Goal: Feedback & Contribution: Contribute content

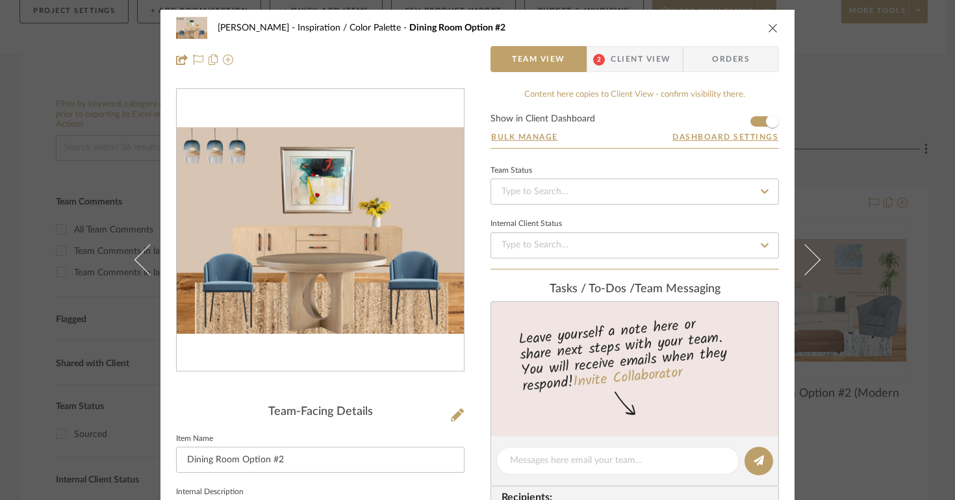
click at [768, 30] on icon "close" at bounding box center [773, 28] width 10 height 10
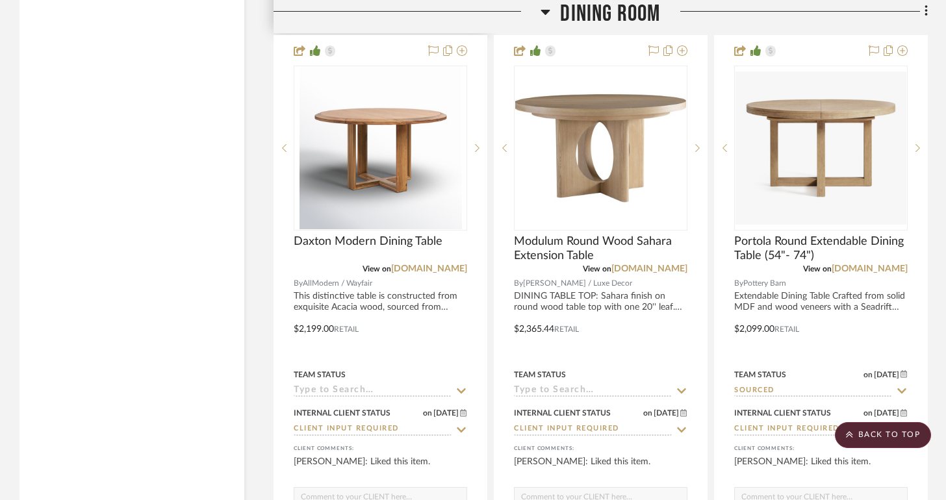
scroll to position [3319, 0]
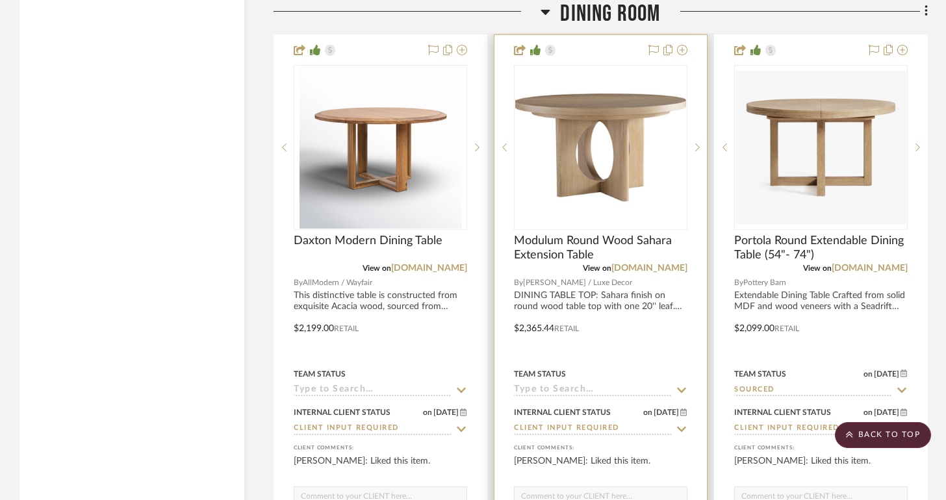
click at [598, 299] on div at bounding box center [600, 319] width 212 height 568
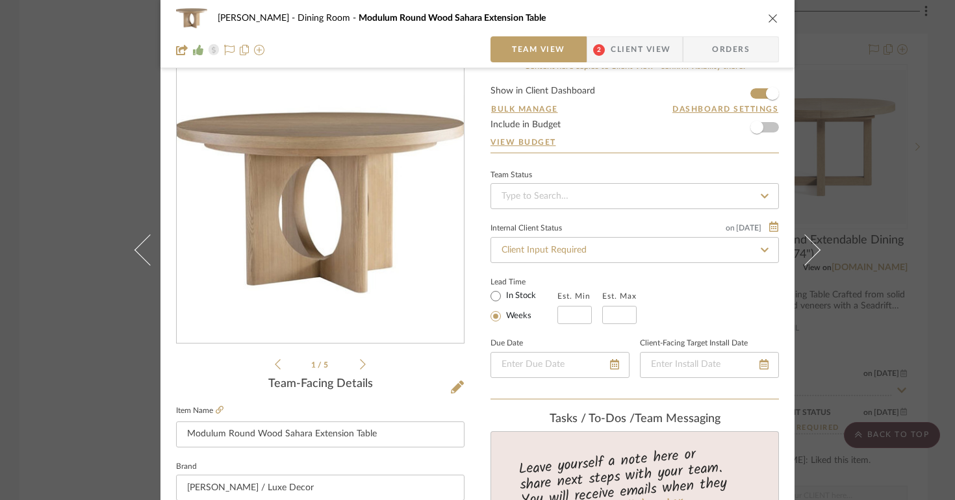
scroll to position [27, 0]
click at [362, 369] on div "1 / 5" at bounding box center [320, 218] width 288 height 312
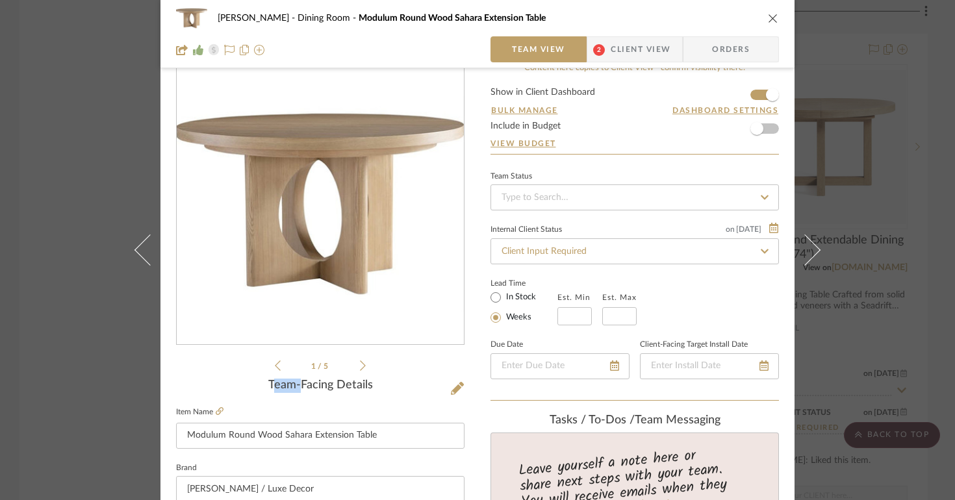
click at [362, 369] on div "1 / 5" at bounding box center [320, 218] width 288 height 312
click at [360, 366] on icon at bounding box center [363, 366] width 6 height 12
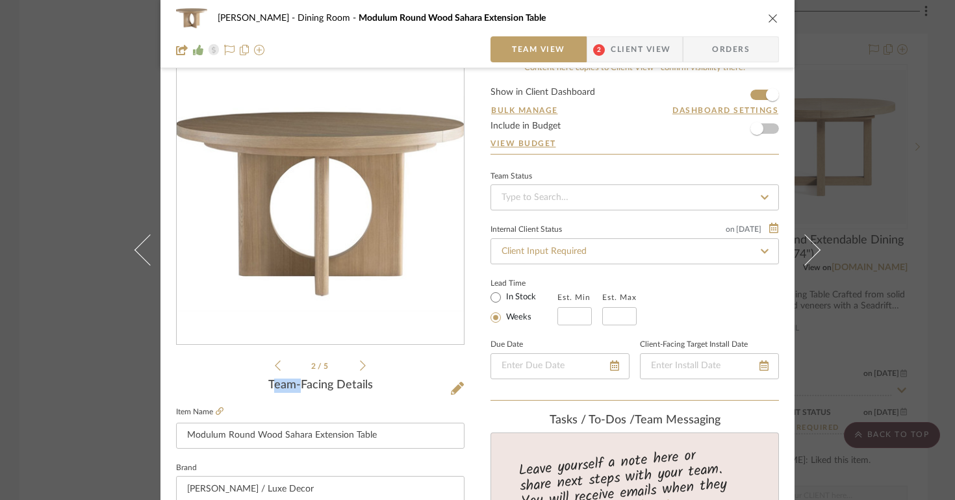
click at [360, 366] on icon at bounding box center [363, 366] width 6 height 12
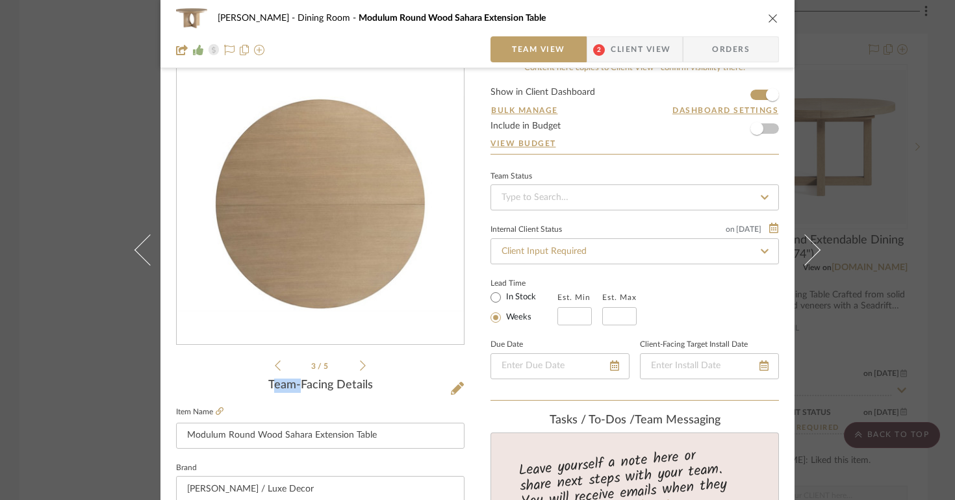
click at [360, 366] on icon at bounding box center [363, 366] width 6 height 12
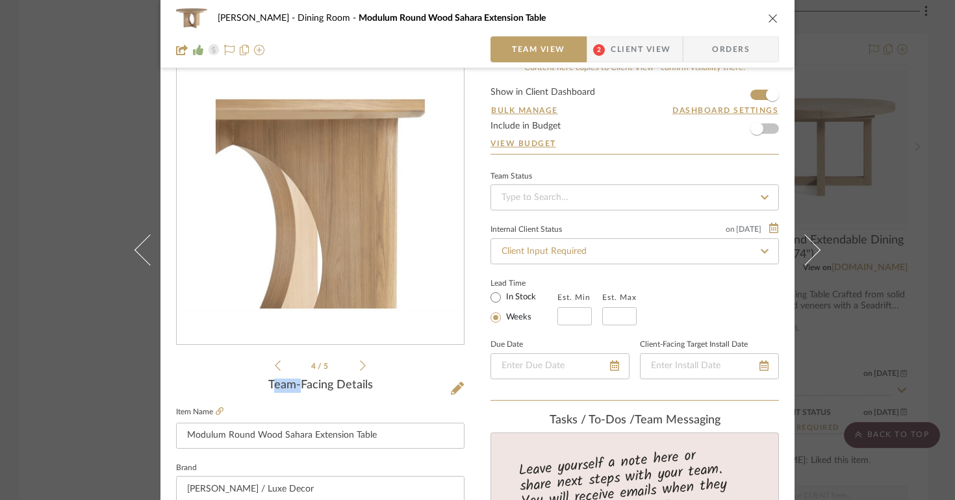
click at [360, 366] on icon at bounding box center [363, 366] width 6 height 12
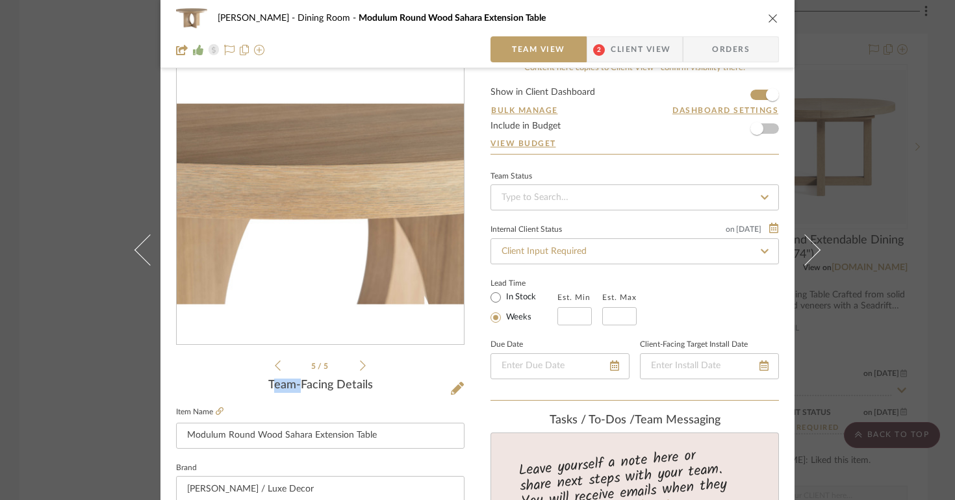
click at [360, 366] on icon at bounding box center [363, 366] width 6 height 12
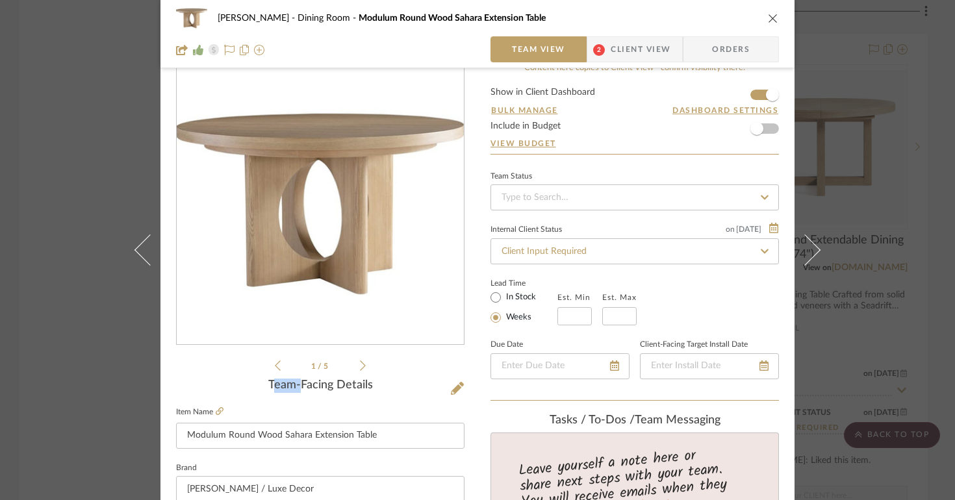
click at [360, 366] on icon at bounding box center [363, 366] width 6 height 12
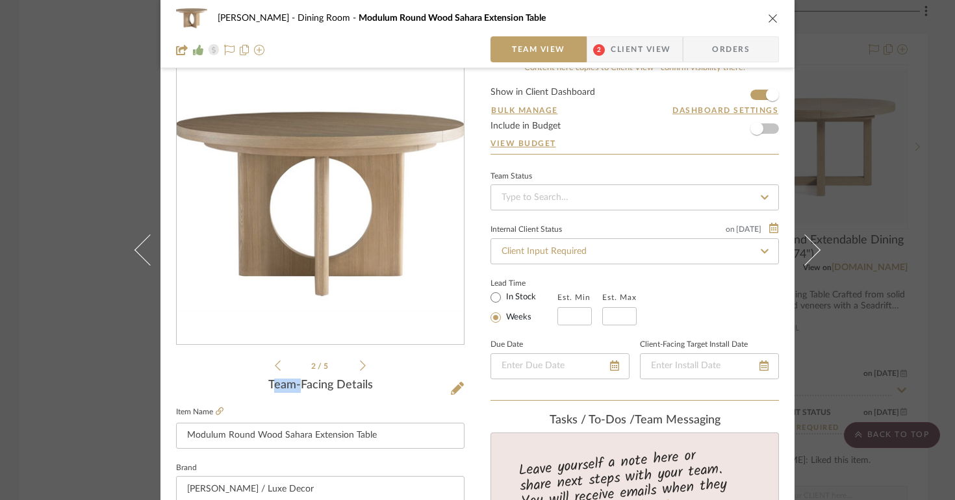
click at [360, 366] on icon at bounding box center [363, 366] width 6 height 12
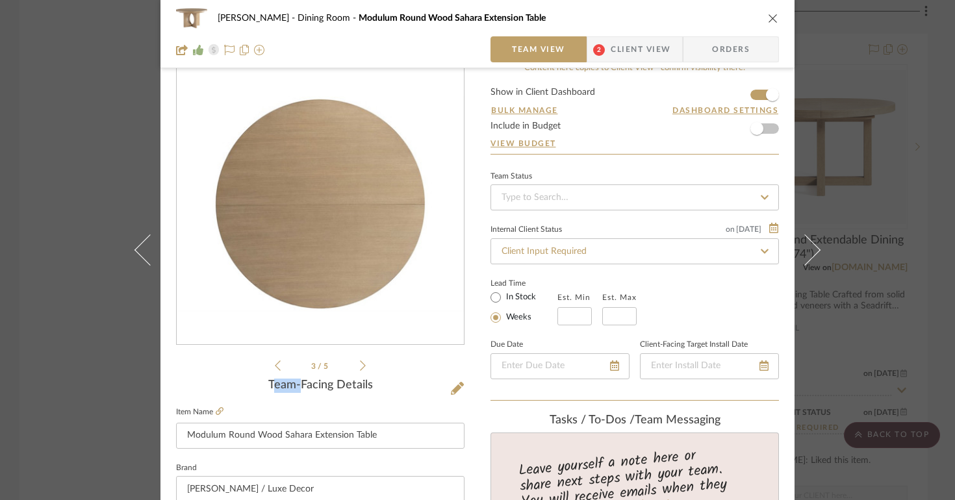
click at [360, 366] on icon at bounding box center [363, 366] width 6 height 12
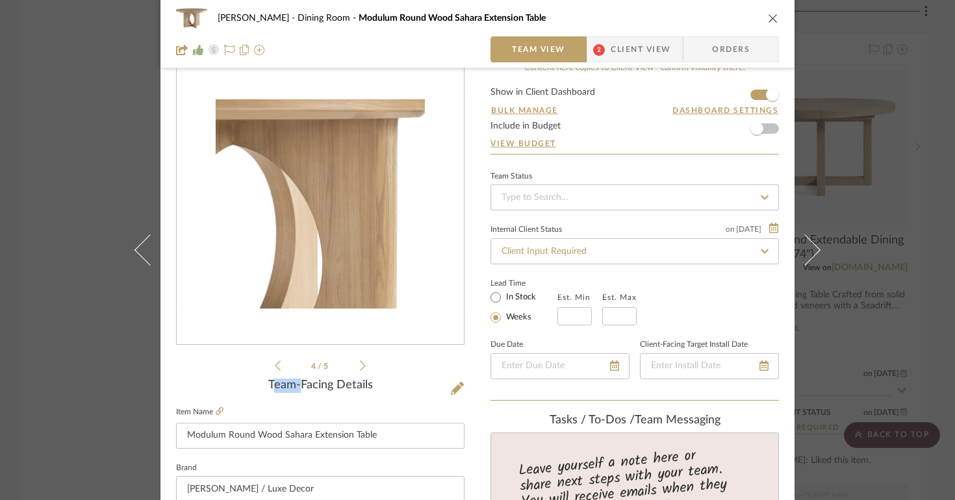
click at [360, 366] on icon at bounding box center [363, 366] width 6 height 12
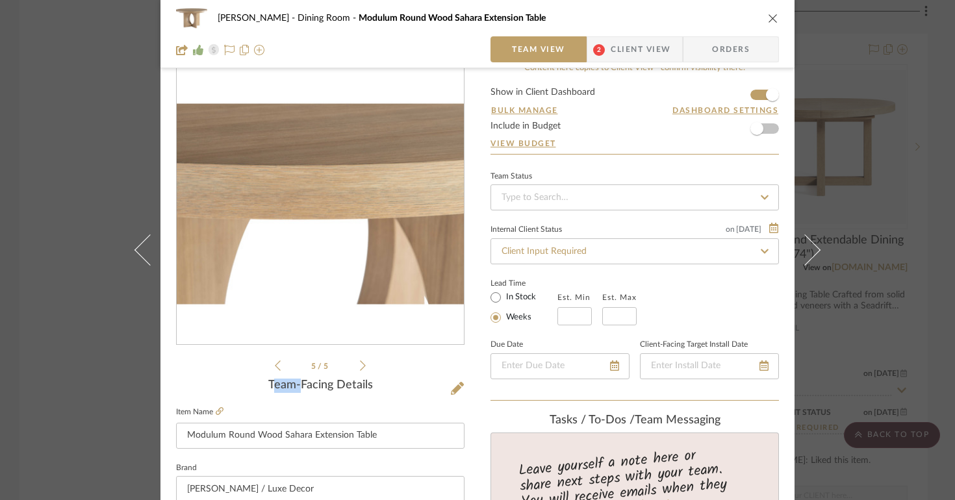
click at [360, 366] on icon at bounding box center [363, 366] width 6 height 12
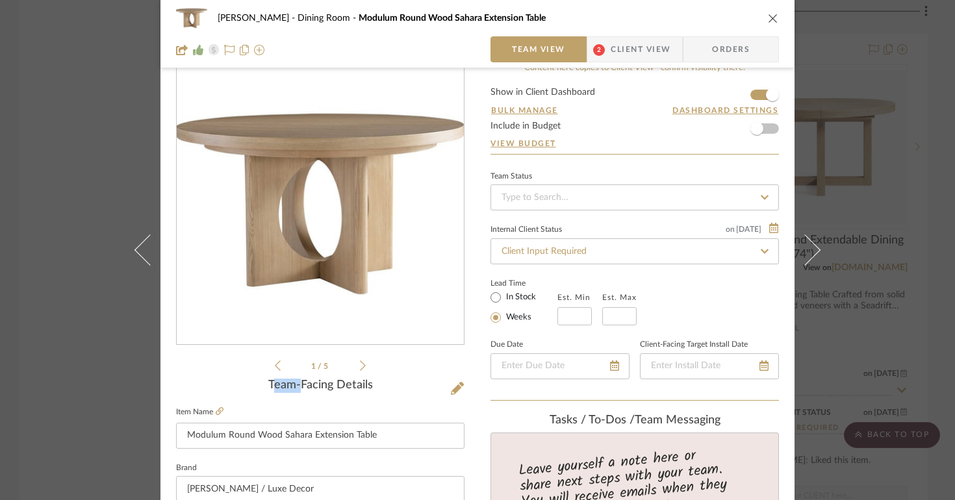
click at [360, 366] on icon at bounding box center [363, 366] width 6 height 12
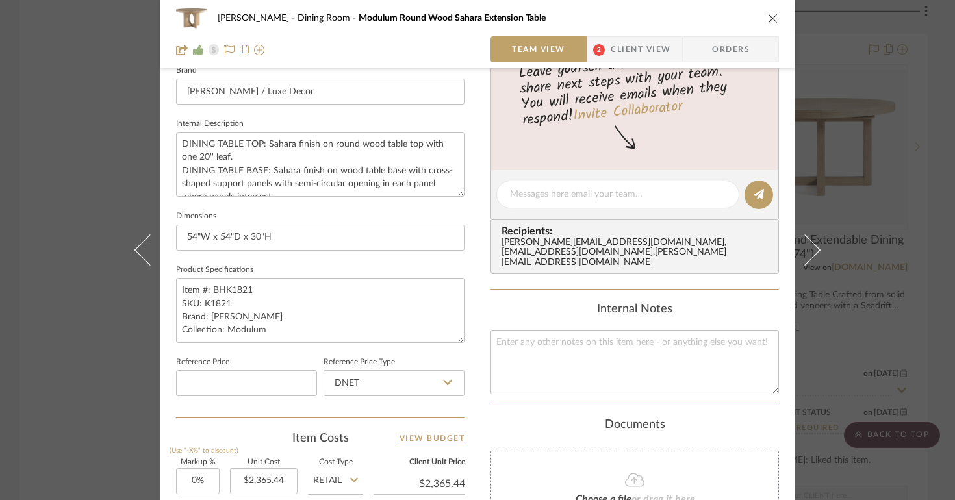
scroll to position [0, 0]
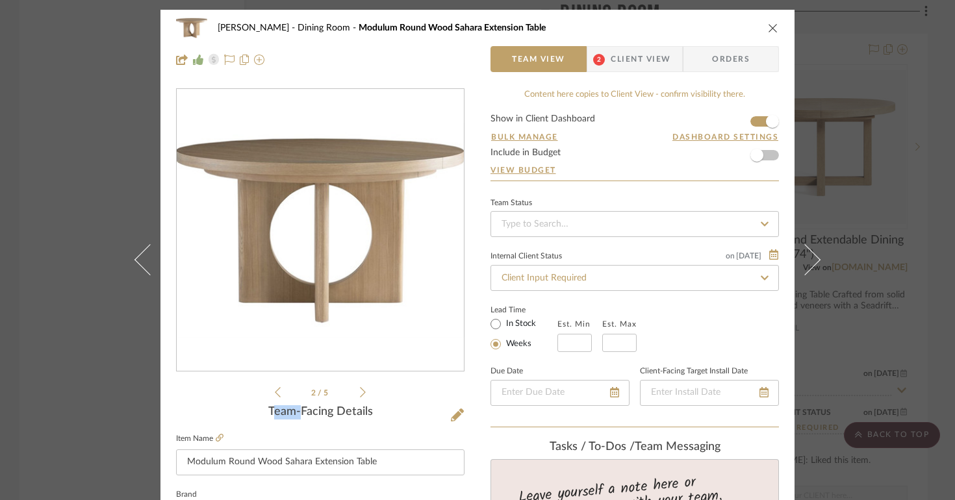
click at [634, 55] on span "Client View" at bounding box center [640, 59] width 60 height 26
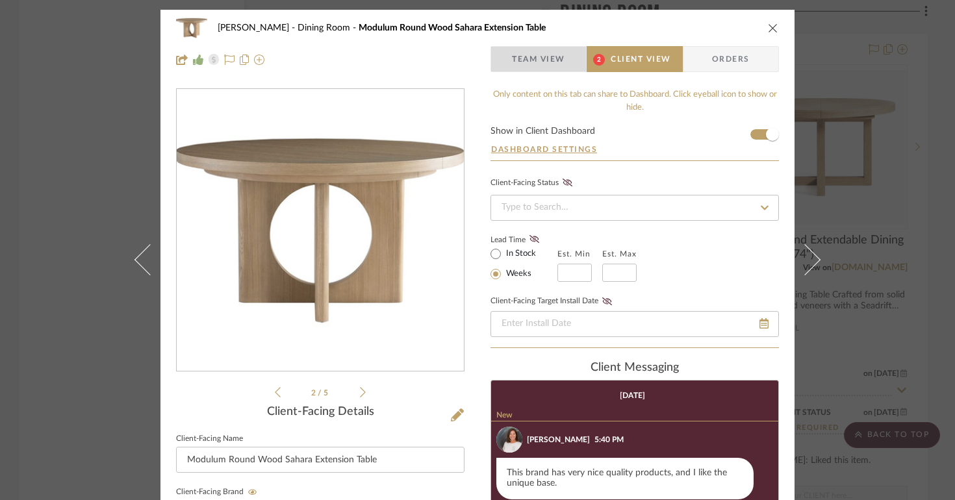
click at [547, 64] on span "Team View" at bounding box center [538, 59] width 53 height 26
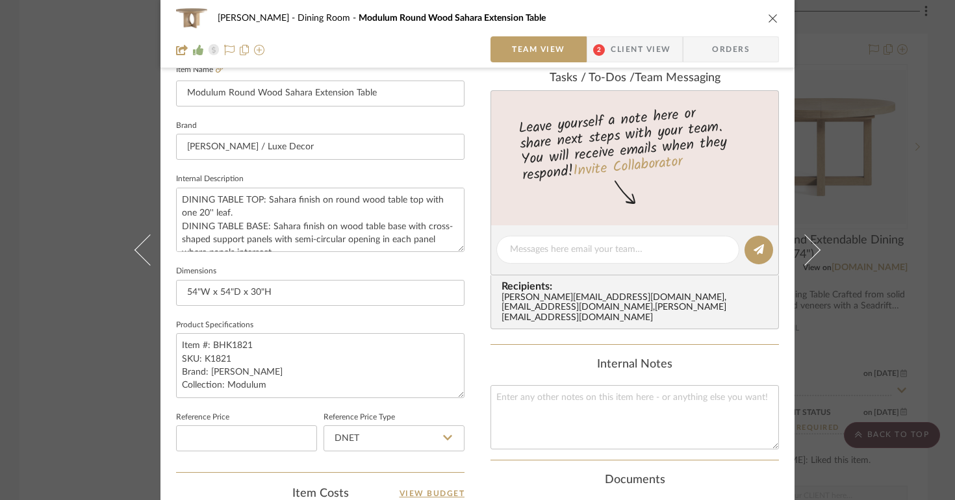
scroll to position [445, 0]
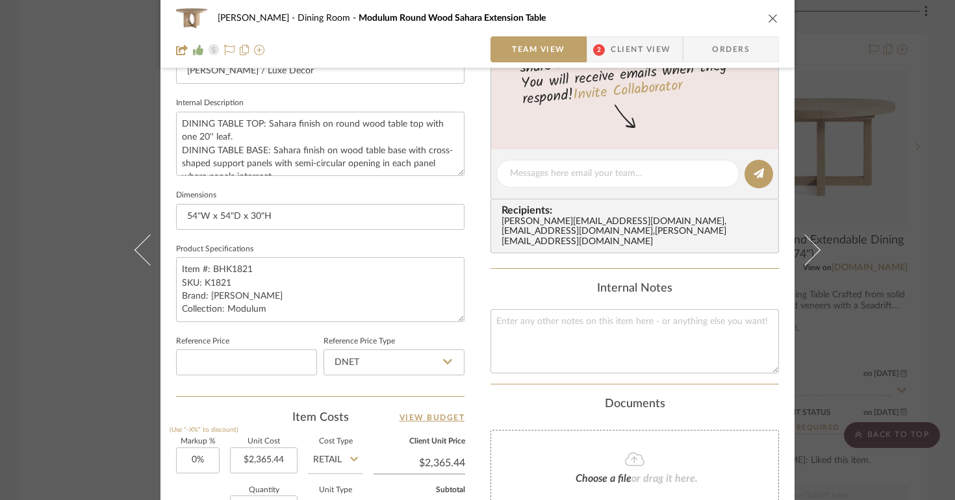
click at [772, 21] on icon "close" at bounding box center [773, 18] width 10 height 10
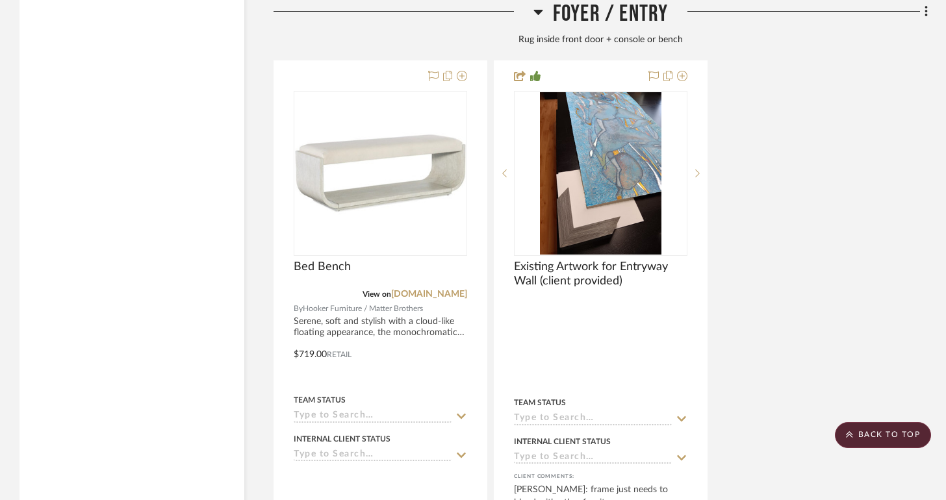
scroll to position [4011, 0]
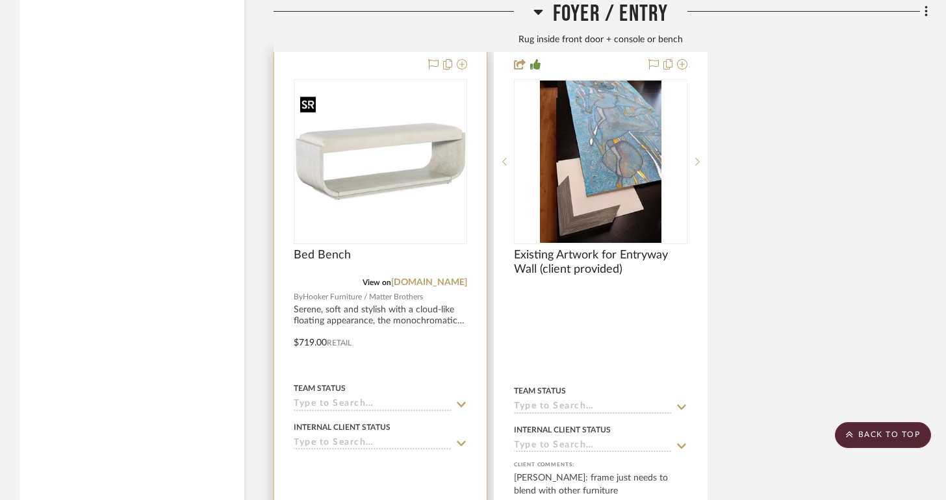
click at [0, 0] on img at bounding box center [0, 0] width 0 height 0
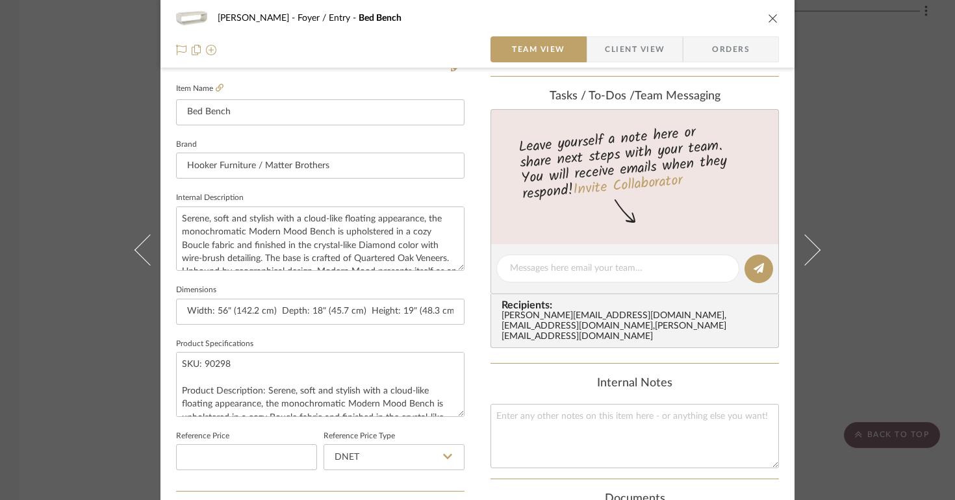
scroll to position [366, 0]
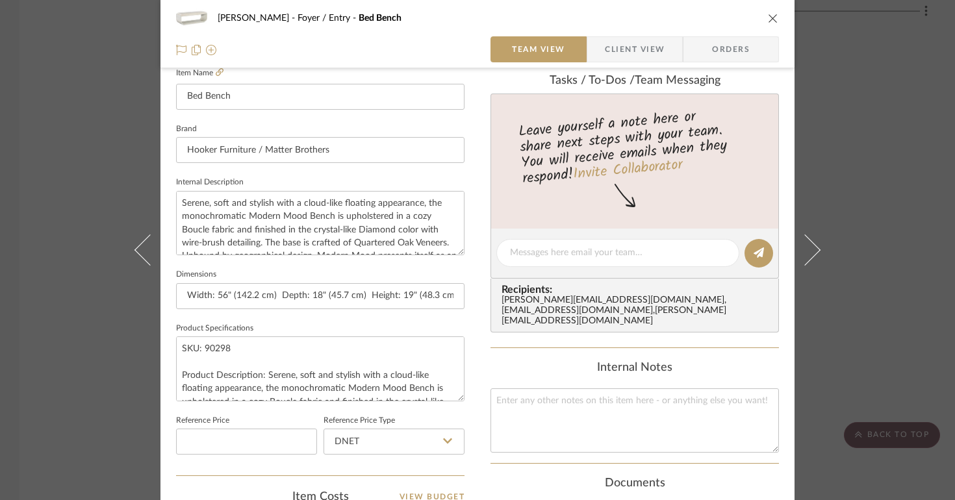
click at [766, 12] on div "Lois Londe Foyer / Entry Bed Bench" at bounding box center [477, 18] width 603 height 26
click at [768, 14] on icon "close" at bounding box center [773, 18] width 10 height 10
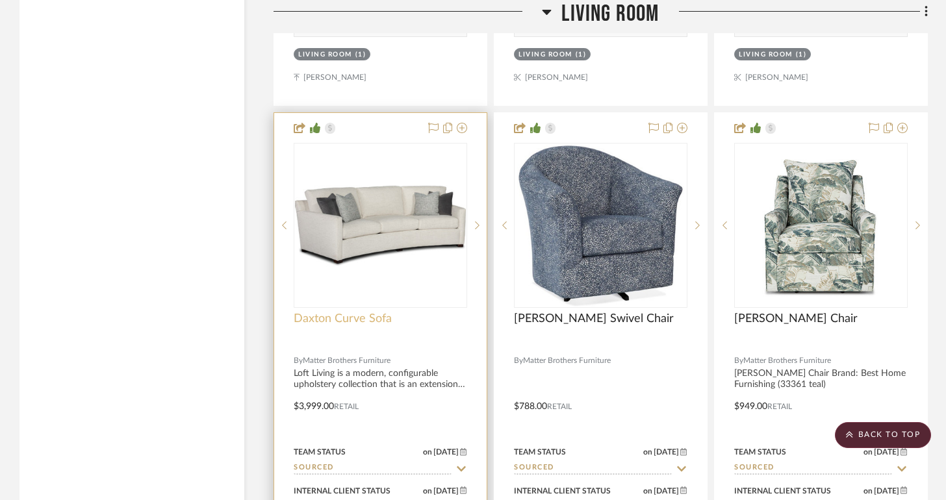
scroll to position [7546, 0]
click at [394, 231] on img "0" at bounding box center [380, 225] width 171 height 129
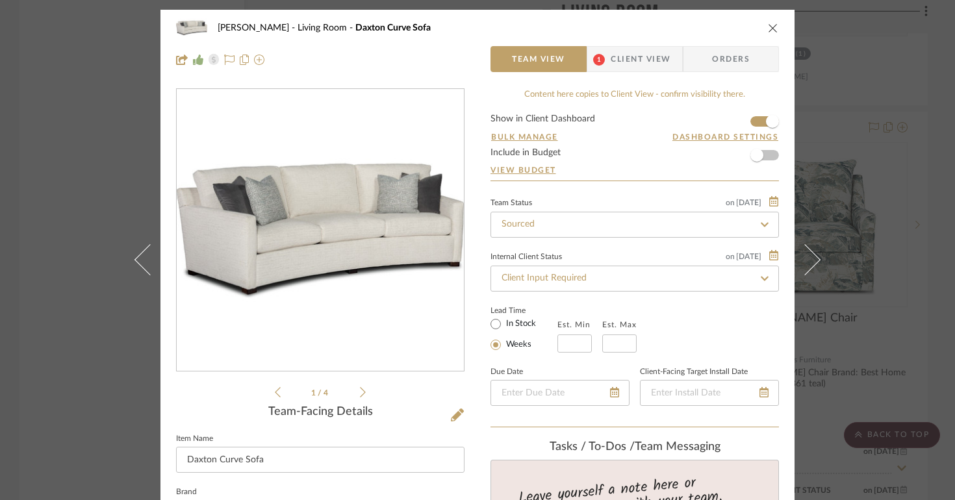
scroll to position [255, 0]
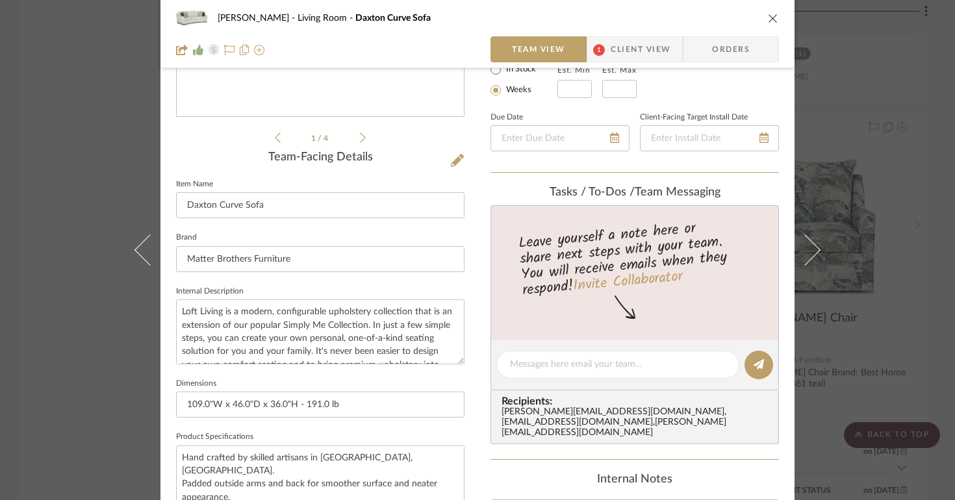
click at [768, 19] on icon "close" at bounding box center [773, 18] width 10 height 10
click at [766, 19] on div at bounding box center [793, 16] width 268 height 33
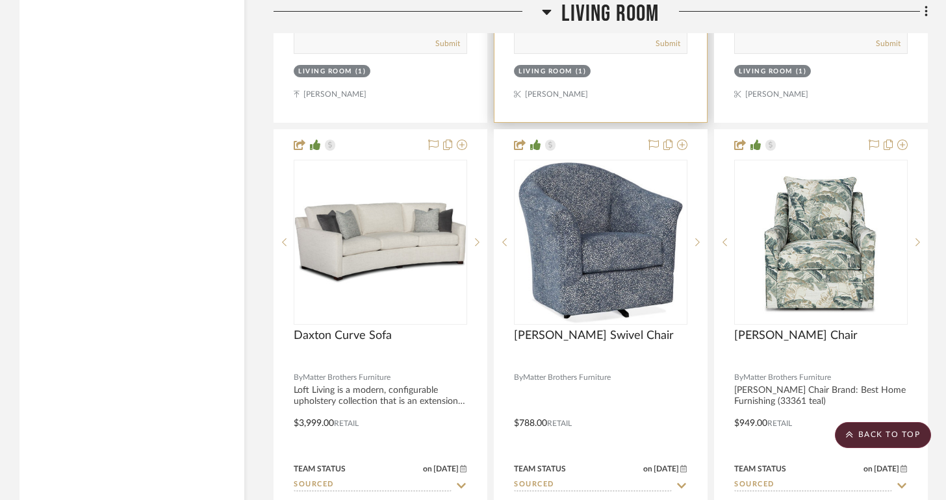
scroll to position [7609, 0]
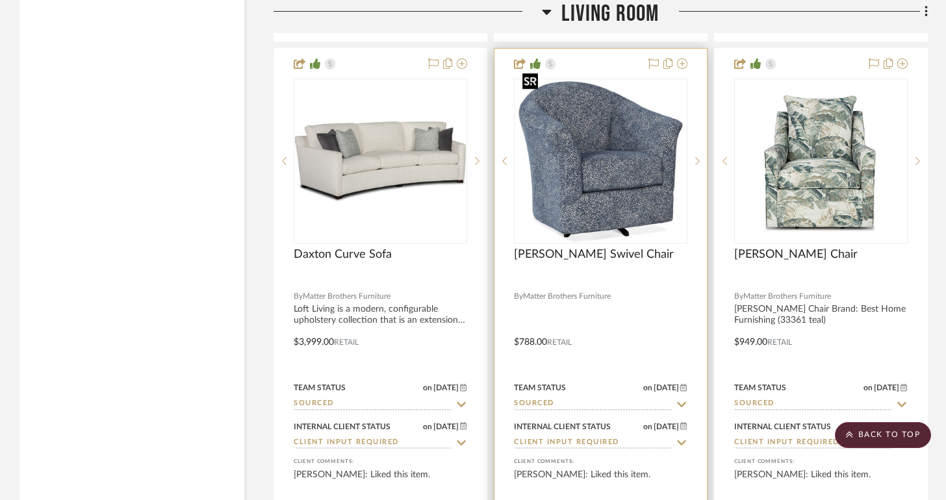
click at [612, 166] on img "0" at bounding box center [600, 161] width 167 height 162
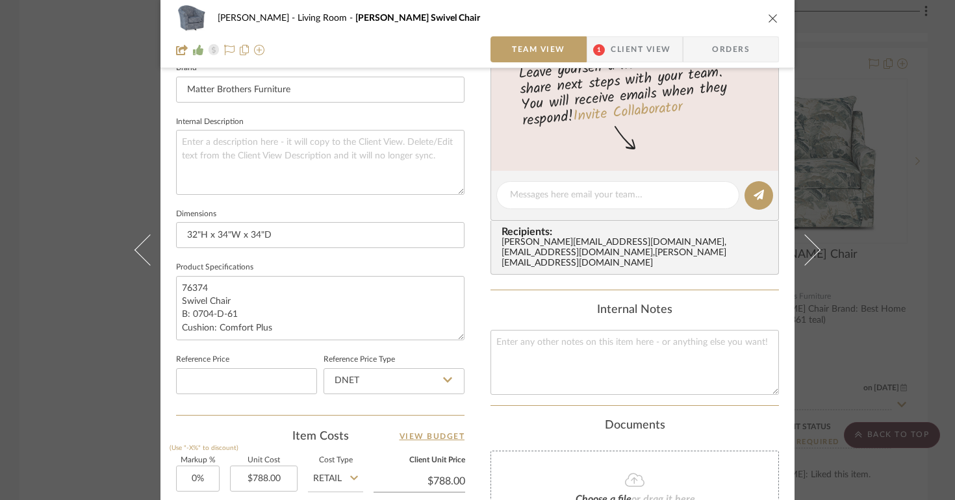
scroll to position [425, 0]
click at [756, 19] on div "Lois Londe Living Room Braxton Culler Swivel Chair" at bounding box center [477, 18] width 603 height 26
click at [758, 19] on div "Lois Londe Living Room Braxton Culler Swivel Chair" at bounding box center [477, 18] width 603 height 26
click at [761, 19] on div "Lois Londe Living Room Braxton Culler Swivel Chair" at bounding box center [477, 18] width 603 height 26
click at [768, 19] on icon "close" at bounding box center [773, 18] width 10 height 10
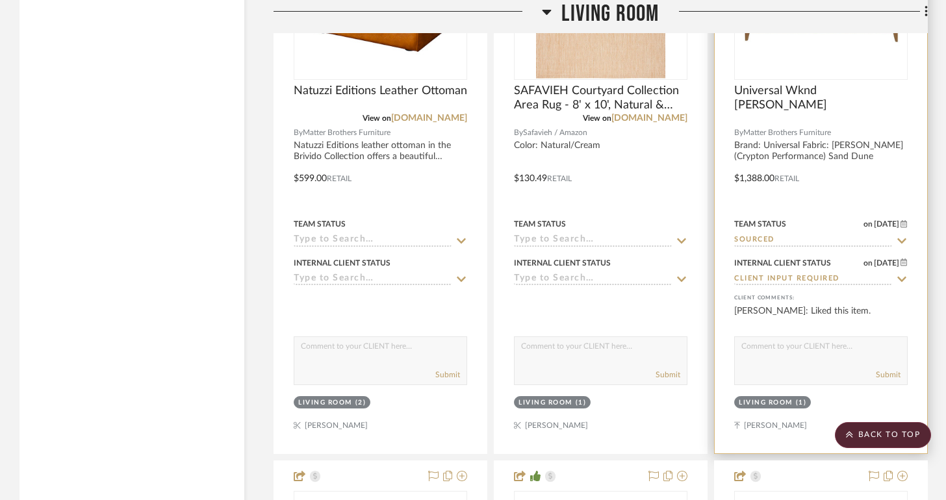
scroll to position [6461, 0]
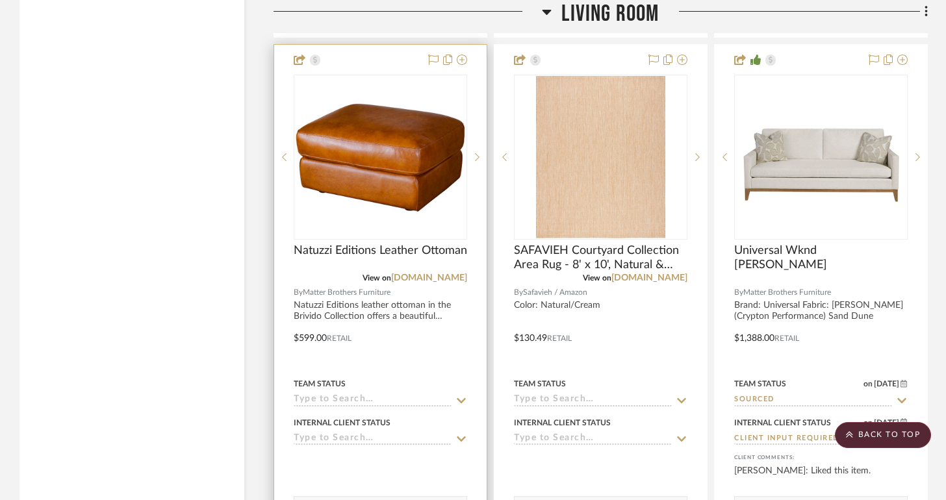
click at [397, 298] on div at bounding box center [380, 329] width 212 height 568
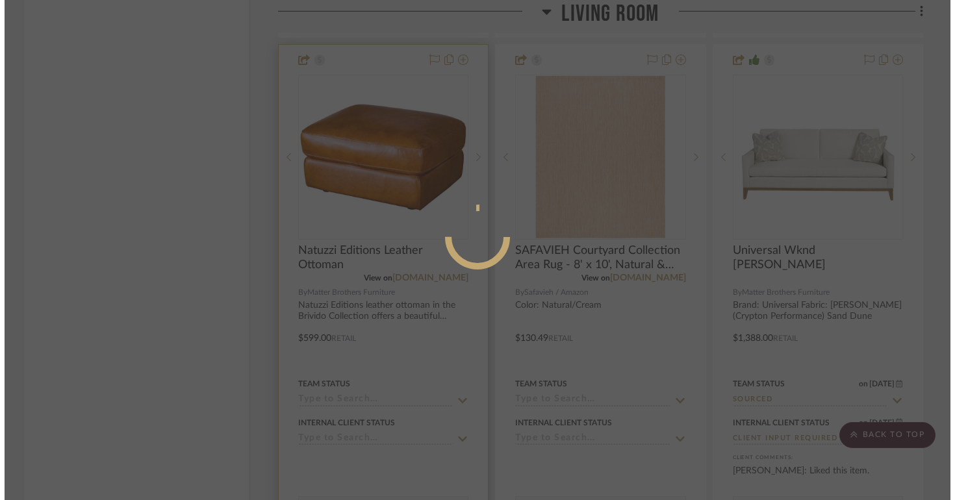
scroll to position [0, 0]
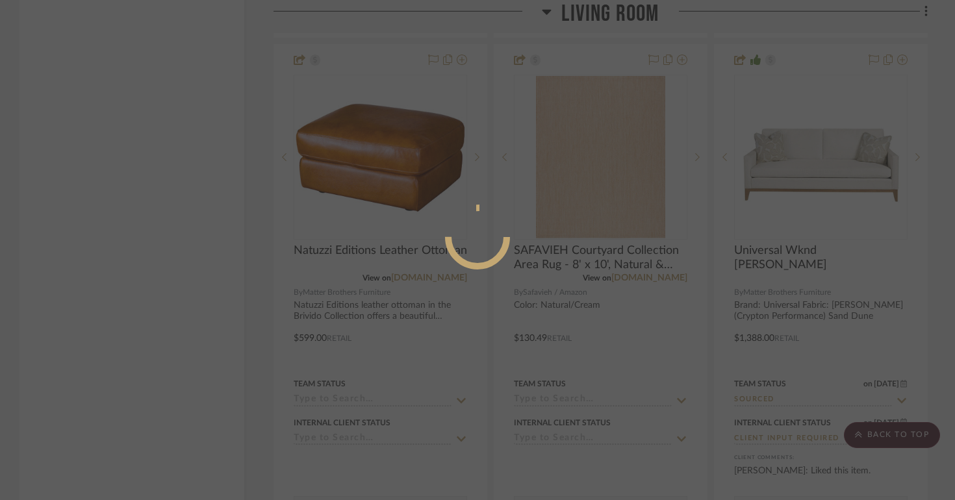
click at [422, 170] on mat-dialog-content at bounding box center [477, 289] width 195 height 559
click at [648, 242] on div at bounding box center [477, 250] width 955 height 500
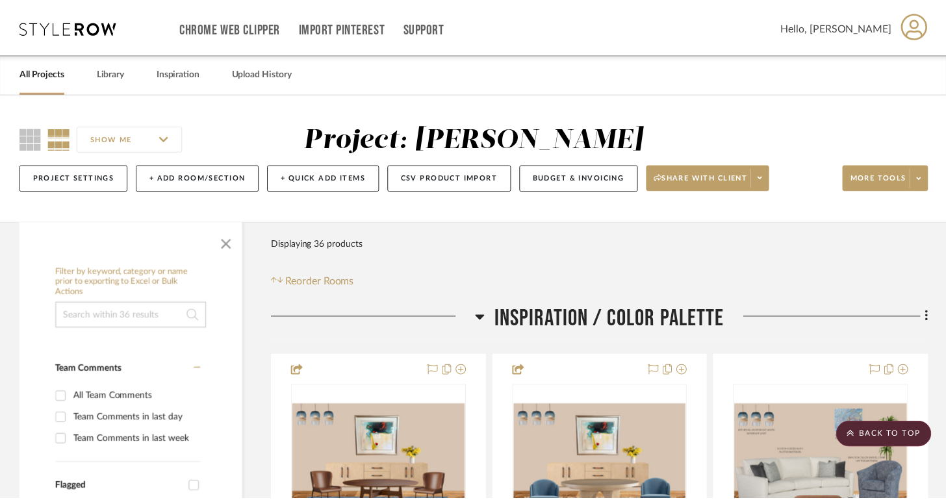
scroll to position [6461, 0]
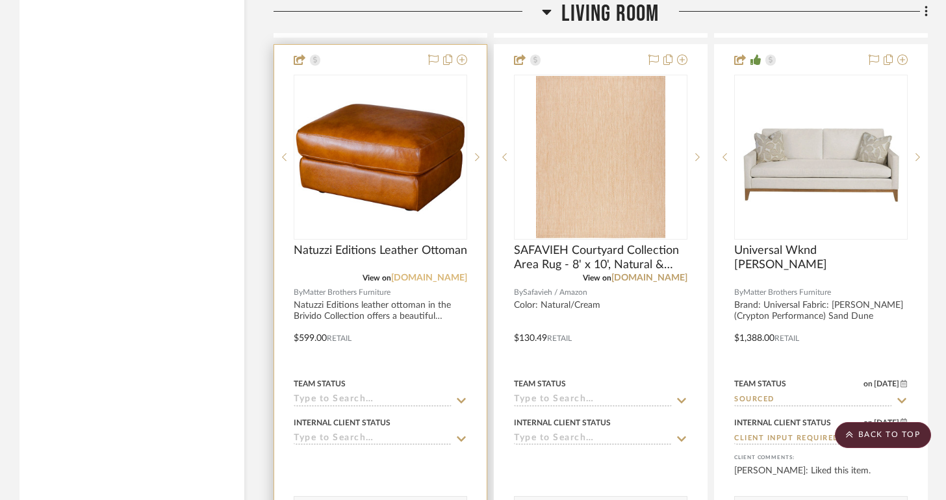
click at [393, 273] on link "[DOMAIN_NAME]" at bounding box center [429, 277] width 76 height 9
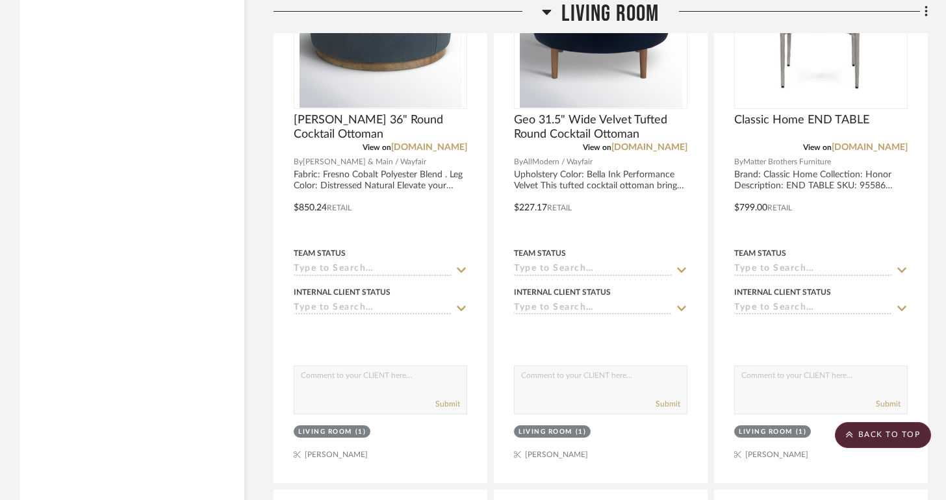
scroll to position [6005, 0]
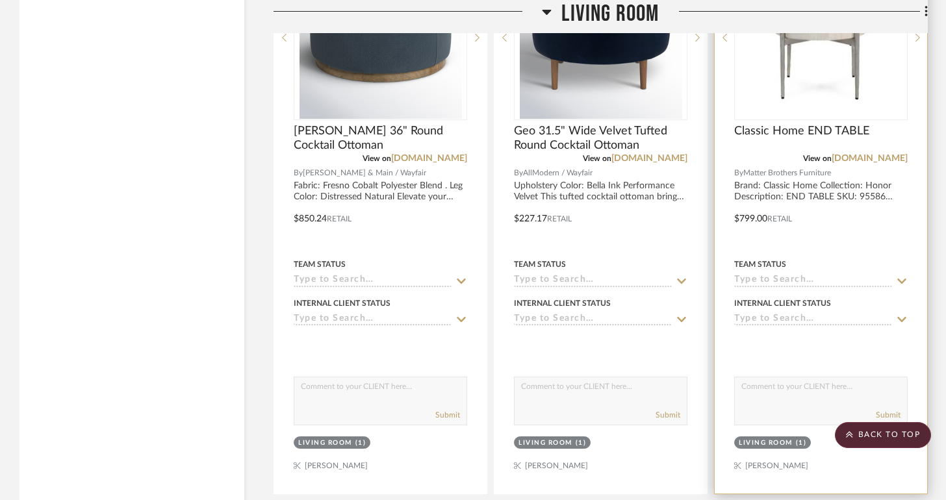
click at [814, 190] on div at bounding box center [820, 209] width 212 height 568
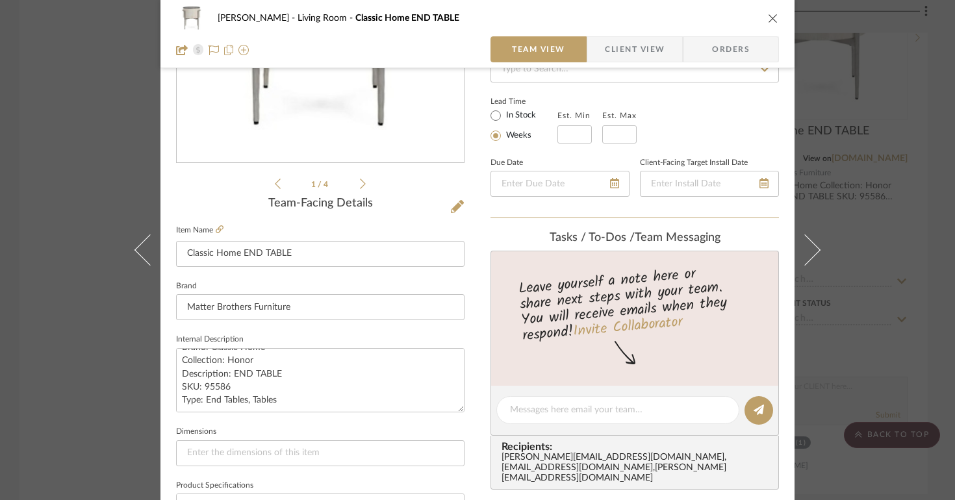
scroll to position [371, 0]
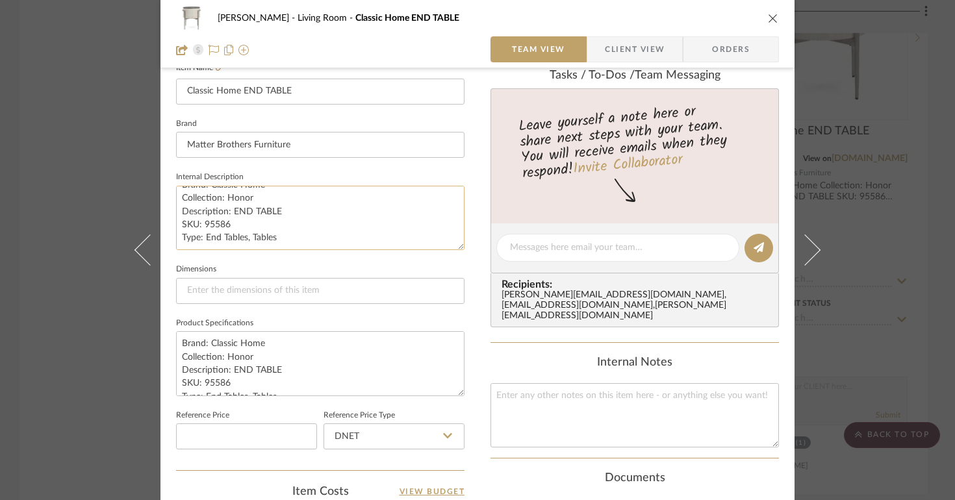
click at [299, 225] on textarea "Brand: Classic Home Collection: Honor Description: END TABLE SKU: 95586 Type: E…" at bounding box center [320, 218] width 288 height 64
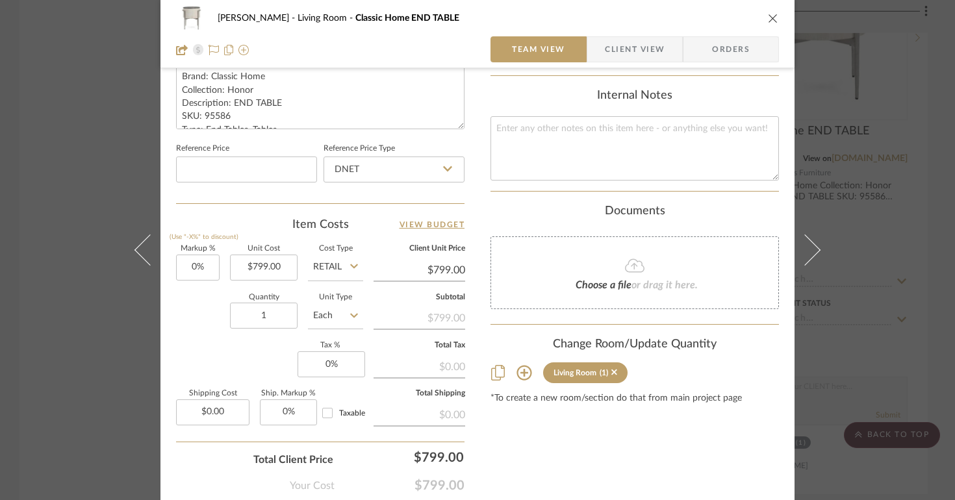
scroll to position [496, 0]
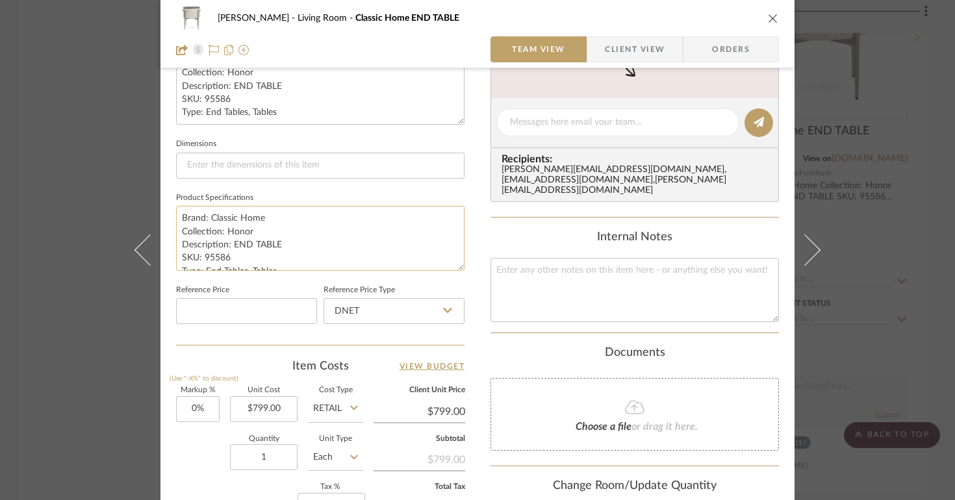
click at [351, 238] on textarea "Brand: Classic Home Collection: Honor Description: END TABLE SKU: 95586 Type: E…" at bounding box center [320, 238] width 288 height 64
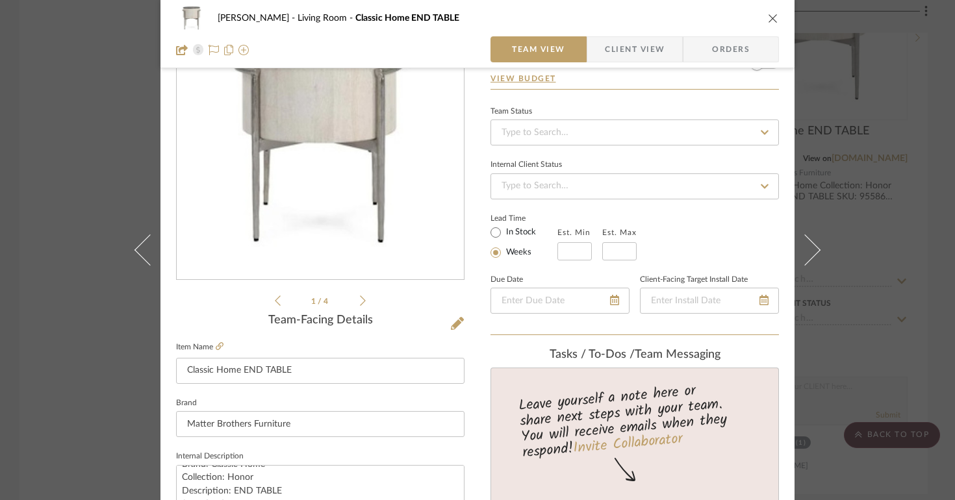
scroll to position [0, 0]
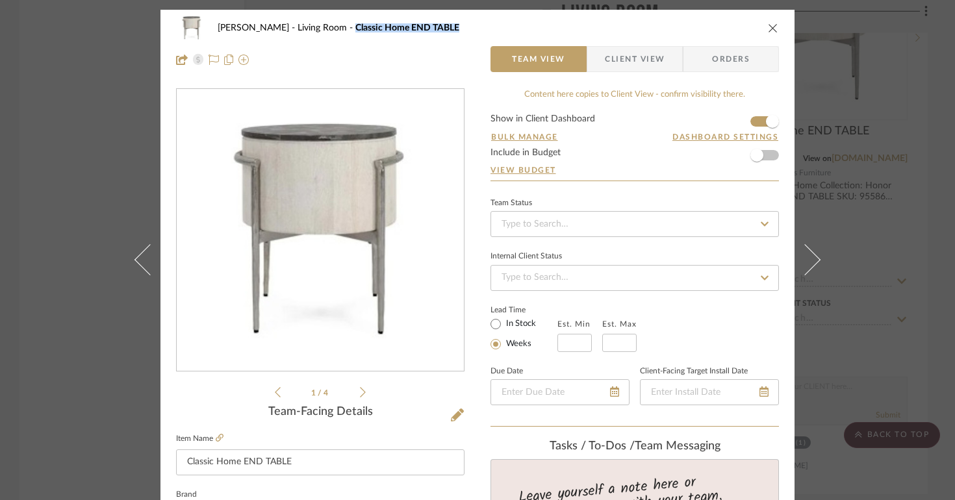
drag, startPoint x: 414, startPoint y: 31, endPoint x: 316, endPoint y: 31, distance: 98.1
click at [316, 31] on div "Lois Londe Living Room Classic Home END TABLE" at bounding box center [477, 28] width 603 height 26
copy span "Classic Home END TABLE"
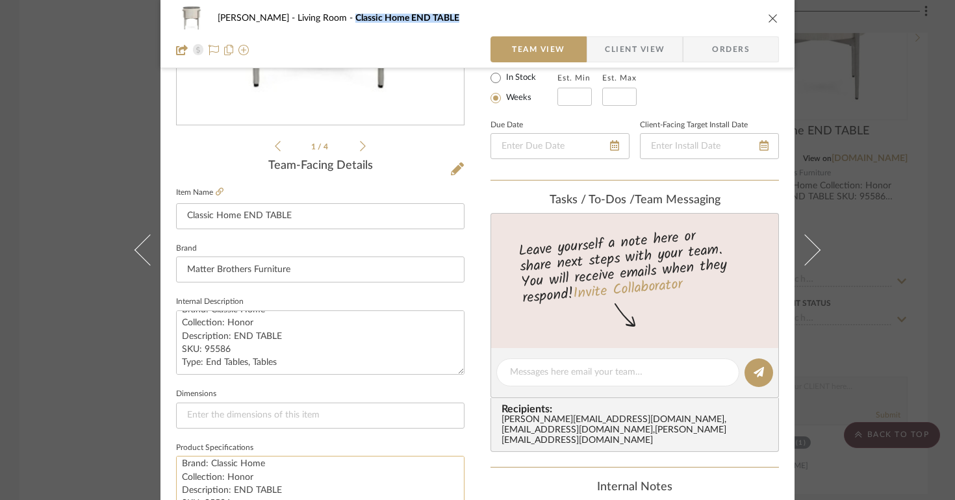
scroll to position [13, 0]
click at [227, 464] on textarea "Brand: Classic Home Collection: Honor Description: END TABLE SKU: 95586 Type: E…" at bounding box center [320, 488] width 288 height 64
click at [257, 467] on textarea "Brand: Classic Home Collection: Honor Description: END TABLE SKU: 95586 Type: E…" at bounding box center [320, 488] width 288 height 64
drag, startPoint x: 260, startPoint y: 467, endPoint x: 186, endPoint y: 464, distance: 74.1
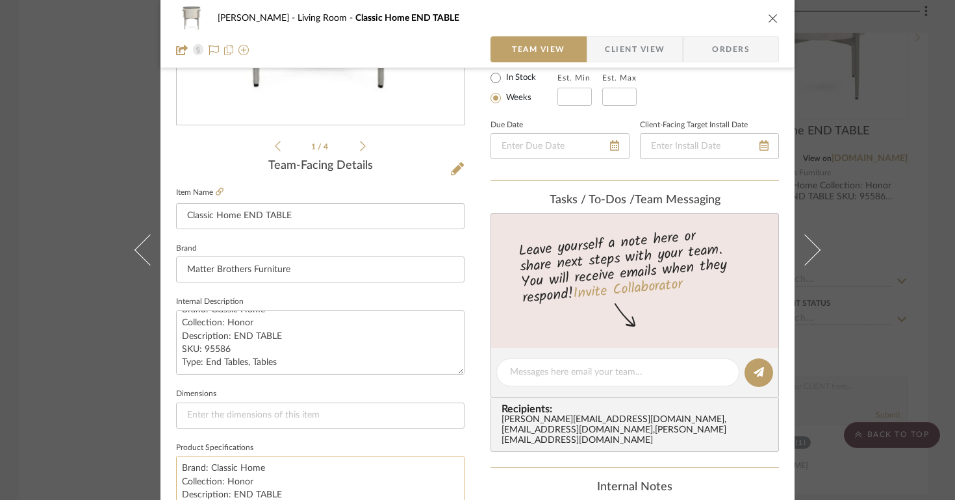
click at [183, 460] on textarea "Brand: Classic Home Collection: Honor Description: END TABLE SKU: 95586 Type: E…" at bounding box center [320, 488] width 288 height 64
click at [251, 339] on textarea "Brand: Classic Home Collection: Honor Description: END TABLE SKU: 95586 Type: E…" at bounding box center [320, 342] width 288 height 64
drag, startPoint x: 229, startPoint y: 351, endPoint x: 172, endPoint y: 343, distance: 57.8
click at [176, 343] on textarea "Brand: Classic Home Collection: Honor Description: END TABLE SKU: 95586 Type: E…" at bounding box center [320, 342] width 288 height 64
click at [755, 22] on div "Lois Londe Living Room Classic Home END TABLE" at bounding box center [477, 18] width 603 height 26
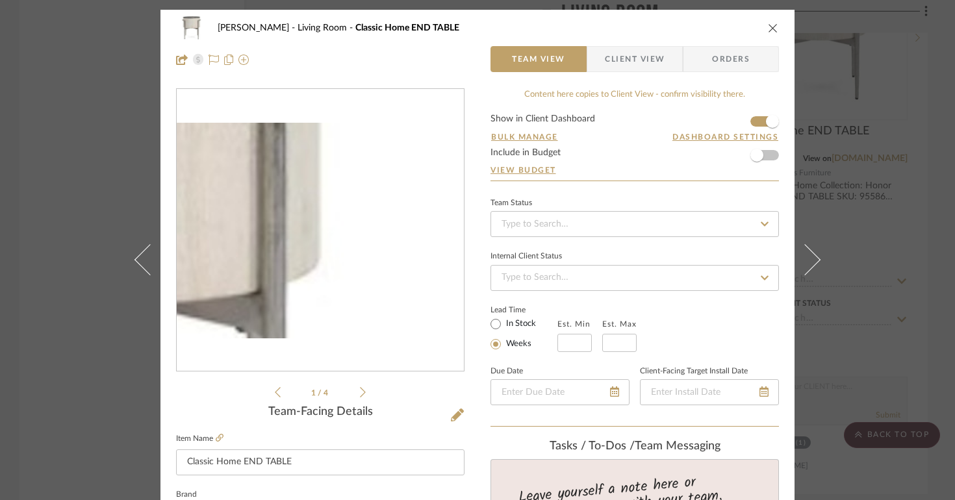
click at [392, 210] on img "0" at bounding box center [320, 231] width 287 height 216
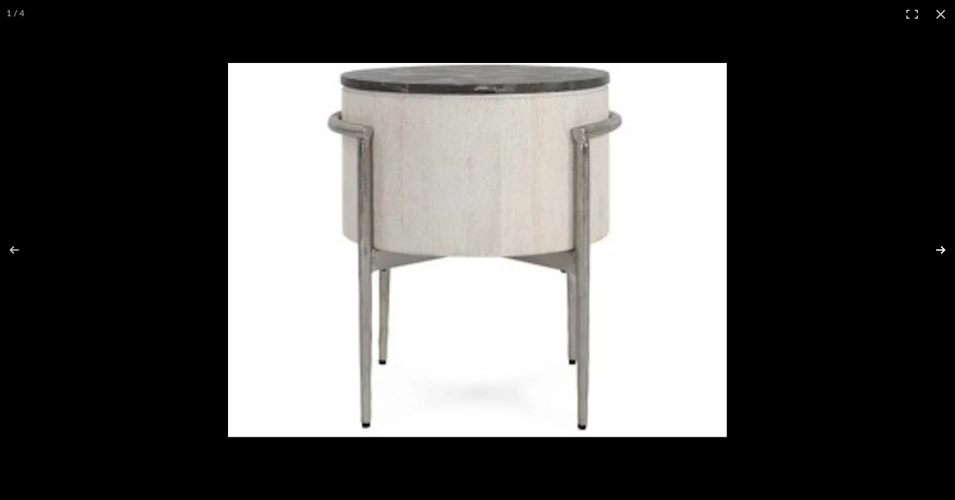
click at [940, 251] on button at bounding box center [931, 250] width 45 height 65
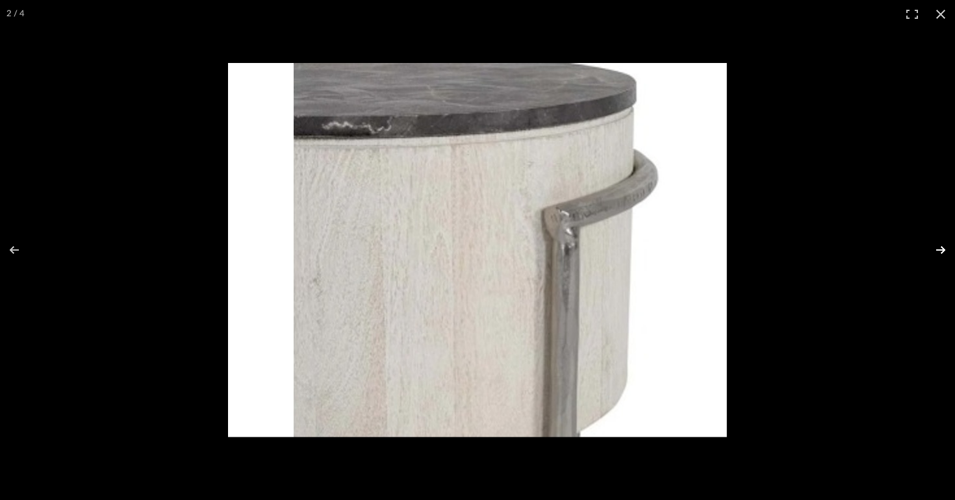
click at [940, 251] on button at bounding box center [931, 250] width 45 height 65
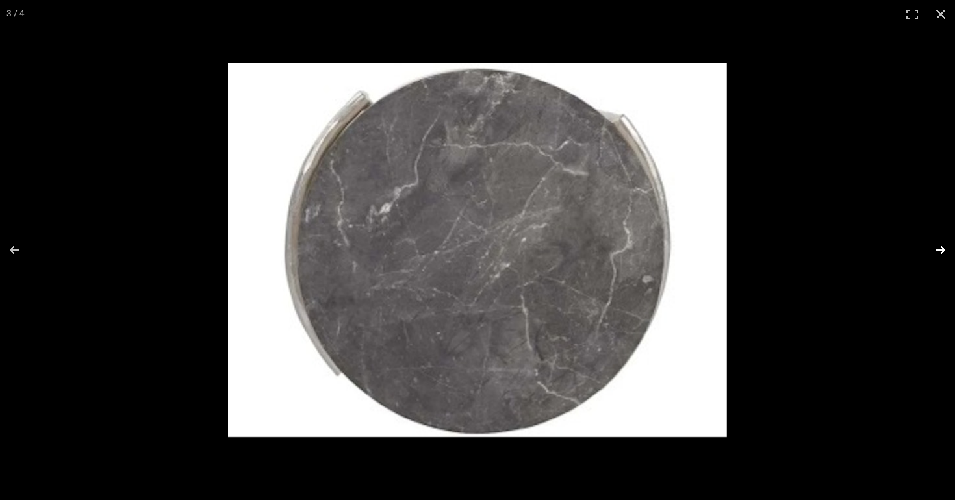
click at [940, 251] on button at bounding box center [931, 250] width 45 height 65
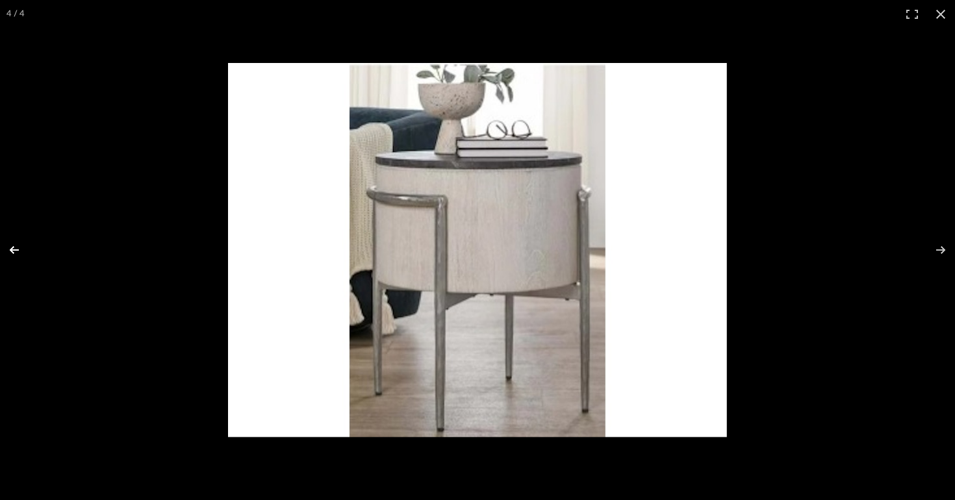
click at [16, 247] on button at bounding box center [22, 250] width 45 height 65
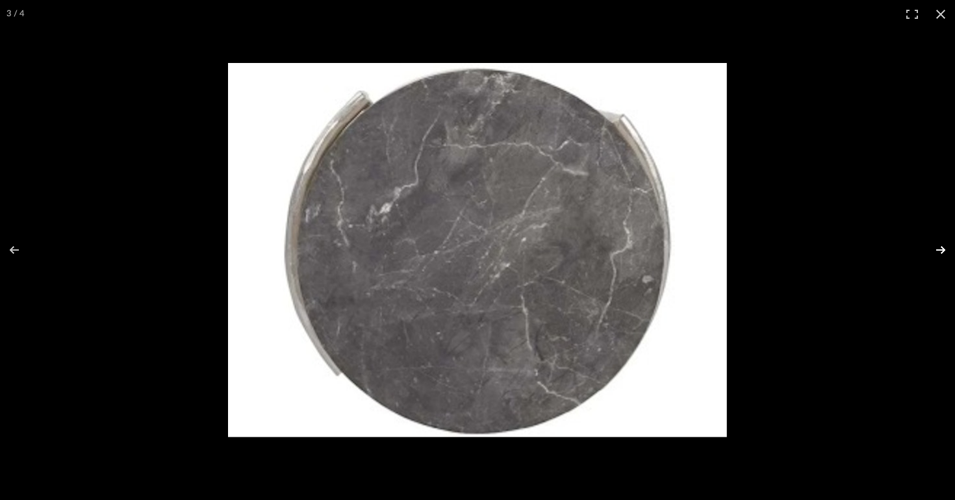
click at [938, 244] on button at bounding box center [931, 250] width 45 height 65
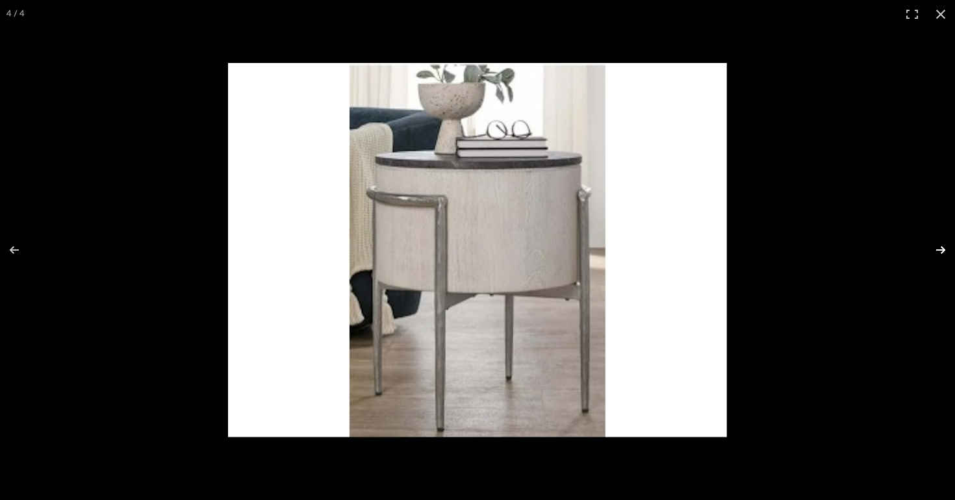
click at [942, 240] on button at bounding box center [931, 250] width 45 height 65
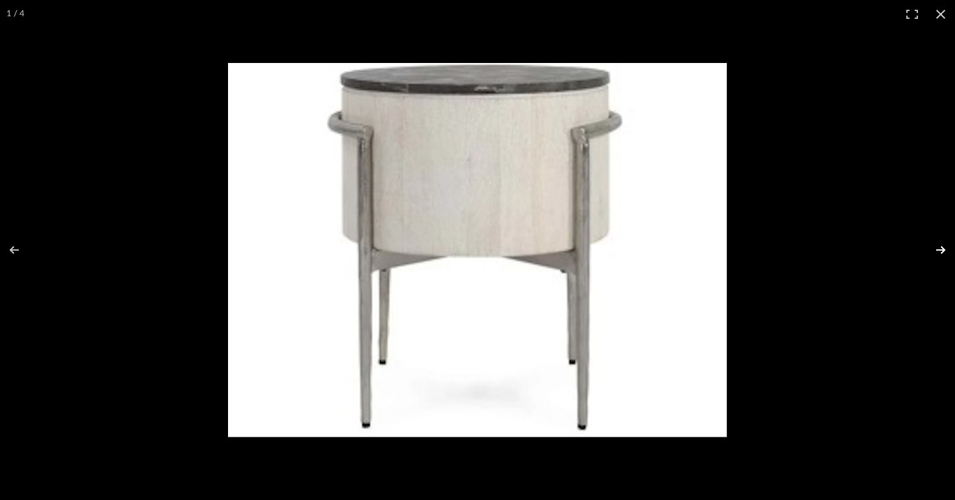
click at [942, 240] on button at bounding box center [931, 250] width 45 height 65
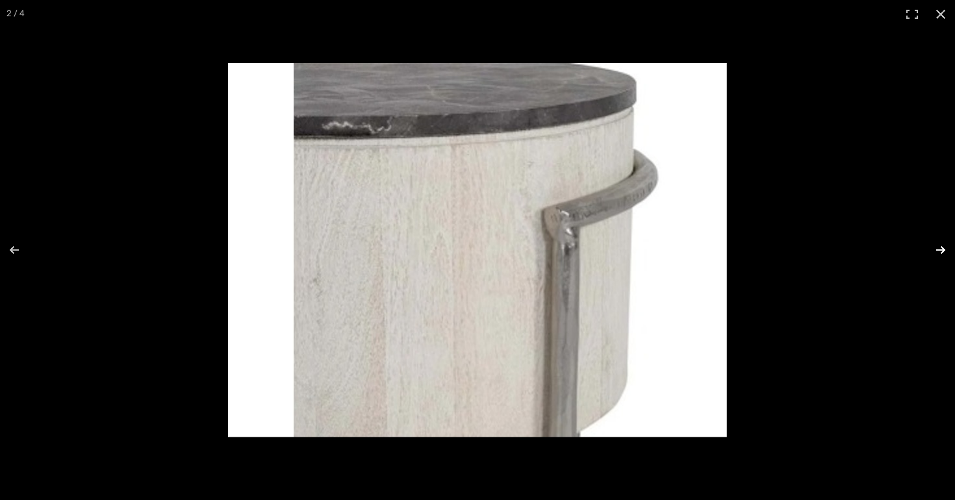
click at [942, 240] on button at bounding box center [931, 250] width 45 height 65
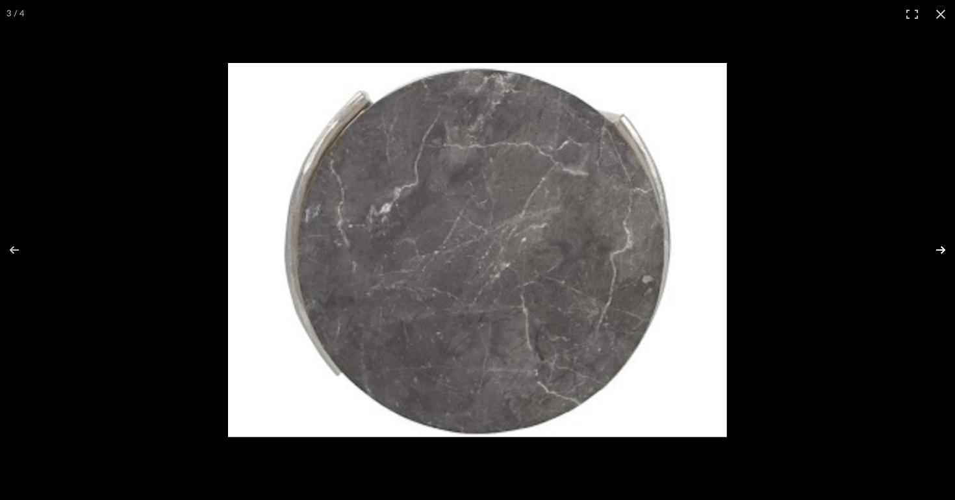
click at [943, 251] on button at bounding box center [931, 250] width 45 height 65
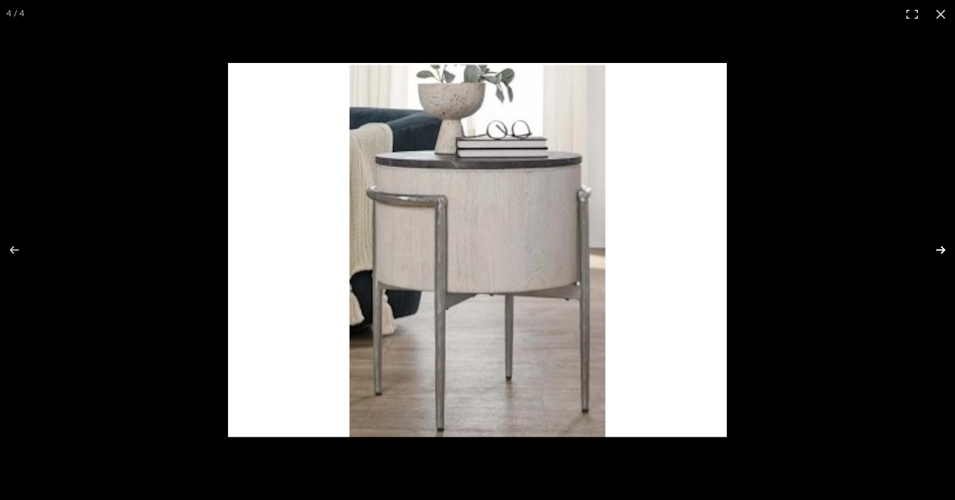
click at [943, 251] on button at bounding box center [931, 250] width 45 height 65
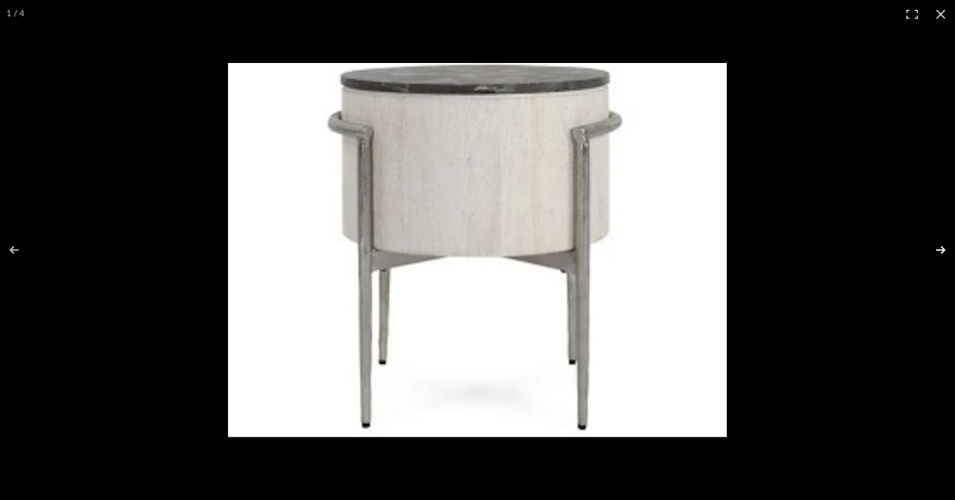
click at [927, 245] on button at bounding box center [931, 250] width 45 height 65
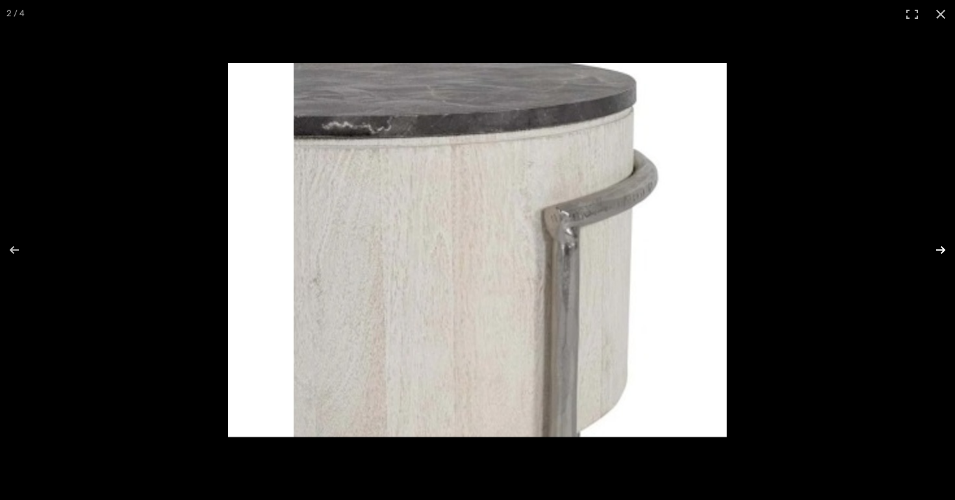
click at [927, 245] on button at bounding box center [931, 250] width 45 height 65
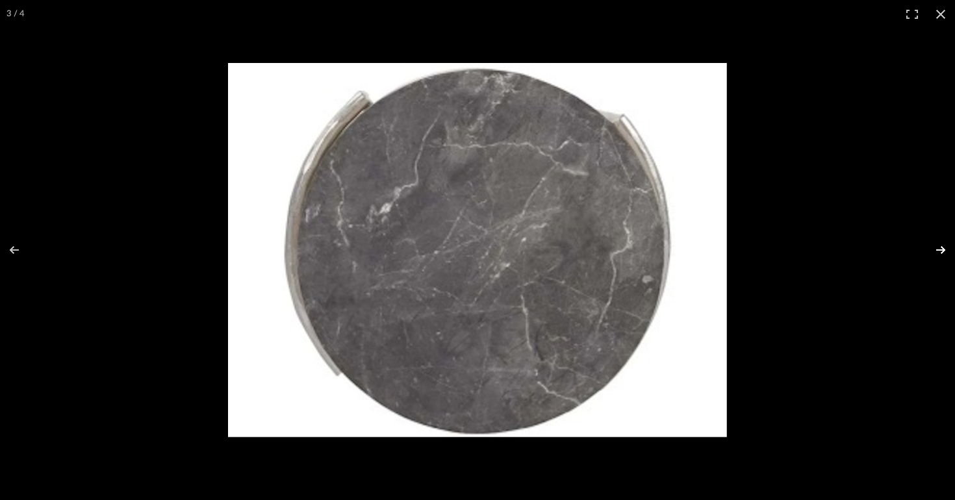
click at [927, 245] on button at bounding box center [931, 250] width 45 height 65
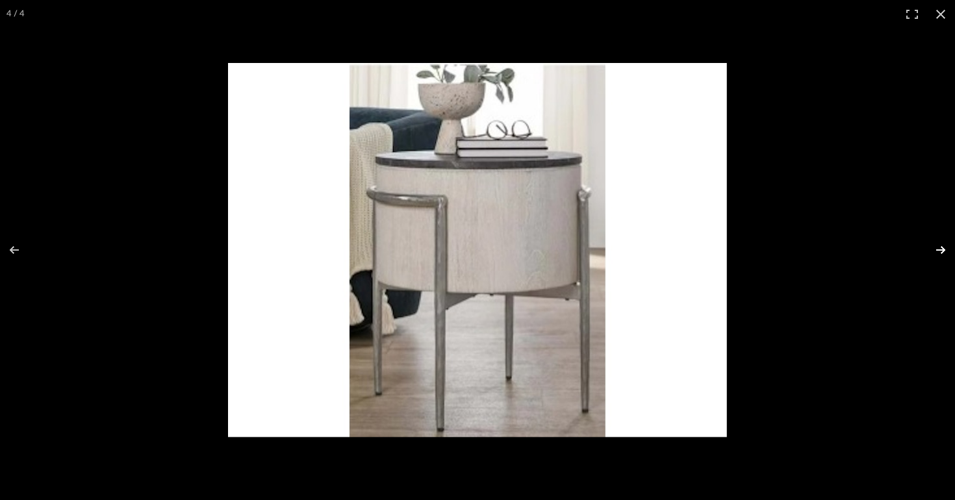
click at [927, 245] on button at bounding box center [931, 250] width 45 height 65
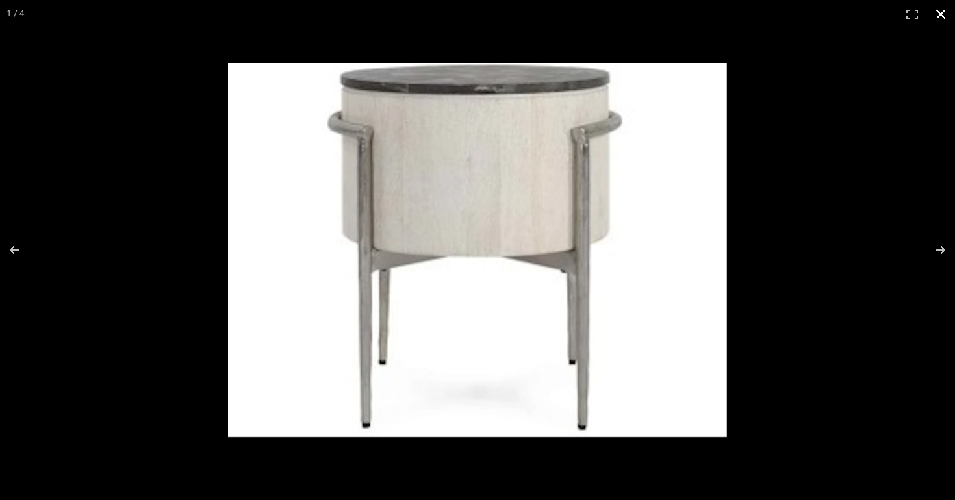
click at [835, 253] on div at bounding box center [631, 274] width 807 height 422
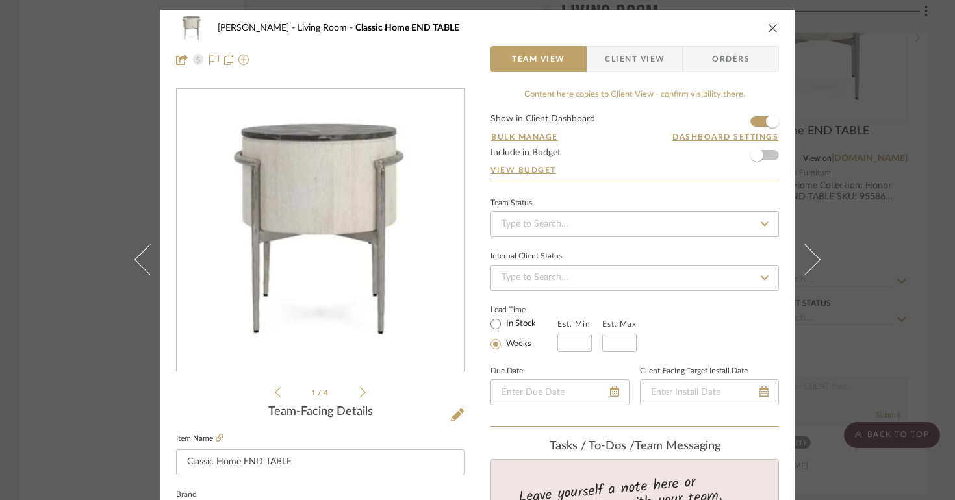
click at [935, 247] on div "Lois Londe Living Room Classic Home END TABLE Team View Client View Orders 1 / …" at bounding box center [477, 250] width 955 height 500
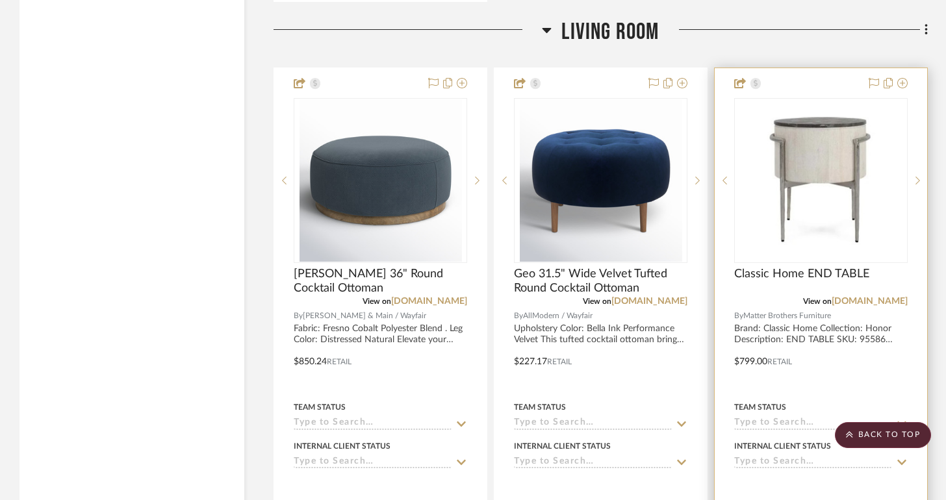
scroll to position [5810, 0]
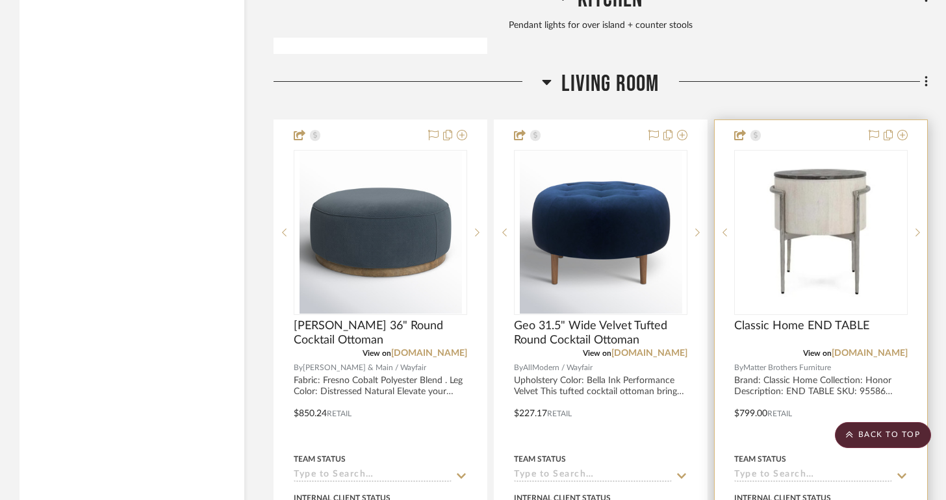
click at [830, 182] on img "0" at bounding box center [820, 233] width 171 height 129
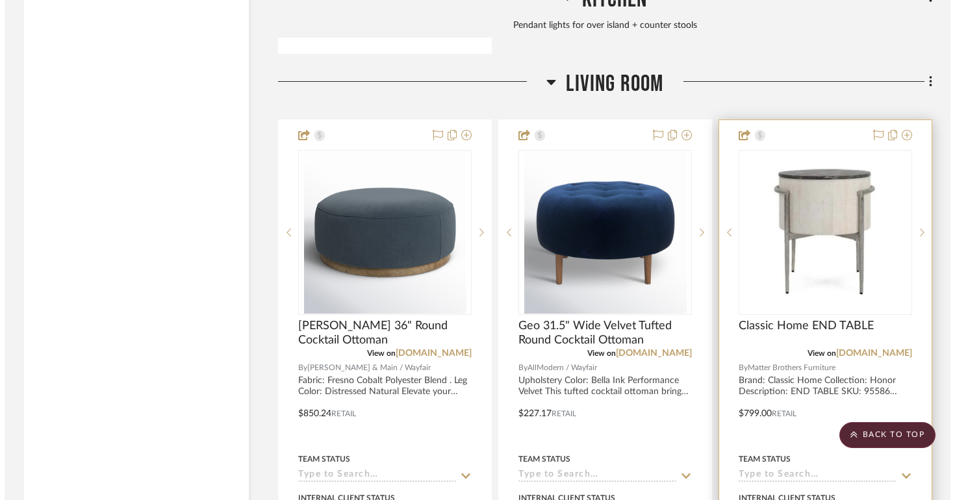
scroll to position [0, 0]
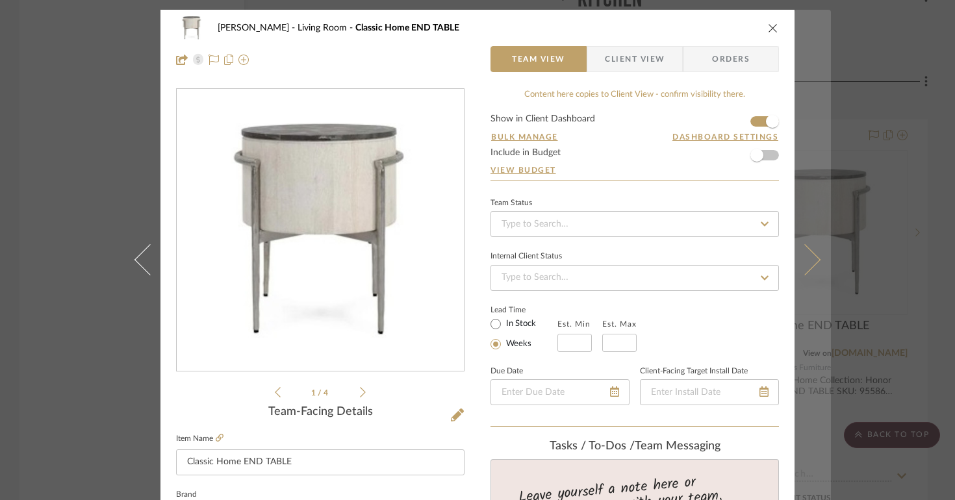
click at [795, 252] on icon at bounding box center [804, 259] width 31 height 31
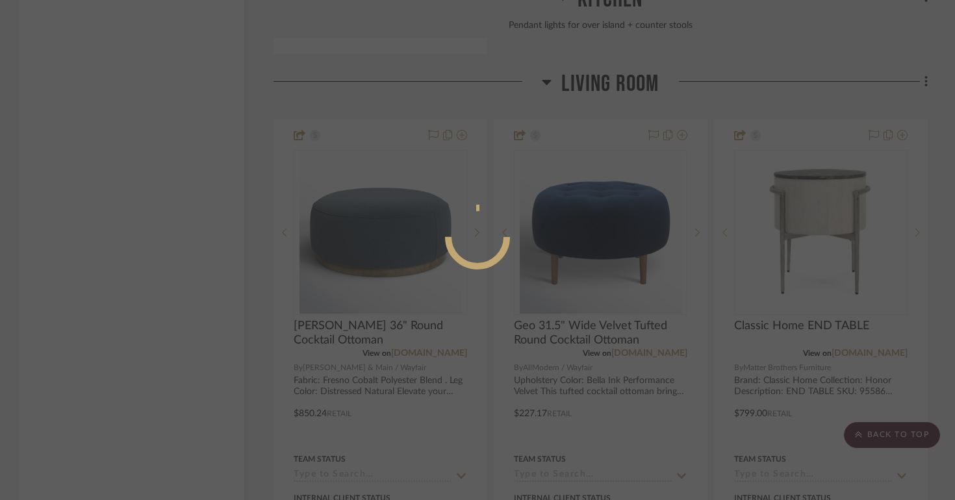
click at [823, 232] on div at bounding box center [477, 250] width 955 height 500
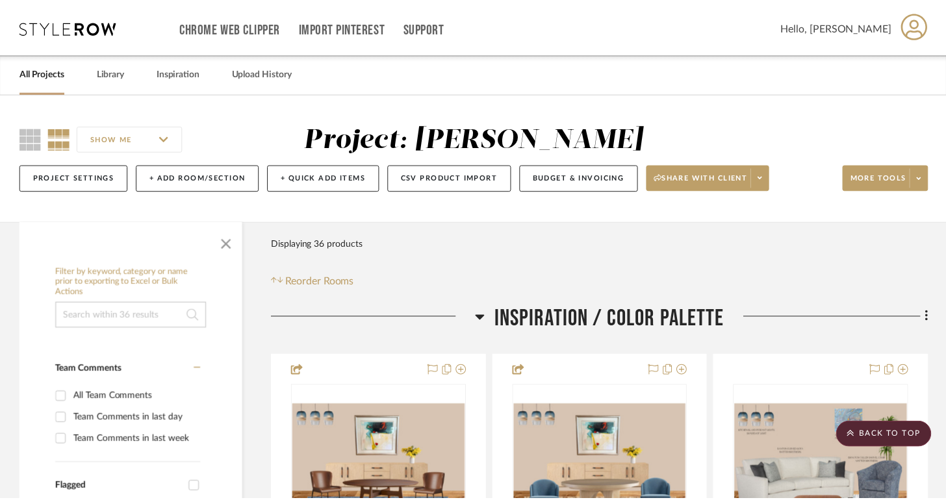
scroll to position [5810, 0]
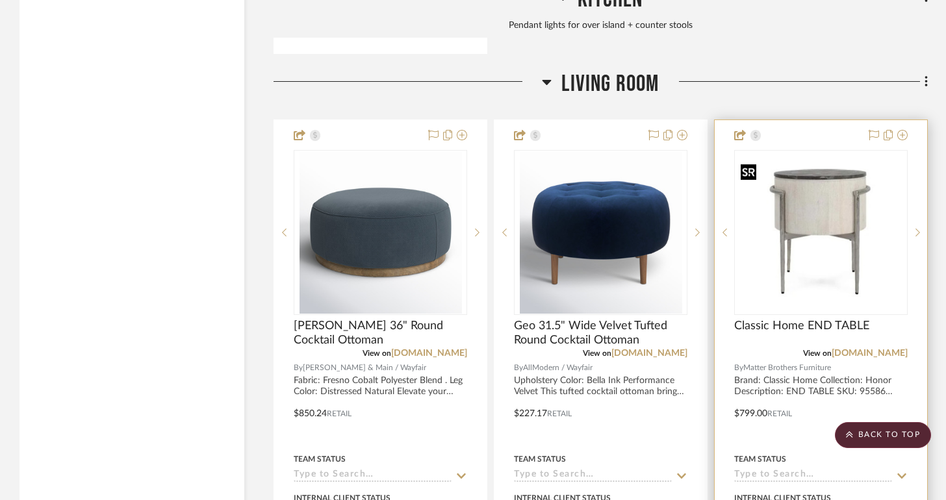
click at [812, 213] on img "0" at bounding box center [820, 233] width 171 height 129
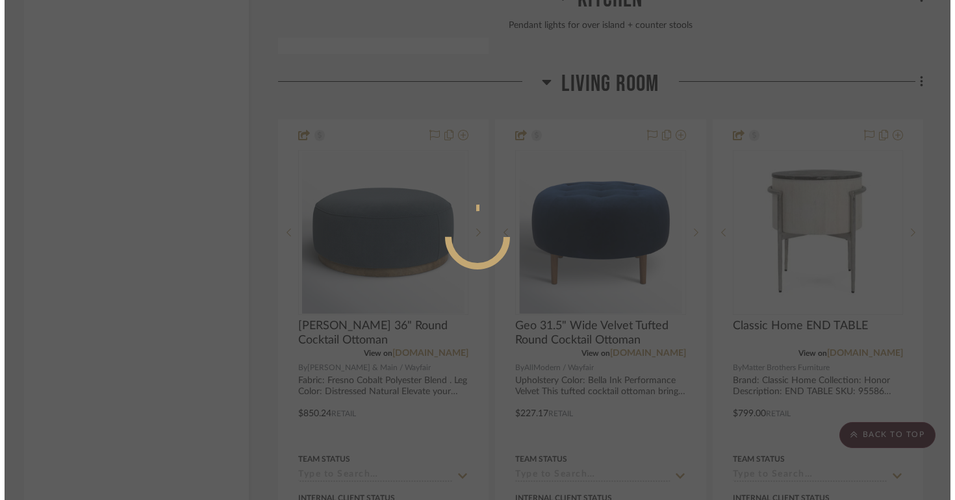
scroll to position [0, 0]
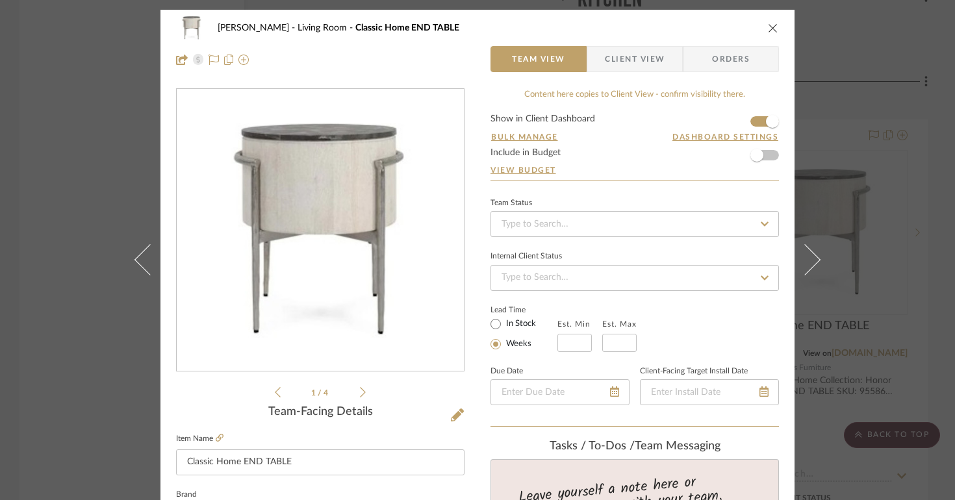
click at [355, 391] on li "1 / 4" at bounding box center [320, 392] width 79 height 16
click at [360, 388] on icon at bounding box center [363, 392] width 6 height 12
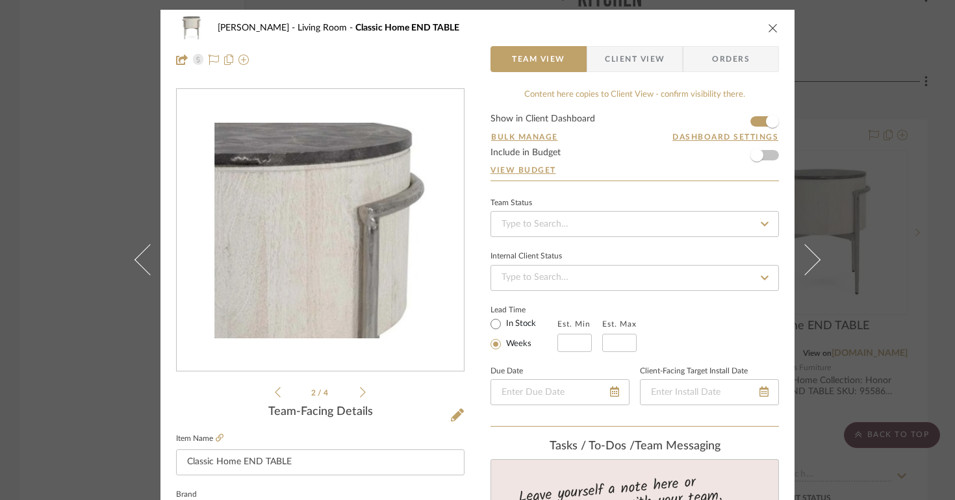
click at [360, 388] on icon at bounding box center [363, 392] width 6 height 12
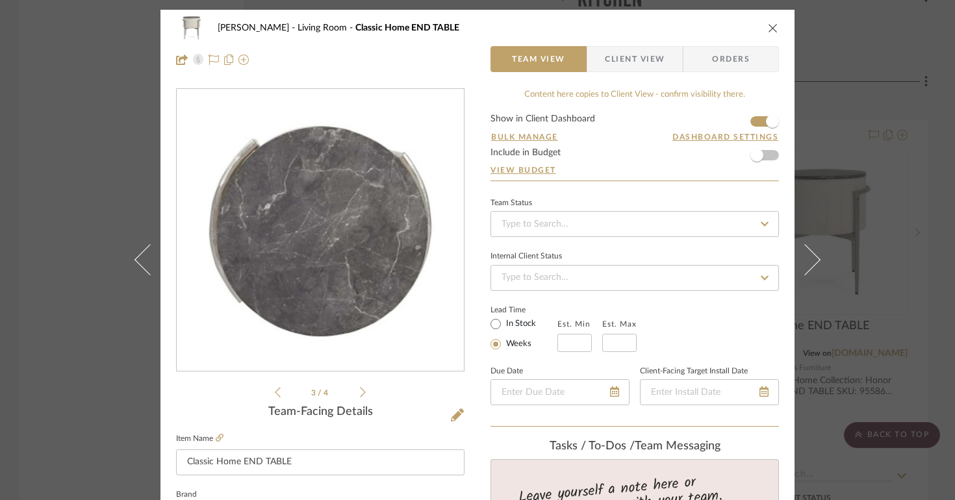
click at [360, 388] on icon at bounding box center [363, 392] width 6 height 12
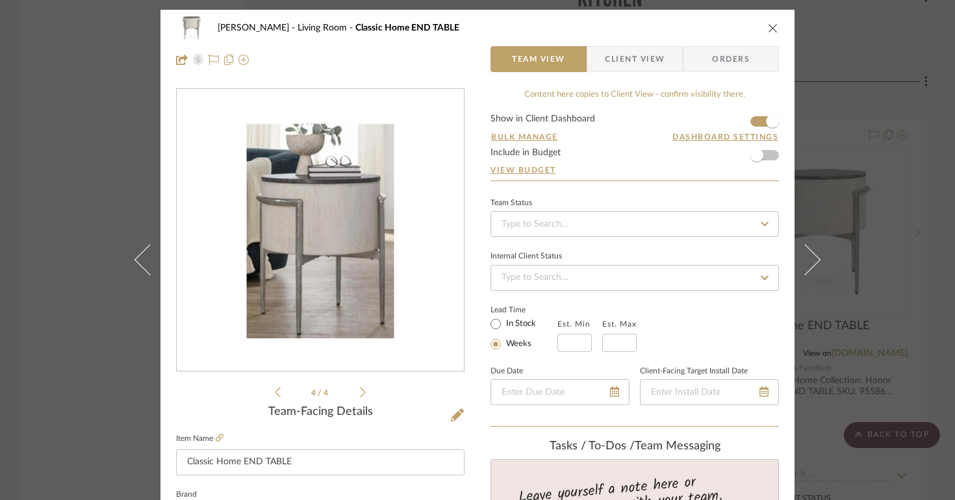
click at [768, 34] on div "Lois Londe Living Room Classic Home END TABLE" at bounding box center [477, 28] width 603 height 26
click at [768, 31] on icon "close" at bounding box center [773, 28] width 10 height 10
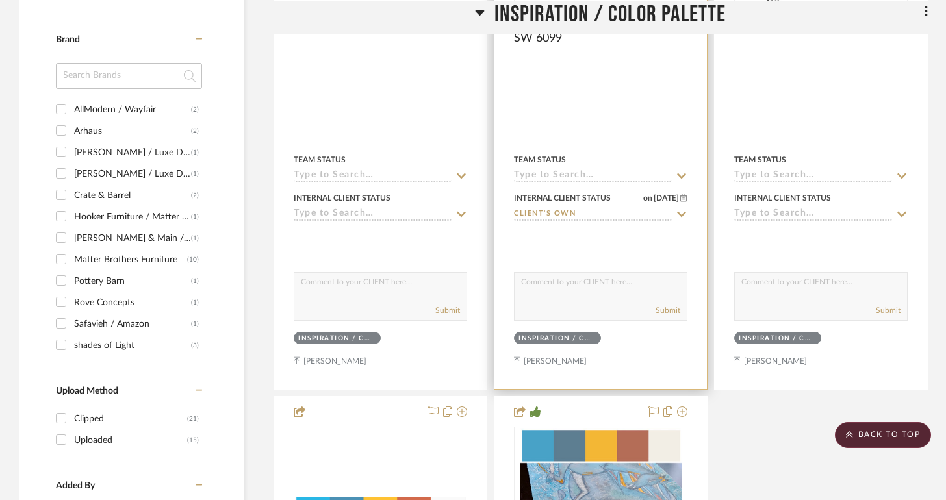
scroll to position [877, 0]
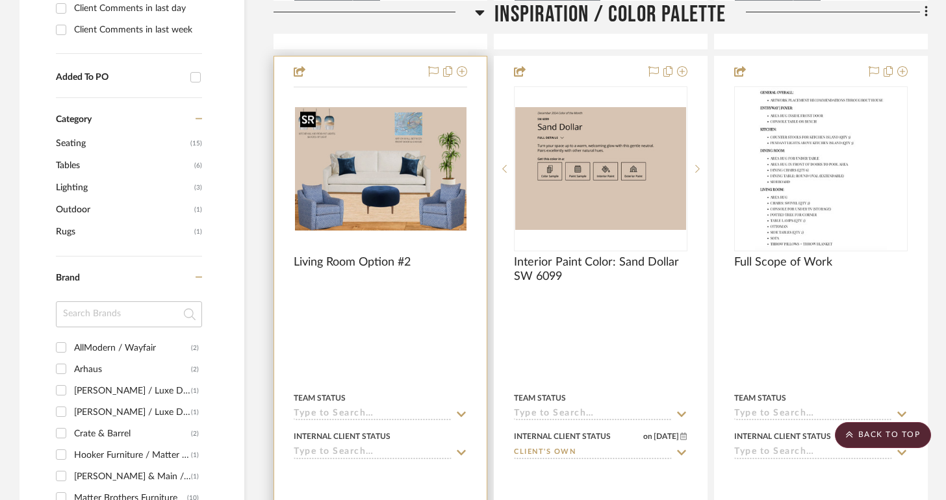
click at [0, 0] on img at bounding box center [0, 0] width 0 height 0
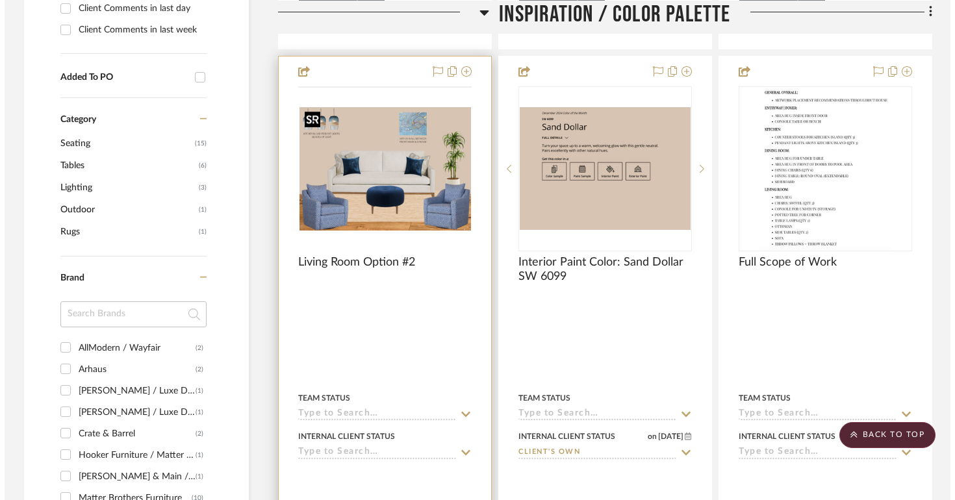
scroll to position [0, 0]
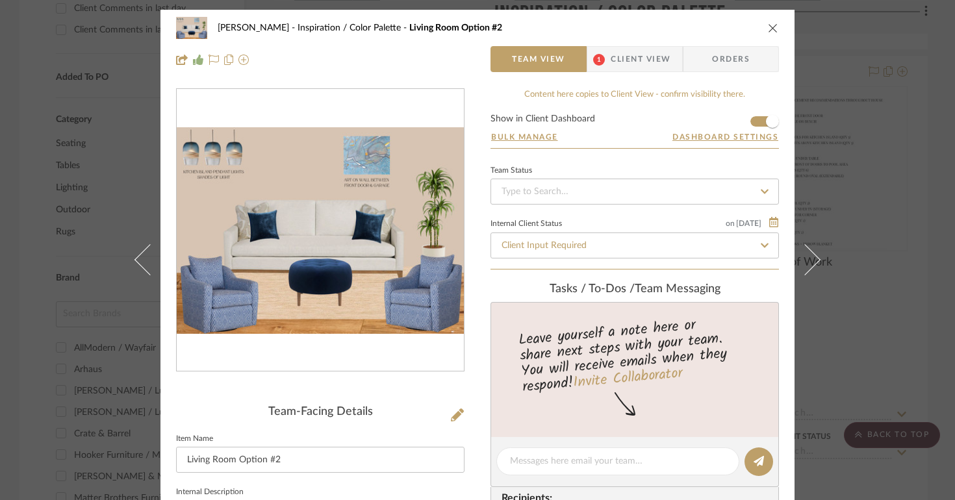
click at [771, 29] on icon "close" at bounding box center [773, 28] width 10 height 10
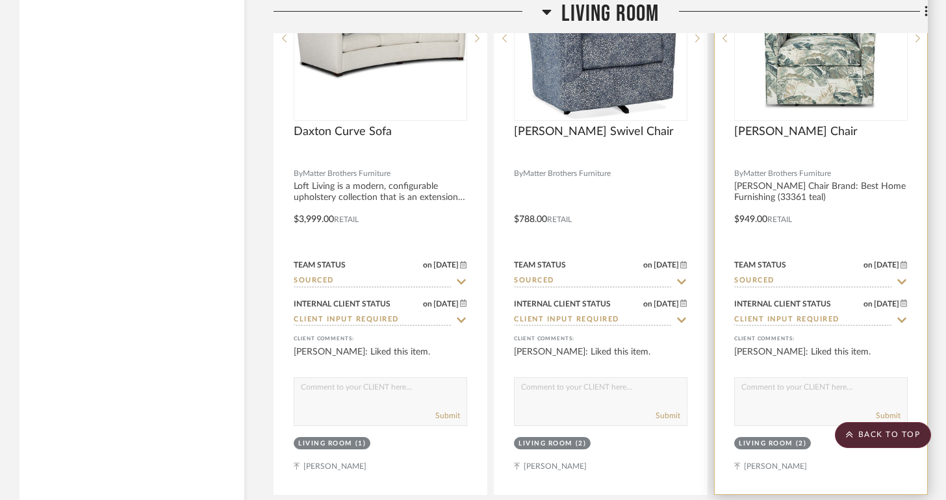
scroll to position [7685, 0]
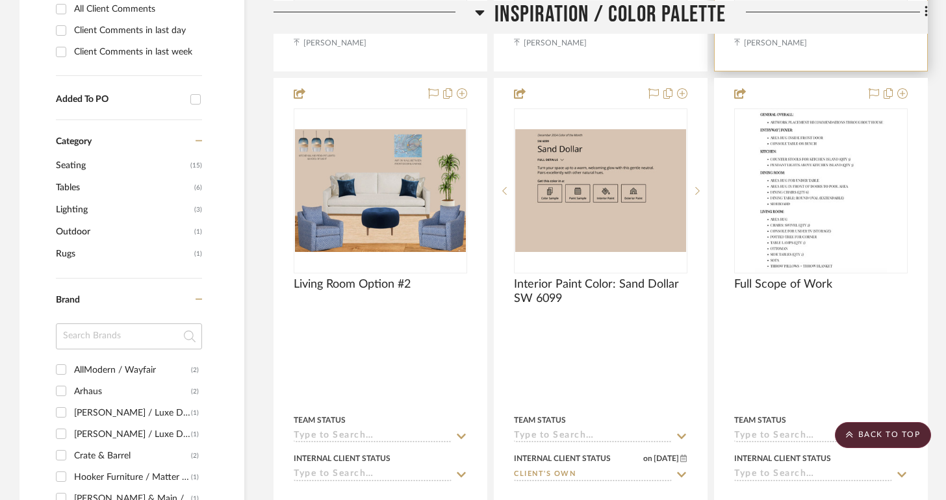
drag, startPoint x: 950, startPoint y: 440, endPoint x: 918, endPoint y: 56, distance: 384.5
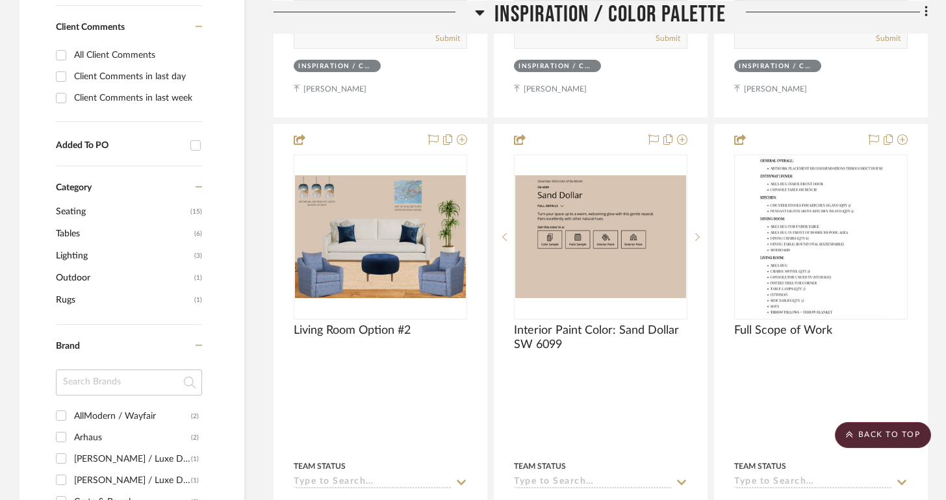
click at [919, 32] on div at bounding box center [826, 16] width 201 height 33
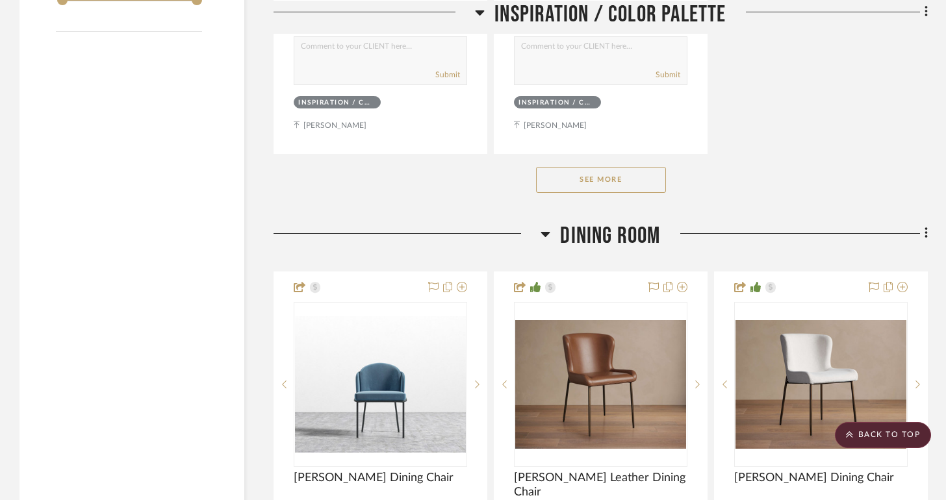
scroll to position [1918, 0]
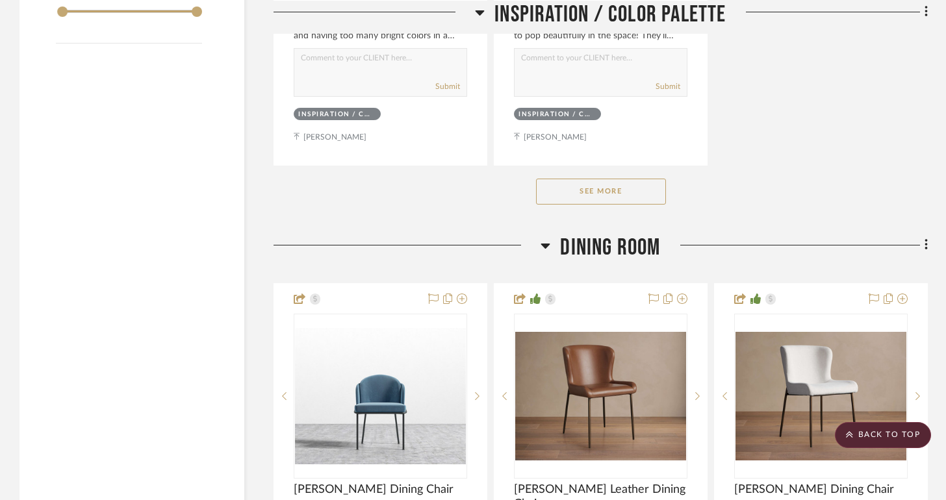
click at [635, 184] on button "See More" at bounding box center [601, 192] width 130 height 26
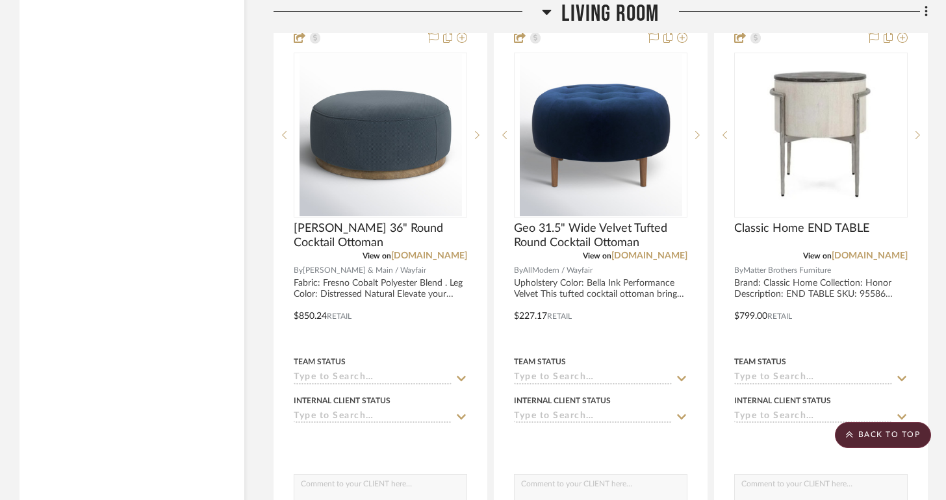
scroll to position [5723, 0]
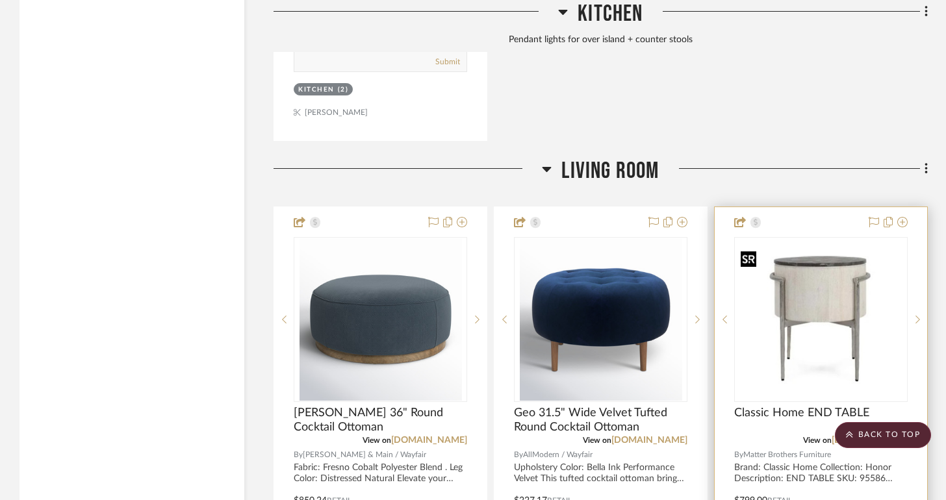
click at [815, 284] on img "0" at bounding box center [820, 320] width 171 height 129
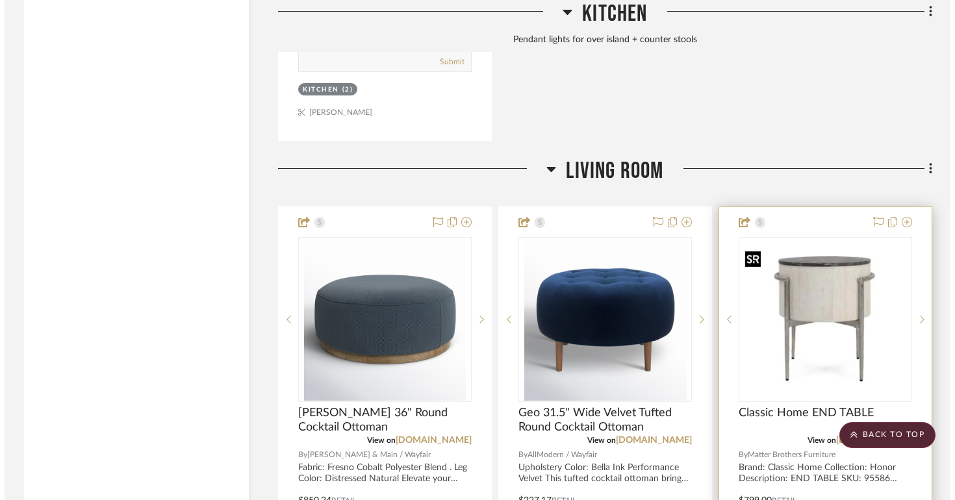
scroll to position [0, 0]
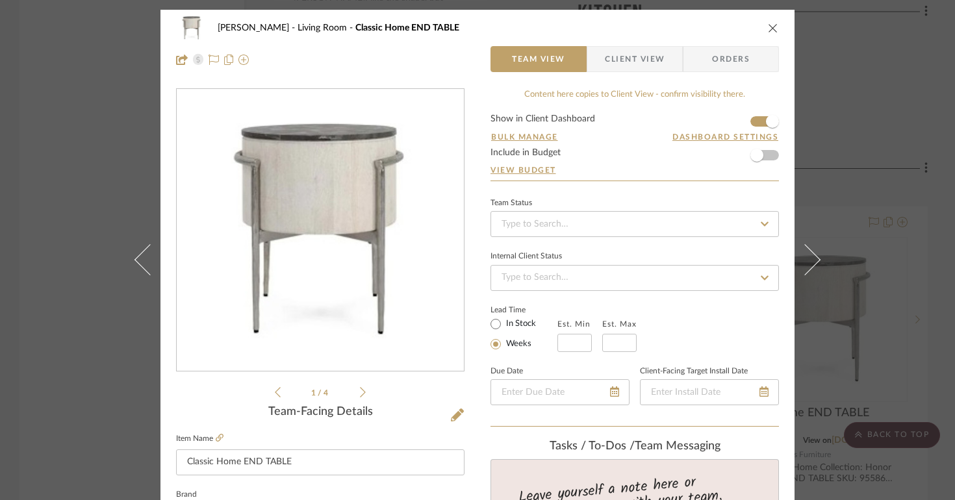
click at [363, 189] on img "0" at bounding box center [320, 231] width 287 height 216
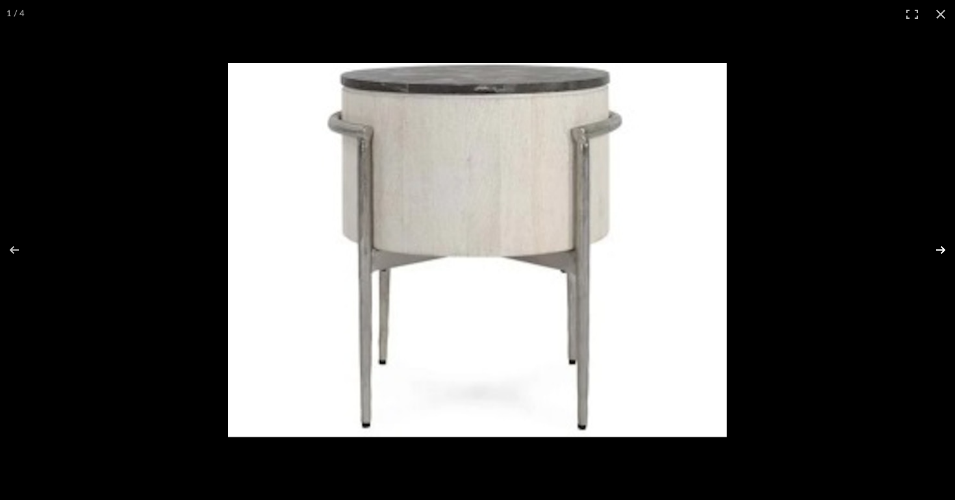
click at [948, 249] on button at bounding box center [931, 250] width 45 height 65
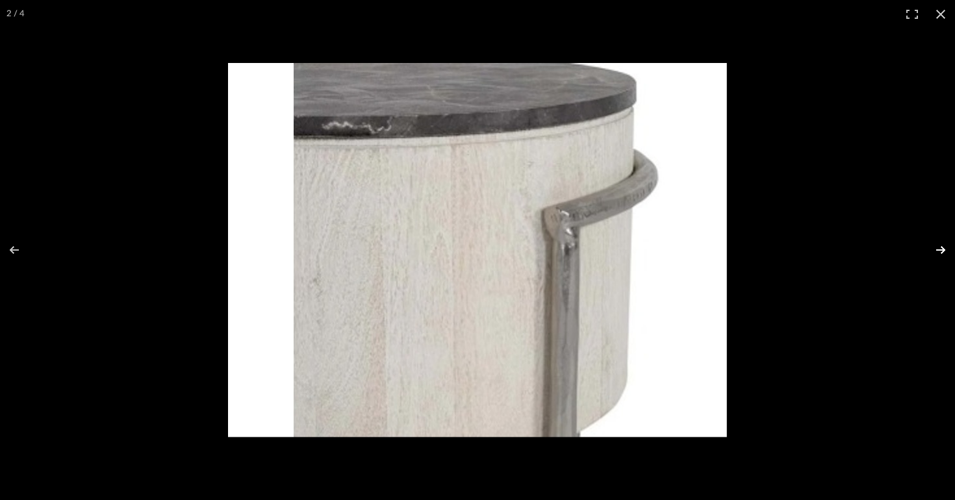
click at [938, 252] on button at bounding box center [931, 250] width 45 height 65
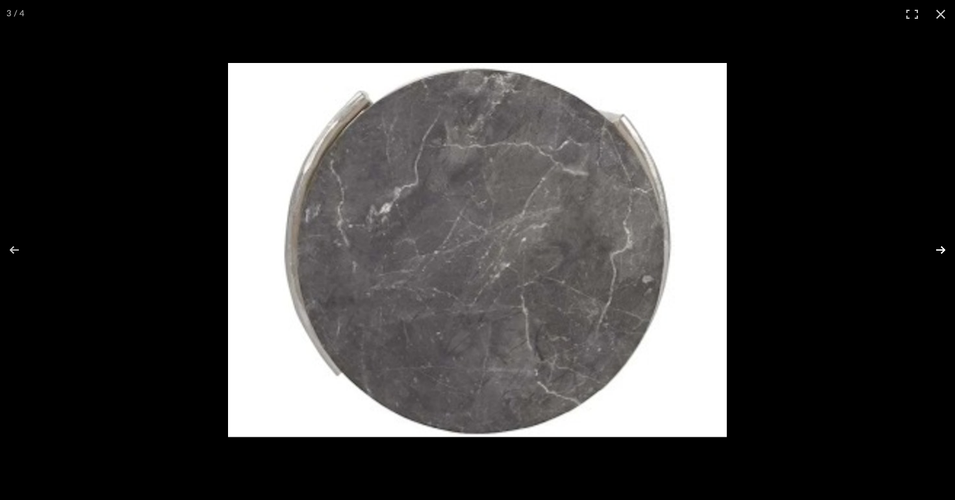
click at [938, 251] on button at bounding box center [931, 250] width 45 height 65
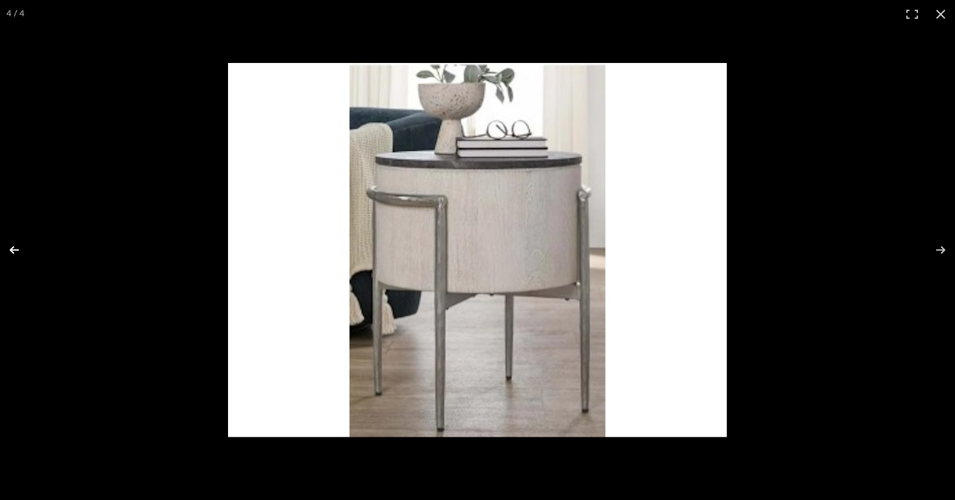
click at [18, 253] on button at bounding box center [22, 250] width 45 height 65
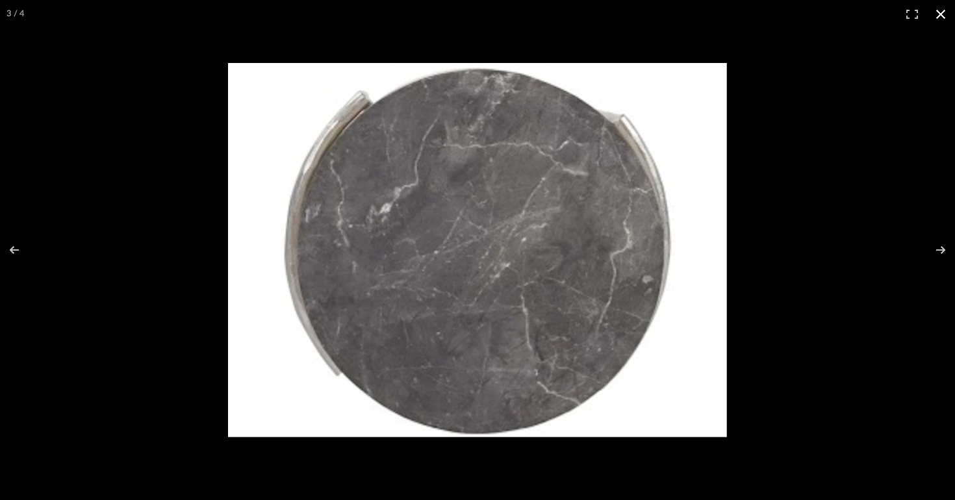
click at [800, 118] on div at bounding box center [631, 274] width 807 height 422
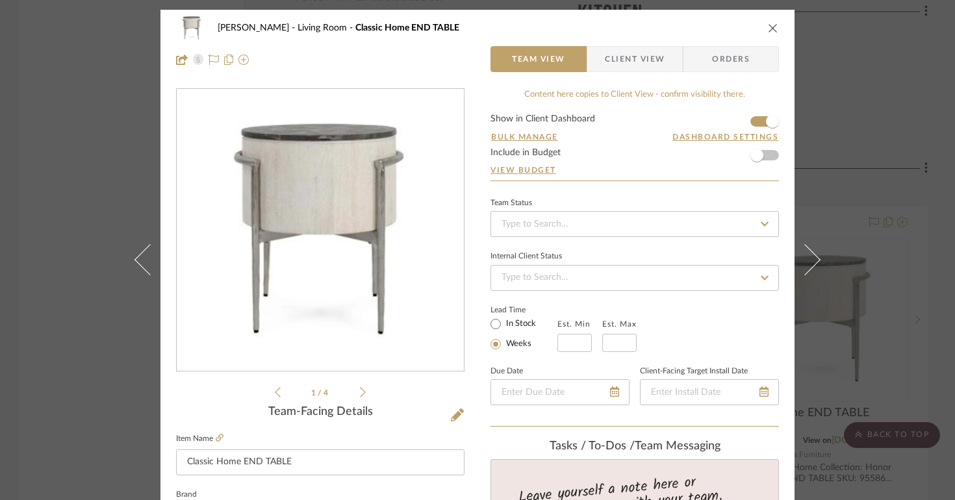
click at [775, 19] on div "Lois Londe Living Room Classic Home END TABLE Team View Client View Orders" at bounding box center [477, 44] width 634 height 68
click at [774, 20] on div "Lois Londe Living Room Classic Home END TABLE Team View Client View Orders" at bounding box center [477, 44] width 634 height 68
click at [771, 22] on button "close" at bounding box center [773, 28] width 12 height 12
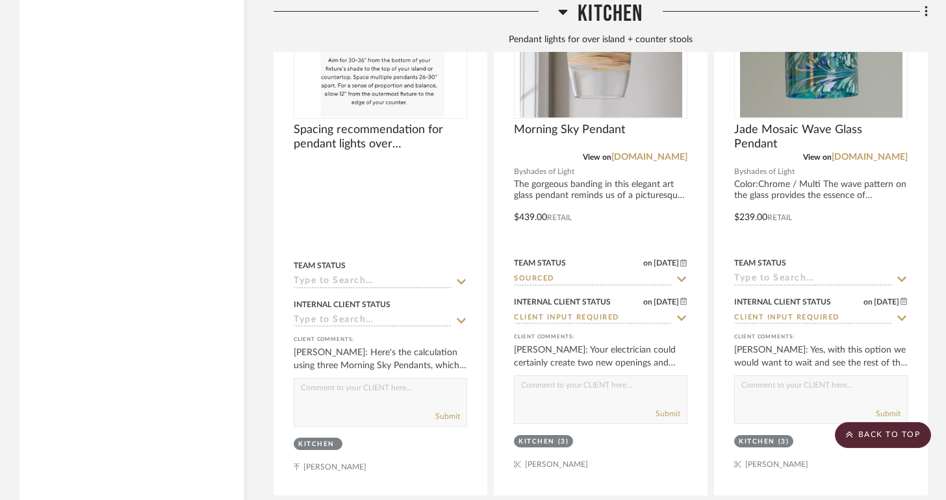
scroll to position [4618, 0]
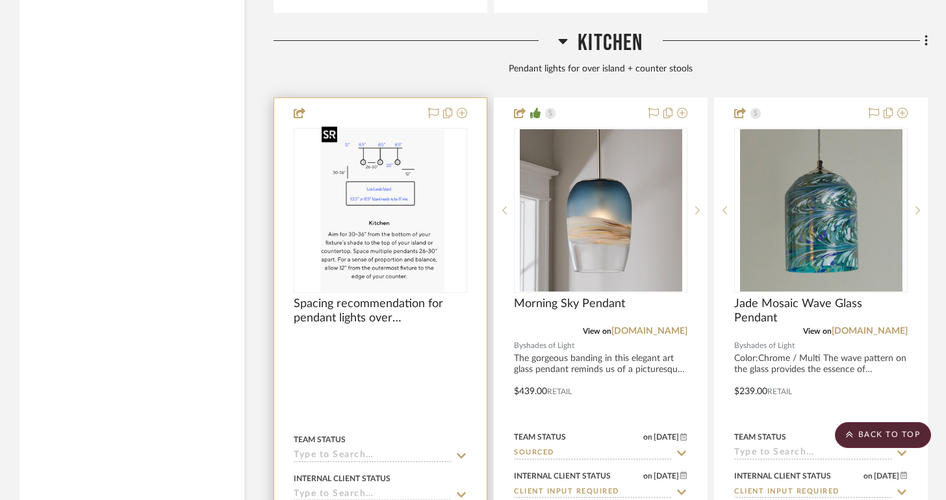
click at [0, 0] on img at bounding box center [0, 0] width 0 height 0
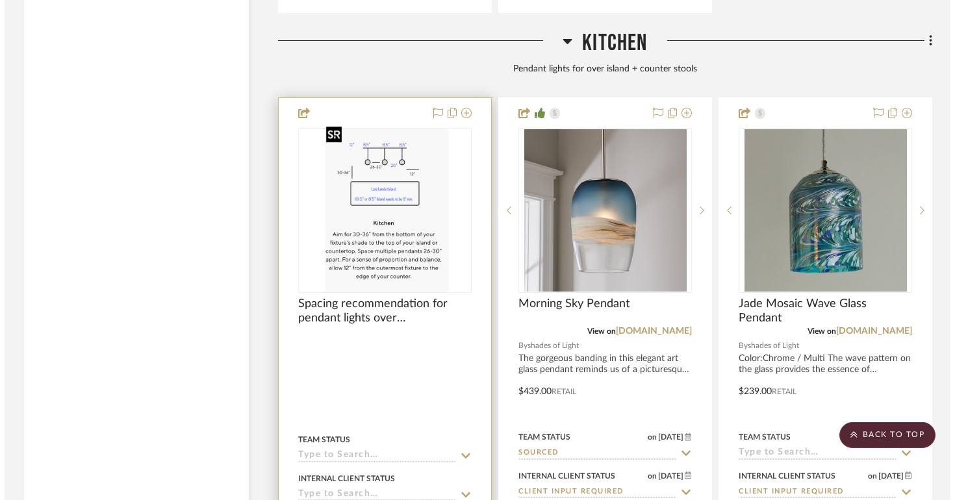
scroll to position [0, 0]
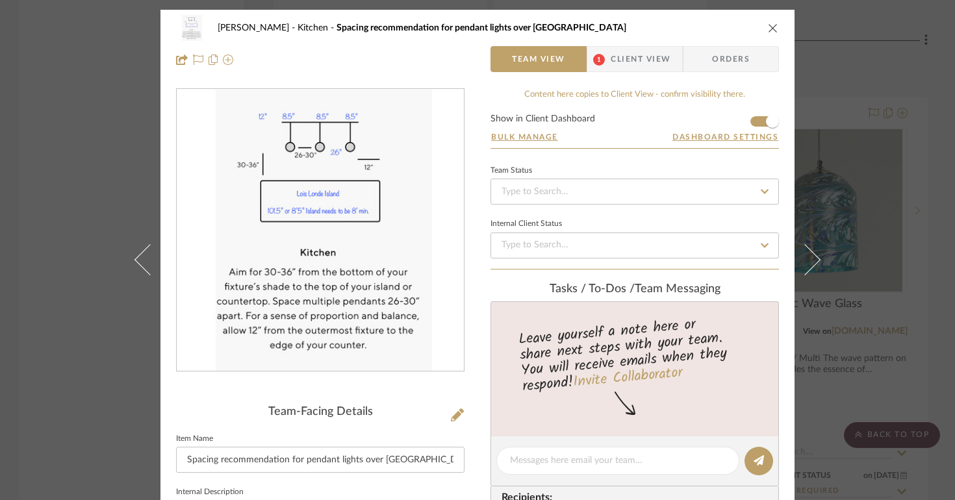
click at [764, 21] on div "Lois Londe Kitchen Spacing recommendation for pendant lights over kitchen island" at bounding box center [477, 28] width 603 height 26
click at [768, 25] on icon "close" at bounding box center [773, 28] width 10 height 10
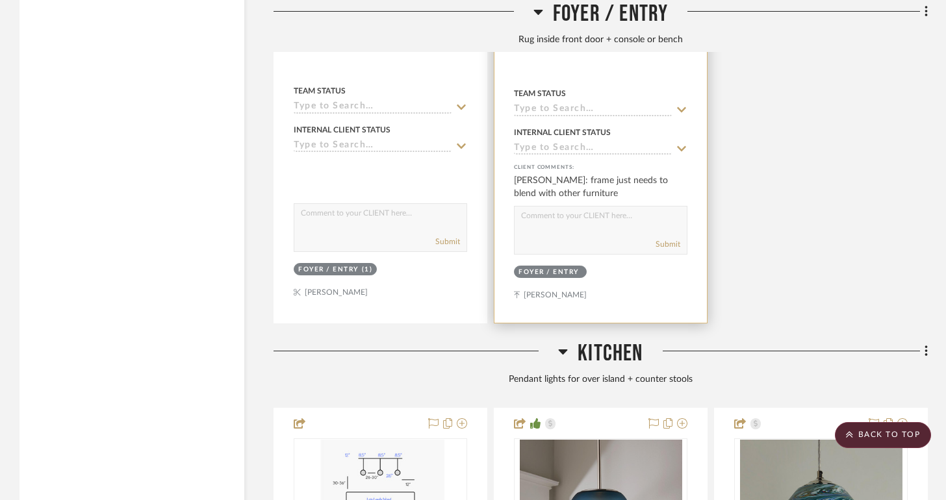
scroll to position [3860, 0]
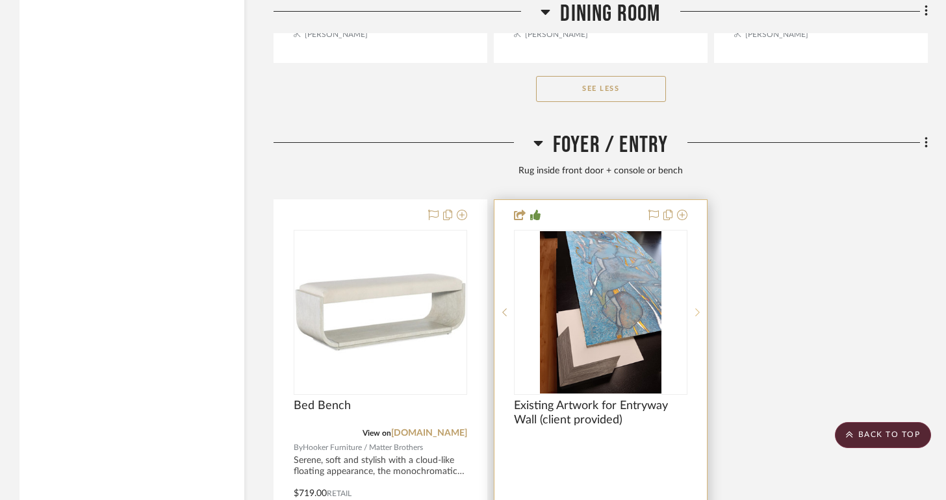
click at [698, 299] on div at bounding box center [696, 312] width 19 height 165
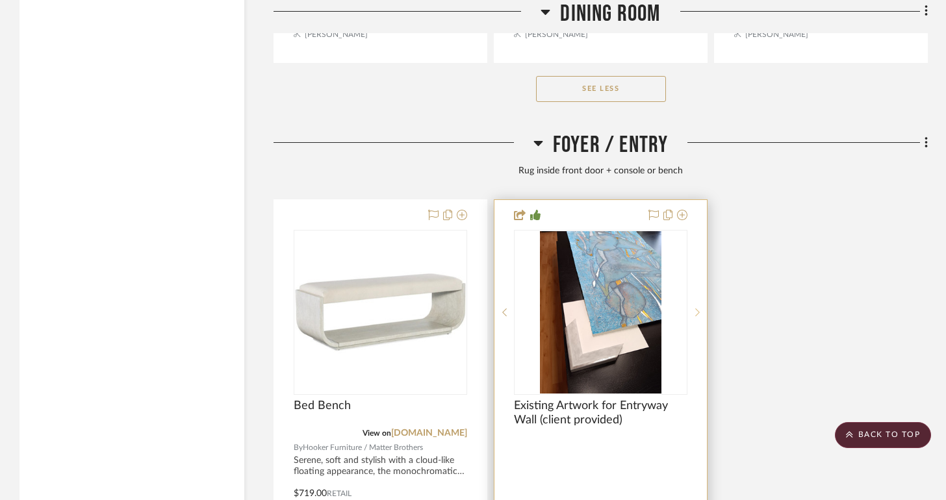
click at [698, 299] on div at bounding box center [696, 312] width 19 height 165
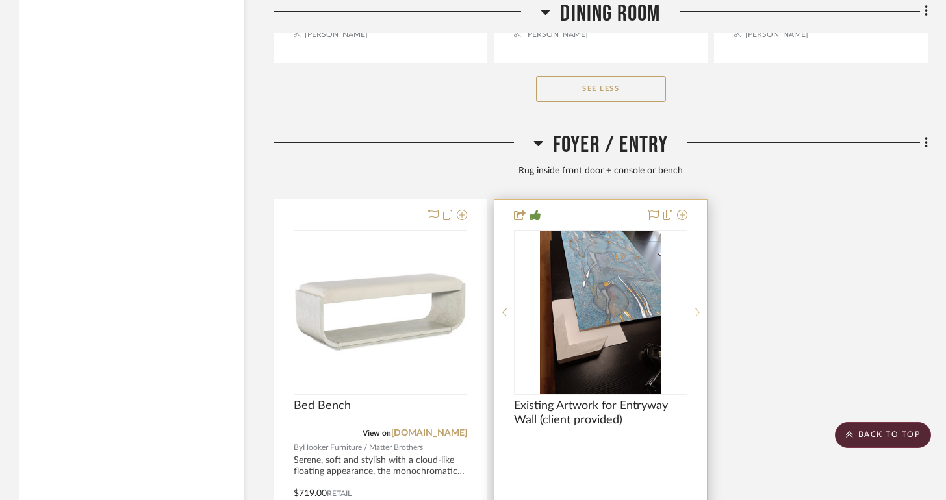
click at [698, 299] on div at bounding box center [696, 312] width 19 height 165
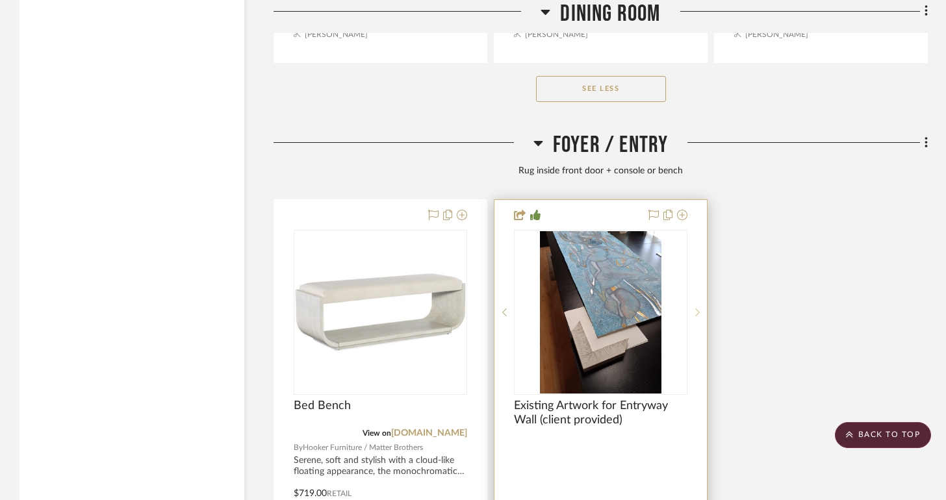
click at [698, 299] on div at bounding box center [696, 312] width 19 height 165
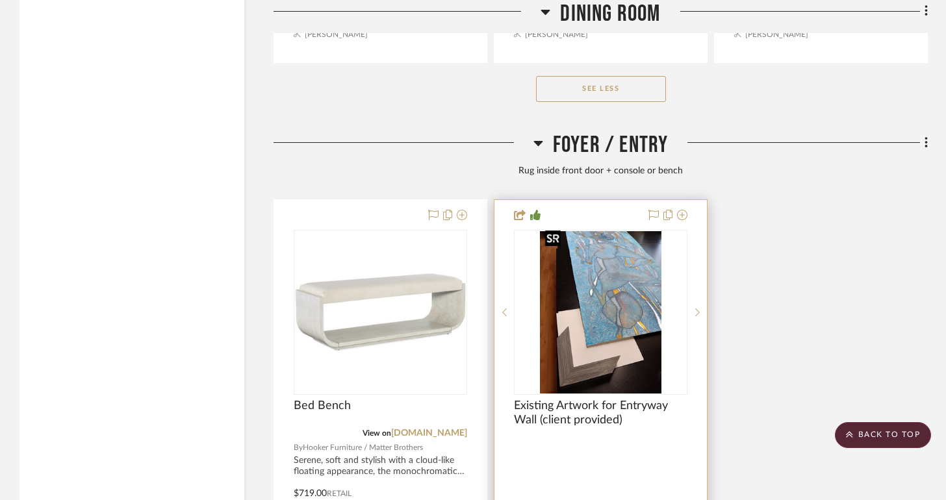
click at [630, 309] on img "0" at bounding box center [601, 312] width 122 height 162
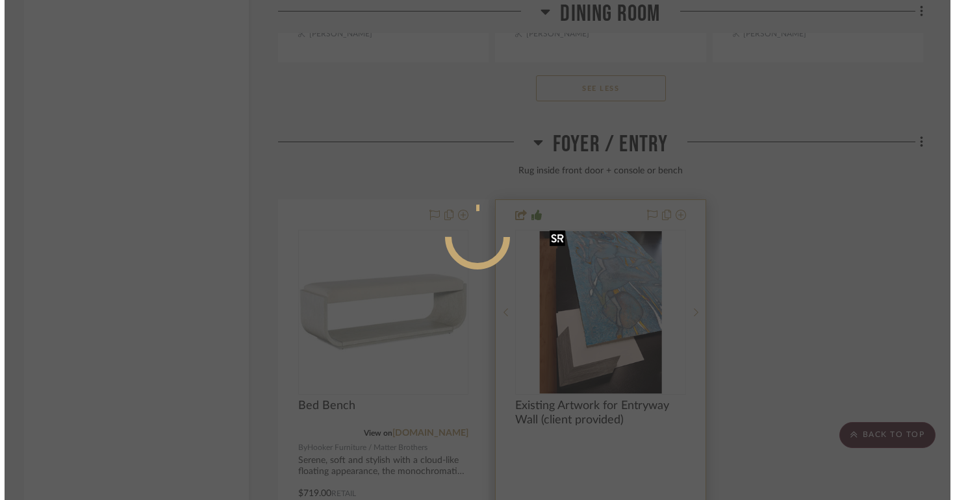
scroll to position [0, 0]
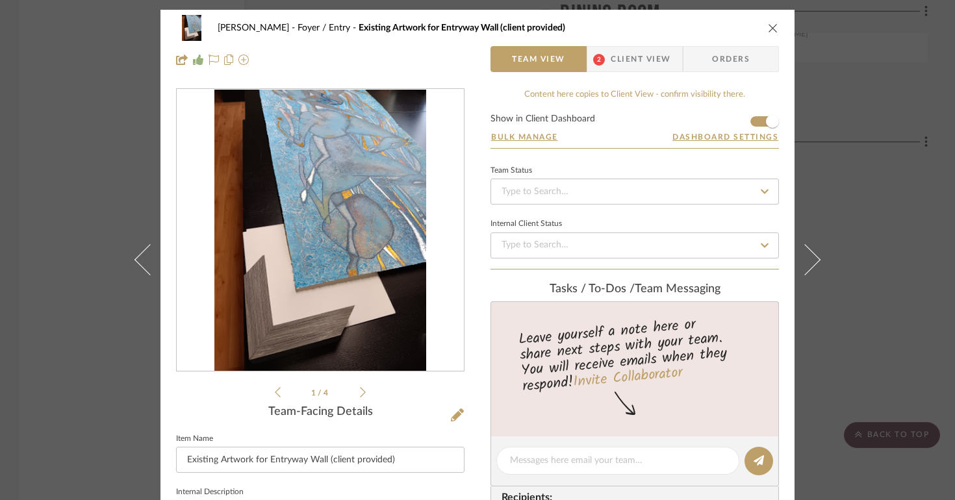
click at [772, 27] on icon "close" at bounding box center [773, 28] width 10 height 10
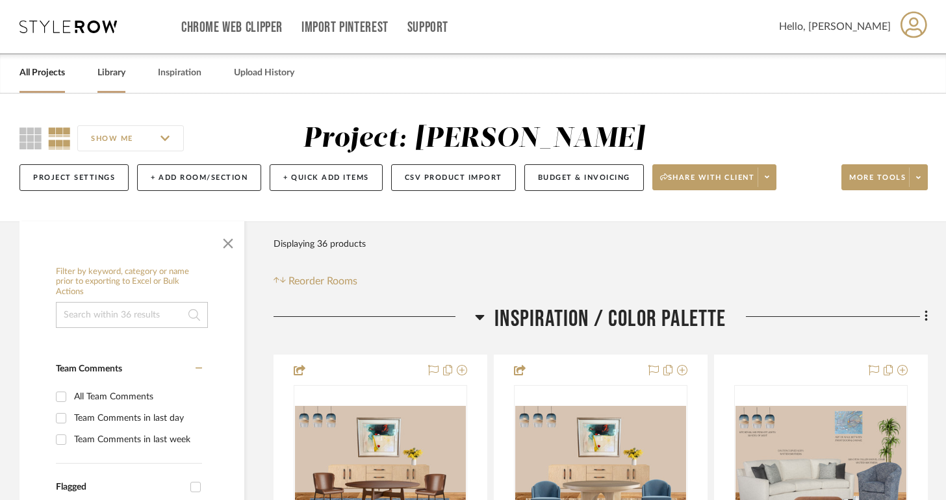
click at [105, 84] on div "Library" at bounding box center [111, 73] width 28 height 40
click at [108, 76] on link "Library" at bounding box center [111, 73] width 28 height 18
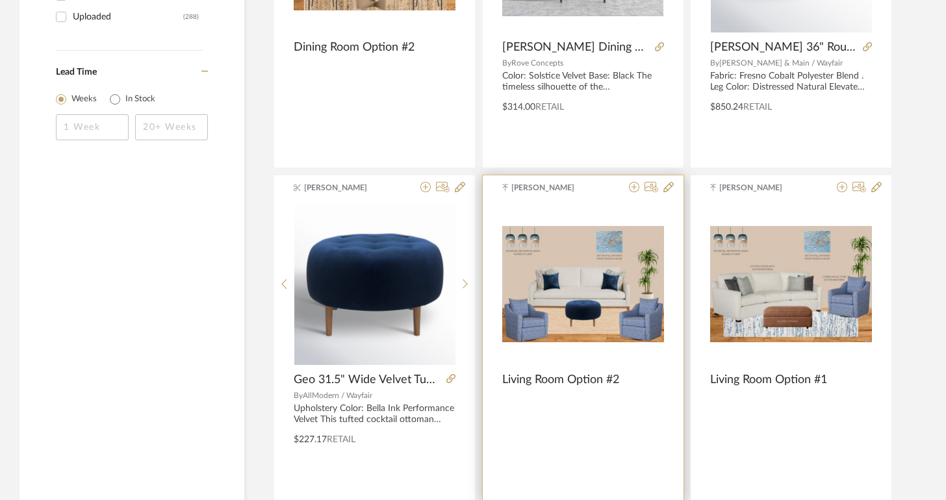
scroll to position [2047, 0]
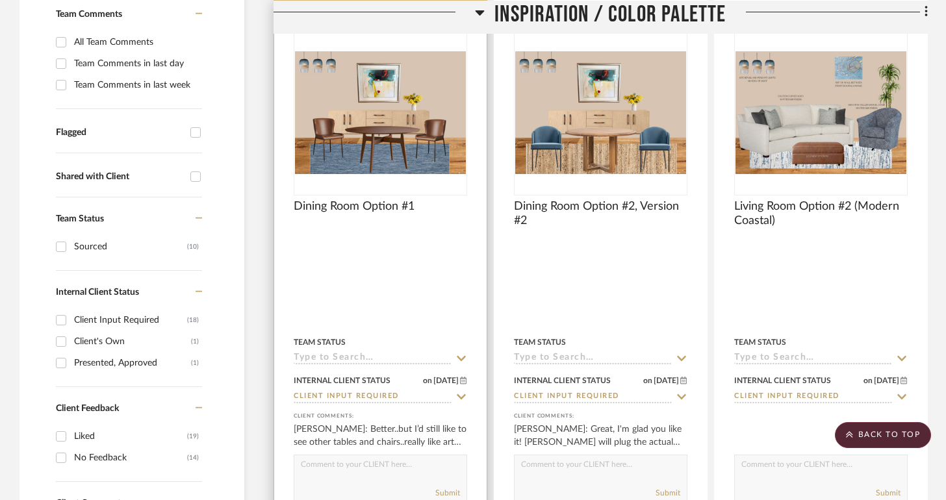
scroll to position [356, 0]
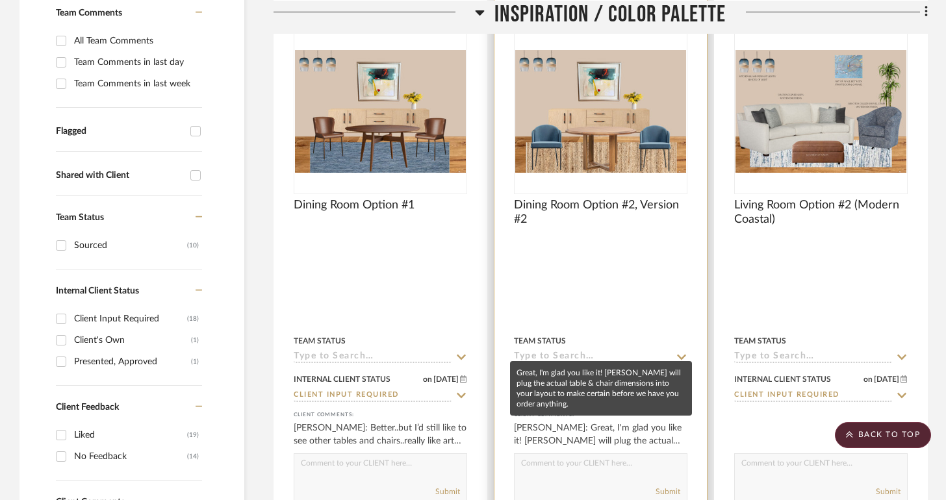
click at [537, 421] on div "PEGGY HERRMANN: Great, I'm glad you like it! Natalie will plug the actual table…" at bounding box center [600, 434] width 173 height 26
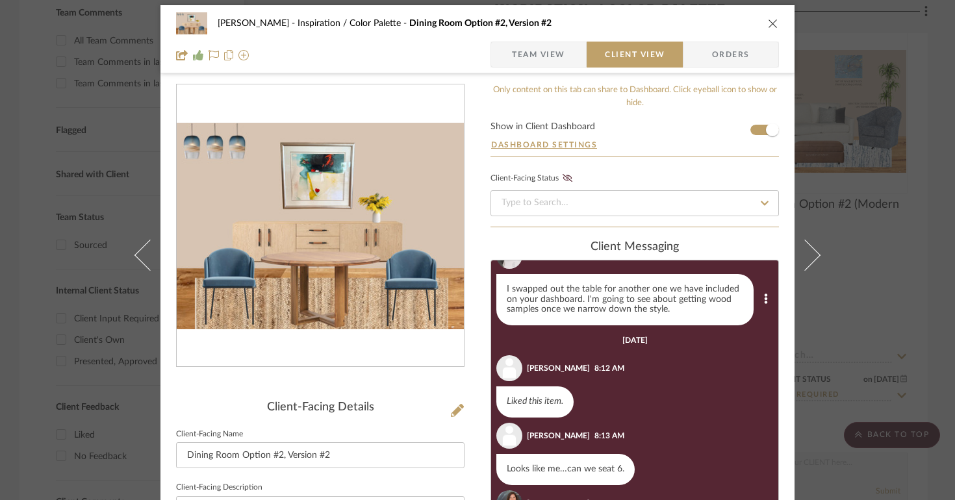
scroll to position [118, 0]
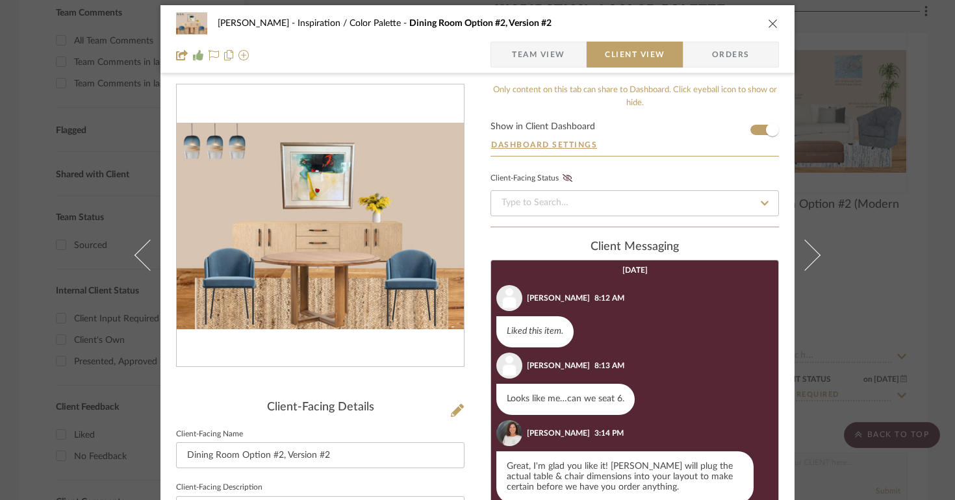
click at [765, 32] on div "Lois Londe Inspiration / Color Palette Dining Room Option #2, Version #2" at bounding box center [477, 23] width 603 height 26
click at [768, 23] on icon "close" at bounding box center [773, 23] width 10 height 10
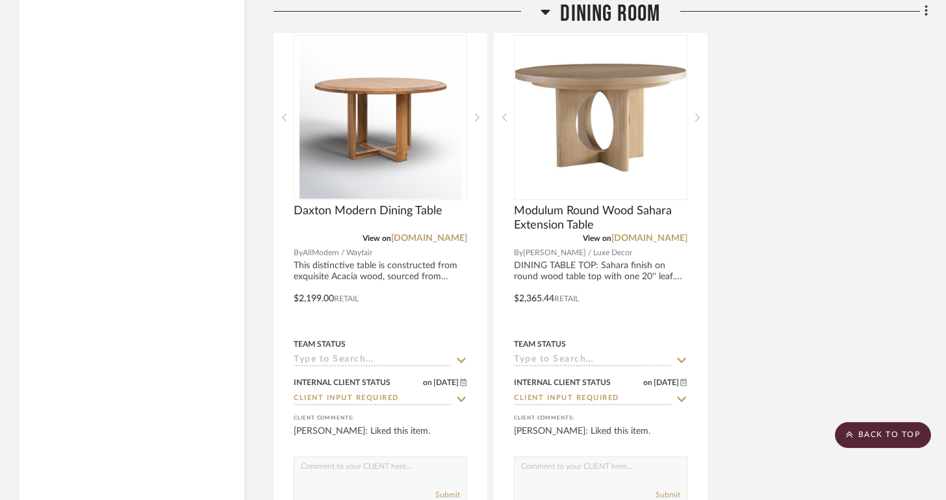
scroll to position [3360, 0]
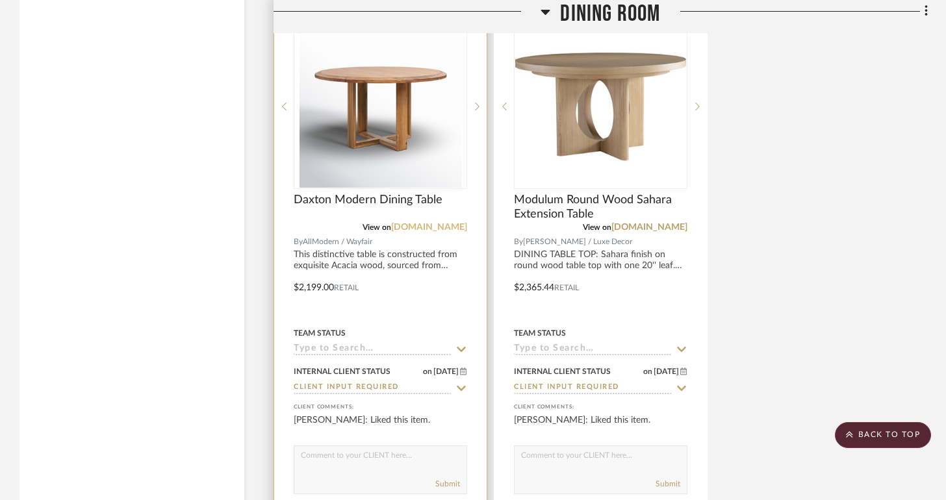
click at [413, 223] on link "[DOMAIN_NAME]" at bounding box center [429, 227] width 76 height 9
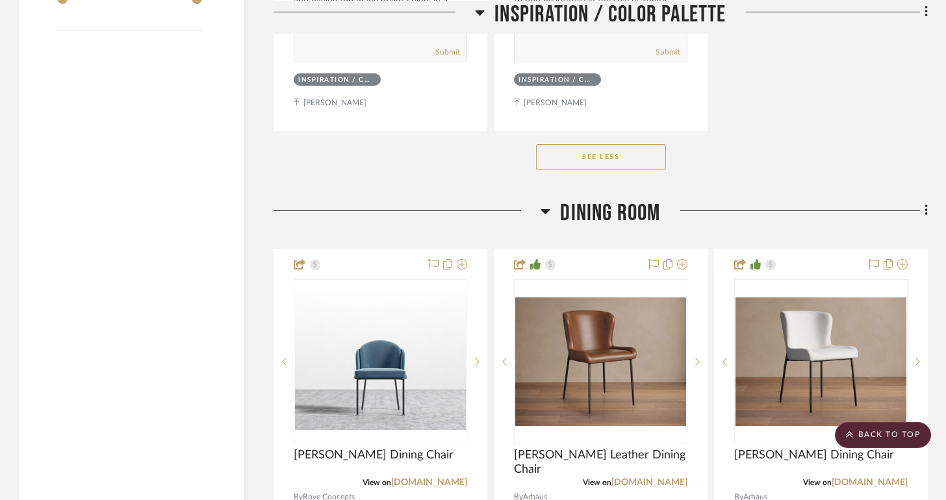
scroll to position [1953, 0]
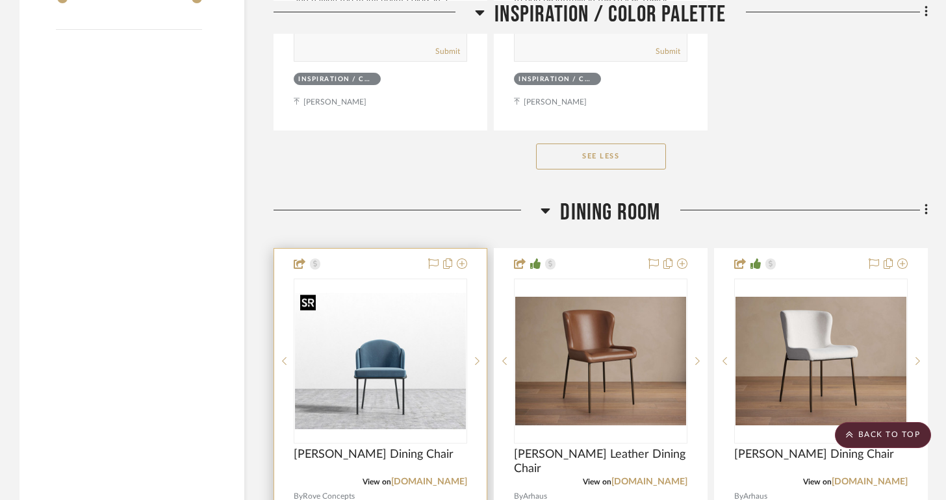
click at [0, 0] on img at bounding box center [0, 0] width 0 height 0
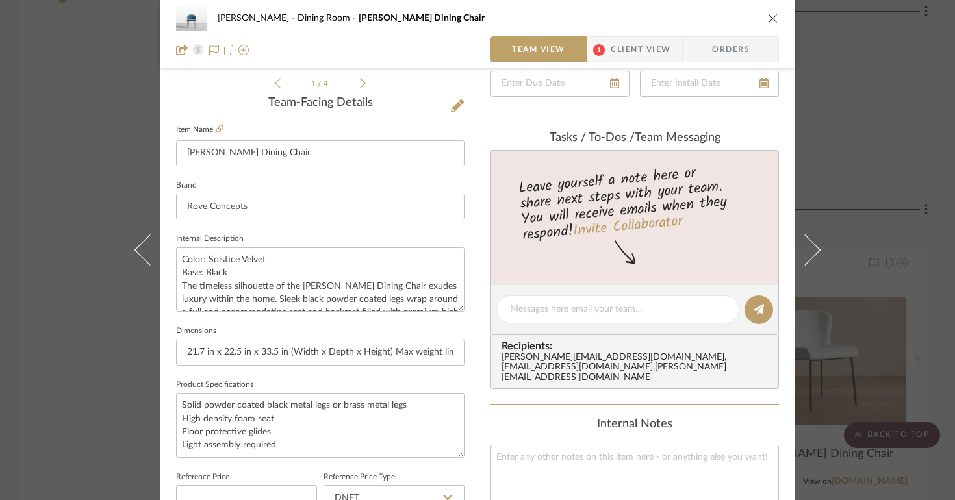
scroll to position [0, 0]
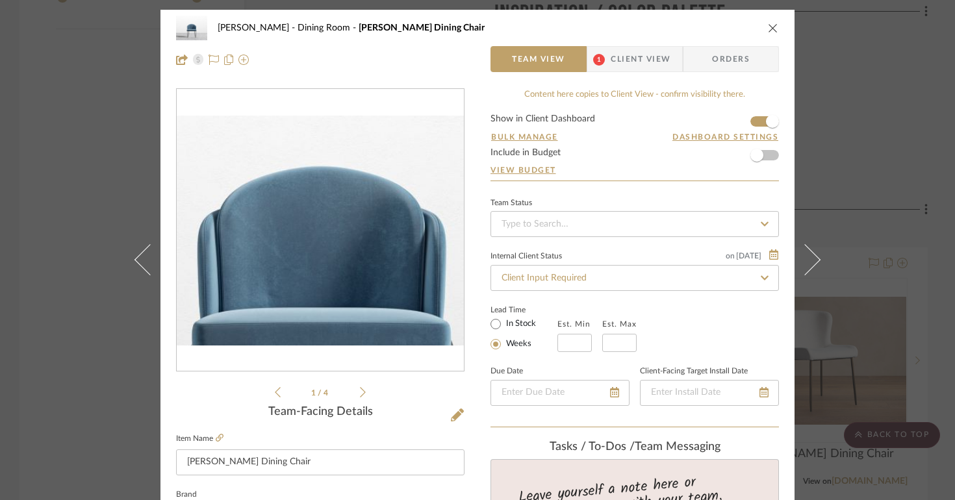
click at [315, 216] on img "0" at bounding box center [320, 231] width 287 height 230
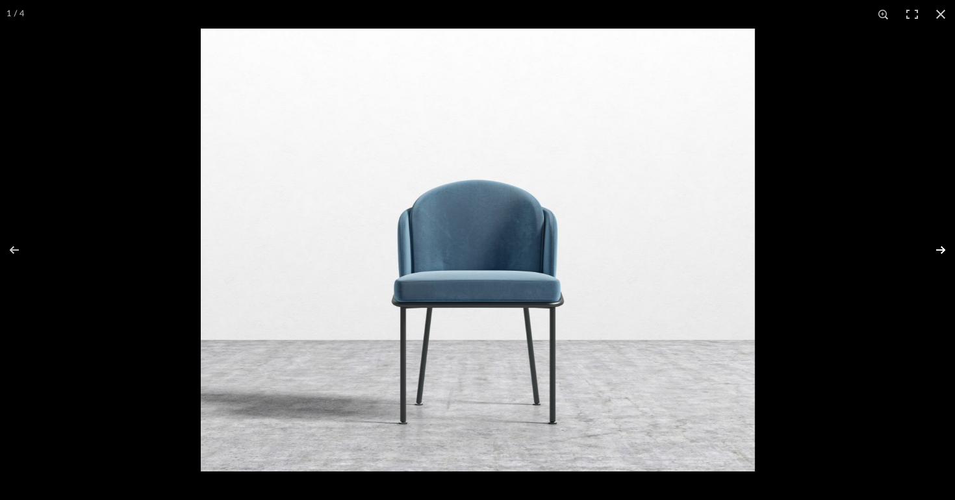
click at [934, 248] on button at bounding box center [931, 250] width 45 height 65
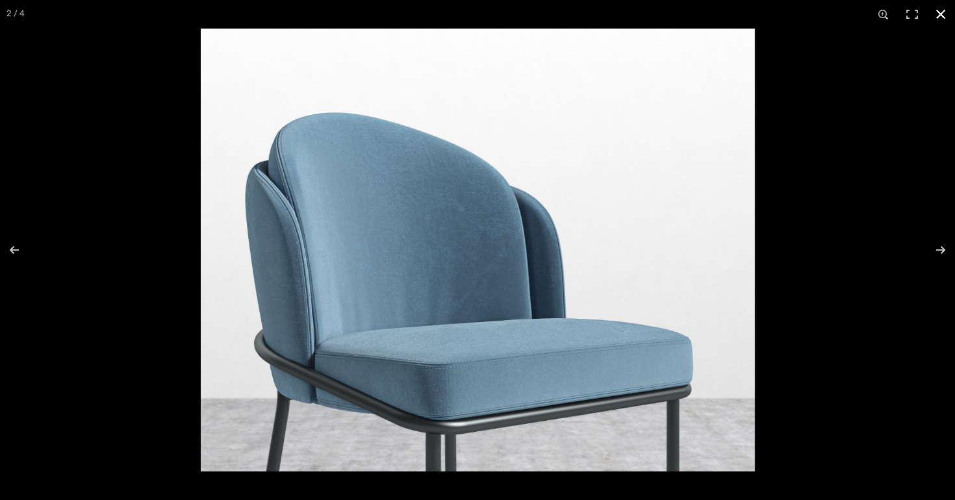
click at [180, 115] on div at bounding box center [477, 250] width 955 height 500
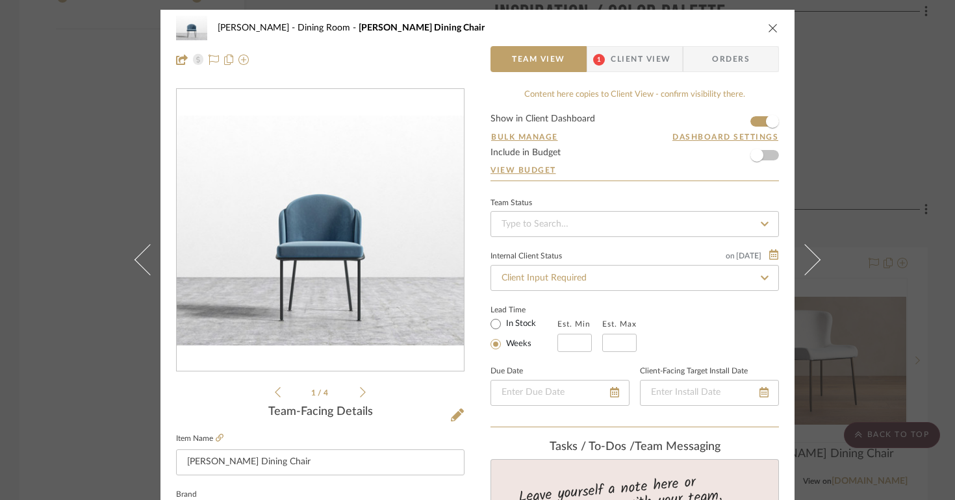
click at [768, 29] on icon "close" at bounding box center [773, 28] width 10 height 10
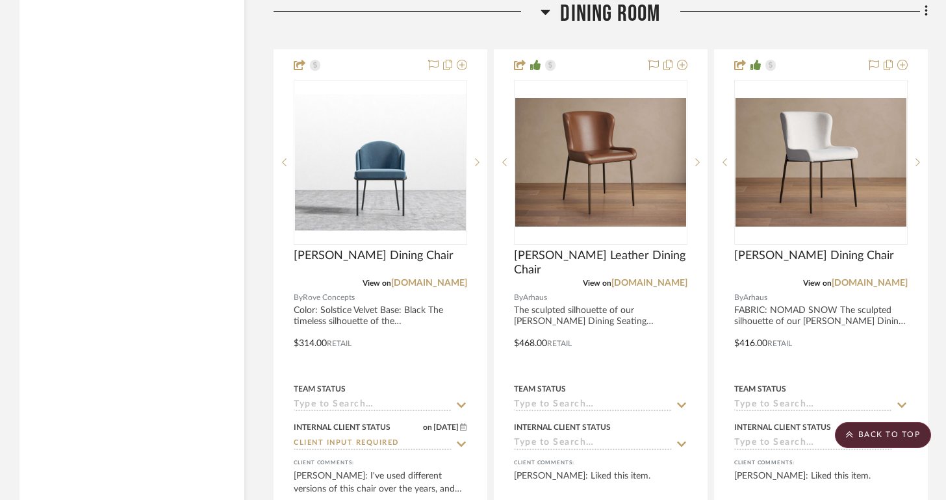
scroll to position [2173, 0]
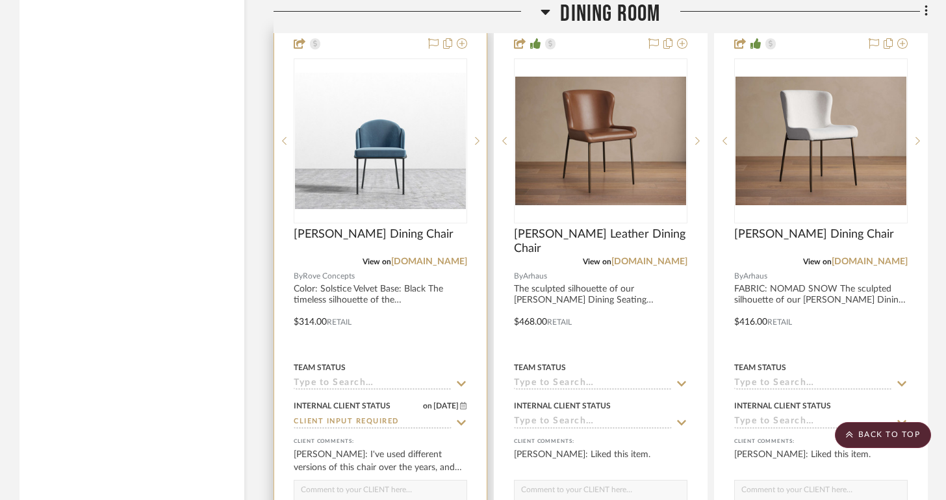
click at [402, 294] on div at bounding box center [380, 313] width 212 height 568
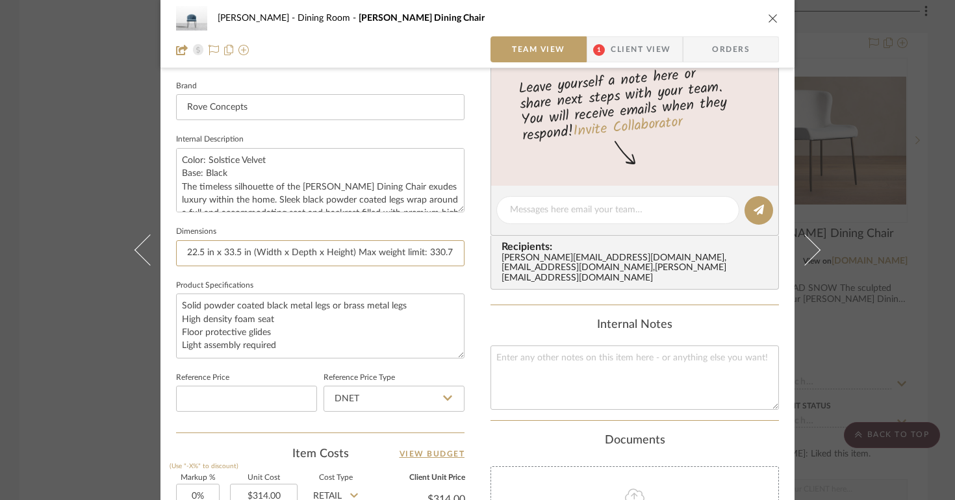
scroll to position [0, 43]
drag, startPoint x: 412, startPoint y: 253, endPoint x: 460, endPoint y: 253, distance: 48.7
click at [461, 253] on div "Lois Londe Dining Room Angelo Dining Chair Team View 1 Client View Orders 1 / 4…" at bounding box center [477, 200] width 634 height 1199
click at [352, 246] on input "21.7 in x 22.5 in x 33.5 in (Width x Depth x Height) Max weight limit: 330.7 lb" at bounding box center [320, 253] width 288 height 26
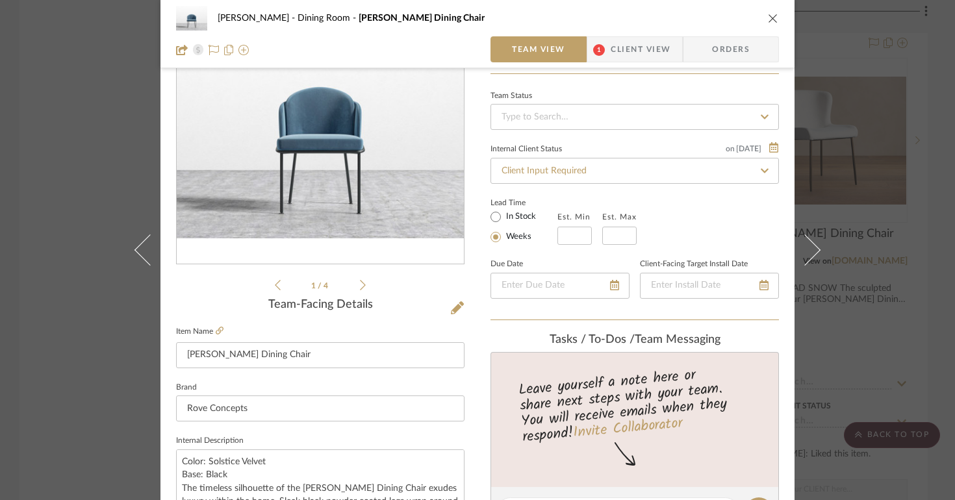
scroll to position [0, 0]
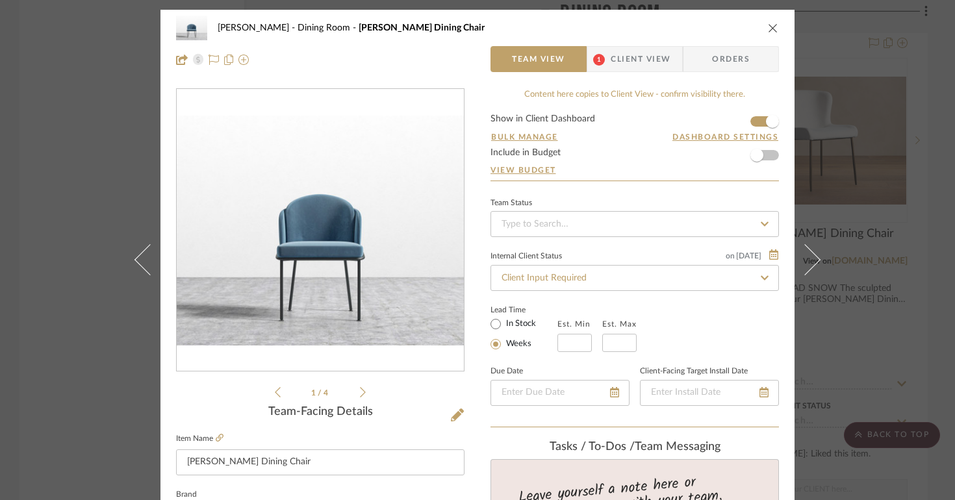
click at [772, 23] on icon "close" at bounding box center [773, 28] width 10 height 10
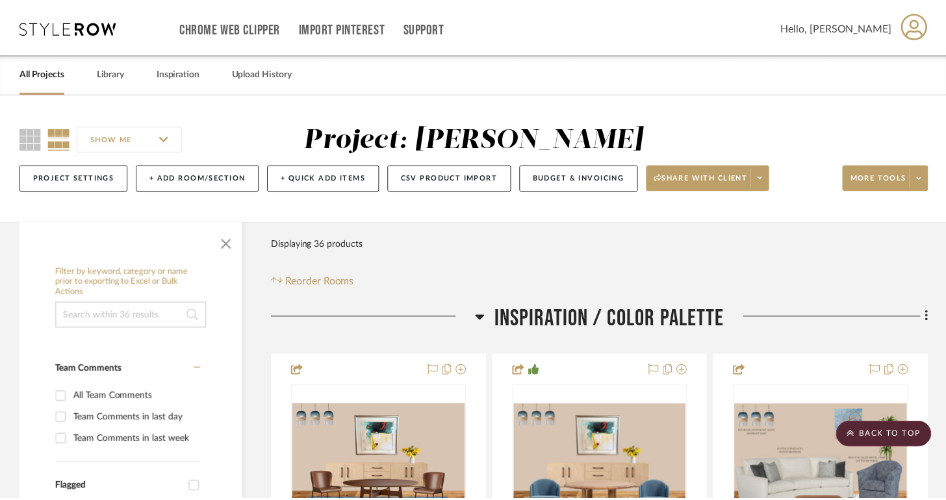
scroll to position [2173, 0]
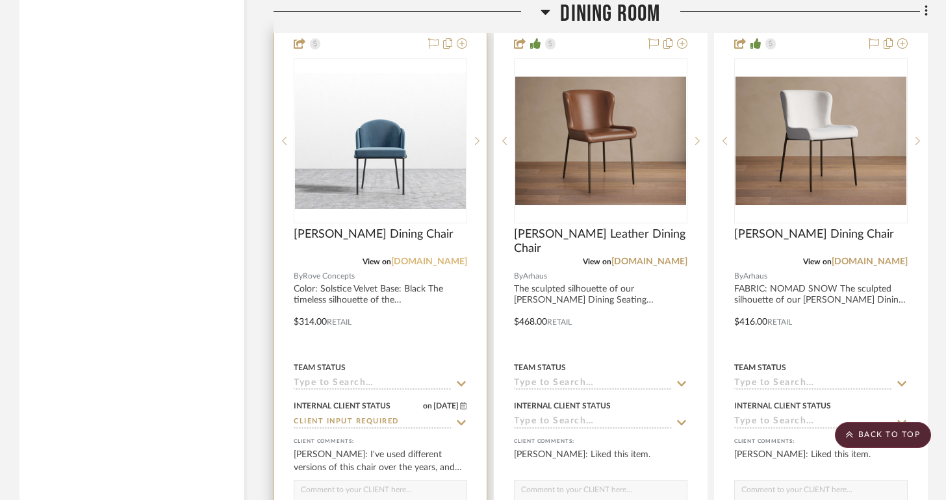
click at [448, 257] on link "[DOMAIN_NAME]" at bounding box center [429, 261] width 76 height 9
click at [408, 258] on link "[DOMAIN_NAME]" at bounding box center [429, 261] width 76 height 9
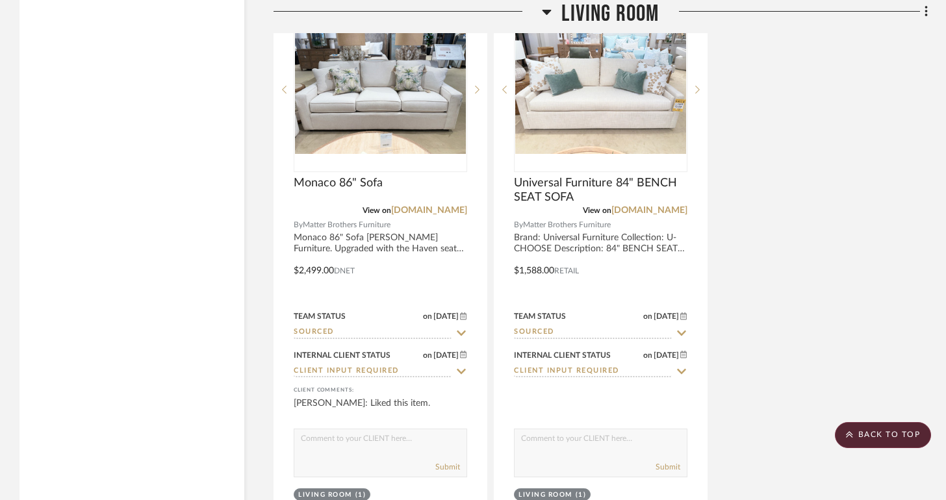
scroll to position [7276, 0]
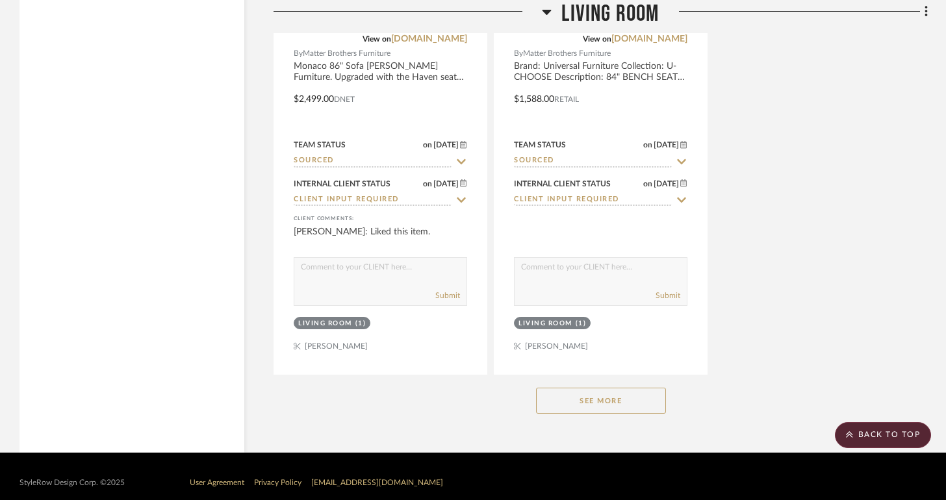
click at [598, 390] on button "See More" at bounding box center [601, 401] width 130 height 26
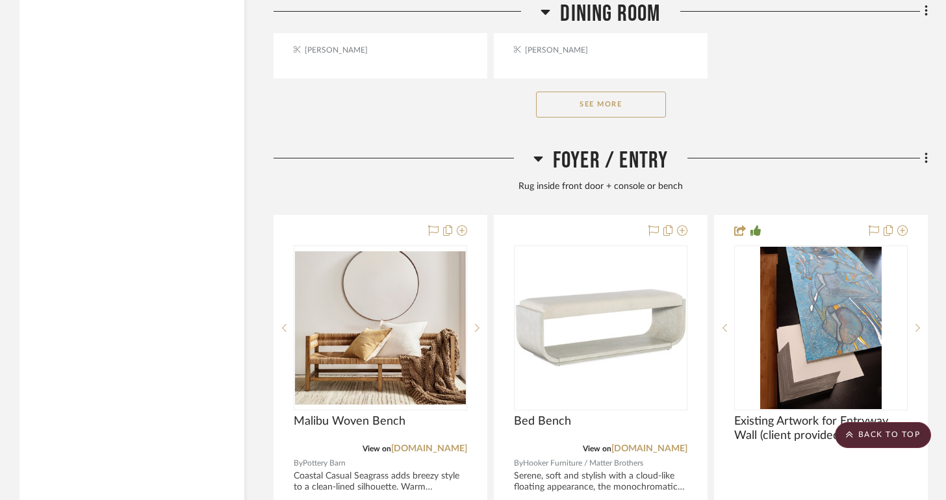
scroll to position [3839, 0]
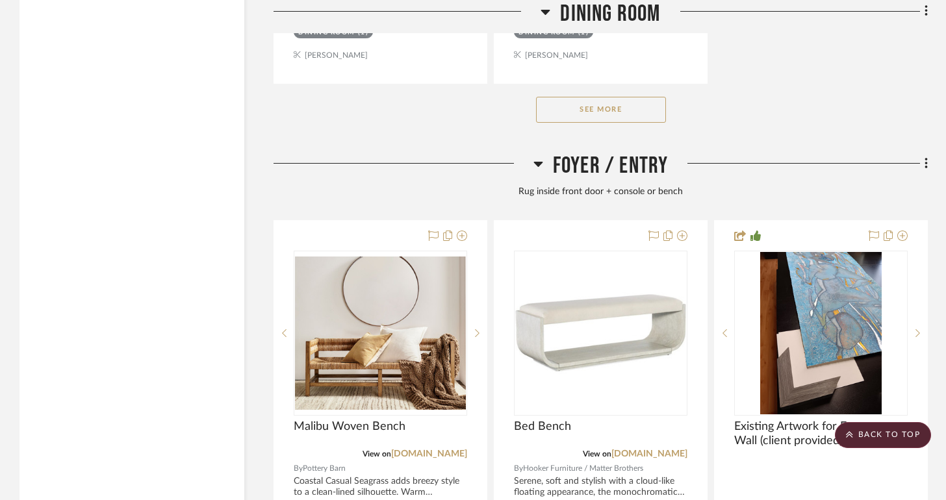
click at [602, 111] on button "See More" at bounding box center [601, 110] width 130 height 26
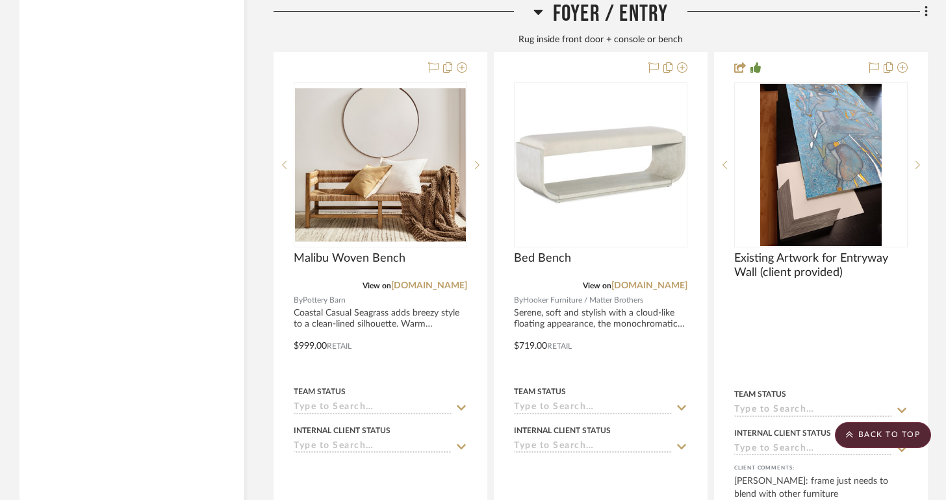
scroll to position [3964, 0]
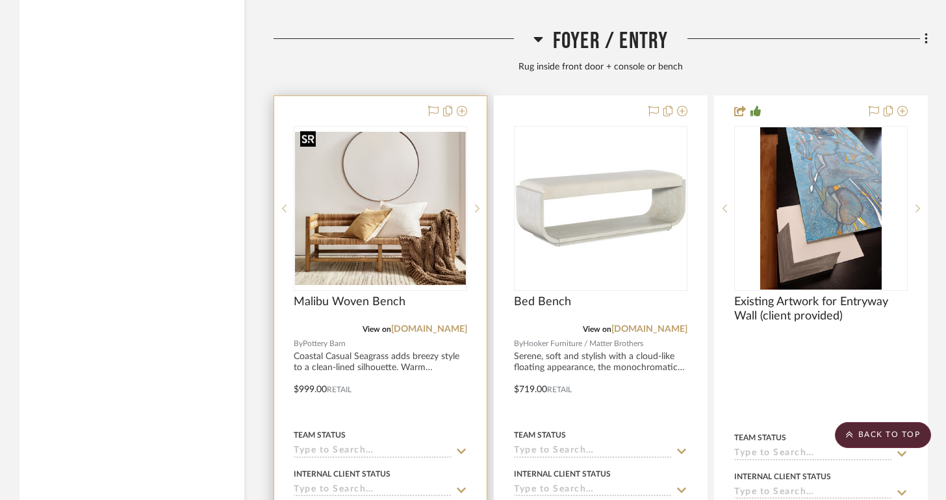
click at [0, 0] on img at bounding box center [0, 0] width 0 height 0
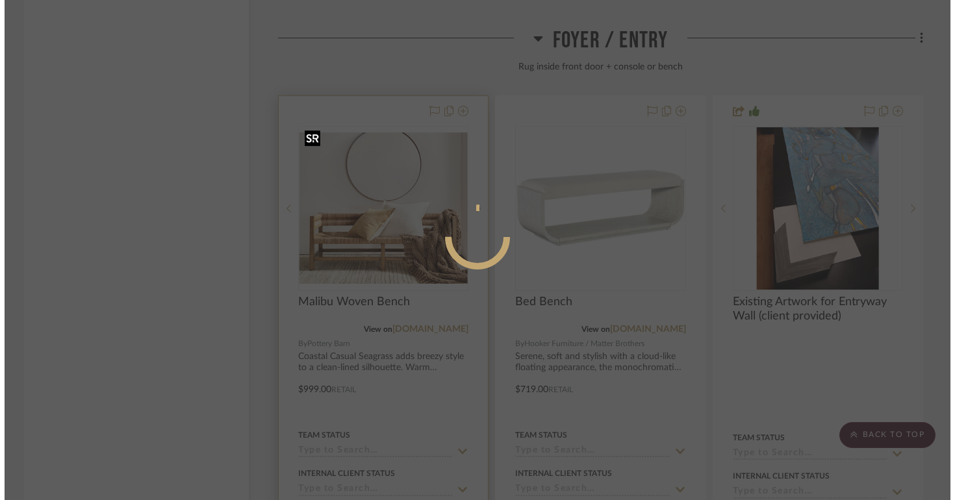
scroll to position [0, 0]
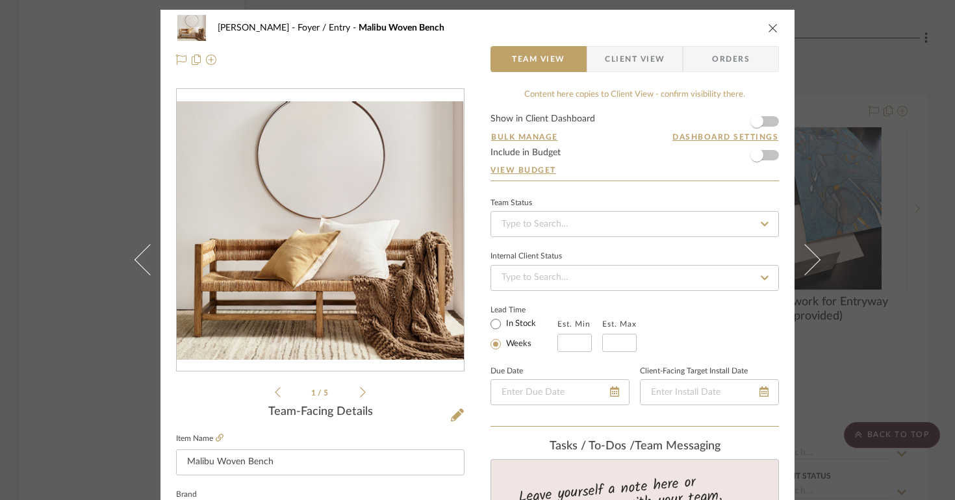
click at [363, 394] on div "1 / 5" at bounding box center [320, 244] width 288 height 312
click at [353, 386] on li "1 / 5" at bounding box center [320, 392] width 79 height 16
click at [360, 388] on icon at bounding box center [363, 392] width 6 height 10
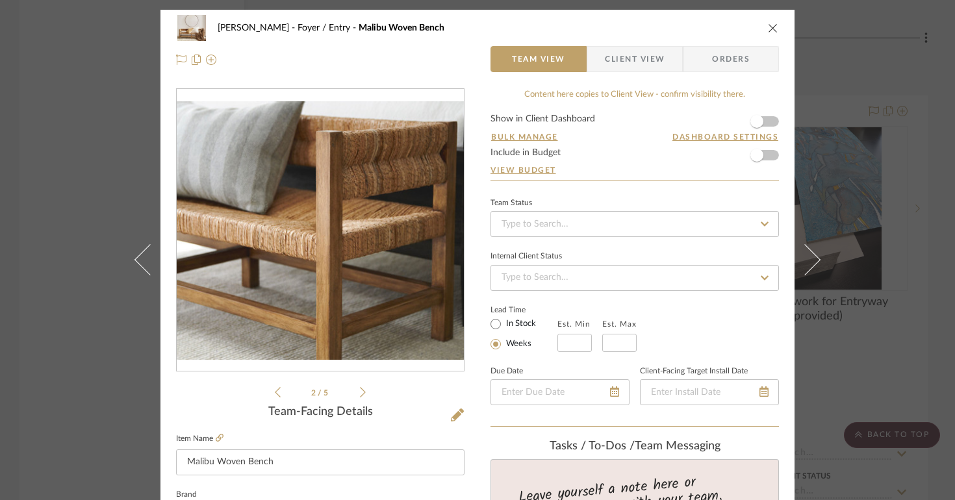
click at [360, 388] on icon at bounding box center [363, 392] width 6 height 10
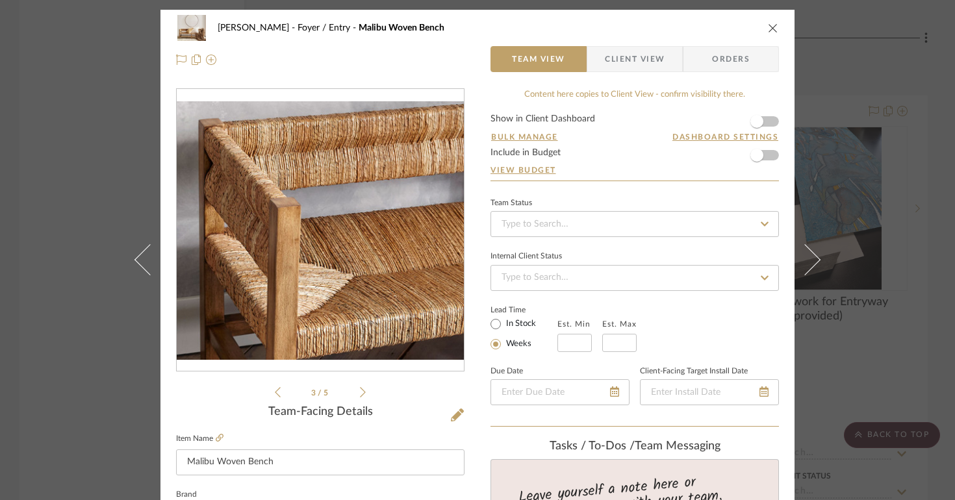
click at [360, 388] on icon at bounding box center [363, 392] width 6 height 10
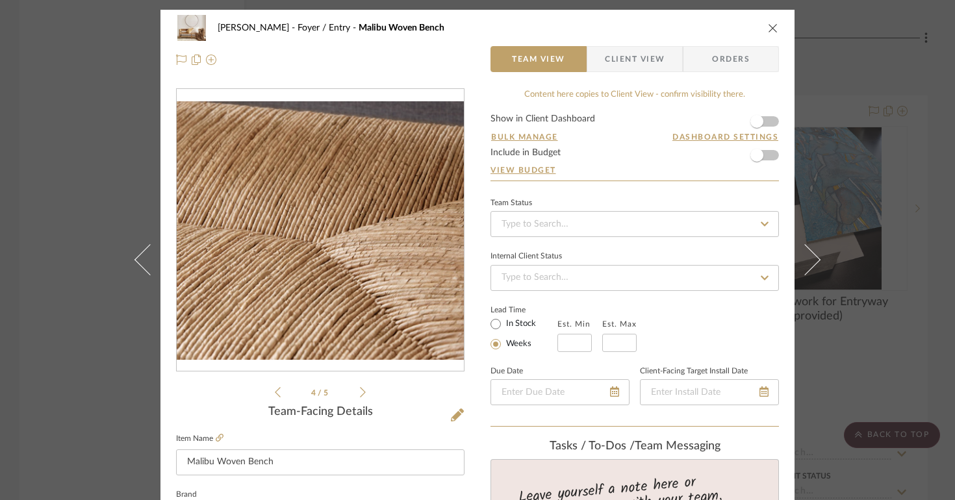
click at [360, 388] on icon at bounding box center [363, 392] width 6 height 10
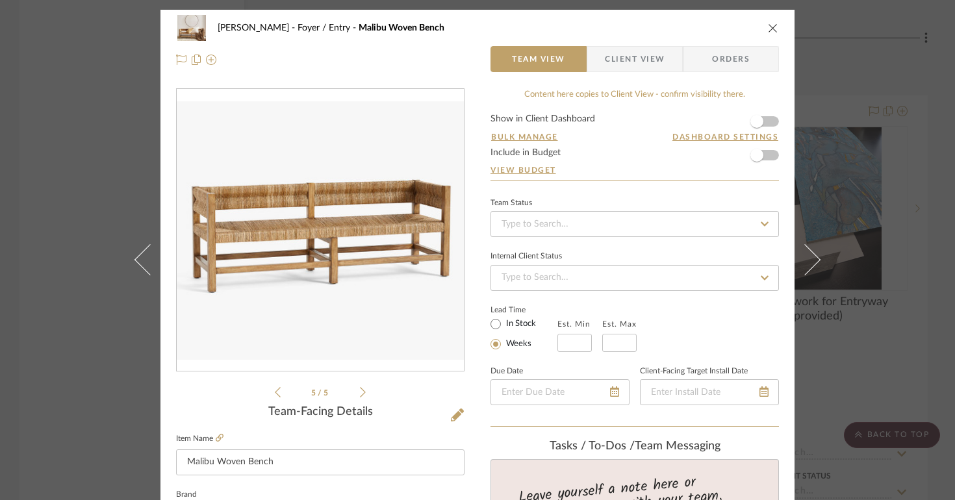
click at [360, 388] on icon at bounding box center [363, 392] width 6 height 10
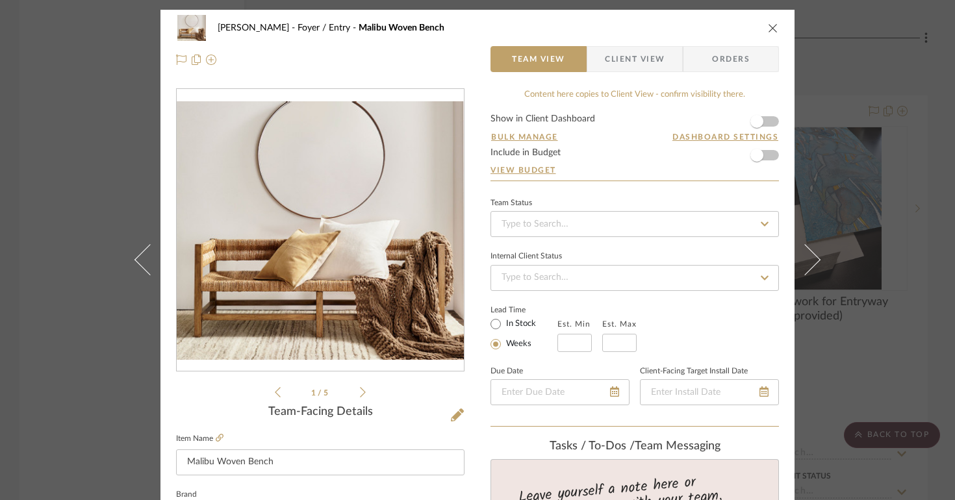
scroll to position [225, 0]
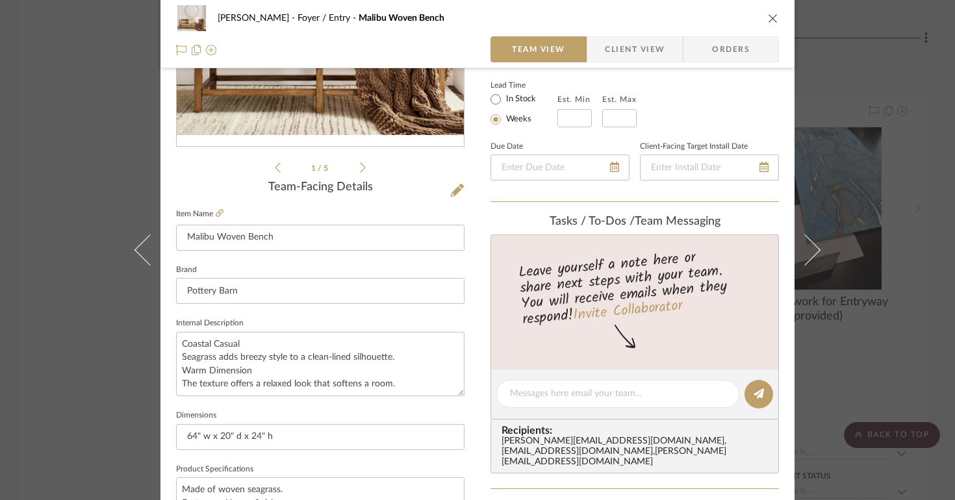
click at [761, 16] on div "Lois Londe Foyer / Entry Malibu Woven Bench" at bounding box center [477, 18] width 603 height 26
click at [768, 18] on icon "close" at bounding box center [773, 18] width 10 height 10
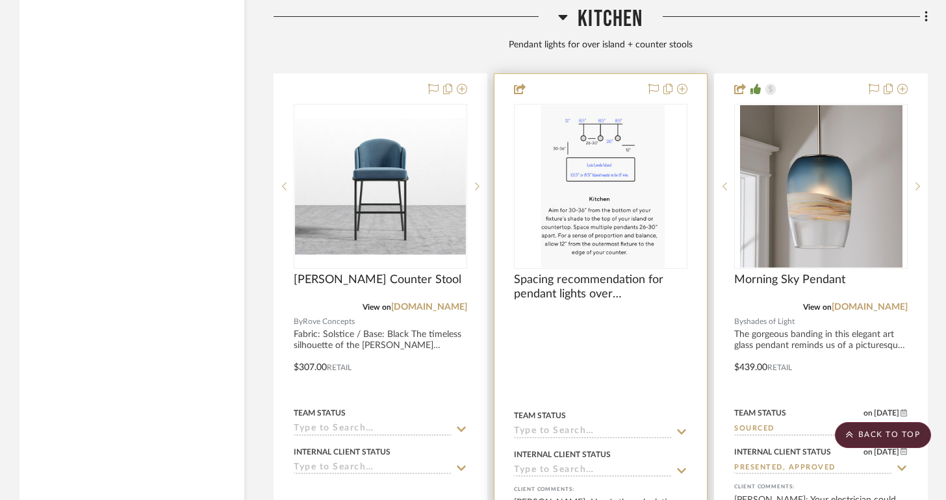
scroll to position [4631, 0]
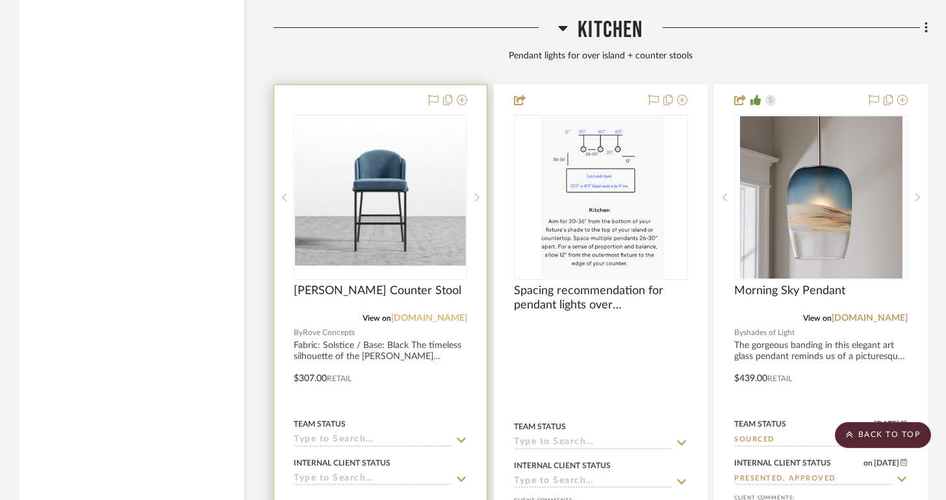
click at [427, 314] on link "[DOMAIN_NAME]" at bounding box center [429, 318] width 76 height 9
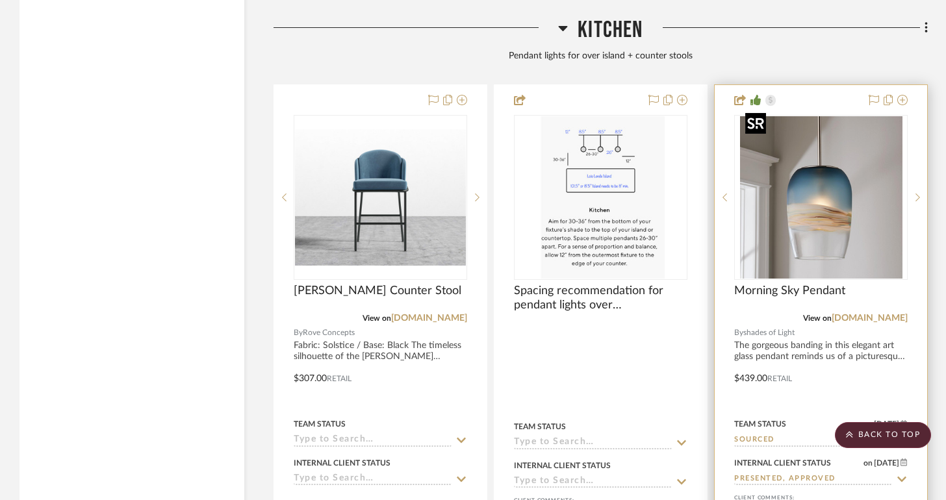
click at [829, 236] on img "0" at bounding box center [821, 197] width 162 height 162
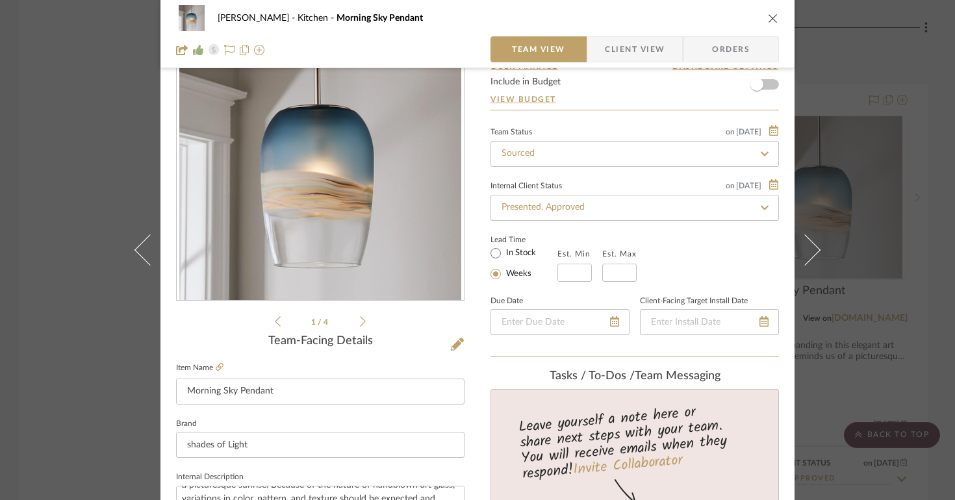
scroll to position [0, 0]
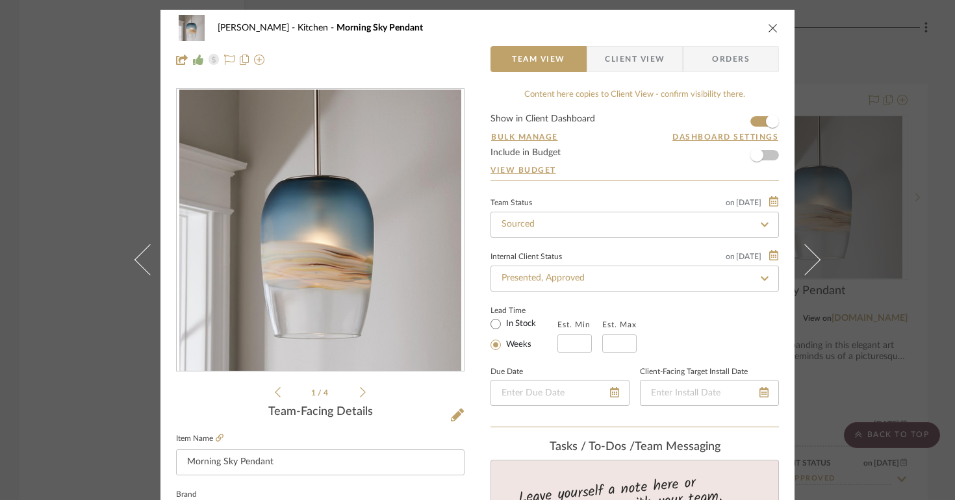
click at [362, 393] on div "1 / 4" at bounding box center [320, 244] width 288 height 312
click at [360, 392] on icon at bounding box center [363, 392] width 6 height 12
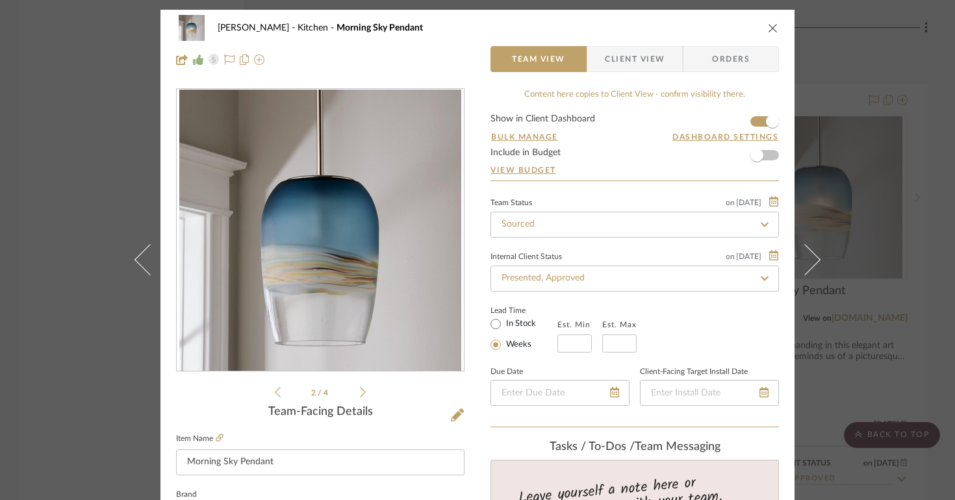
click at [360, 392] on icon at bounding box center [363, 392] width 6 height 12
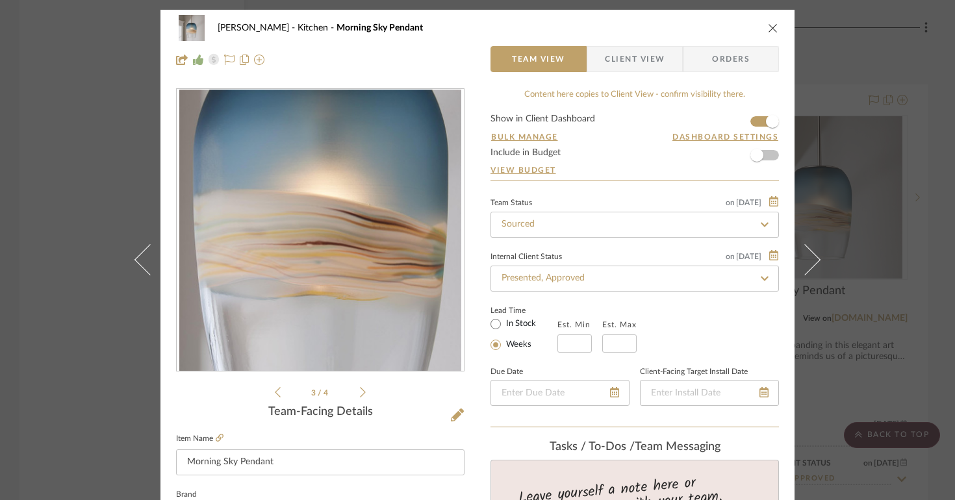
click at [360, 392] on icon at bounding box center [363, 392] width 6 height 12
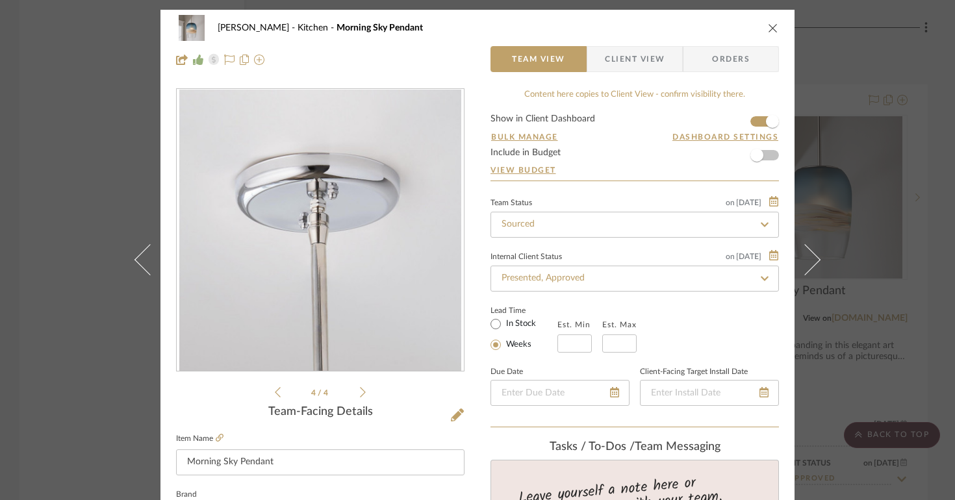
click at [360, 392] on icon at bounding box center [363, 392] width 6 height 12
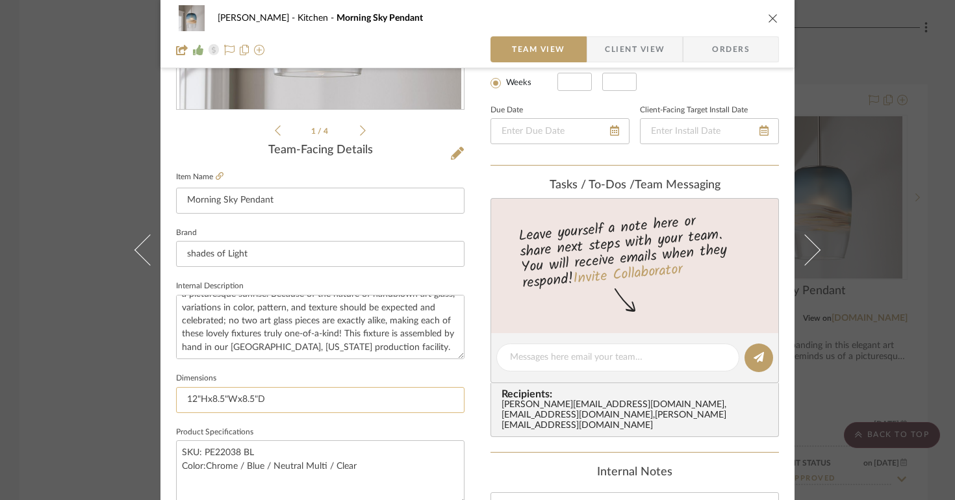
scroll to position [264, 0]
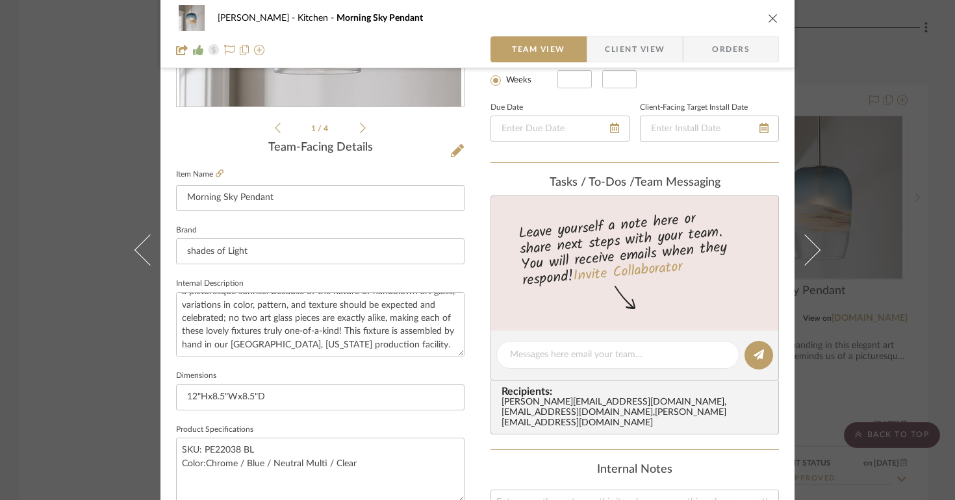
click at [771, 17] on icon "close" at bounding box center [773, 18] width 10 height 10
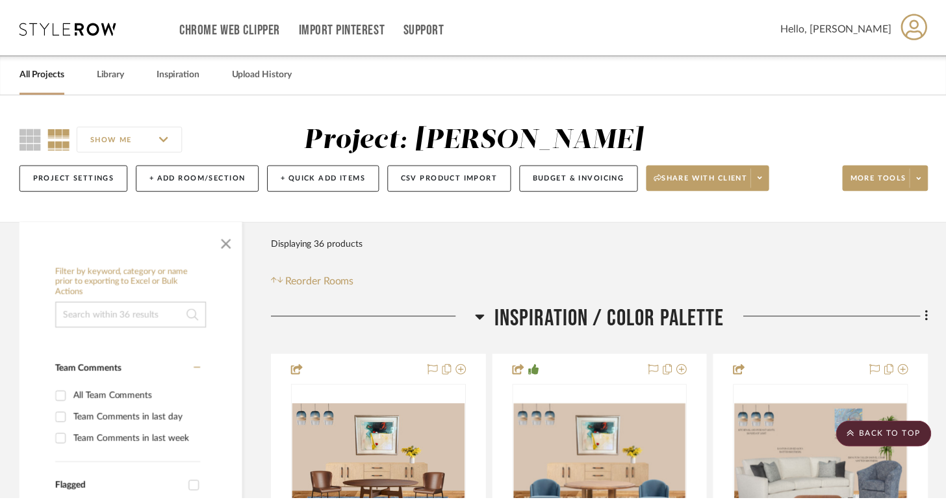
scroll to position [4631, 0]
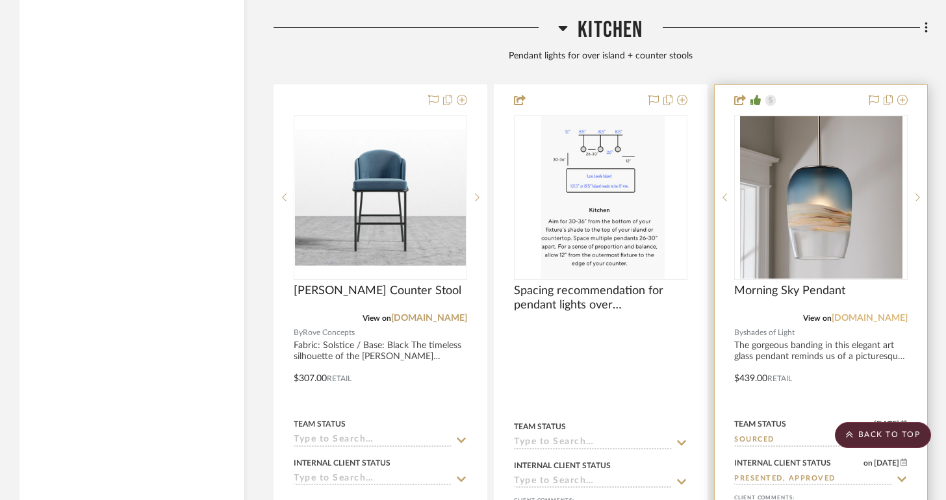
click at [849, 314] on link "[DOMAIN_NAME]" at bounding box center [869, 318] width 76 height 9
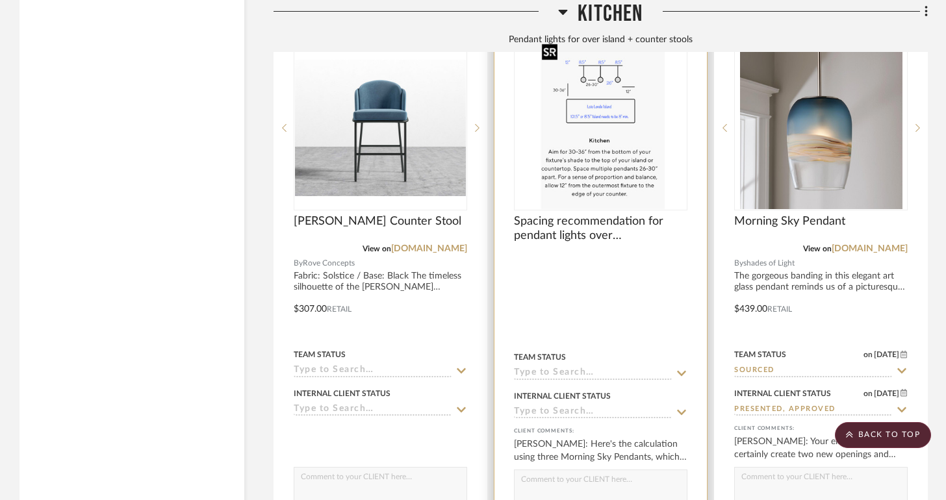
scroll to position [4661, 0]
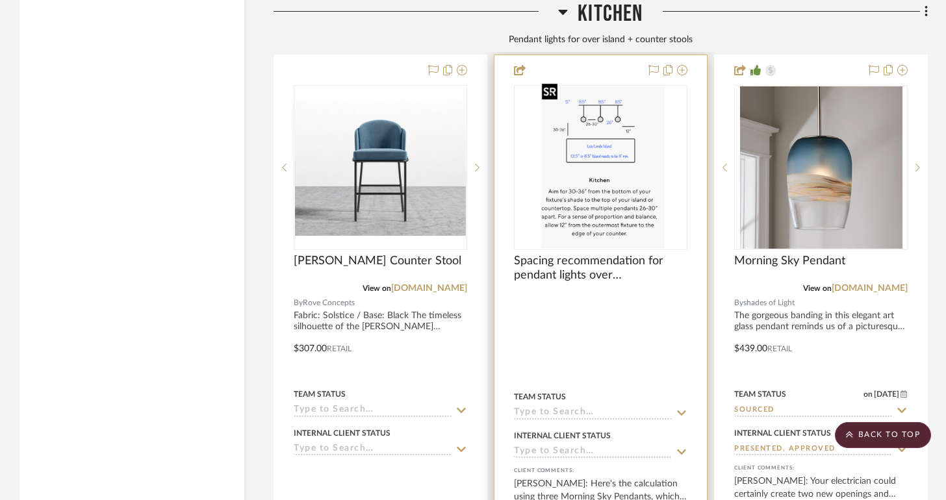
click at [612, 125] on img "0" at bounding box center [600, 167] width 129 height 162
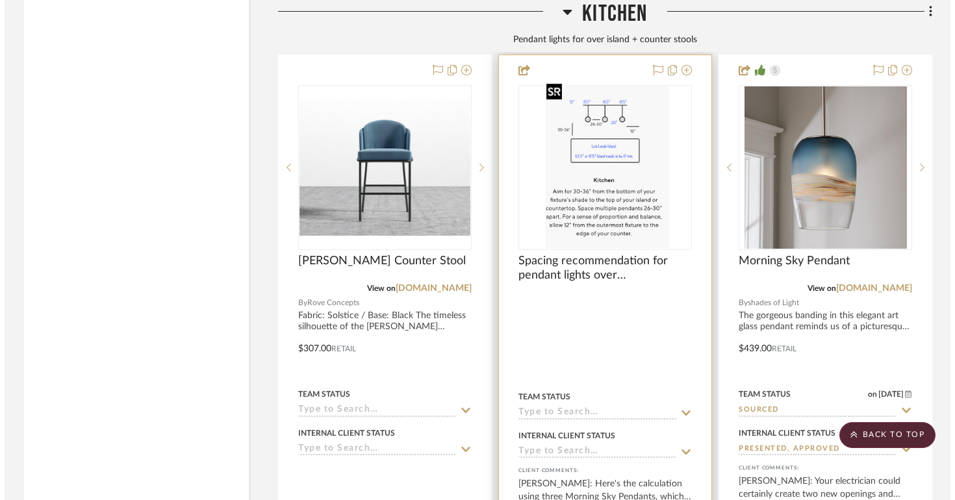
scroll to position [0, 0]
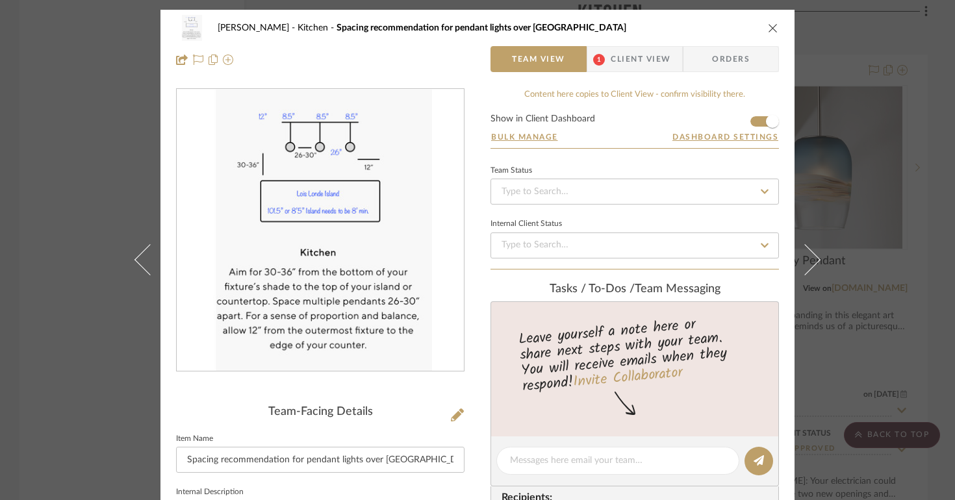
click at [767, 33] on button "close" at bounding box center [773, 28] width 12 height 12
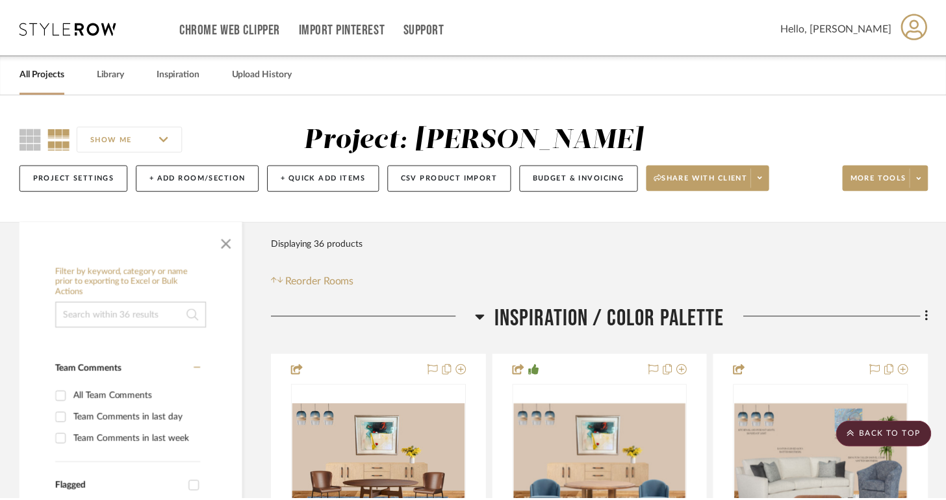
scroll to position [4661, 0]
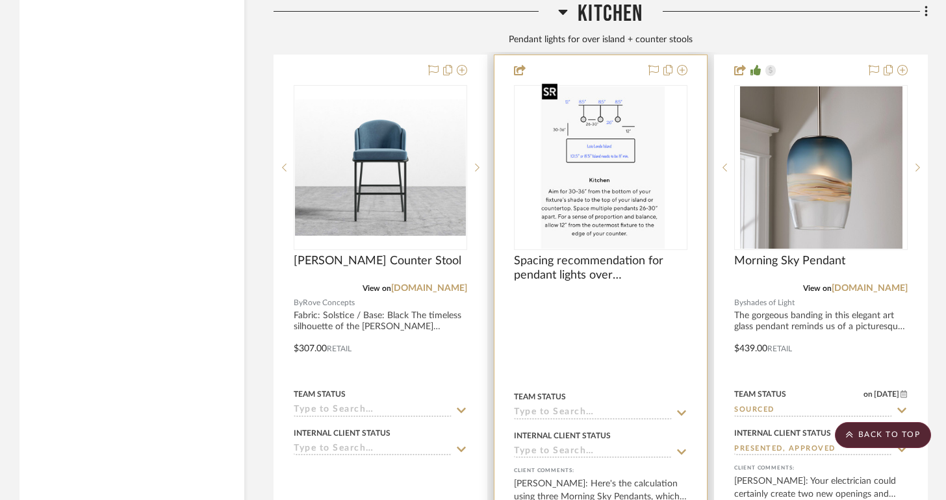
click at [636, 130] on img "0" at bounding box center [600, 167] width 129 height 162
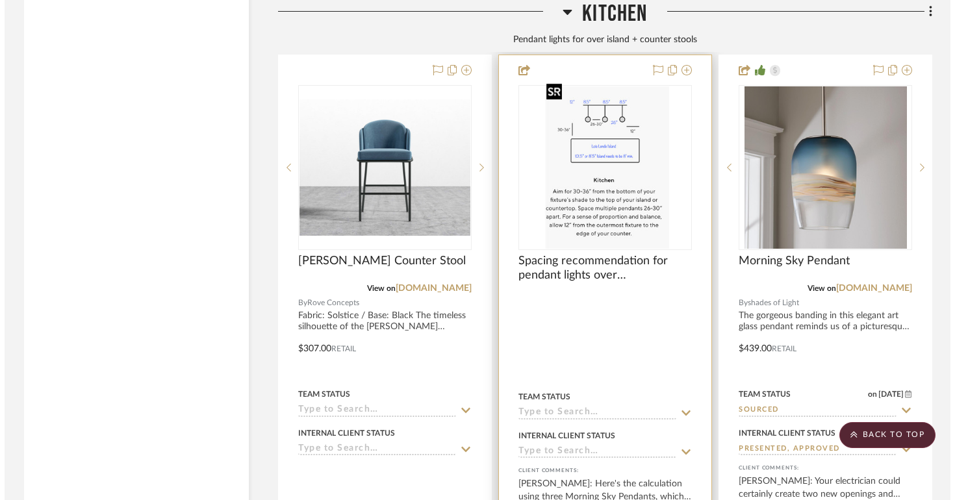
scroll to position [0, 0]
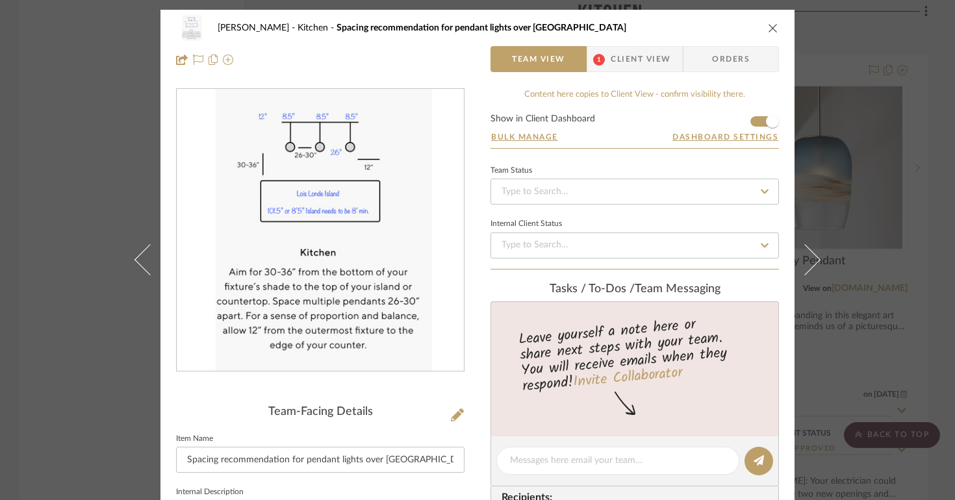
click at [756, 25] on div "Lois Londe Kitchen Spacing recommendation for pendant lights over kitchen island" at bounding box center [477, 28] width 603 height 26
click at [758, 27] on div "Lois Londe Kitchen Spacing recommendation for pendant lights over kitchen island" at bounding box center [477, 28] width 603 height 26
click at [768, 31] on icon "close" at bounding box center [773, 28] width 10 height 10
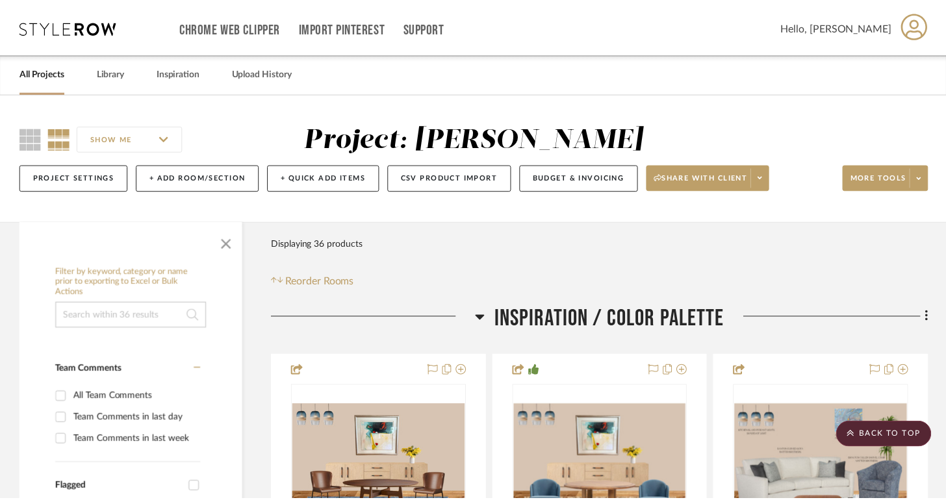
scroll to position [4661, 0]
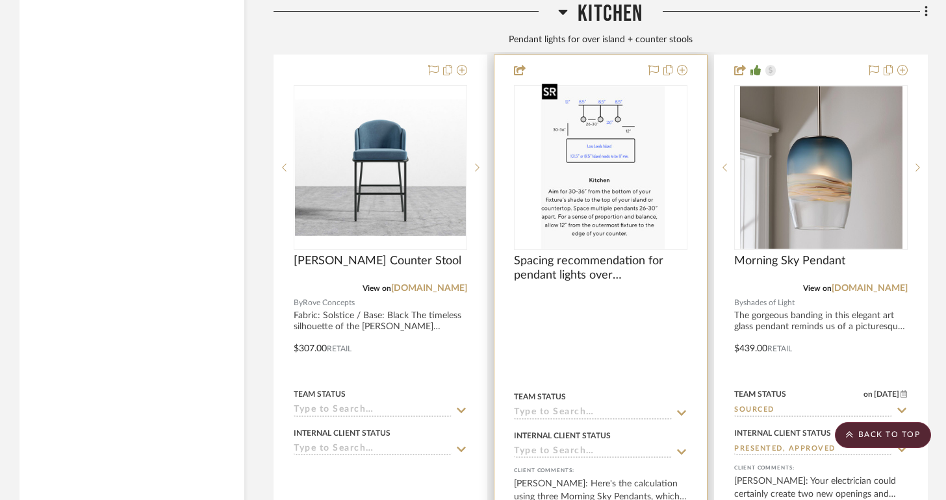
click at [630, 151] on img "0" at bounding box center [600, 167] width 129 height 162
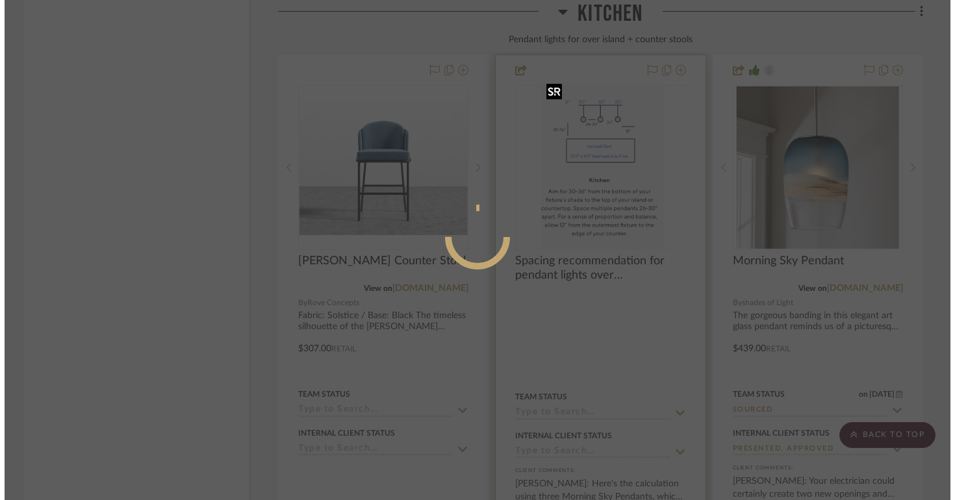
scroll to position [0, 0]
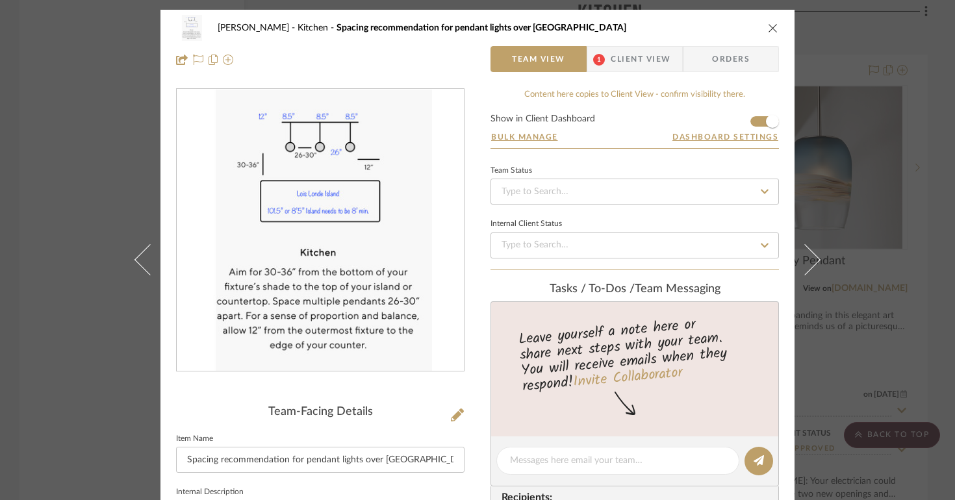
click at [768, 31] on icon "close" at bounding box center [773, 28] width 10 height 10
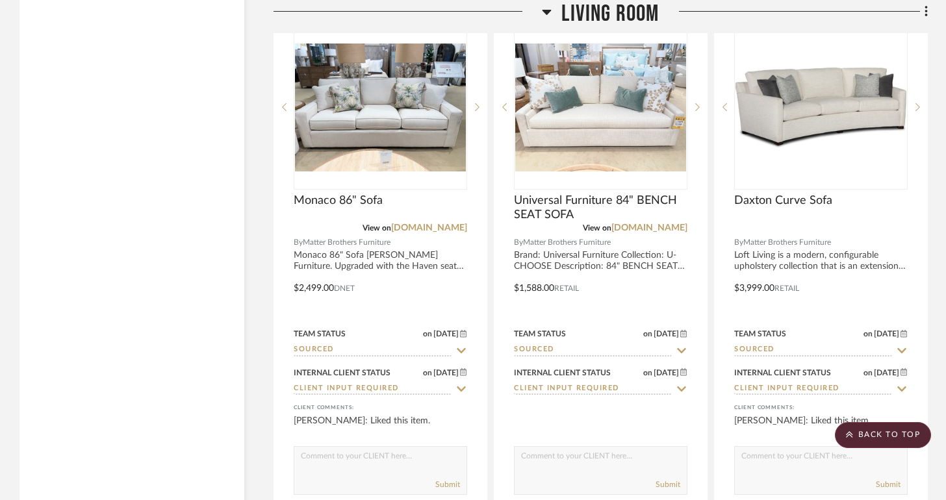
scroll to position [7093, 0]
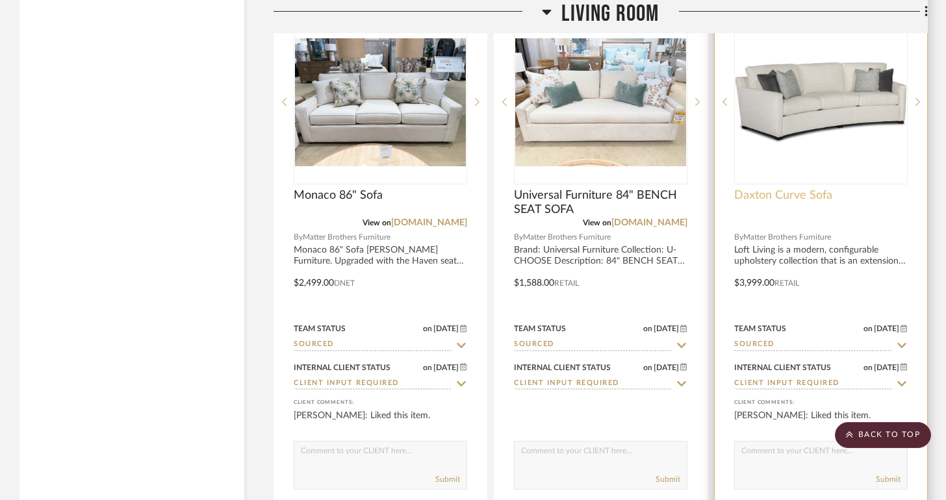
click at [821, 188] on span "Daxton Curve Sofa" at bounding box center [783, 195] width 98 height 14
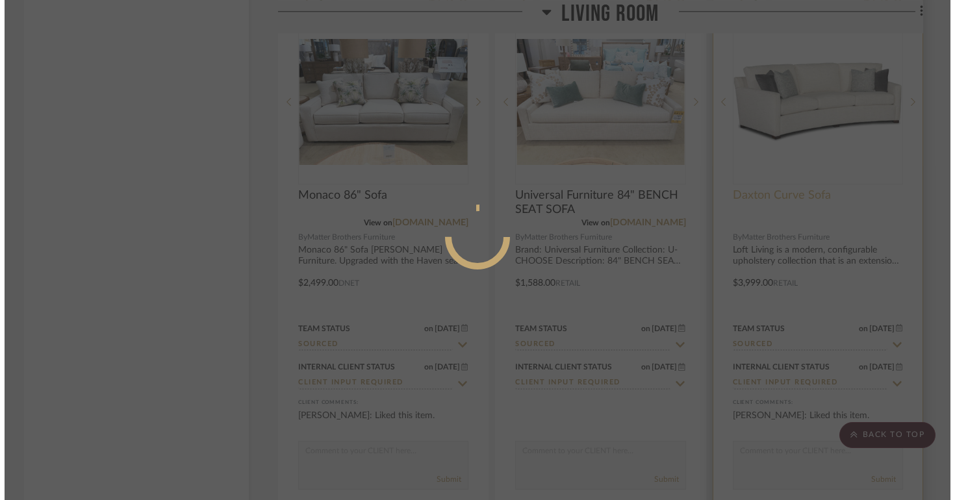
scroll to position [0, 0]
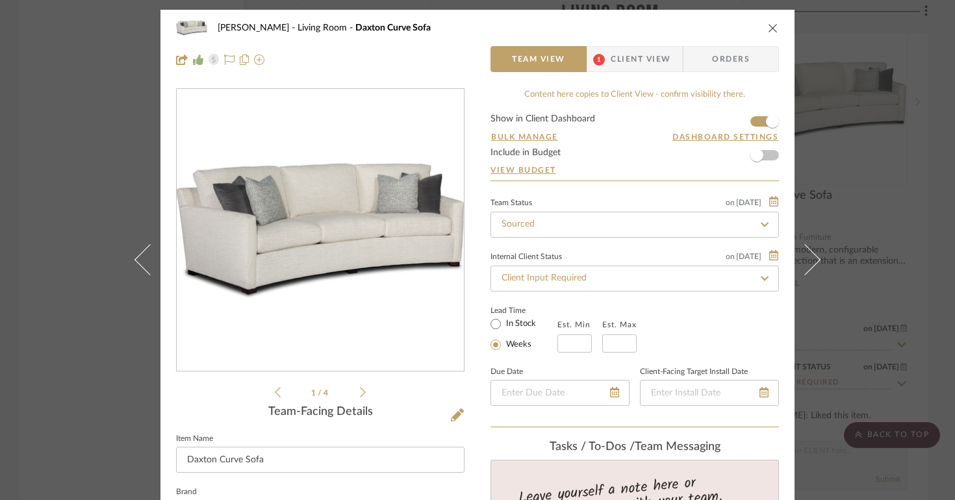
click at [360, 386] on icon at bounding box center [363, 392] width 6 height 12
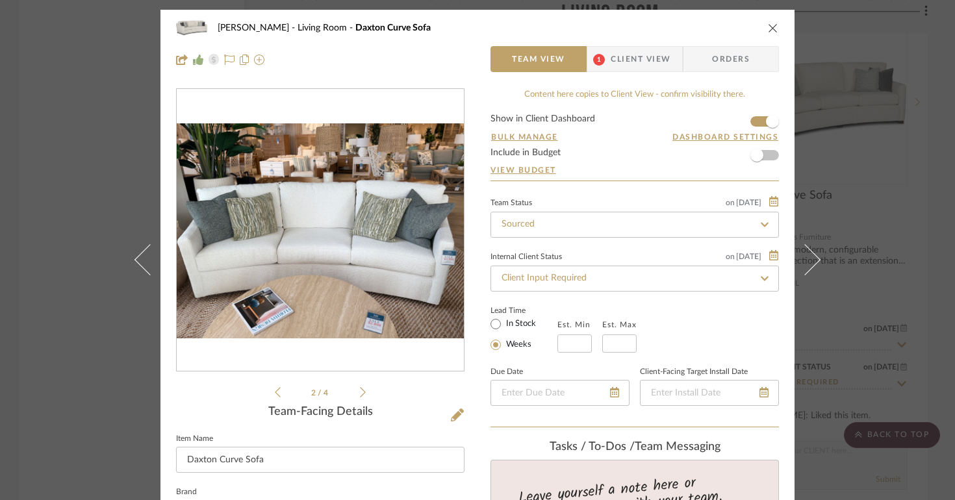
click at [770, 31] on icon "close" at bounding box center [773, 28] width 10 height 10
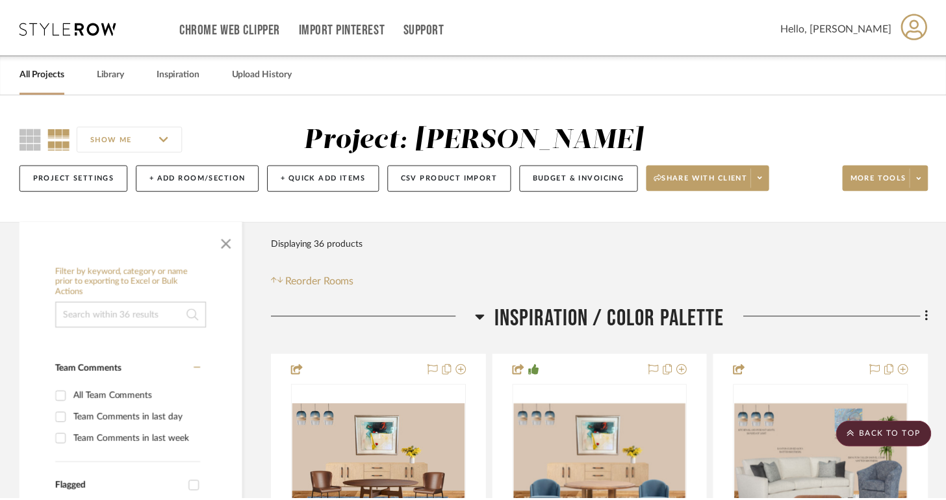
scroll to position [7093, 0]
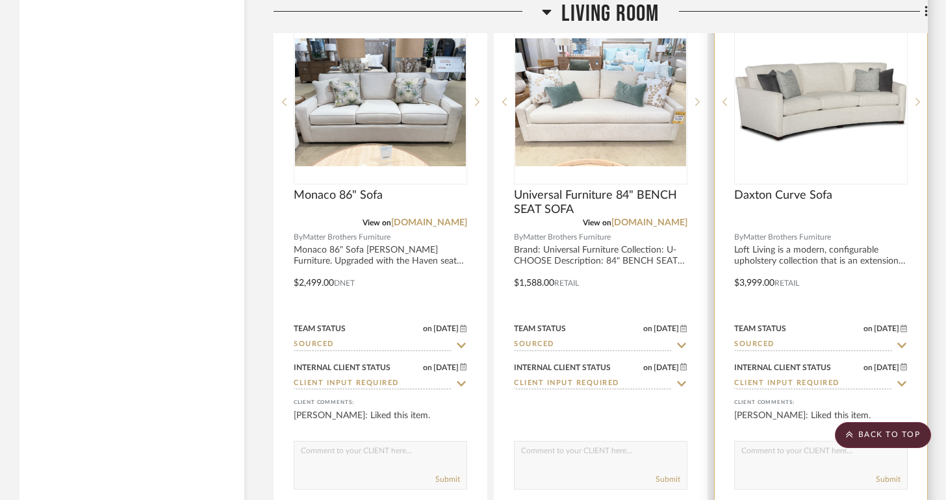
click at [797, 231] on span "Matter Brothers Furniture" at bounding box center [787, 237] width 88 height 12
click at [801, 231] on span "Matter Brothers Furniture" at bounding box center [787, 237] width 88 height 12
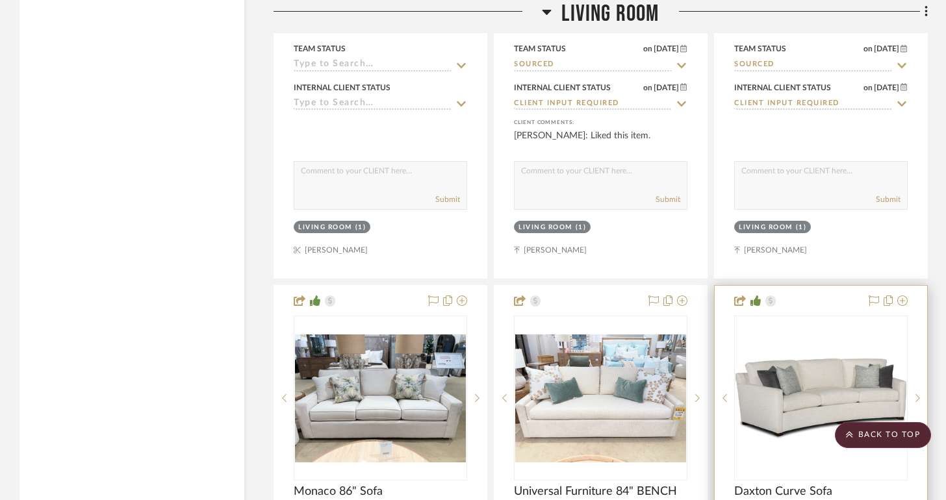
scroll to position [6907, 0]
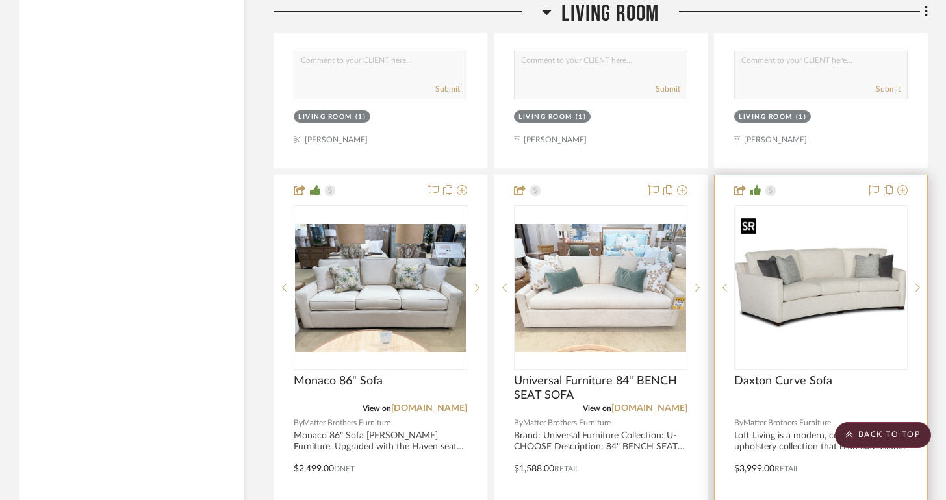
click at [802, 294] on img "0" at bounding box center [820, 288] width 171 height 129
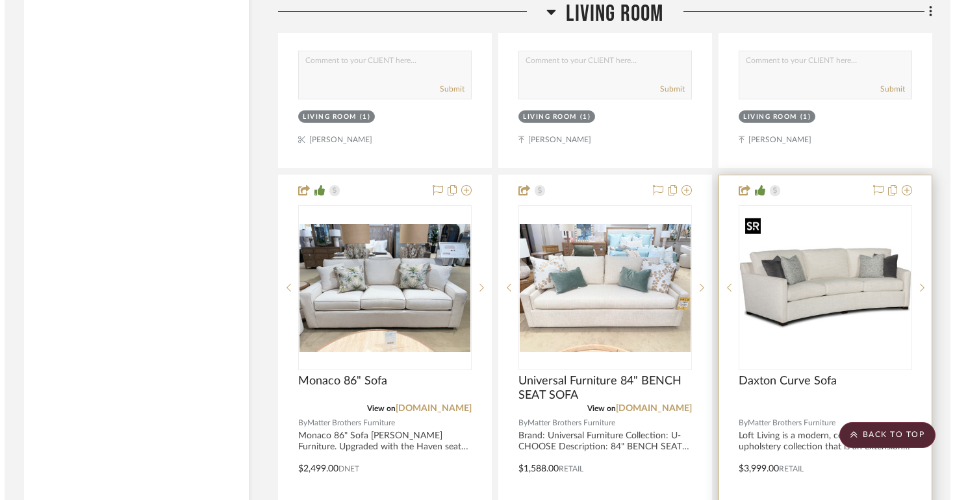
scroll to position [0, 0]
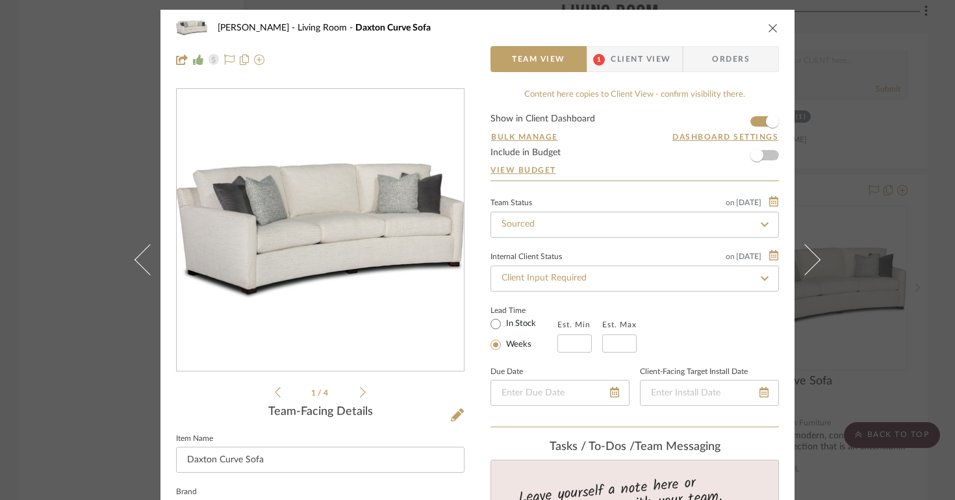
click at [352, 387] on li "1 / 4" at bounding box center [320, 392] width 79 height 16
click at [351, 387] on li "1 / 4" at bounding box center [320, 392] width 79 height 16
click at [351, 392] on li "1 / 4" at bounding box center [320, 392] width 79 height 16
click at [364, 391] on div "1 / 4" at bounding box center [320, 244] width 288 height 312
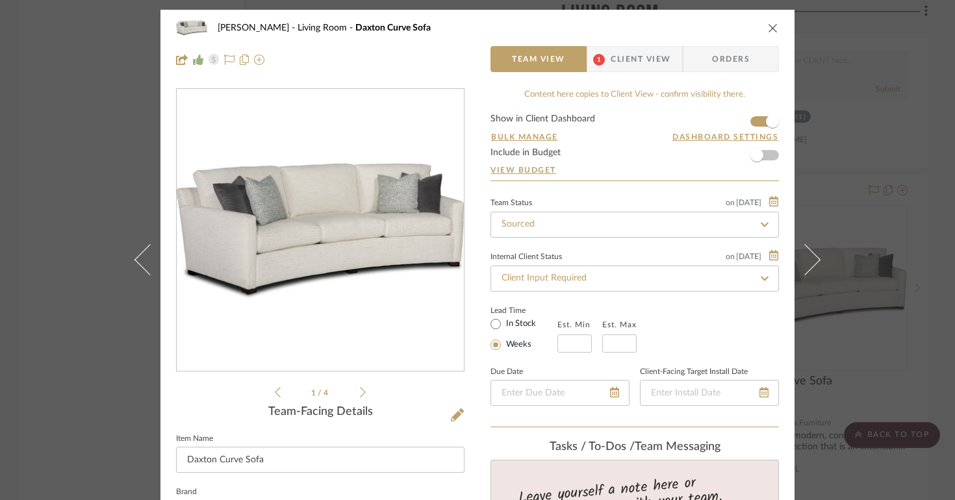
click at [360, 392] on icon at bounding box center [363, 392] width 6 height 12
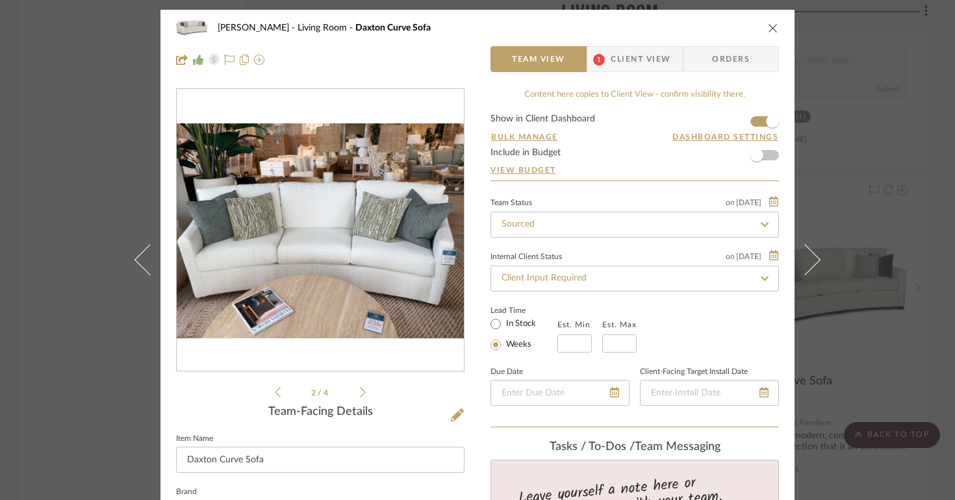
click at [360, 392] on icon at bounding box center [363, 392] width 6 height 12
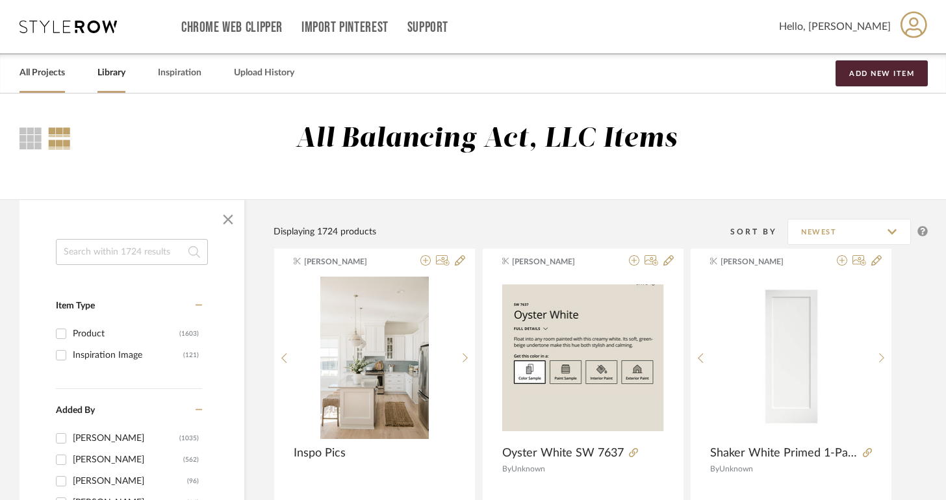
click at [45, 75] on link "All Projects" at bounding box center [41, 73] width 45 height 18
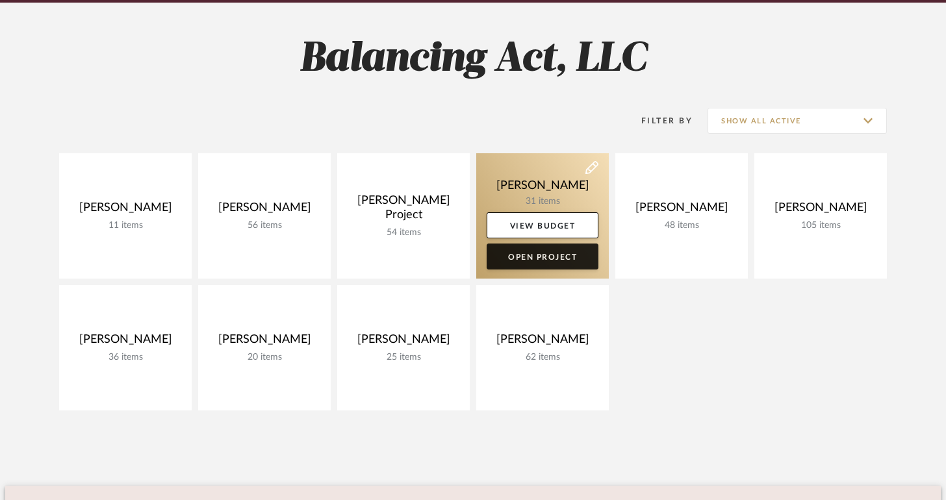
scroll to position [170, 0]
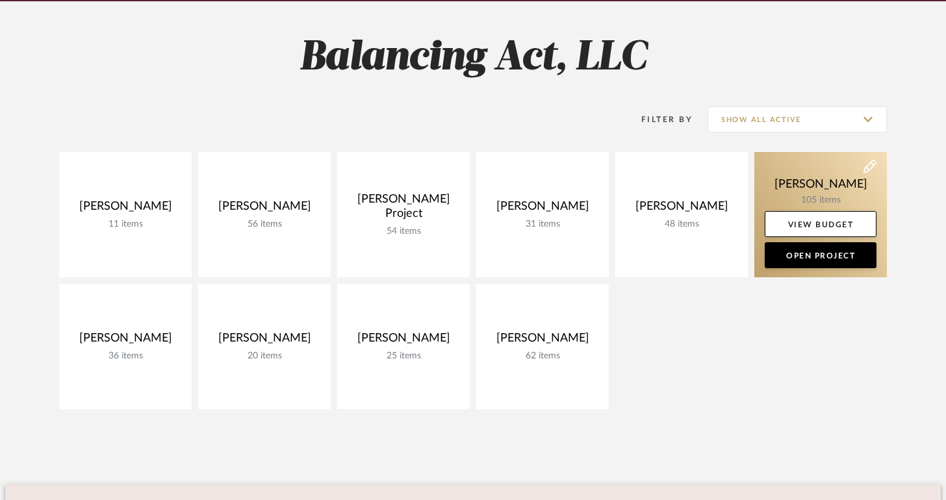
click at [827, 192] on link at bounding box center [820, 214] width 132 height 125
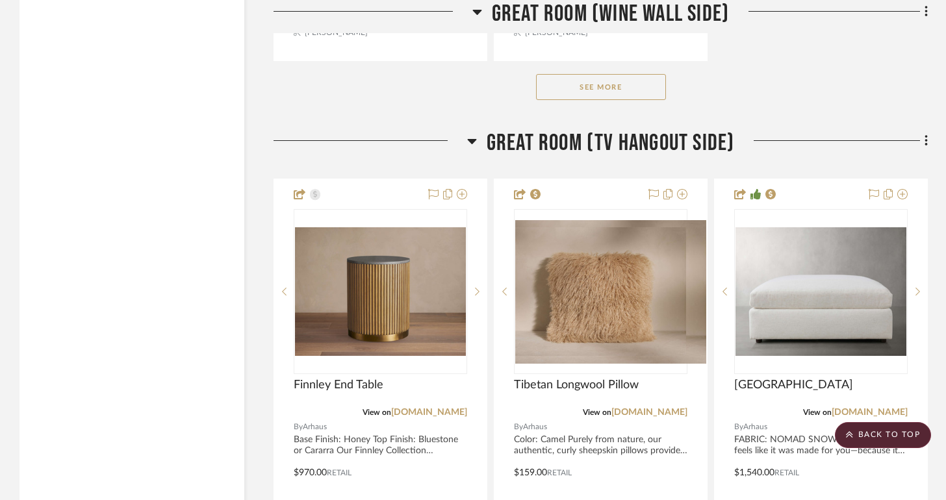
scroll to position [5028, 0]
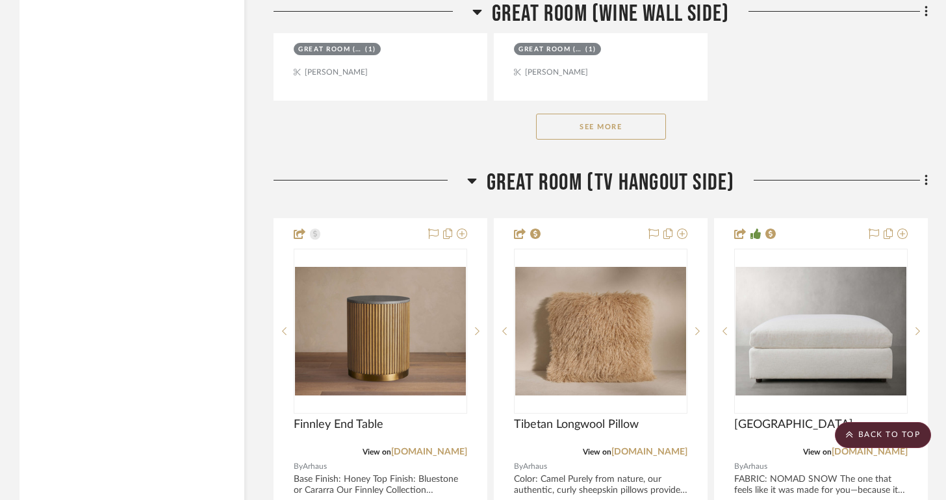
click at [608, 124] on button "See More" at bounding box center [601, 127] width 130 height 26
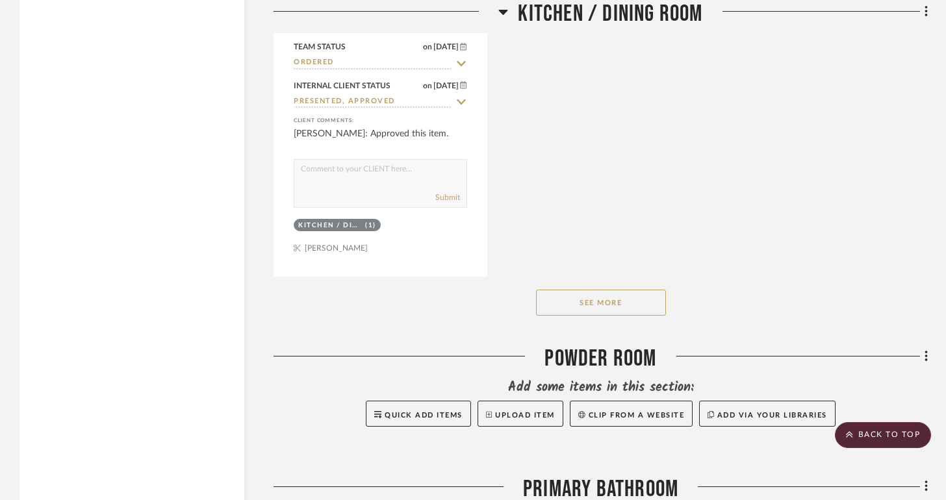
scroll to position [17011, 0]
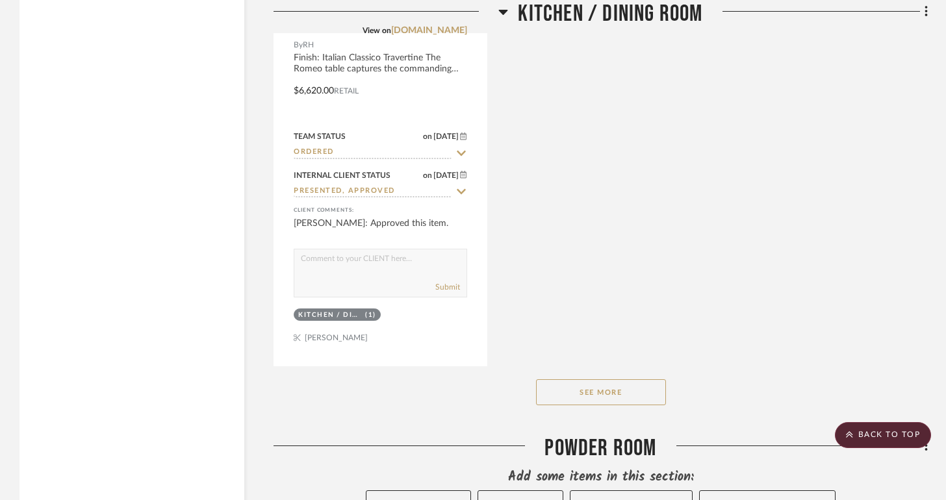
click at [633, 379] on button "See More" at bounding box center [601, 392] width 130 height 26
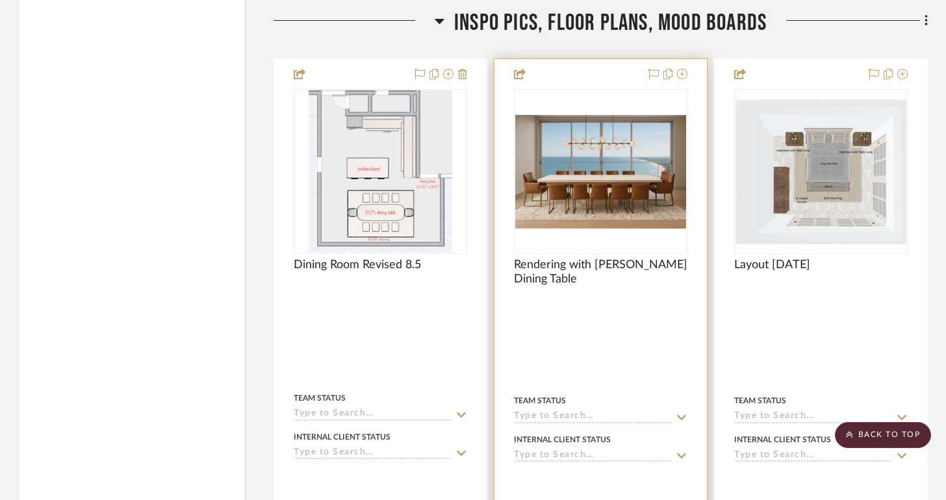
scroll to position [17864, 0]
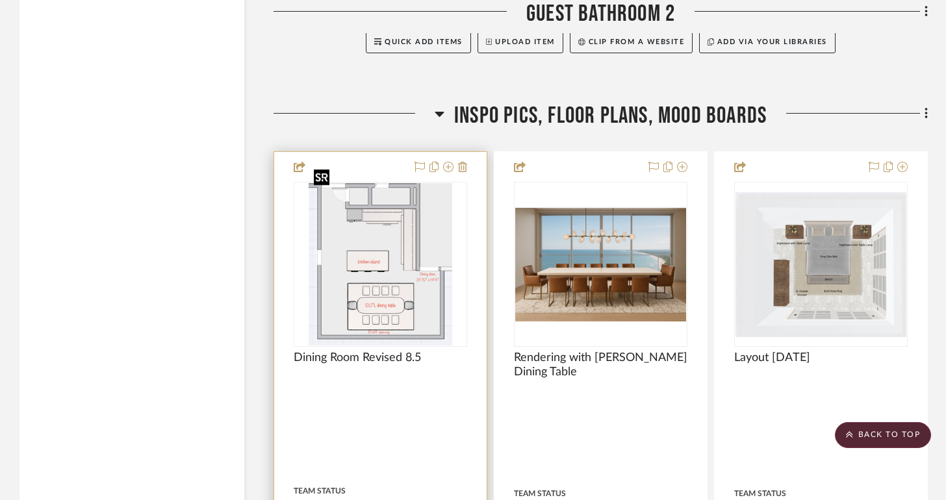
click at [0, 0] on img at bounding box center [0, 0] width 0 height 0
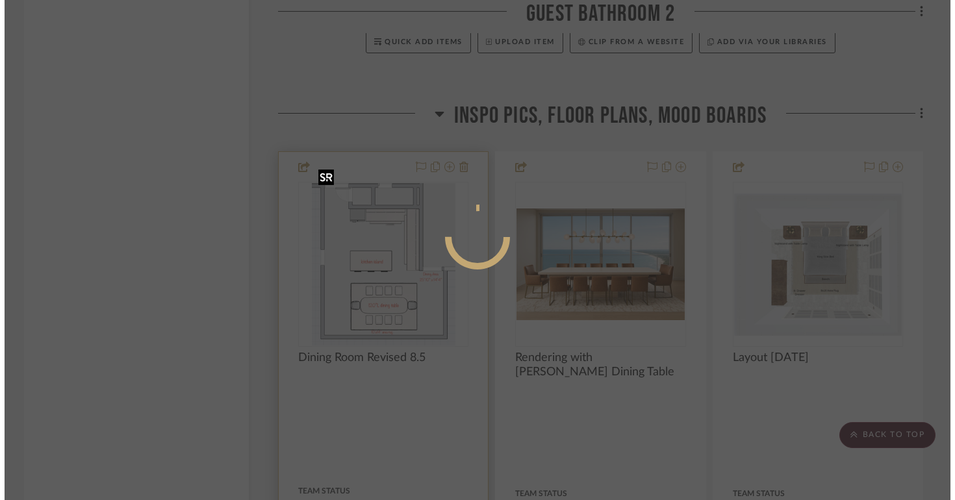
scroll to position [0, 0]
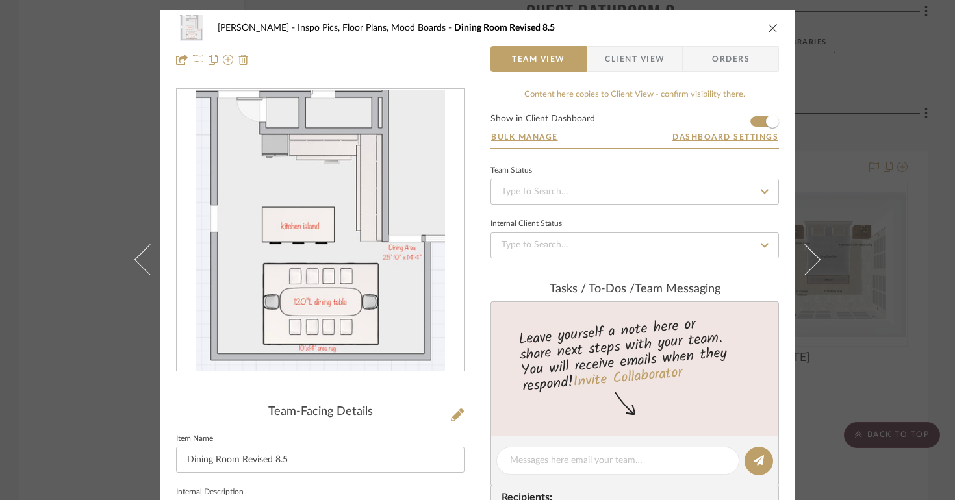
click at [772, 27] on icon "close" at bounding box center [773, 28] width 10 height 10
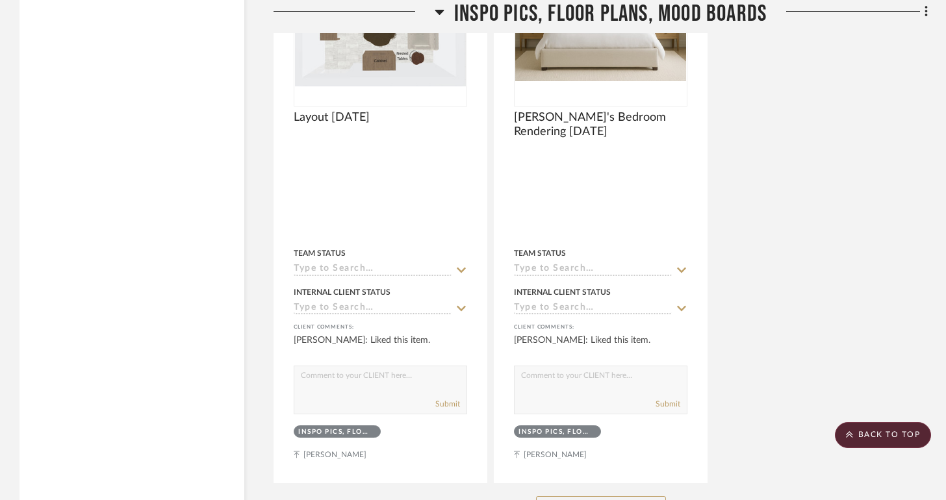
scroll to position [19359, 0]
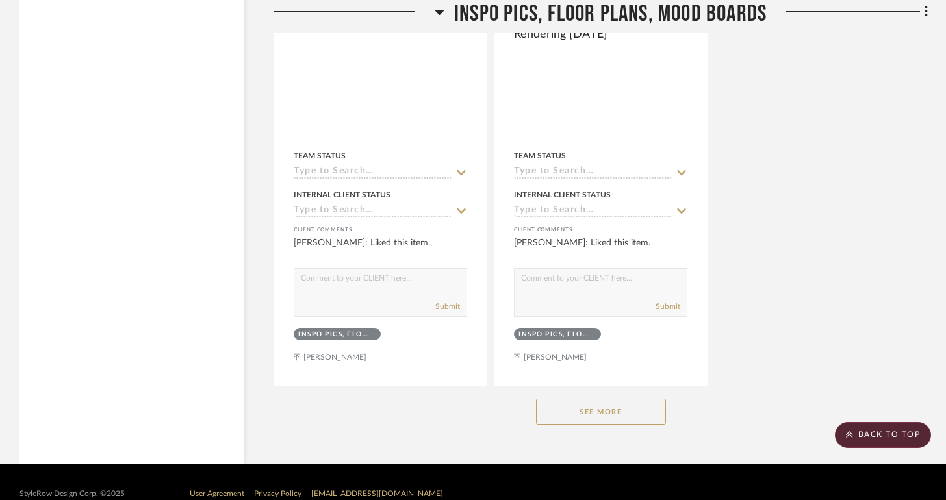
click at [639, 399] on button "See More" at bounding box center [601, 412] width 130 height 26
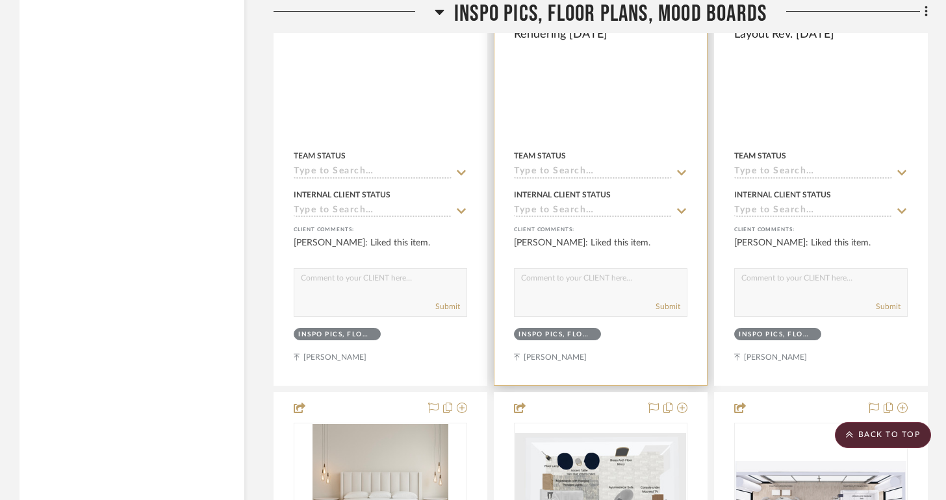
scroll to position [19153, 0]
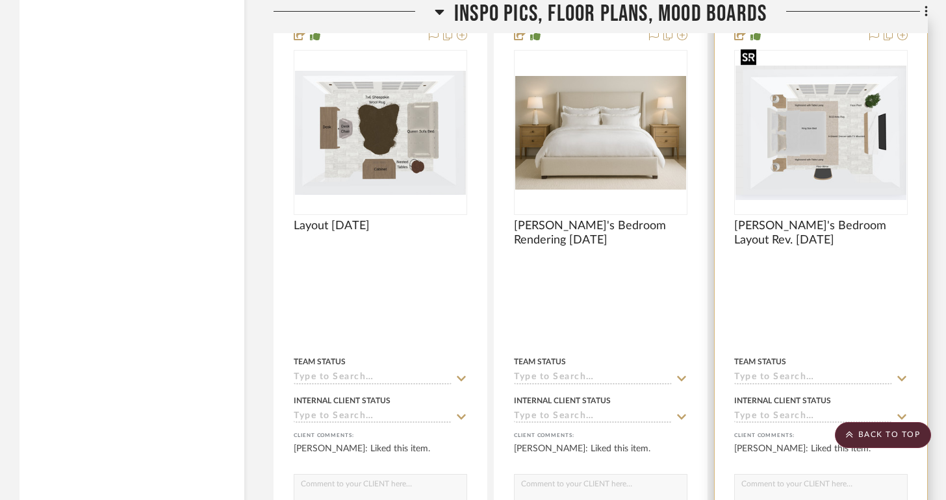
click at [0, 0] on img at bounding box center [0, 0] width 0 height 0
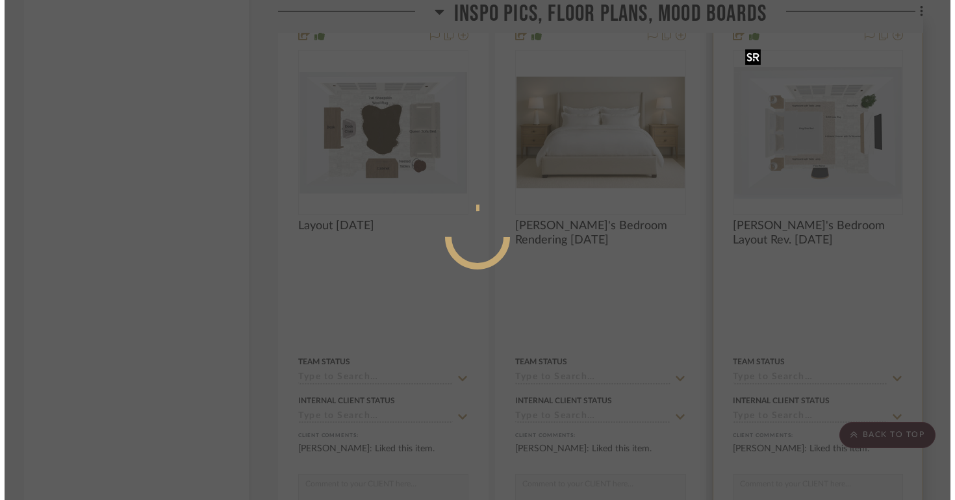
scroll to position [0, 0]
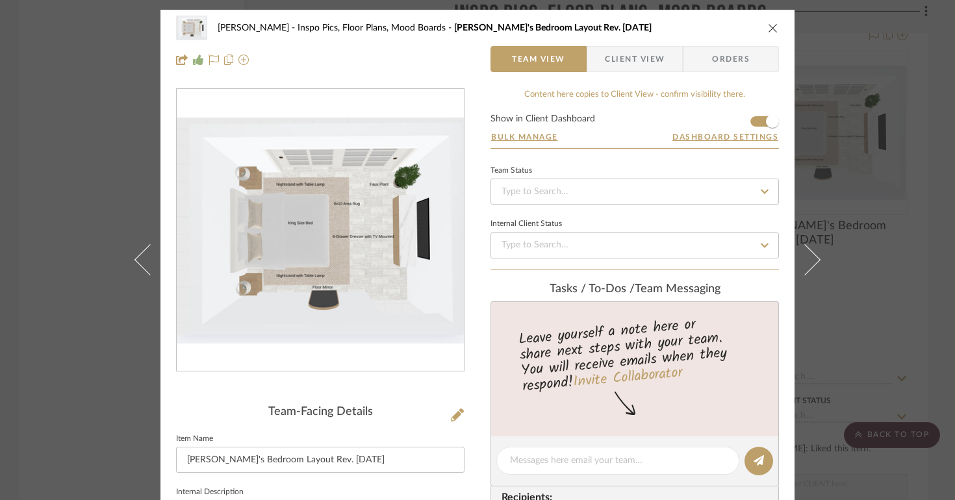
click at [771, 31] on icon "close" at bounding box center [773, 28] width 10 height 10
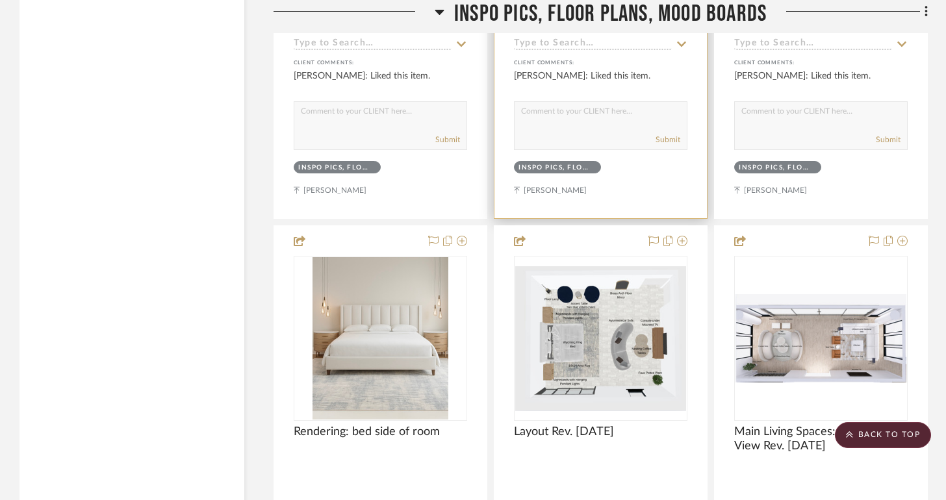
scroll to position [19526, 0]
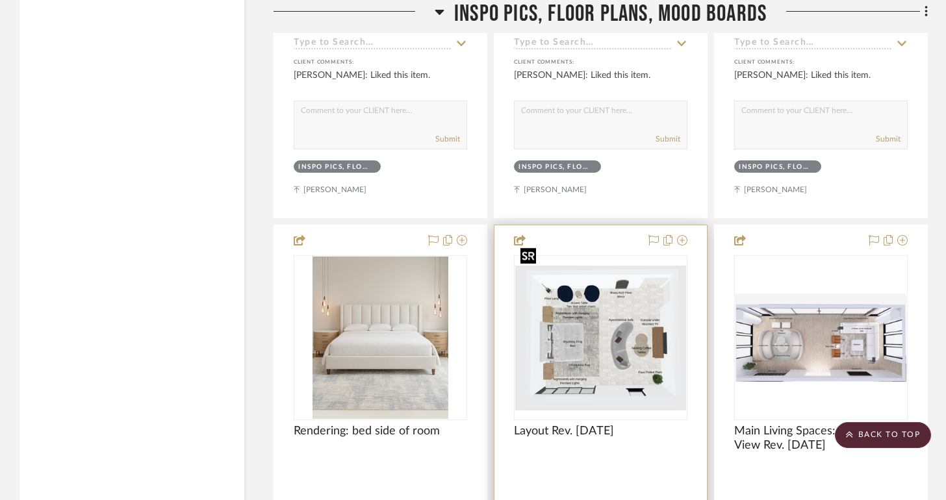
click at [0, 0] on img at bounding box center [0, 0] width 0 height 0
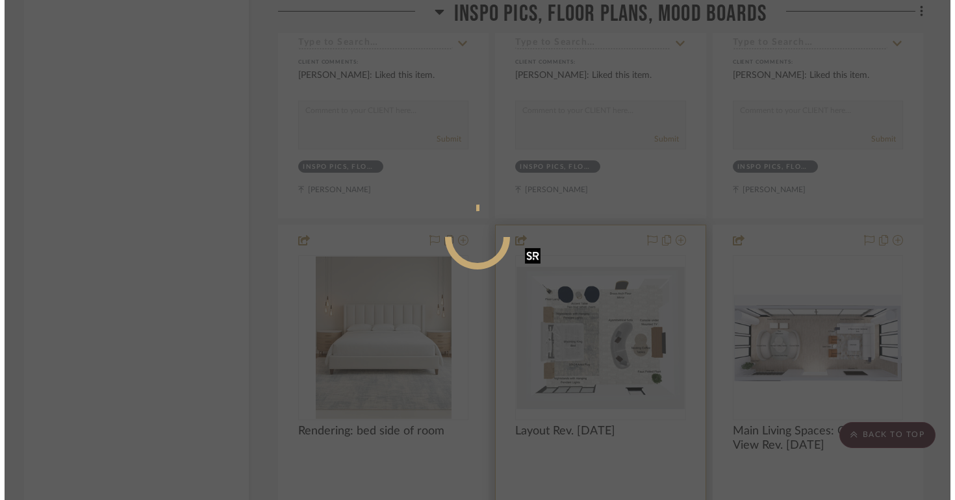
scroll to position [0, 0]
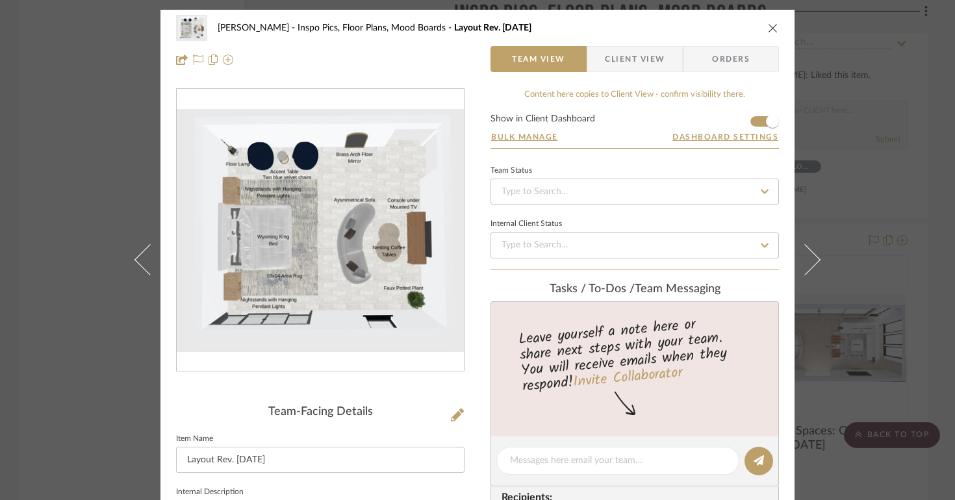
click at [768, 32] on icon "close" at bounding box center [773, 28] width 10 height 10
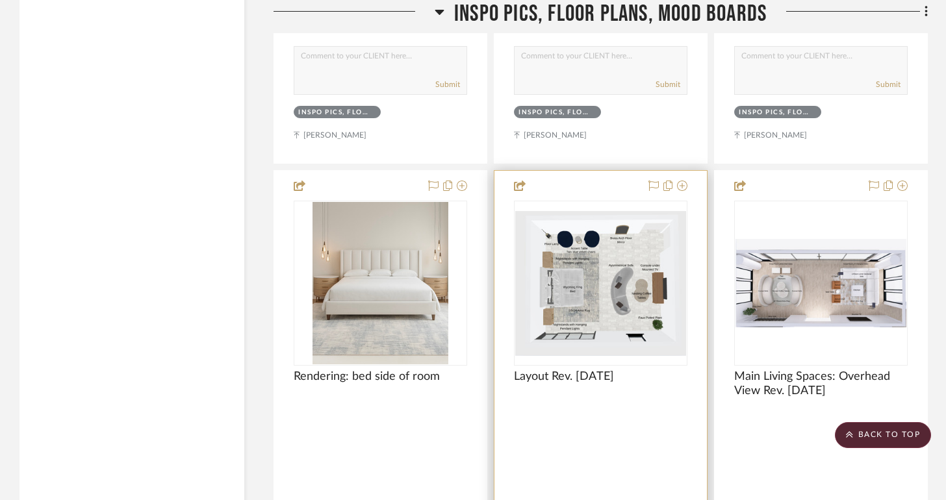
scroll to position [19758, 0]
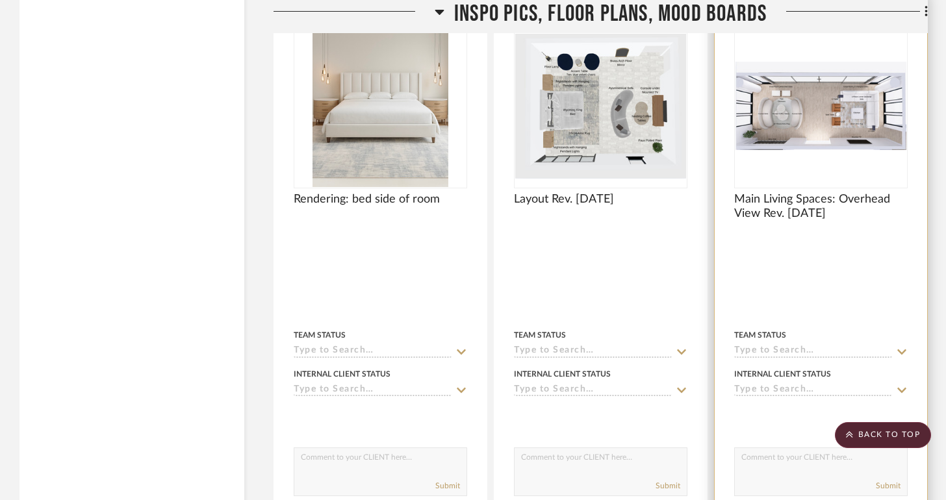
click at [0, 0] on img at bounding box center [0, 0] width 0 height 0
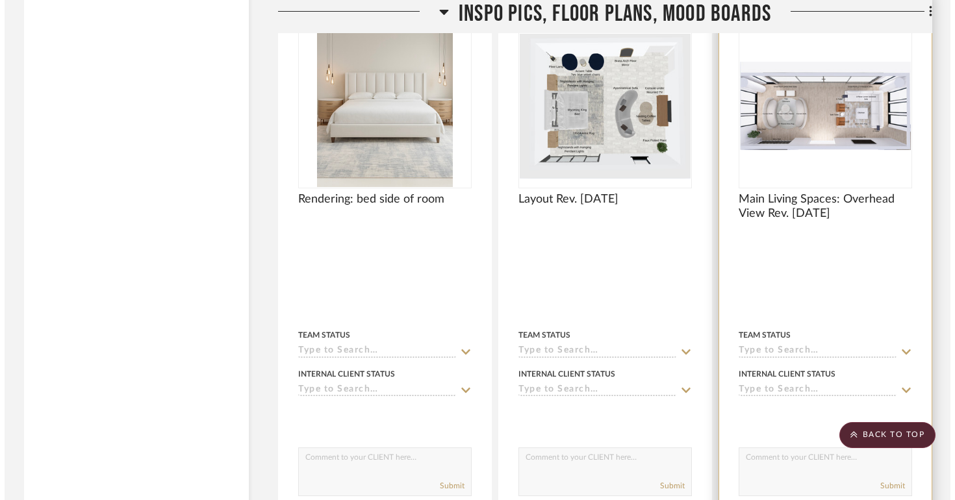
scroll to position [0, 0]
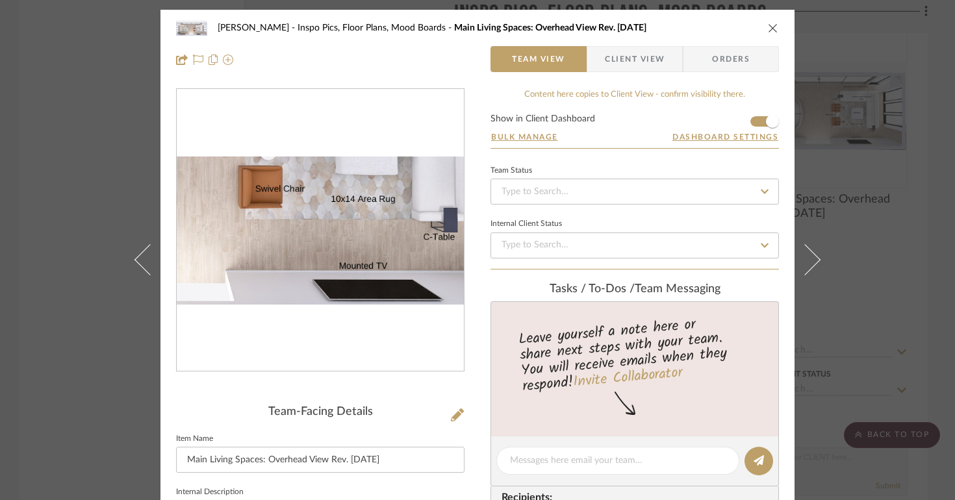
click at [360, 271] on img "0" at bounding box center [320, 231] width 287 height 149
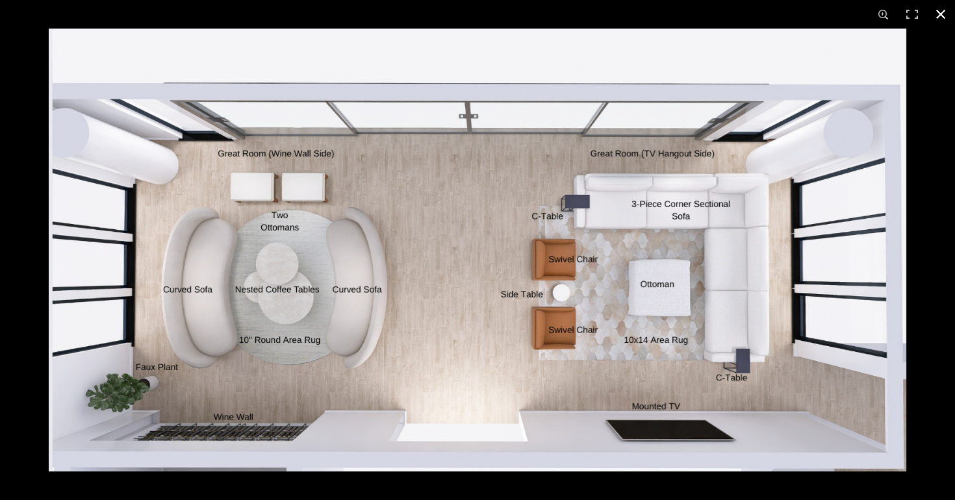
click at [37, 38] on div at bounding box center [477, 250] width 955 height 500
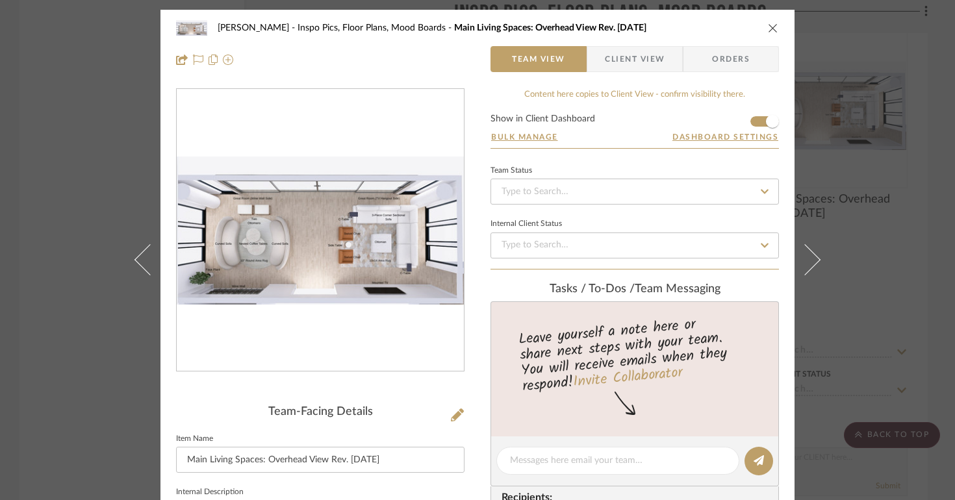
click at [768, 25] on icon "close" at bounding box center [773, 28] width 10 height 10
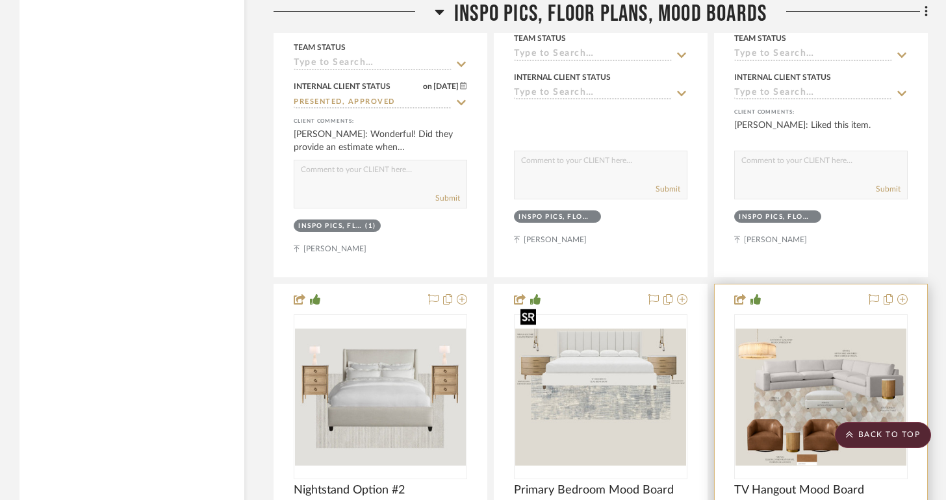
scroll to position [20781, 0]
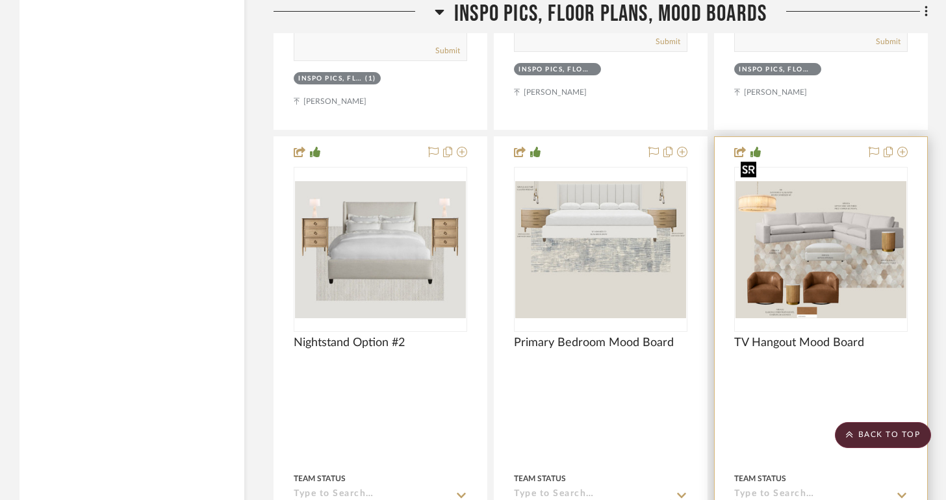
click at [0, 0] on img at bounding box center [0, 0] width 0 height 0
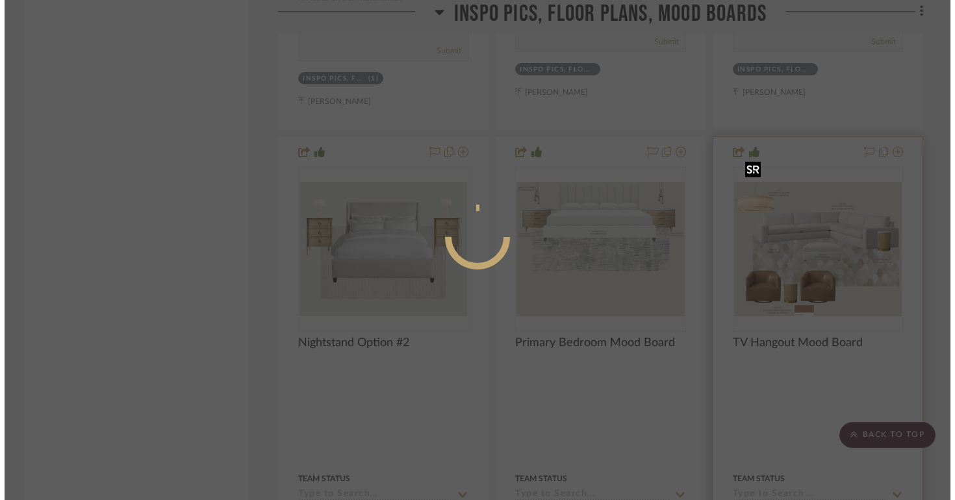
scroll to position [0, 0]
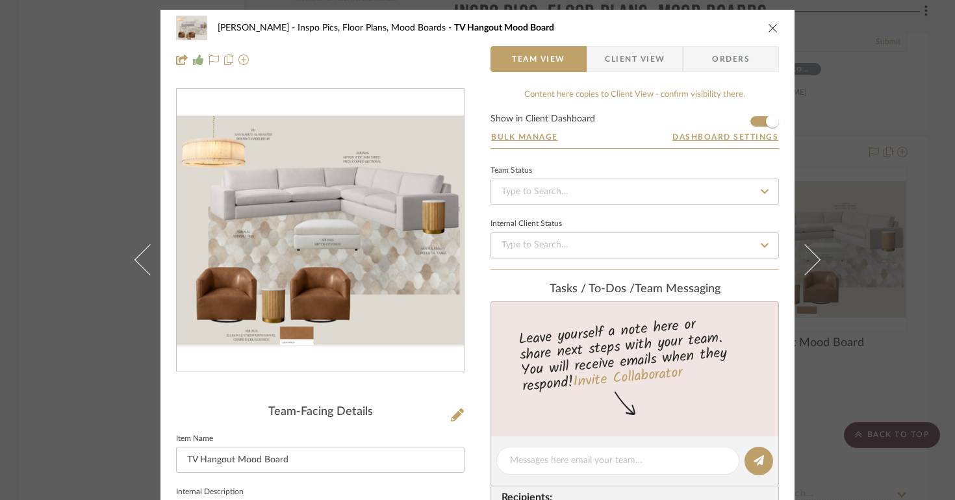
click at [837, 243] on div "Lisa Hughes Inspo Pics, Floor Plans, Mood Boards TV Hangout Mood Board Team Vie…" at bounding box center [477, 250] width 955 height 500
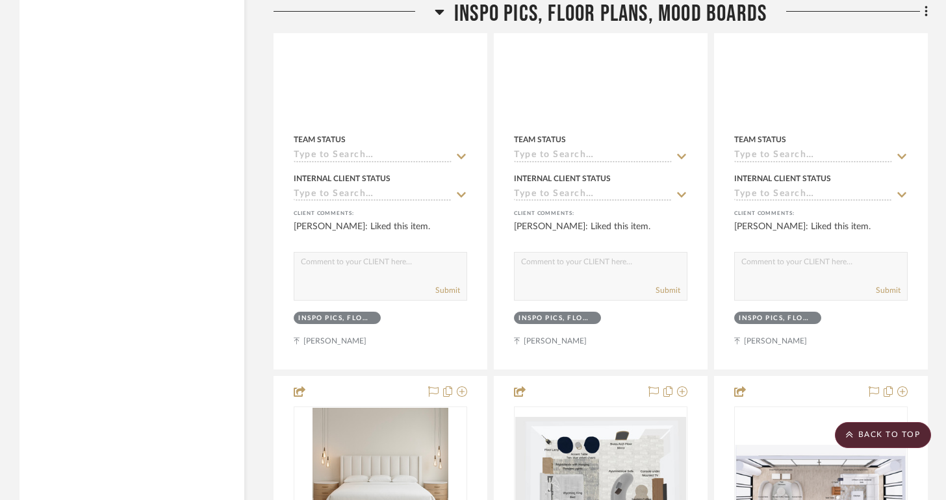
scroll to position [19613, 0]
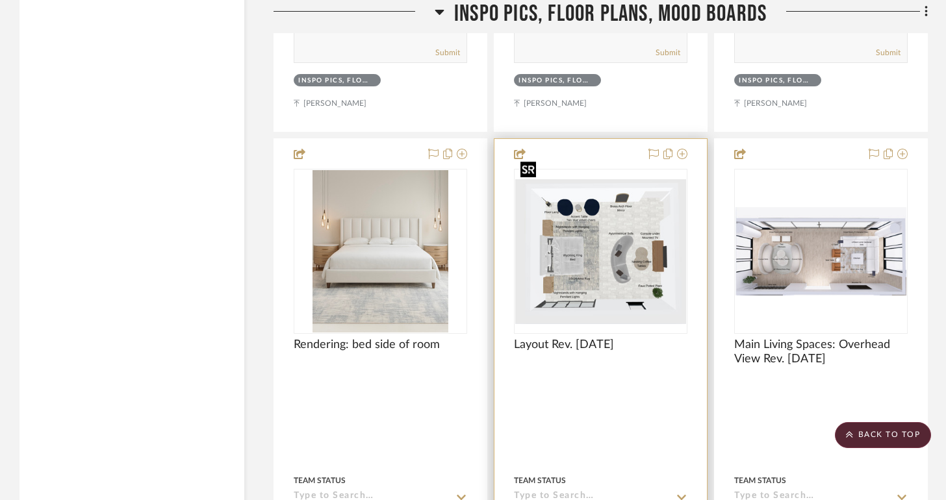
click at [619, 249] on img "0" at bounding box center [600, 251] width 171 height 145
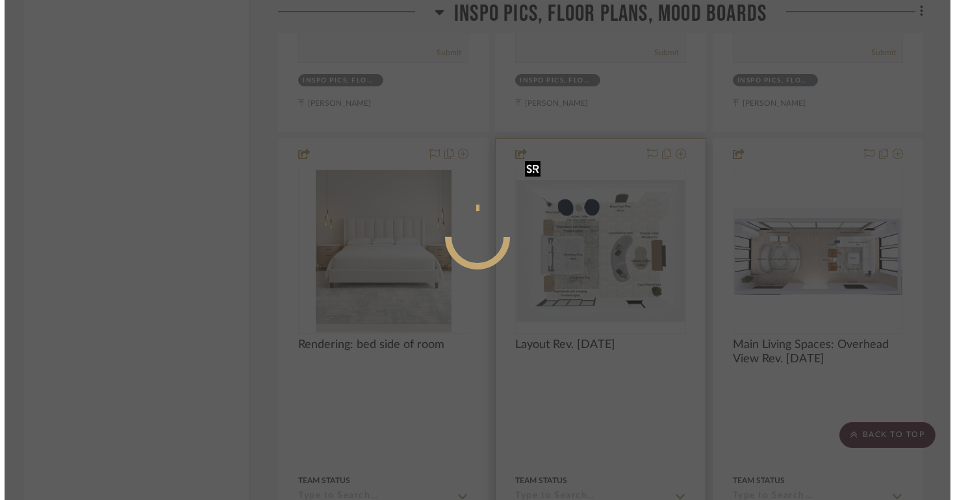
scroll to position [0, 0]
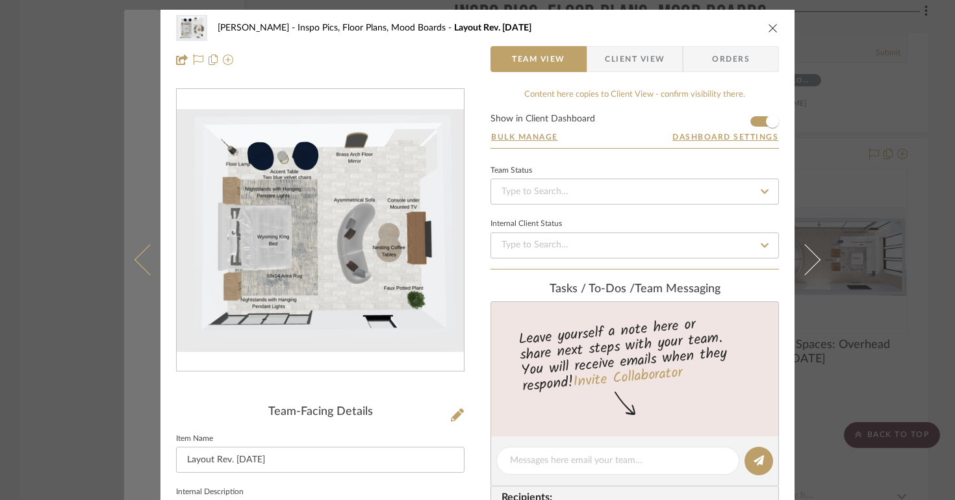
click at [127, 118] on button at bounding box center [142, 260] width 36 height 500
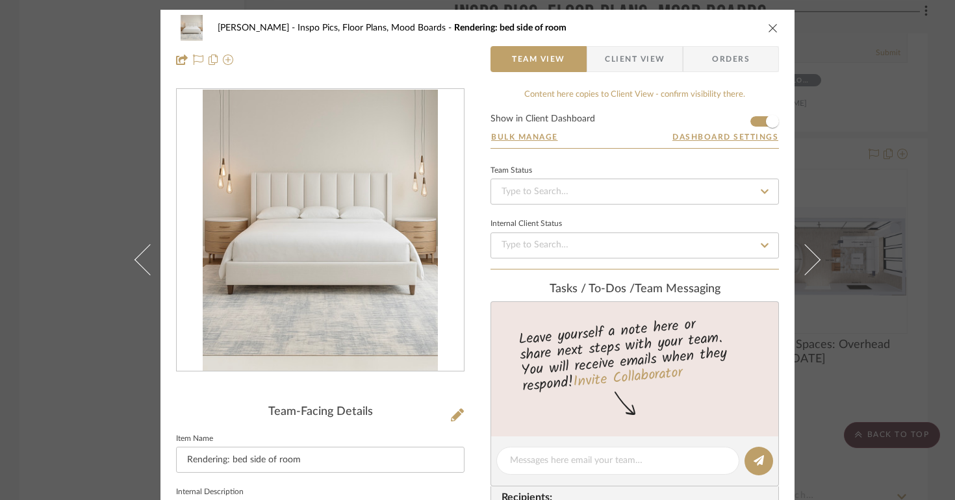
click at [767, 24] on button "close" at bounding box center [773, 28] width 12 height 12
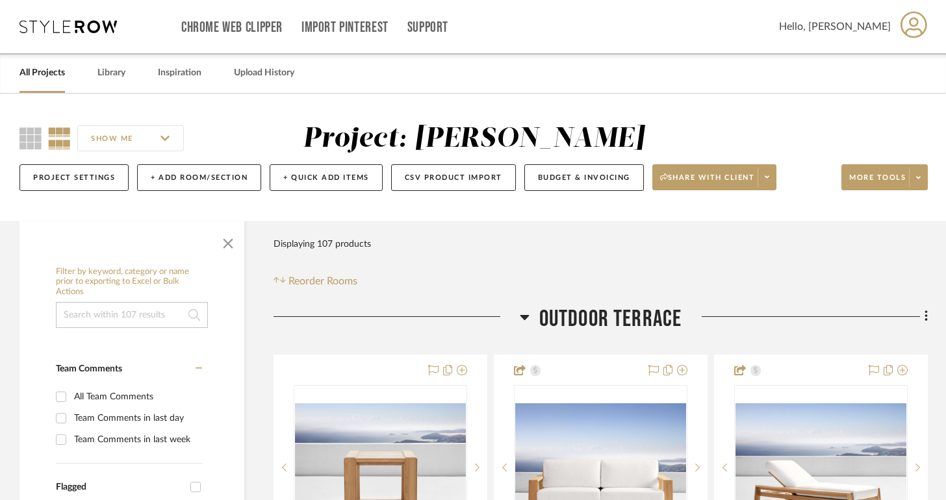
click at [51, 77] on link "All Projects" at bounding box center [41, 73] width 45 height 18
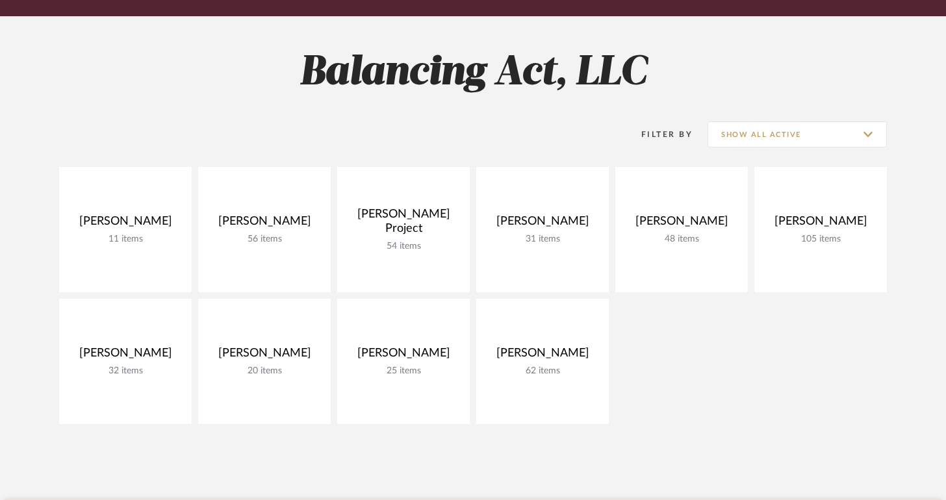
scroll to position [263, 0]
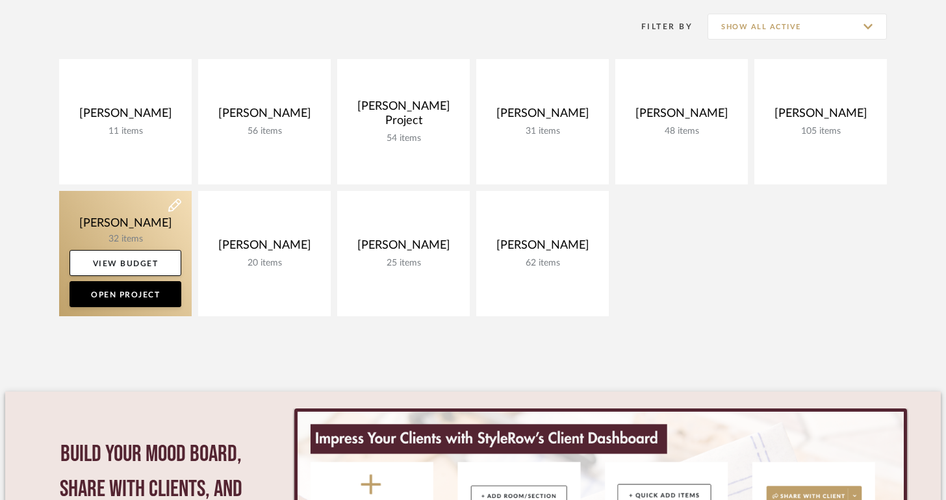
click at [163, 223] on link at bounding box center [125, 253] width 132 height 125
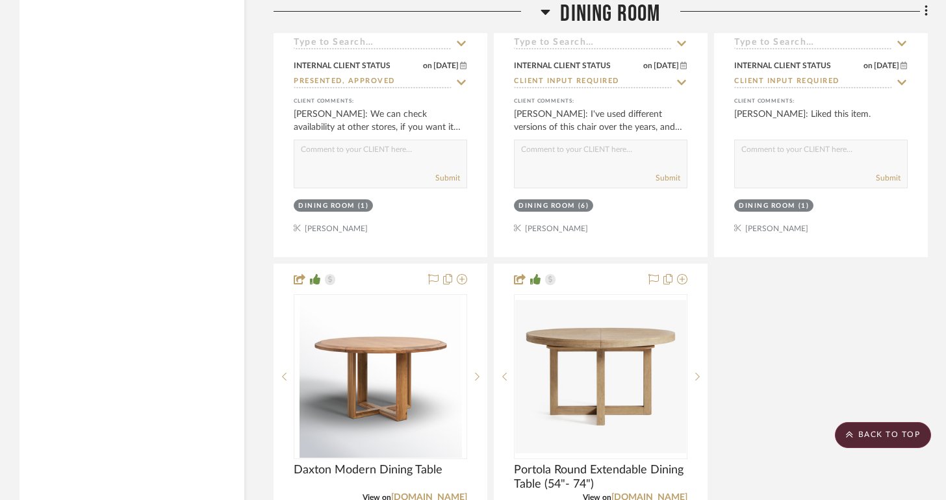
scroll to position [2742, 0]
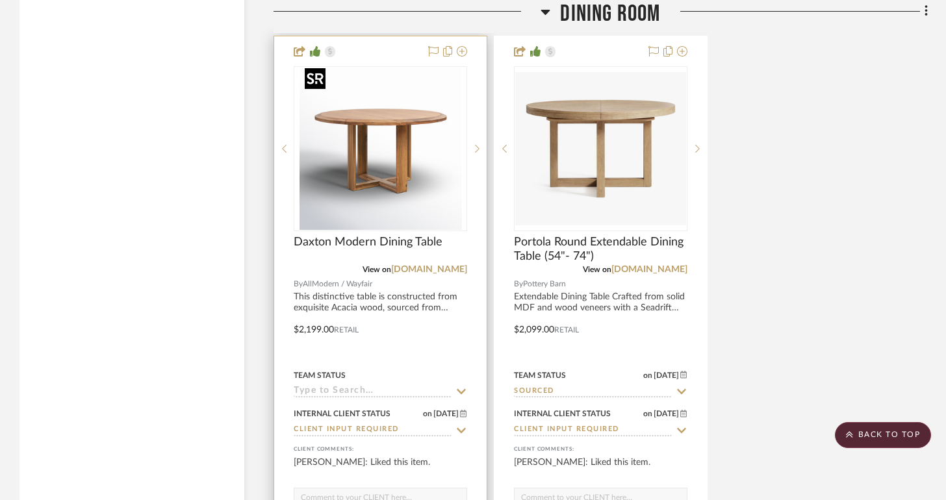
click at [402, 163] on img "0" at bounding box center [380, 149] width 162 height 162
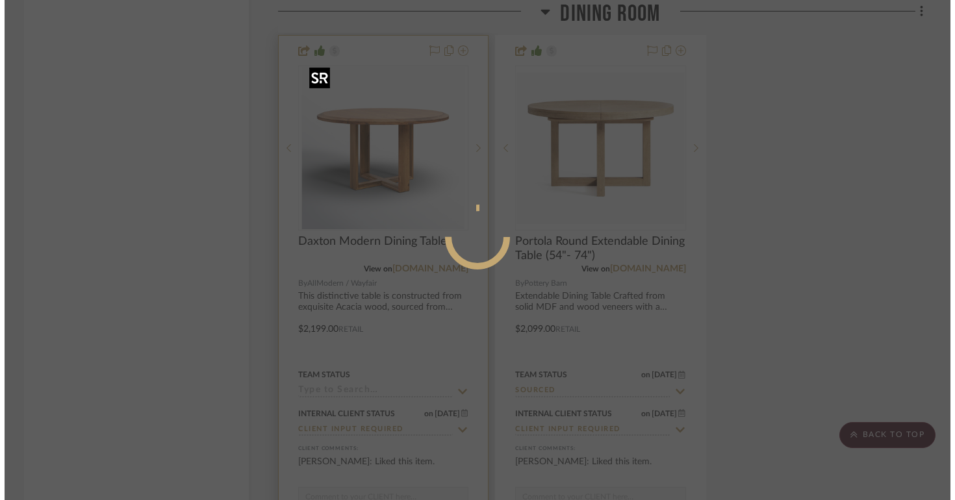
scroll to position [0, 0]
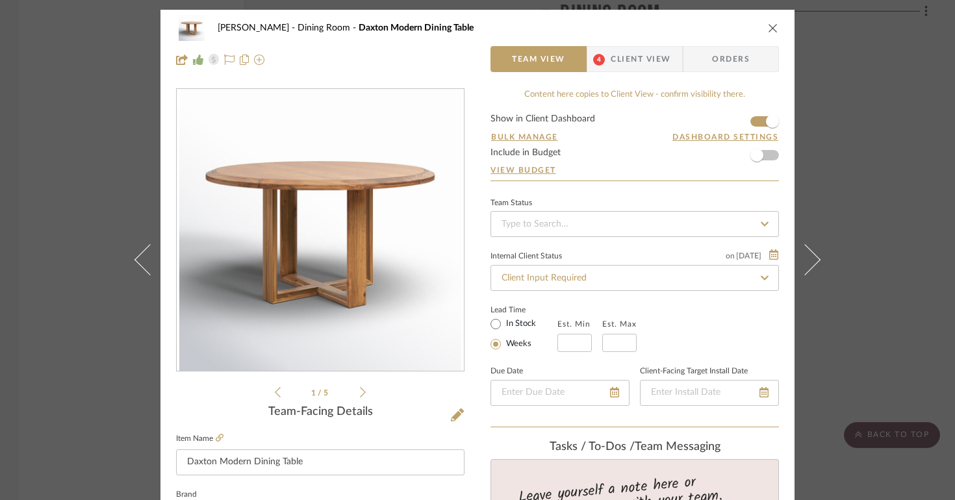
click at [772, 28] on icon "close" at bounding box center [773, 28] width 10 height 10
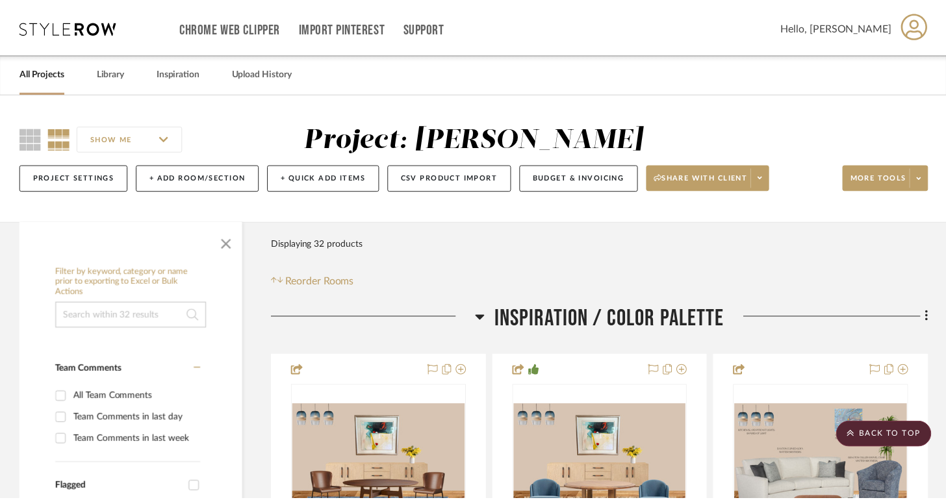
scroll to position [2742, 0]
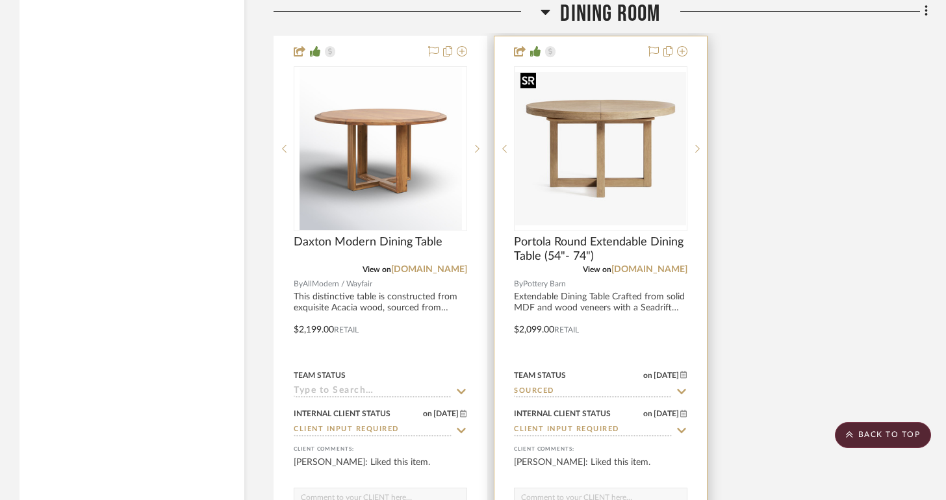
click at [573, 180] on img "0" at bounding box center [600, 149] width 171 height 154
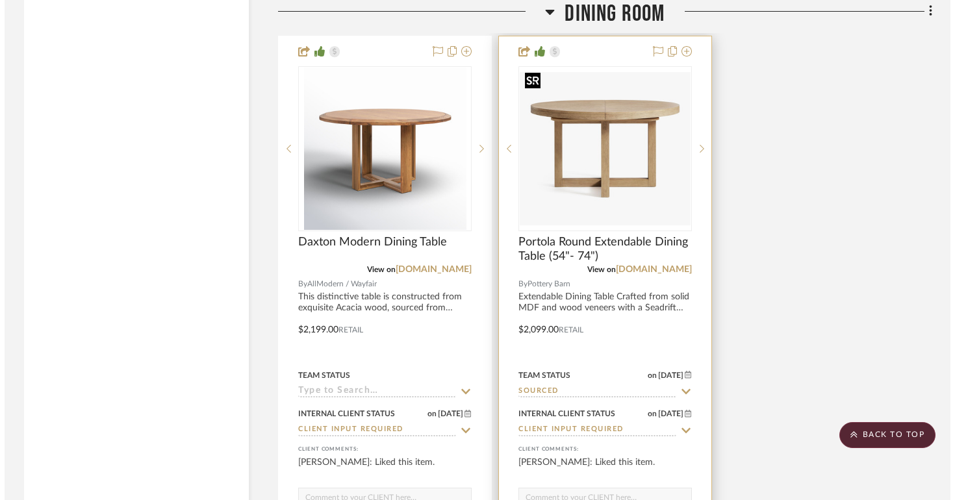
scroll to position [0, 0]
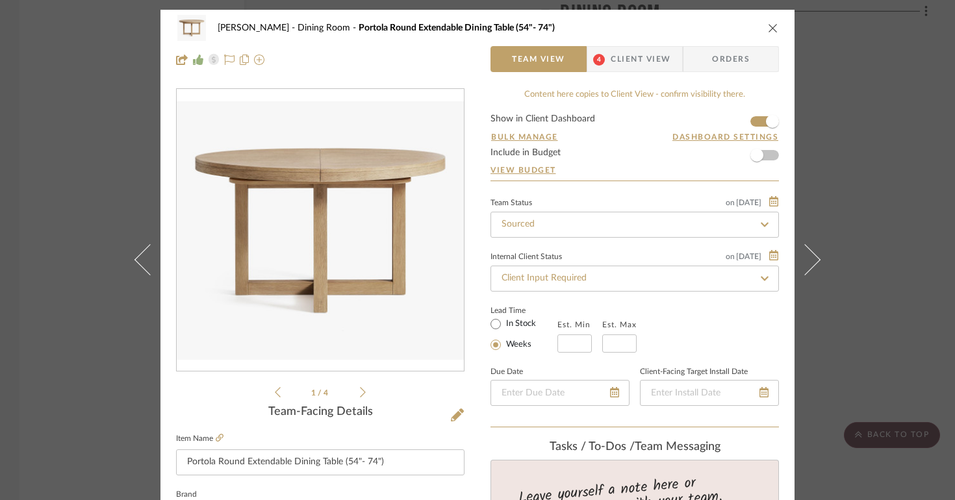
click at [360, 395] on icon at bounding box center [363, 392] width 6 height 12
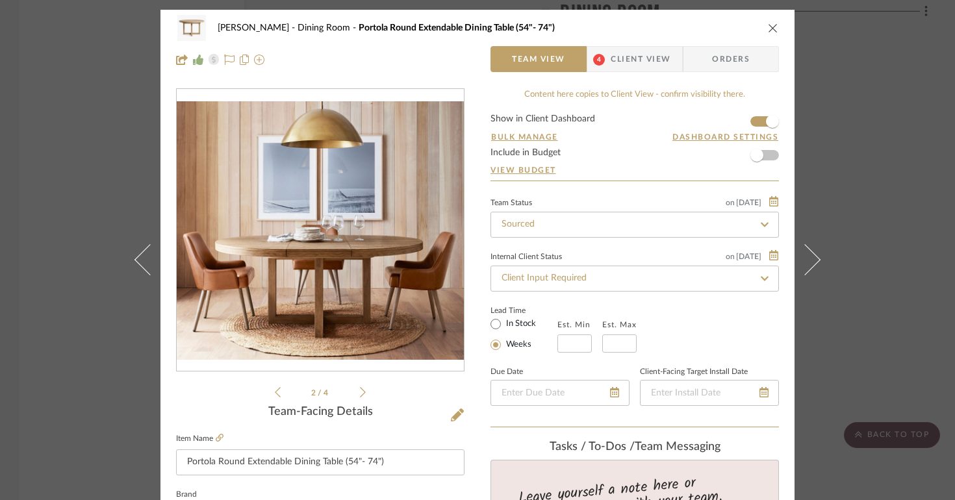
click at [360, 395] on icon at bounding box center [363, 392] width 6 height 12
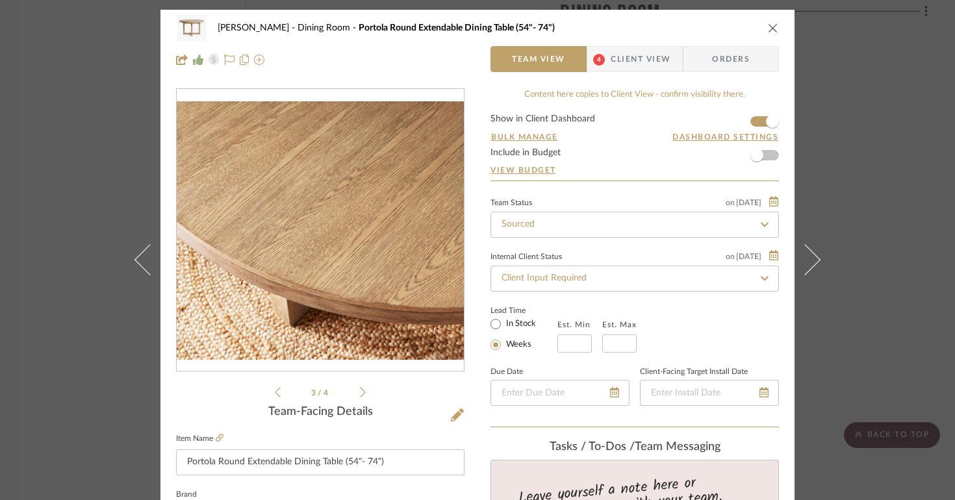
click at [360, 395] on icon at bounding box center [363, 392] width 6 height 12
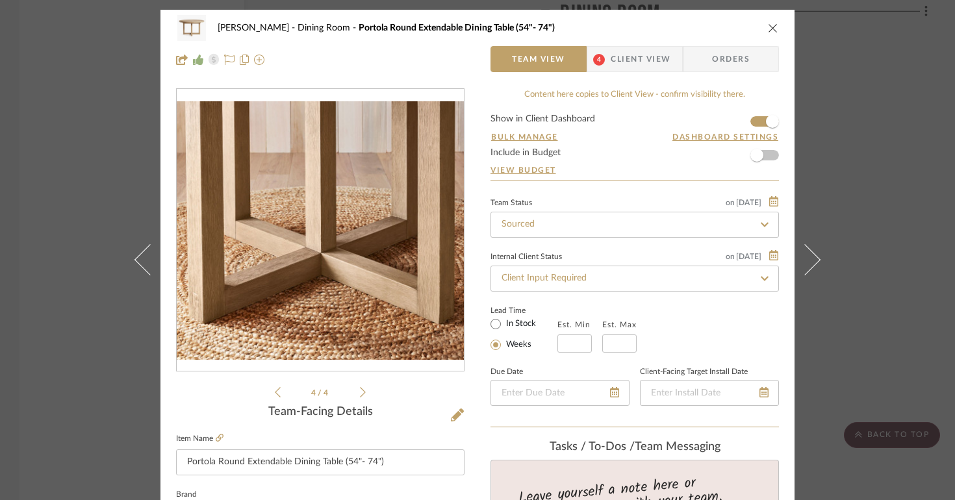
click at [360, 395] on icon at bounding box center [363, 392] width 6 height 12
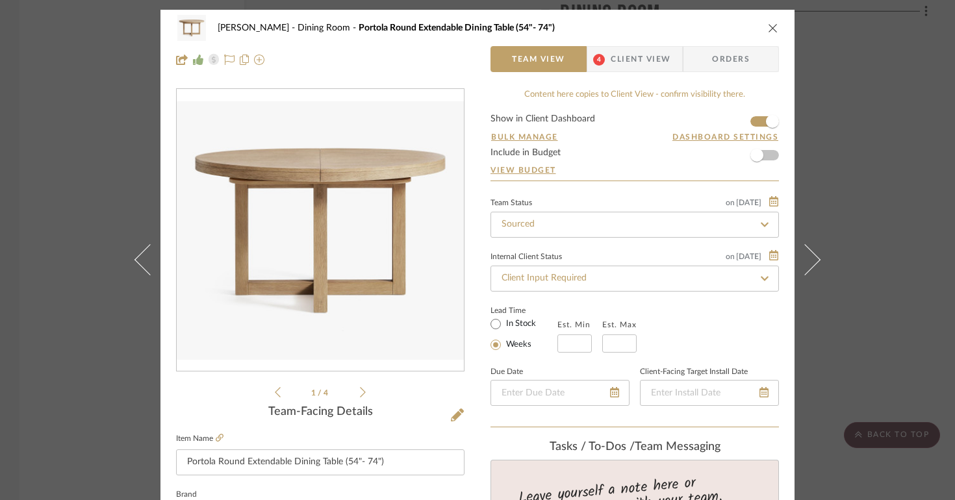
click at [360, 395] on icon at bounding box center [363, 392] width 6 height 12
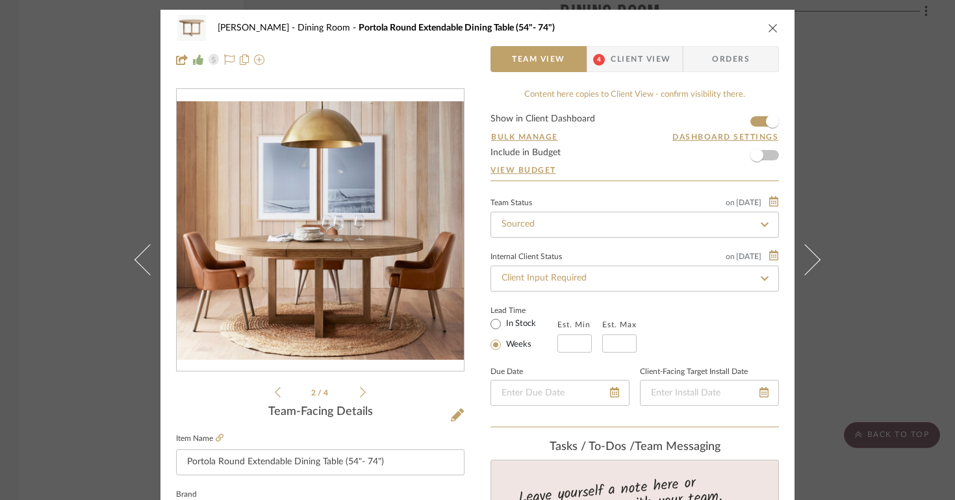
click at [281, 395] on li "2 / 4" at bounding box center [320, 392] width 79 height 16
click at [281, 392] on li "2 / 4" at bounding box center [320, 392] width 79 height 16
click at [275, 390] on icon at bounding box center [278, 392] width 6 height 10
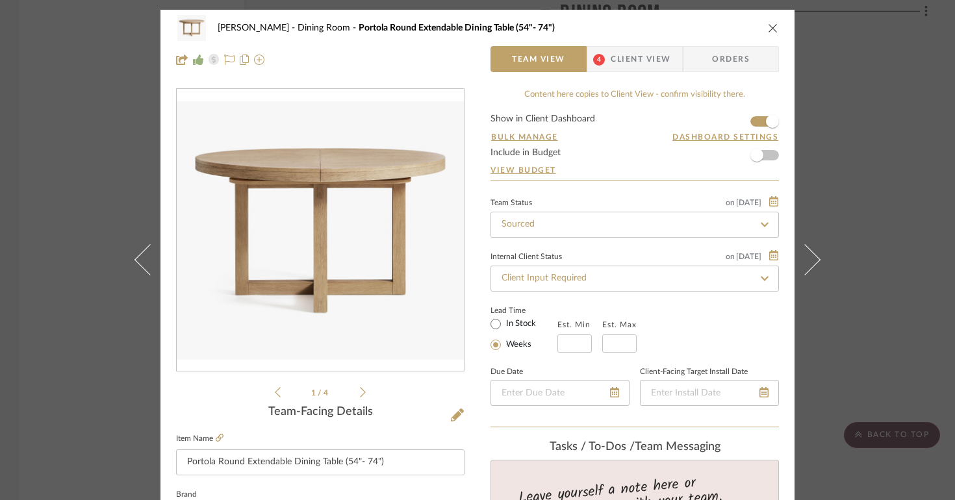
click at [768, 23] on icon "close" at bounding box center [773, 28] width 10 height 10
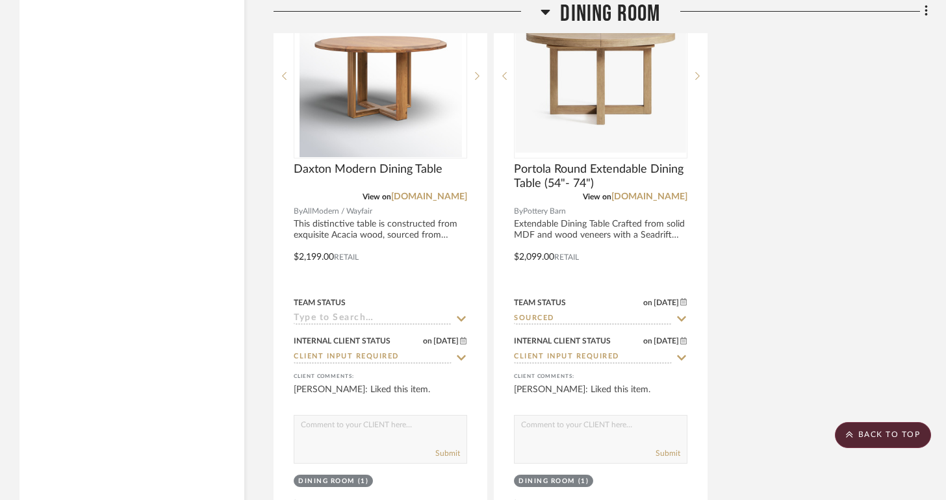
scroll to position [2811, 0]
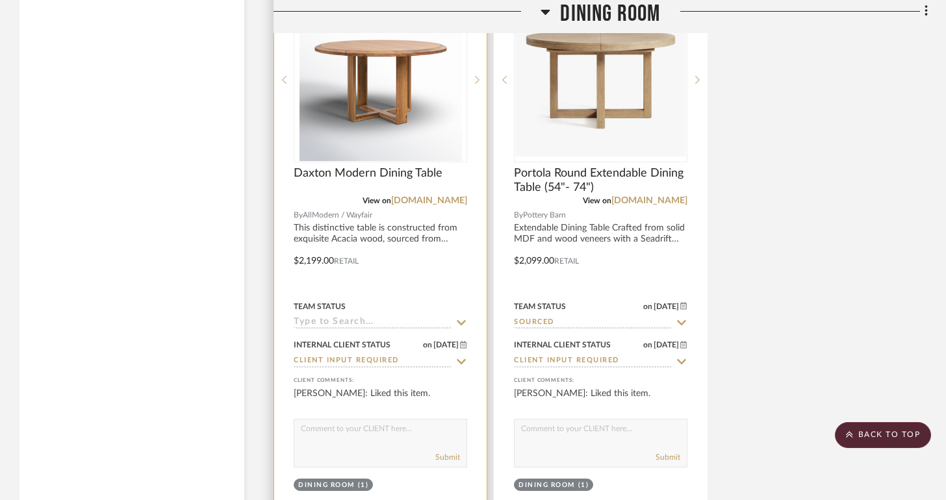
click at [405, 234] on div at bounding box center [380, 252] width 212 height 568
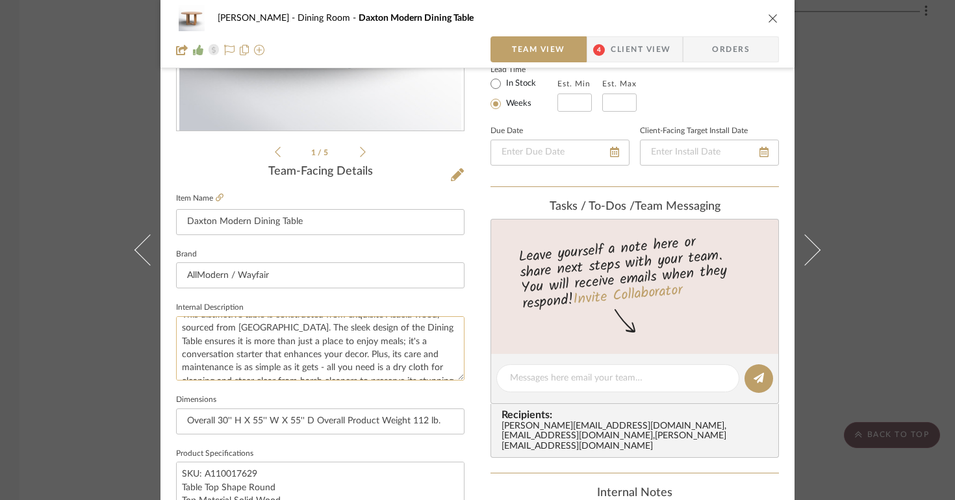
scroll to position [39, 0]
click at [768, 23] on icon "close" at bounding box center [773, 18] width 10 height 10
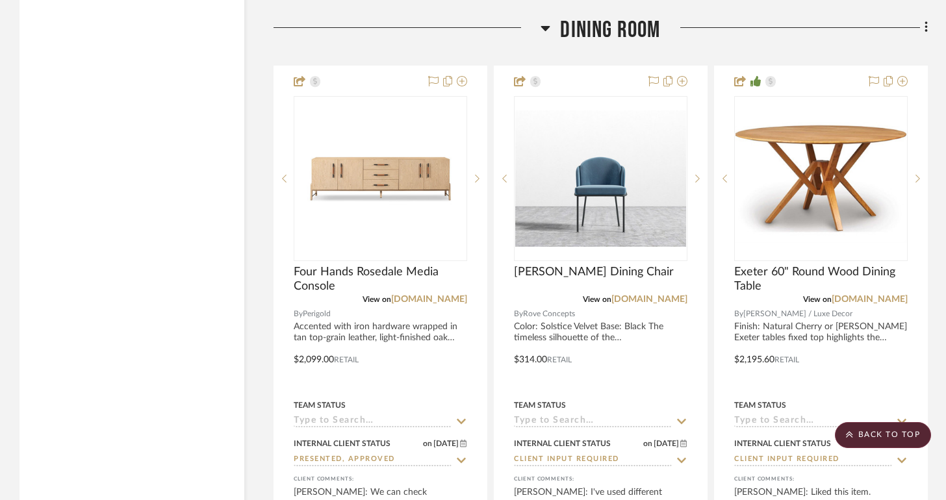
scroll to position [2072, 0]
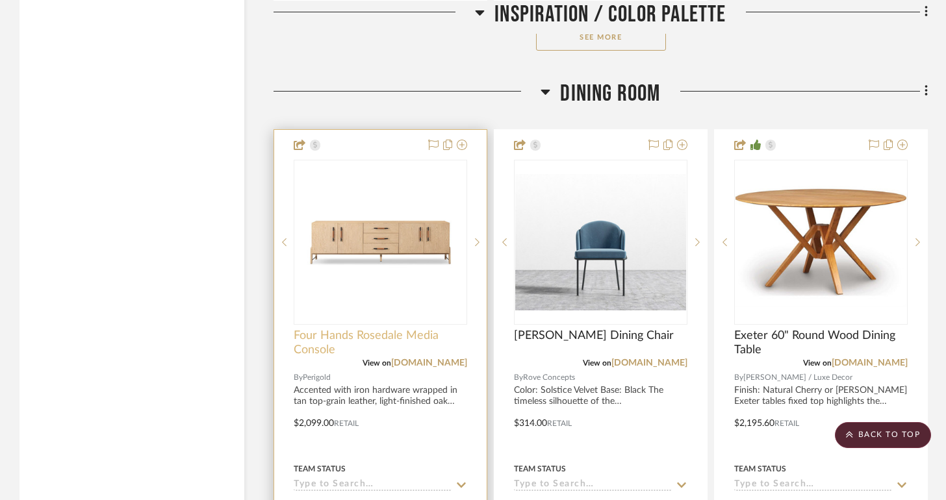
click at [351, 345] on span "Four Hands Rosedale Media Console" at bounding box center [380, 343] width 173 height 29
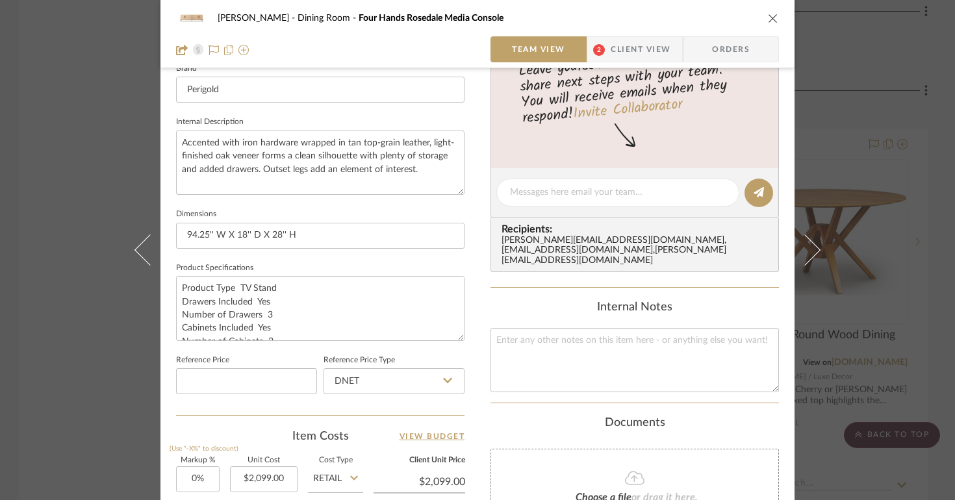
scroll to position [427, 0]
click at [768, 16] on icon "close" at bounding box center [773, 18] width 10 height 10
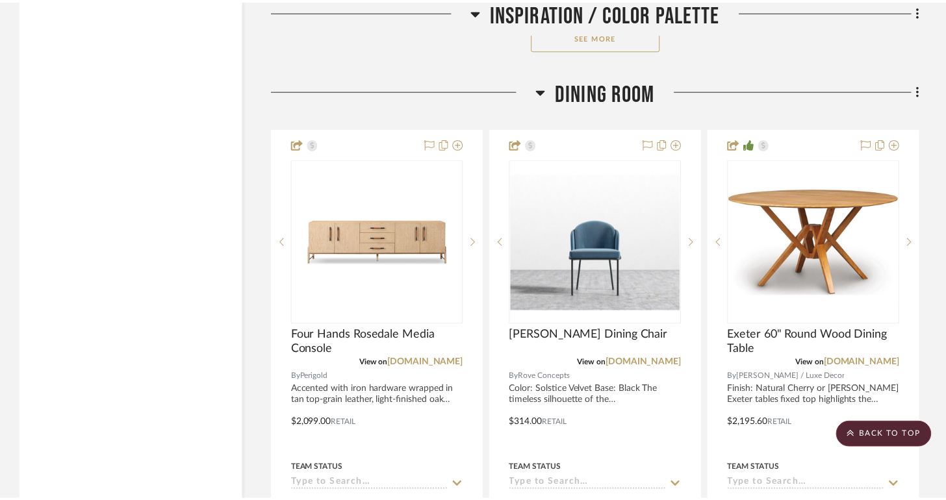
scroll to position [2072, 0]
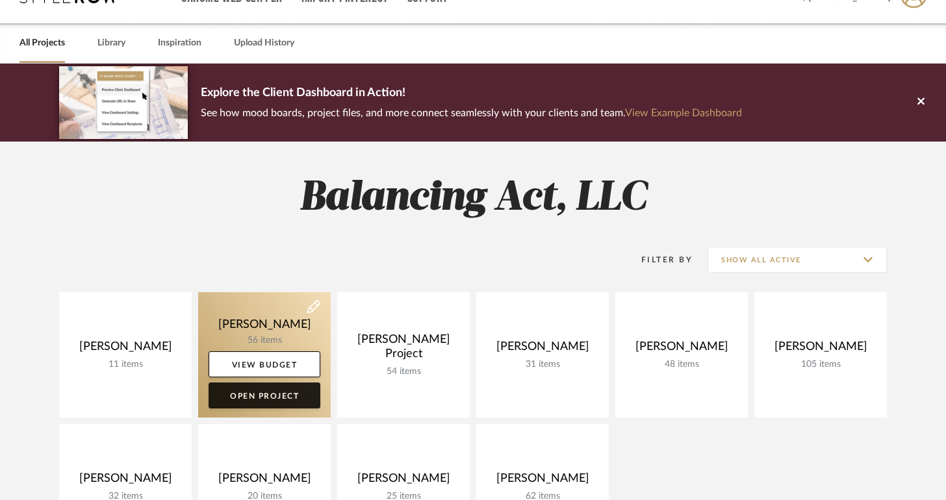
scroll to position [257, 0]
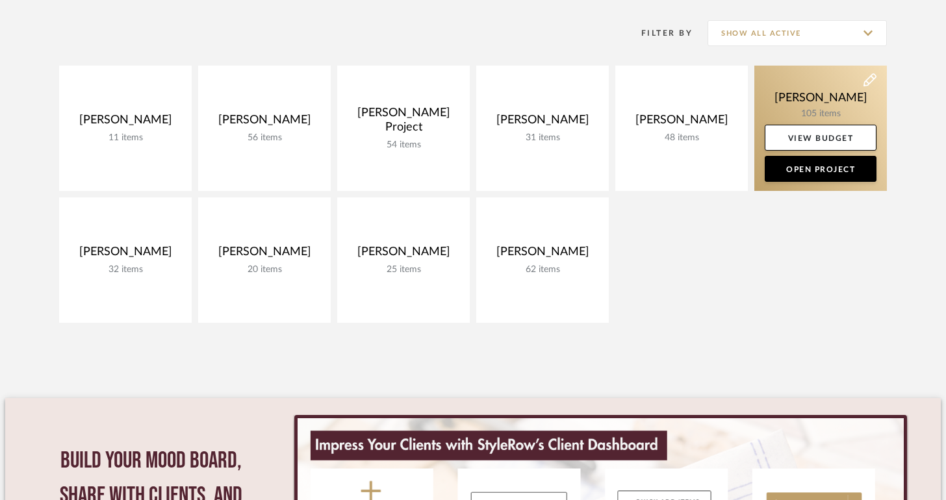
click at [791, 103] on link at bounding box center [820, 128] width 132 height 125
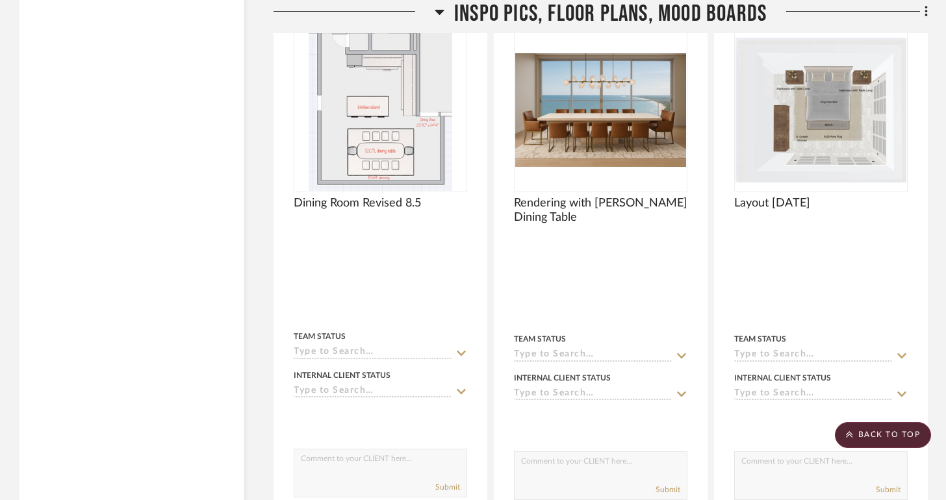
scroll to position [17929, 0]
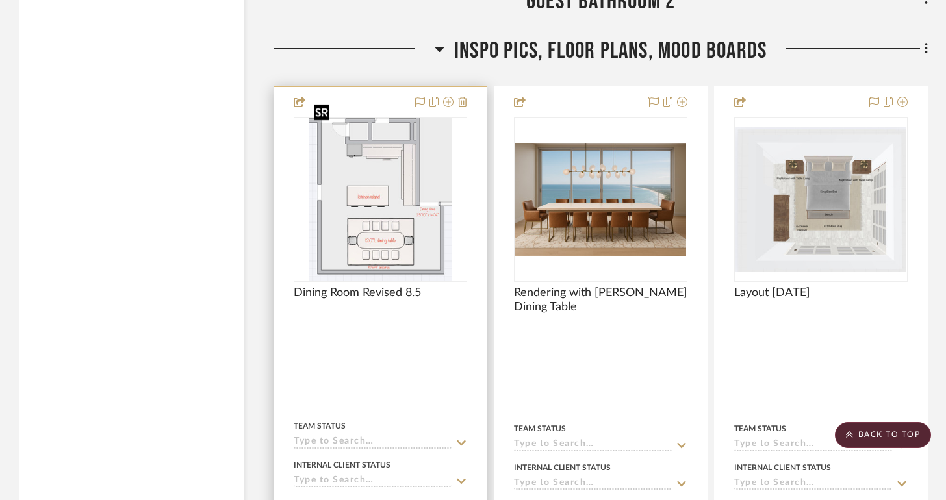
click at [400, 189] on img "0" at bounding box center [380, 199] width 144 height 162
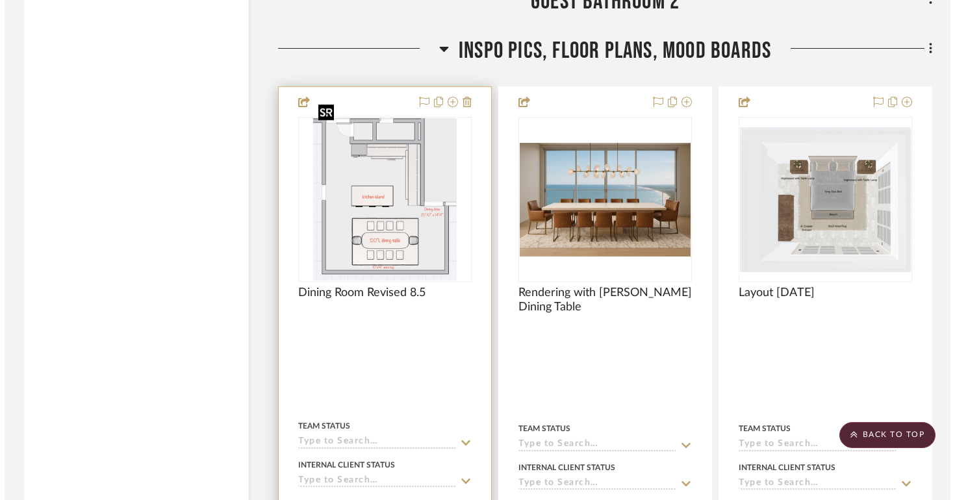
scroll to position [0, 0]
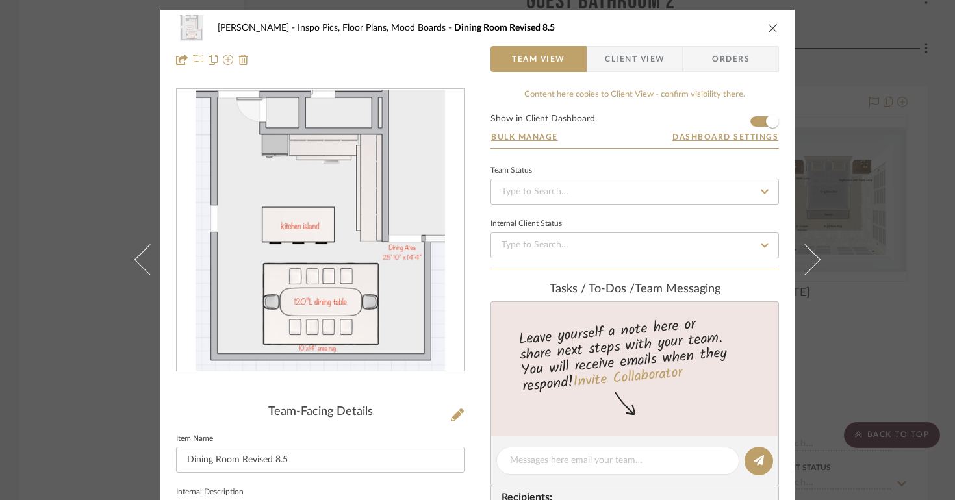
click at [768, 25] on icon "close" at bounding box center [773, 28] width 10 height 10
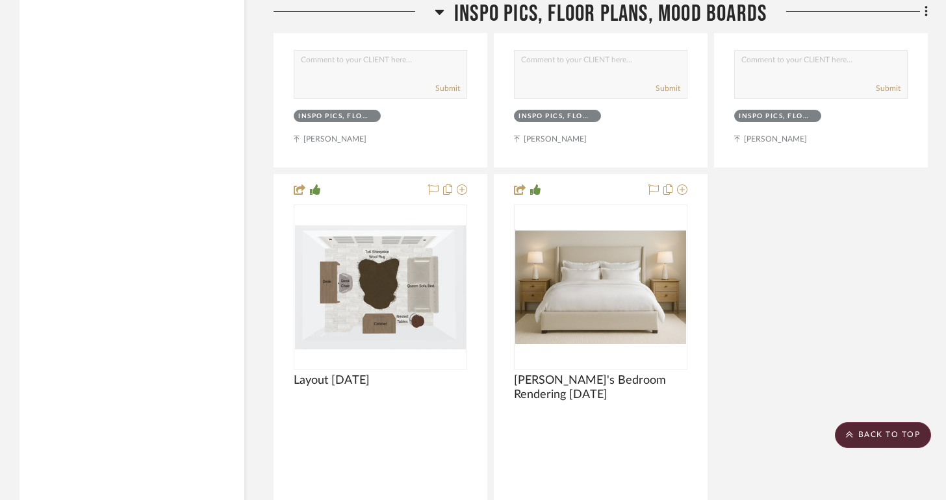
scroll to position [19359, 0]
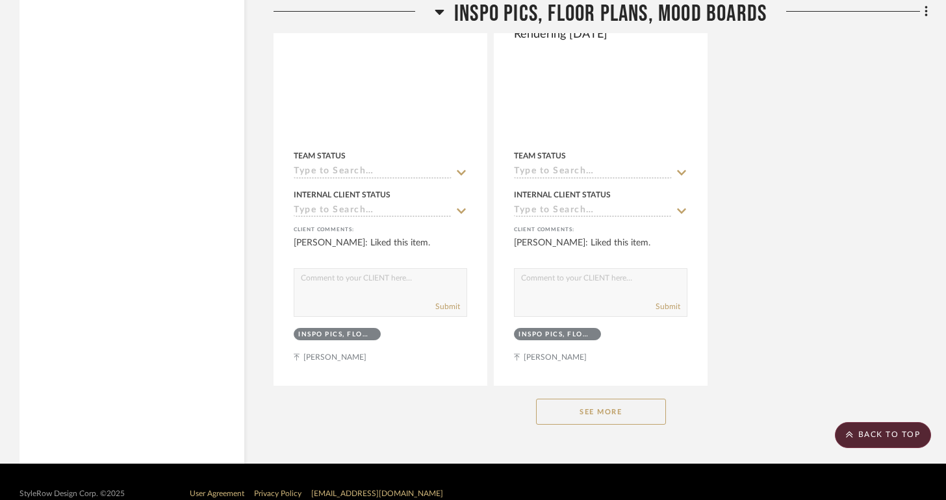
click at [606, 399] on button "See More" at bounding box center [601, 412] width 130 height 26
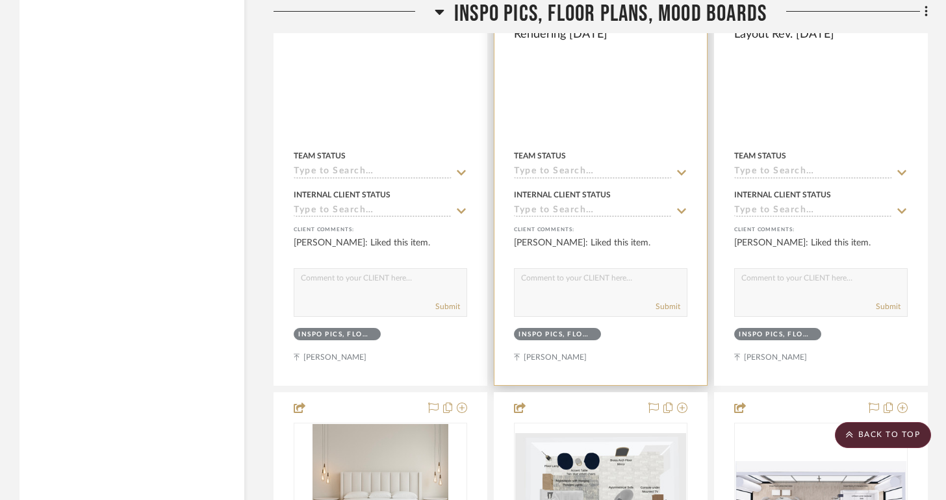
scroll to position [18938, 0]
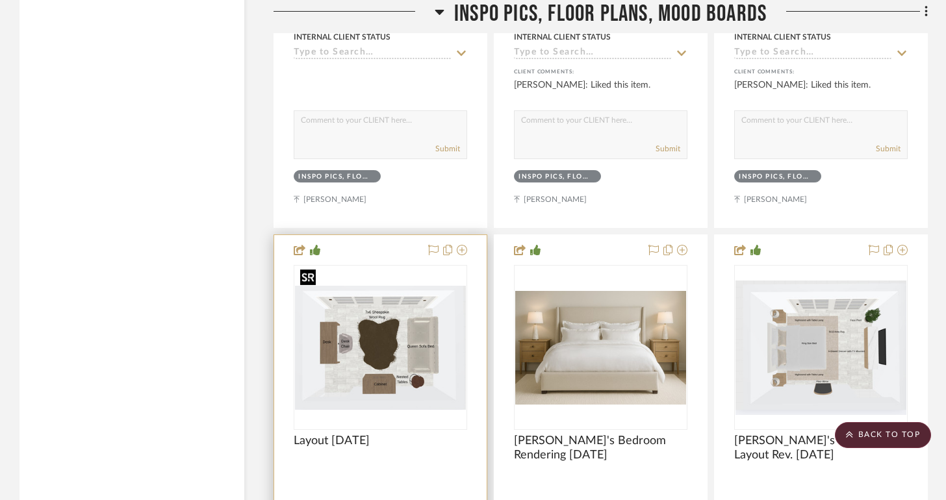
click at [0, 0] on img at bounding box center [0, 0] width 0 height 0
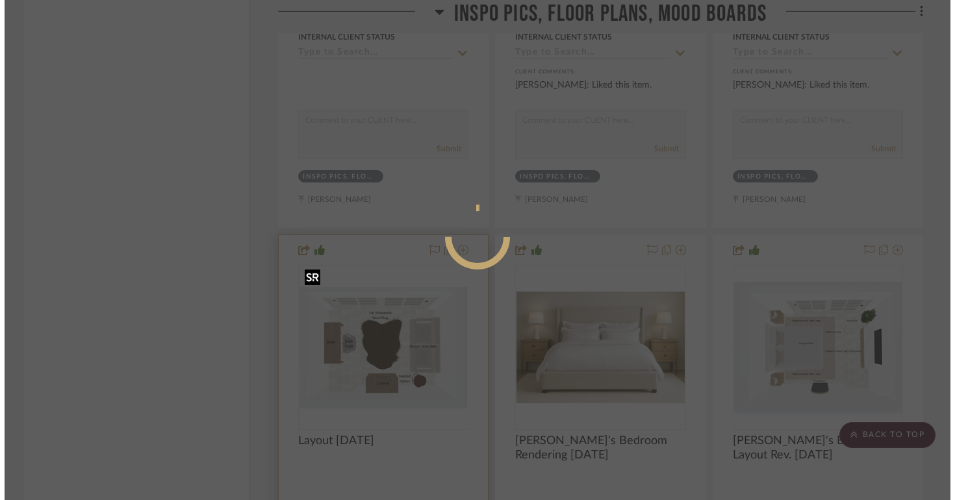
scroll to position [0, 0]
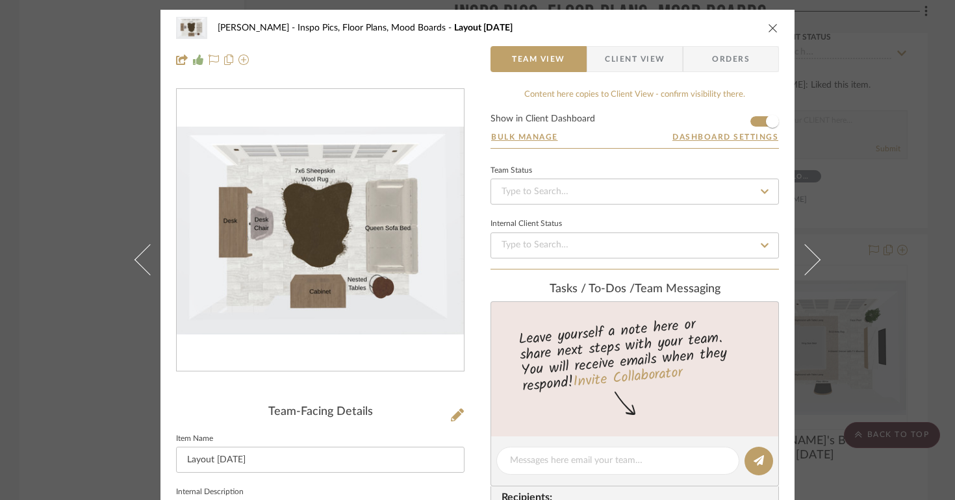
click at [762, 32] on div "Lisa Hughes Inspo Pics, Floor Plans, Mood Boards Layout 8.2.25" at bounding box center [477, 28] width 603 height 26
click at [762, 33] on div "Lisa Hughes Inspo Pics, Floor Plans, Mood Boards Layout 8.2.25" at bounding box center [477, 28] width 603 height 26
click at [768, 26] on icon "close" at bounding box center [773, 28] width 10 height 10
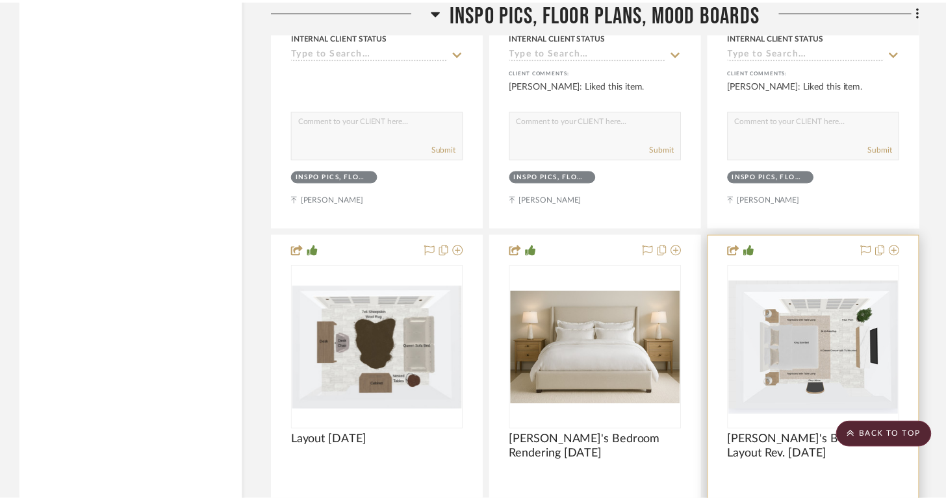
scroll to position [18938, 0]
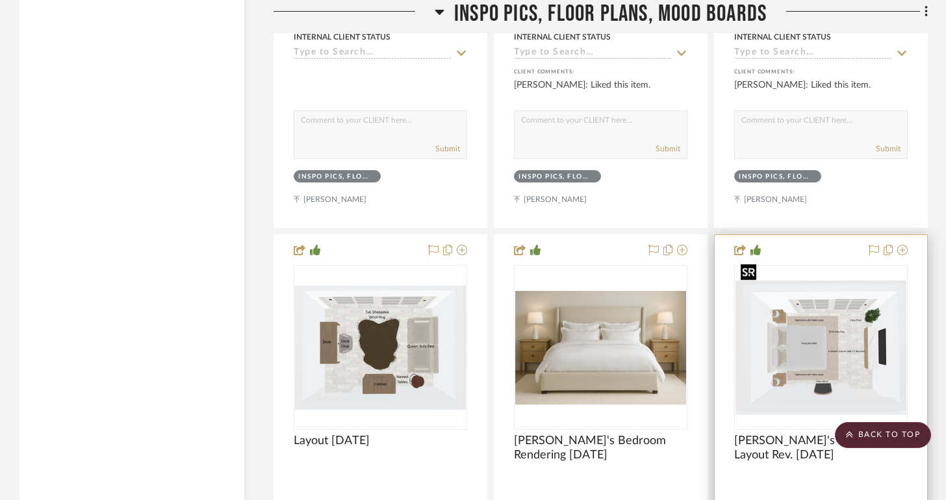
click at [0, 0] on img at bounding box center [0, 0] width 0 height 0
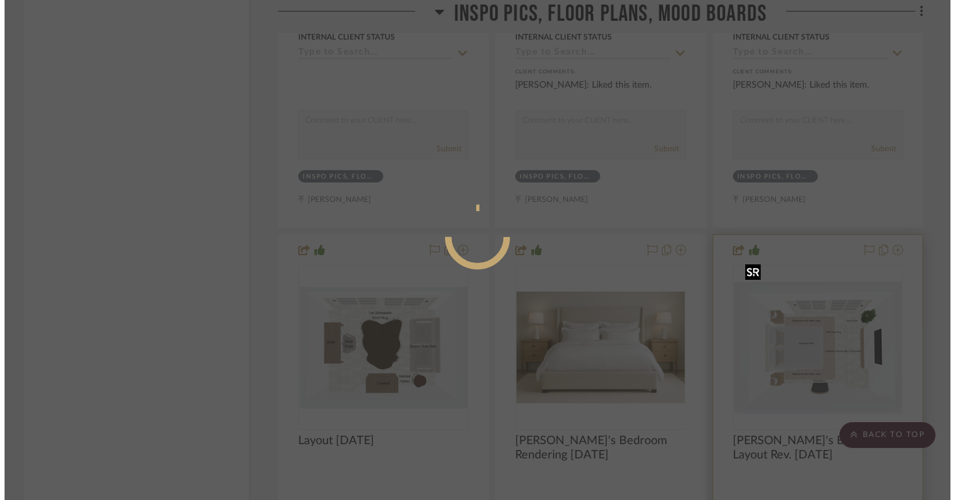
scroll to position [0, 0]
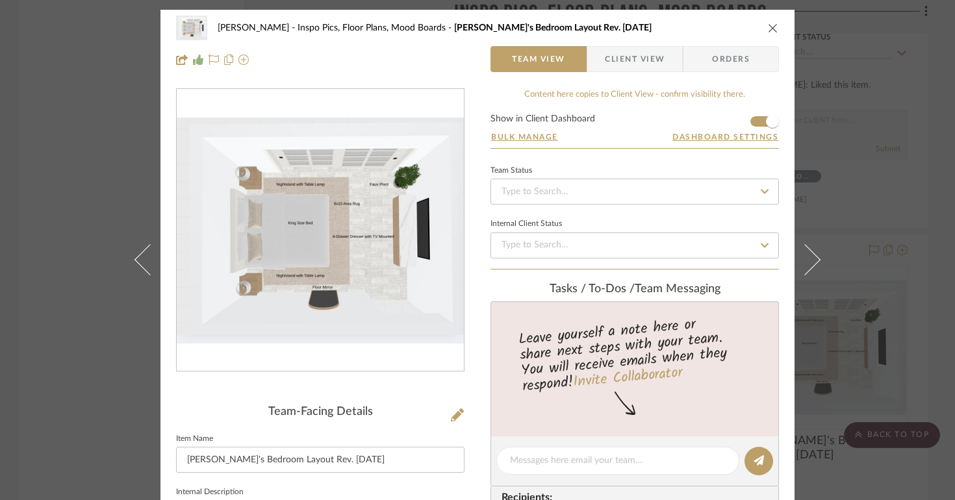
click at [882, 263] on div "Lisa Hughes Inspo Pics, Floor Plans, Mood Boards Penny's Bedroom Layout Rev. 8.…" at bounding box center [477, 250] width 955 height 500
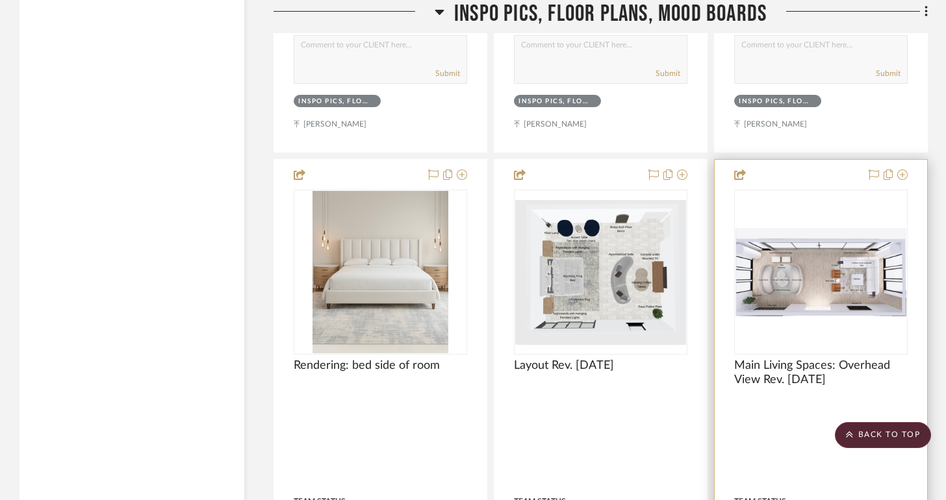
scroll to position [19662, 0]
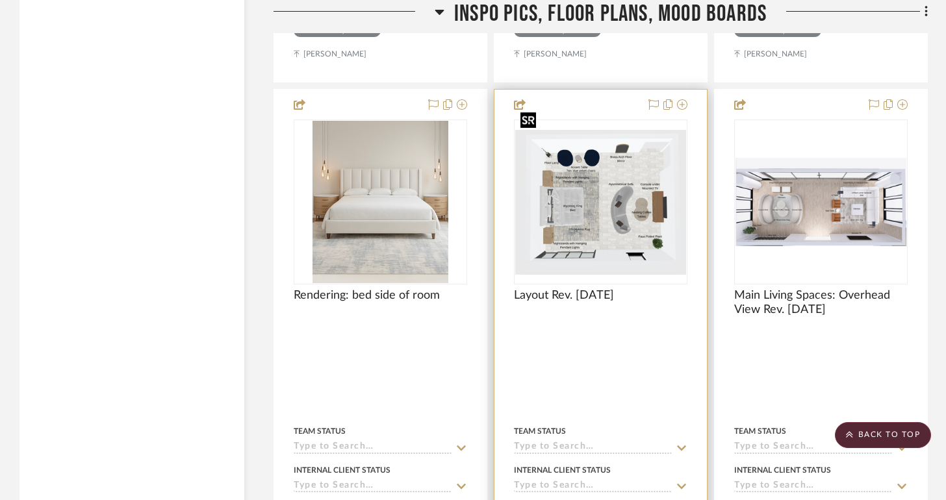
click at [0, 0] on img at bounding box center [0, 0] width 0 height 0
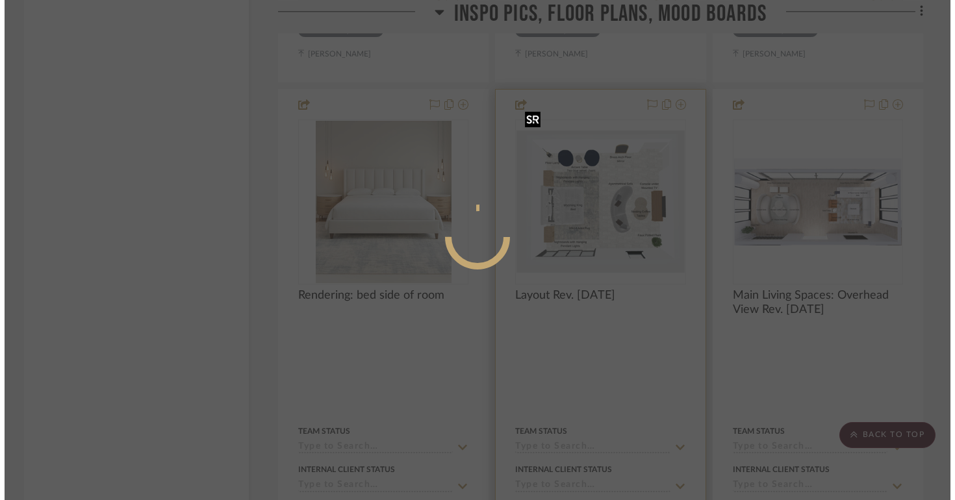
scroll to position [0, 0]
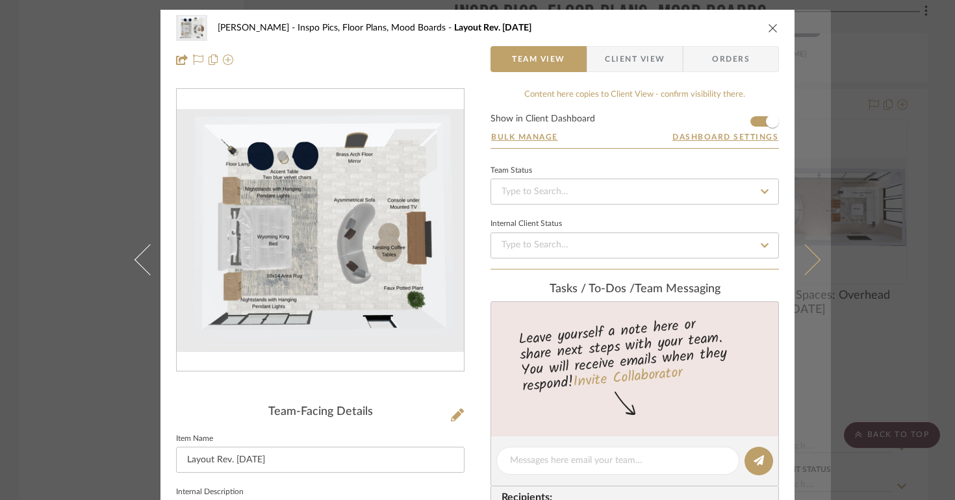
click at [809, 177] on button at bounding box center [812, 260] width 36 height 500
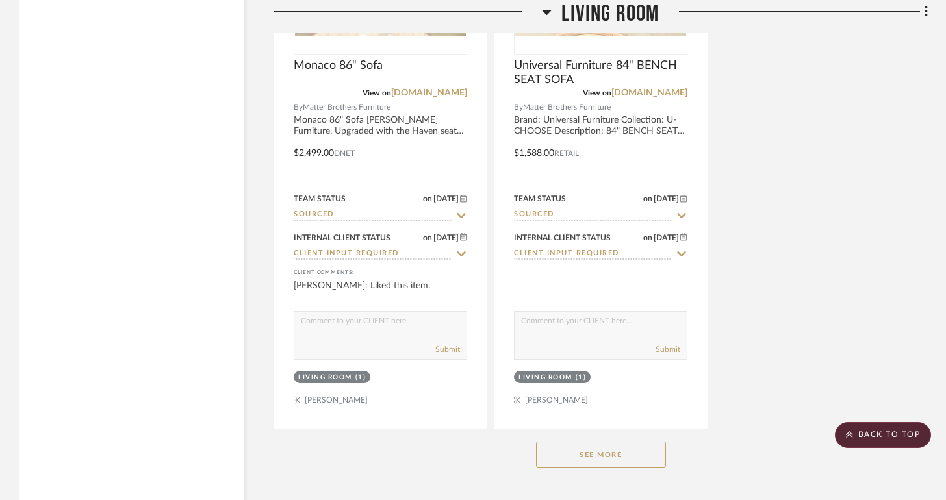
scroll to position [6649, 0]
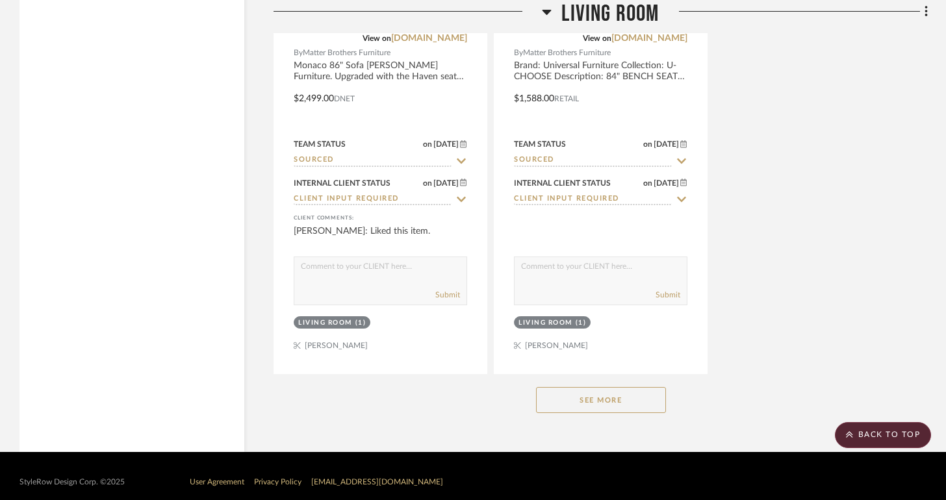
click at [658, 387] on button "See More" at bounding box center [601, 400] width 130 height 26
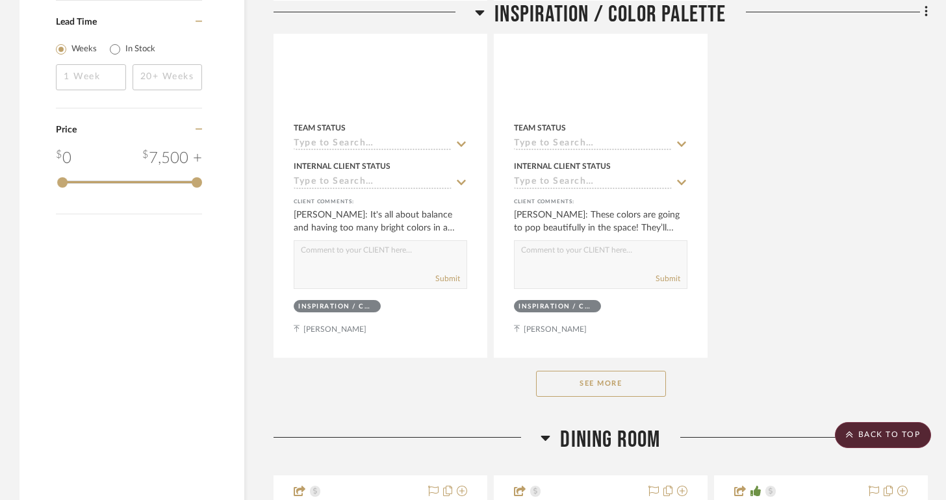
scroll to position [2170, 0]
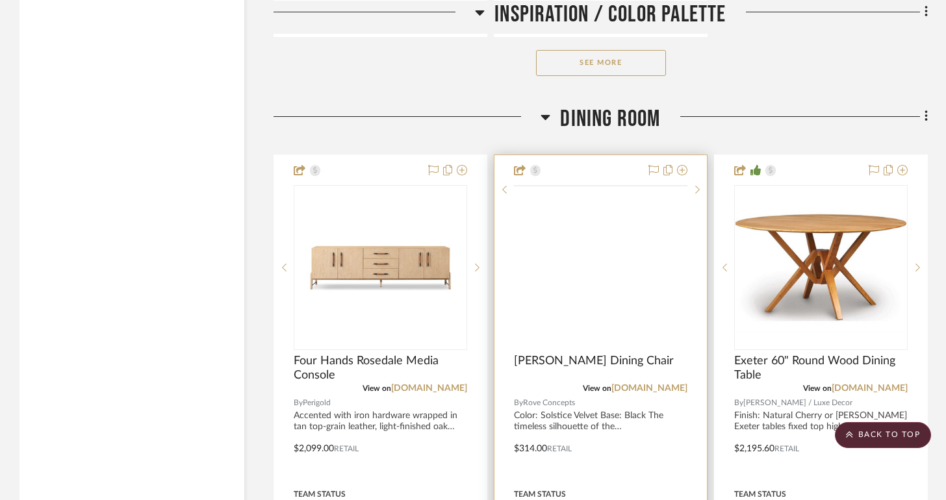
scroll to position [2027, 0]
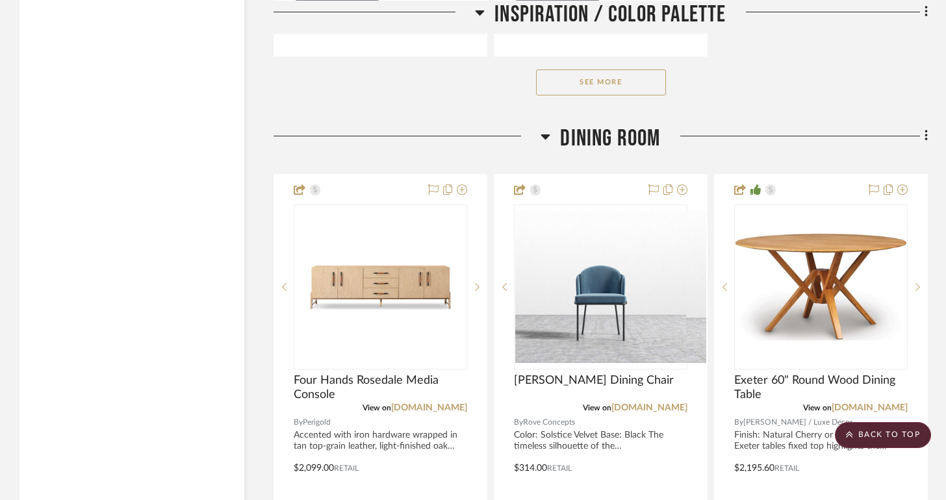
click at [616, 83] on button "See More" at bounding box center [601, 82] width 130 height 26
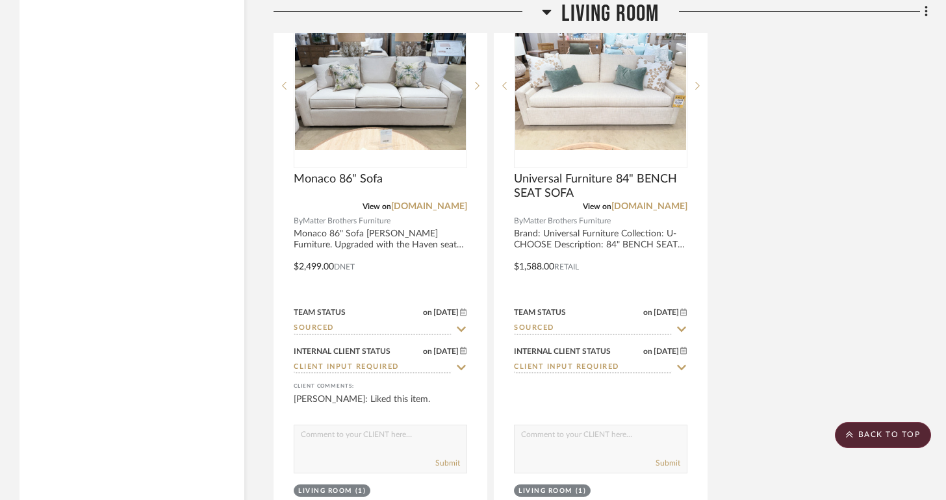
scroll to position [6649, 0]
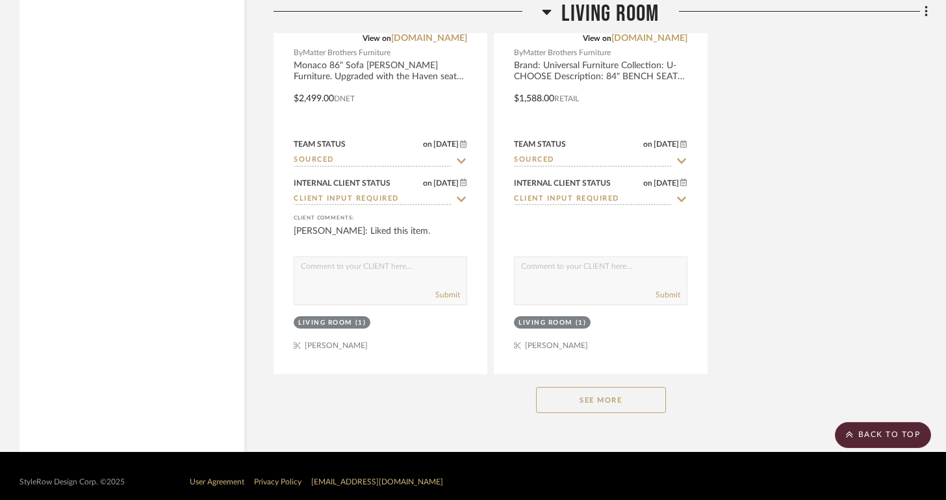
click at [657, 387] on button "See More" at bounding box center [601, 400] width 130 height 26
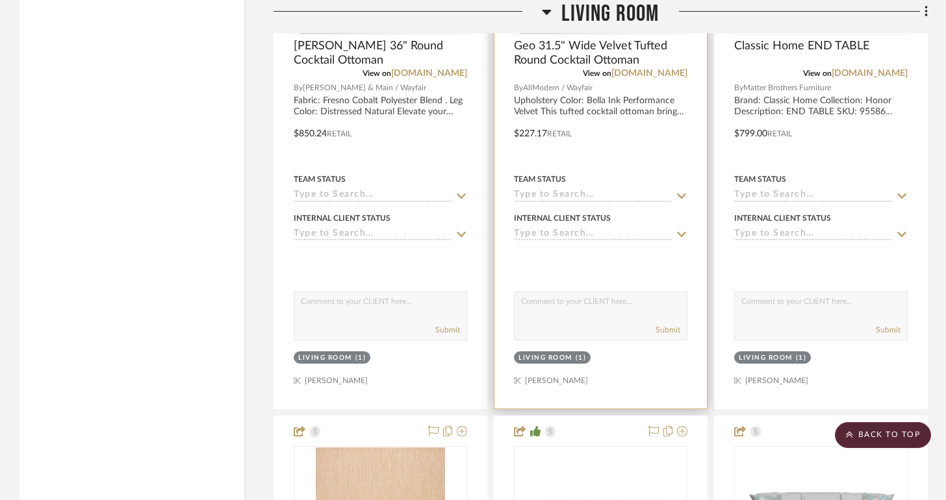
scroll to position [5250, 0]
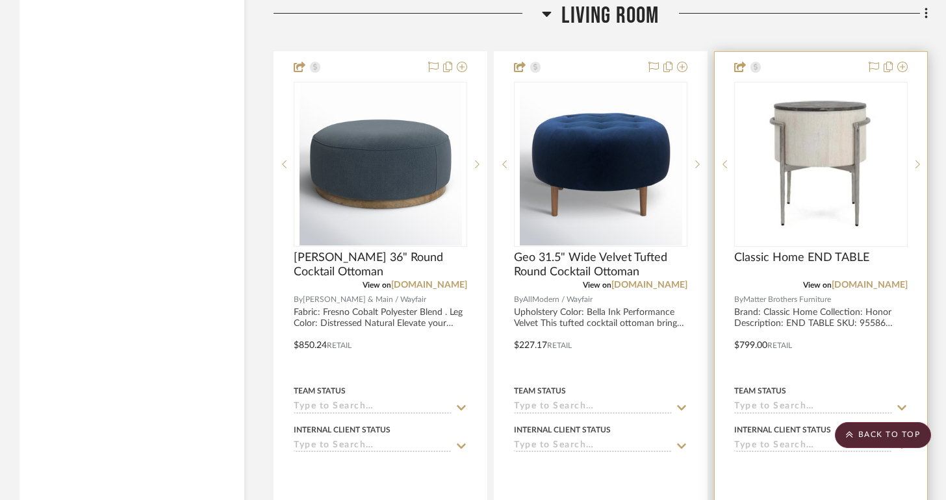
click at [855, 303] on div at bounding box center [820, 336] width 212 height 568
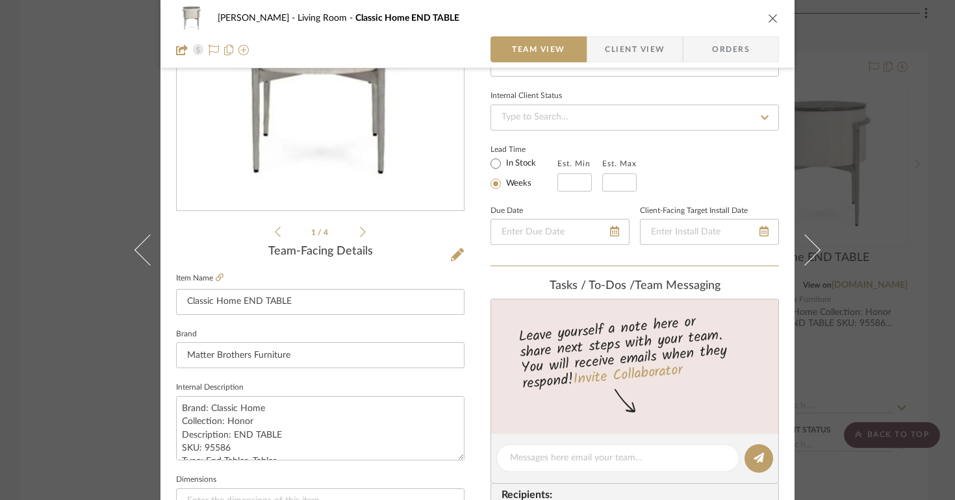
scroll to position [0, 0]
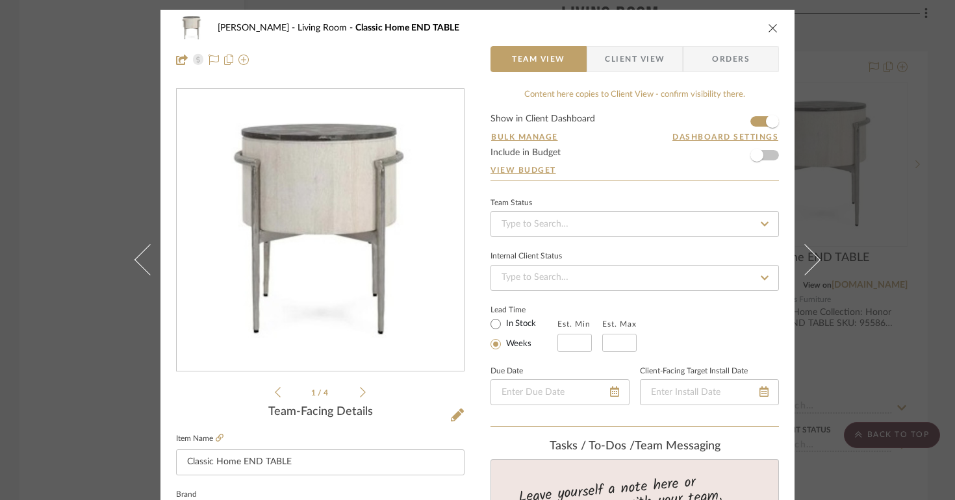
click at [769, 27] on icon "close" at bounding box center [773, 28] width 10 height 10
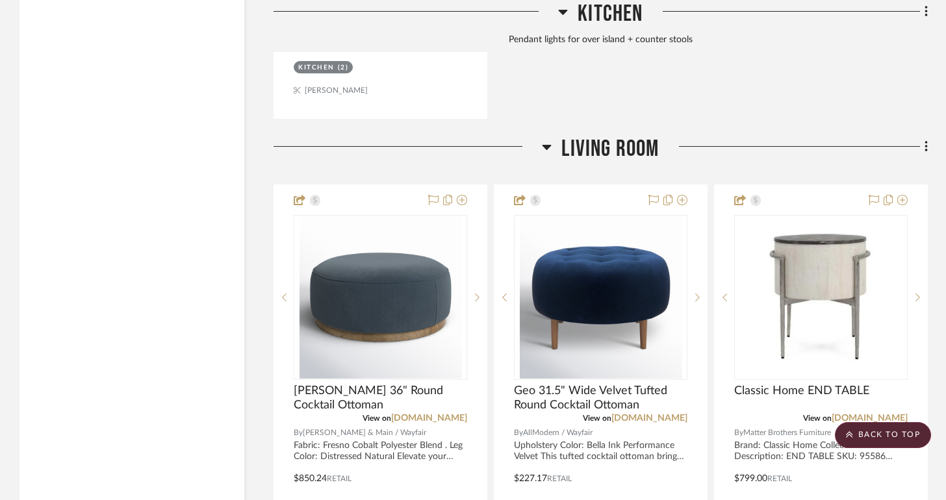
scroll to position [5142, 0]
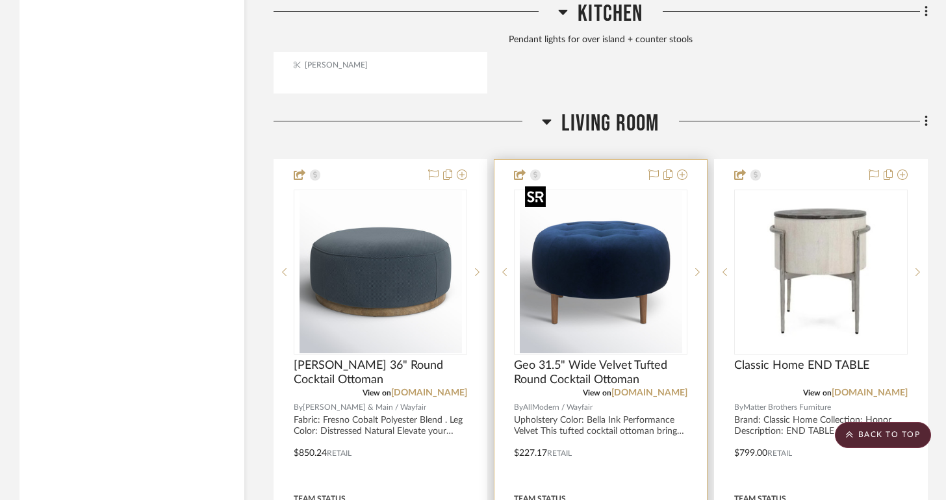
click at [631, 281] on img "0" at bounding box center [601, 272] width 162 height 162
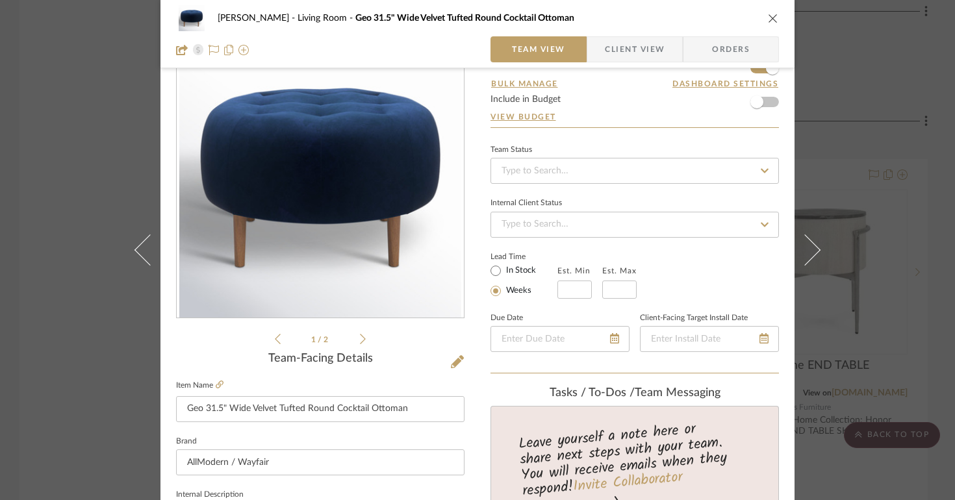
scroll to position [0, 0]
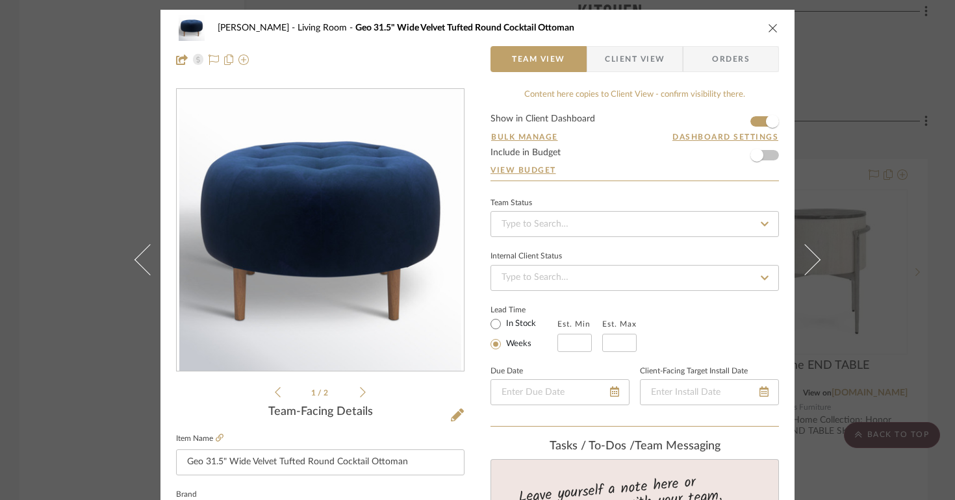
click at [768, 31] on icon "close" at bounding box center [773, 28] width 10 height 10
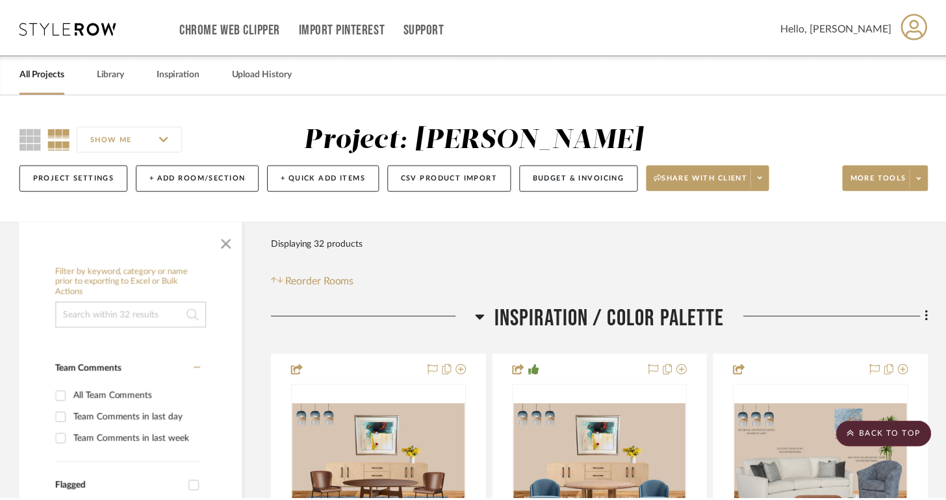
scroll to position [5142, 0]
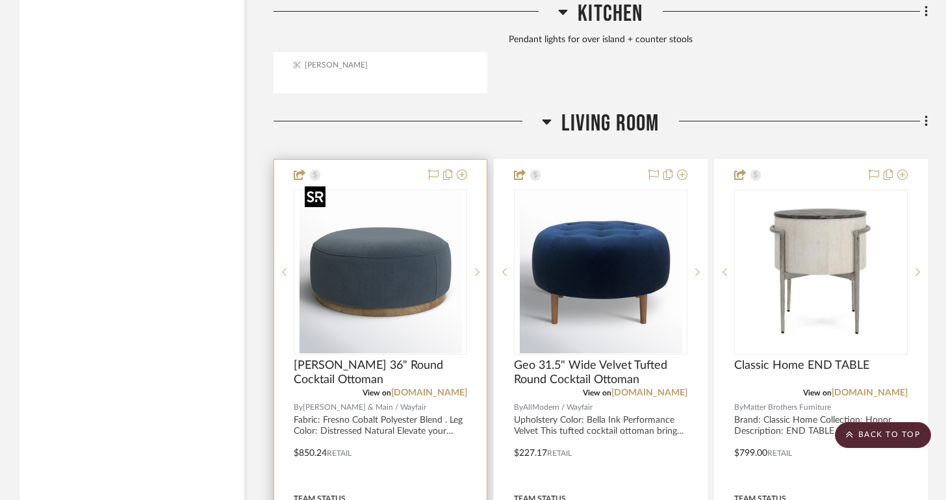
click at [380, 273] on img "0" at bounding box center [380, 272] width 162 height 162
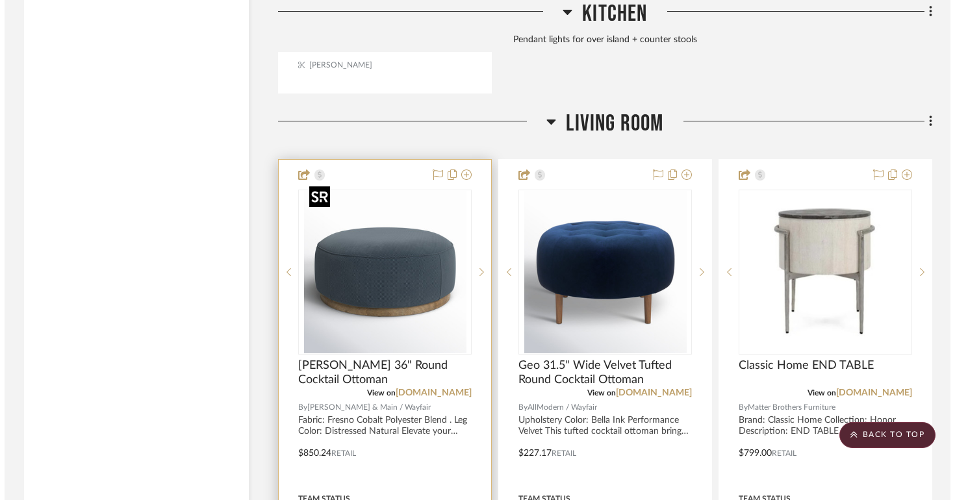
scroll to position [0, 0]
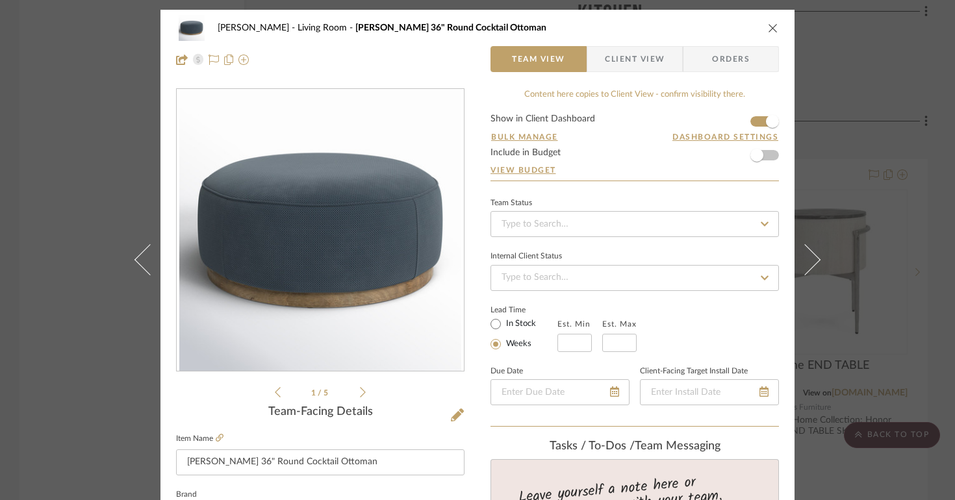
click at [771, 32] on icon "close" at bounding box center [773, 28] width 10 height 10
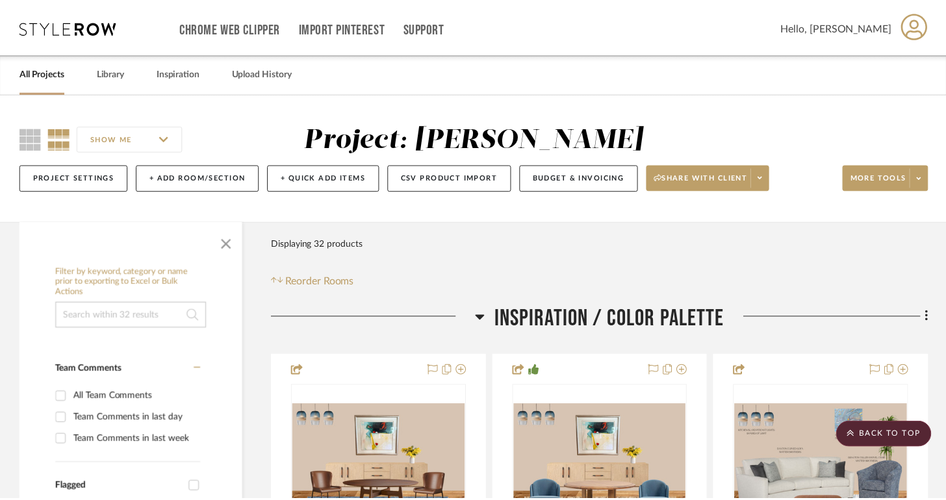
scroll to position [5142, 0]
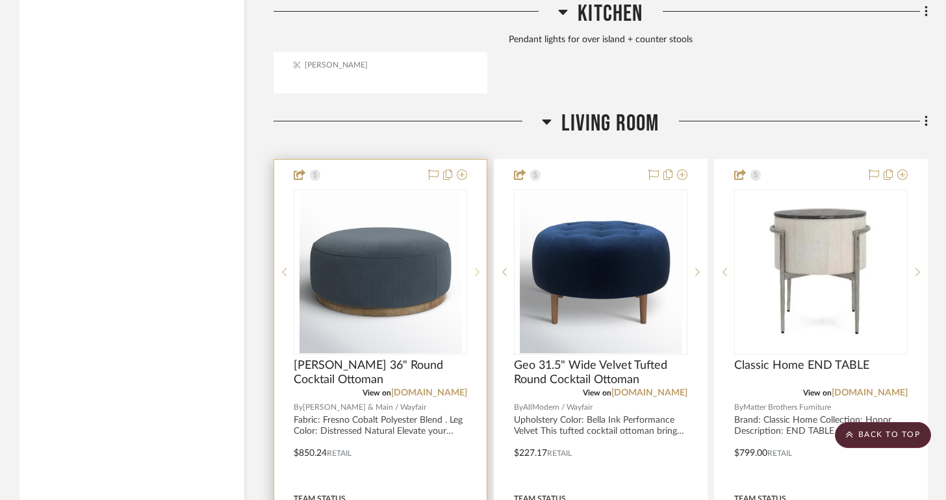
click at [473, 268] on sr-next-btn at bounding box center [476, 272] width 19 height 9
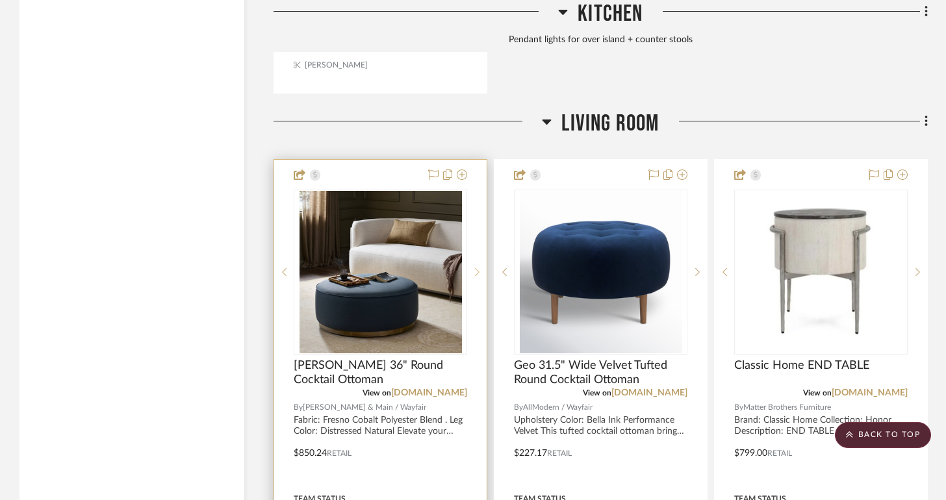
click at [473, 268] on sr-next-btn at bounding box center [476, 272] width 19 height 9
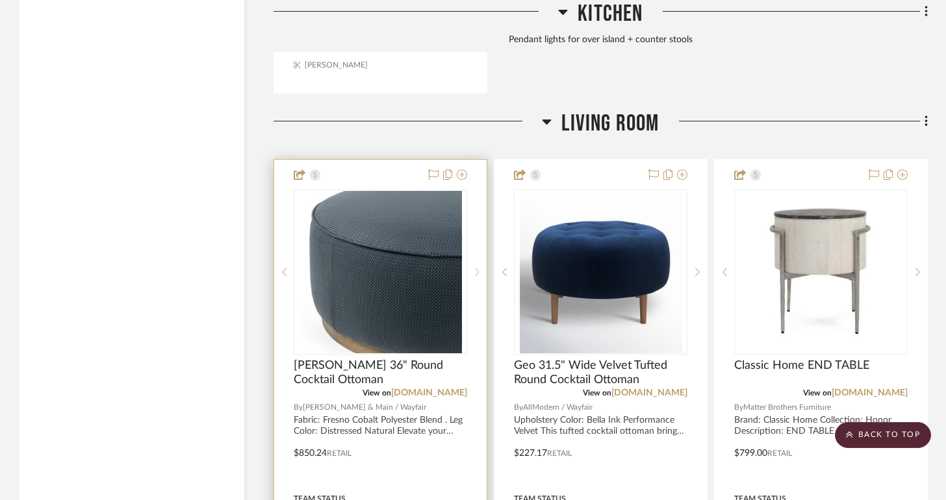
click at [473, 268] on sr-next-btn at bounding box center [476, 272] width 19 height 9
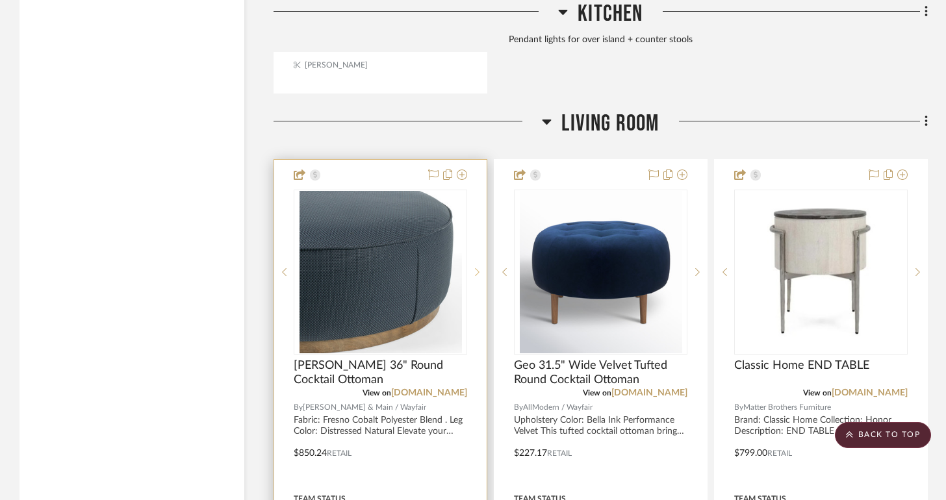
click at [473, 268] on sr-next-btn at bounding box center [476, 272] width 19 height 9
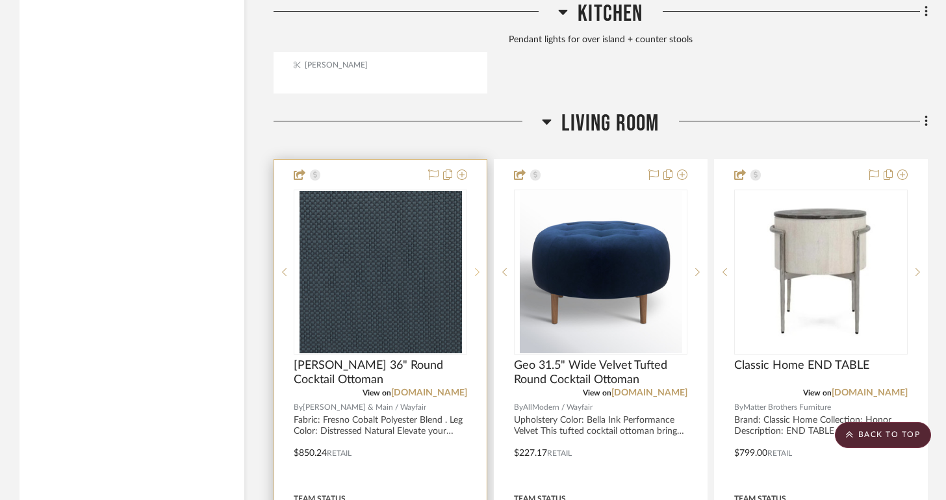
click at [473, 268] on sr-next-btn at bounding box center [476, 272] width 19 height 9
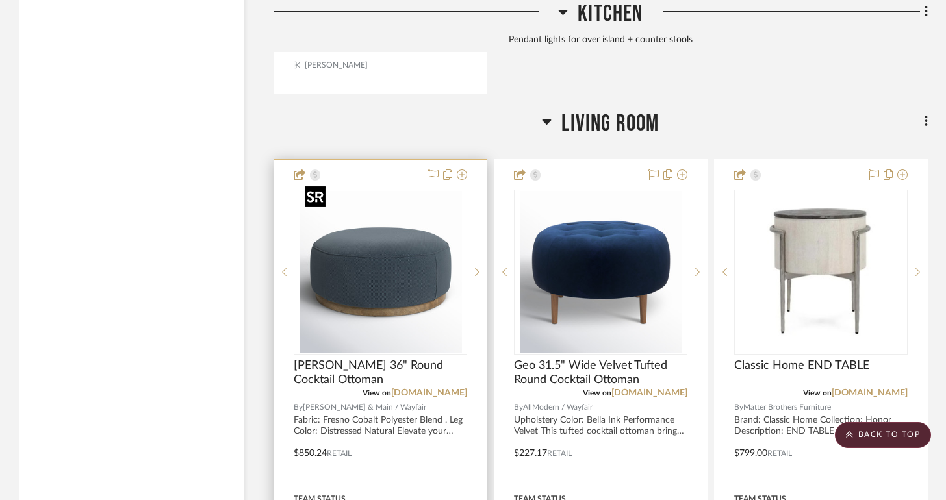
click at [399, 262] on img "0" at bounding box center [380, 272] width 162 height 162
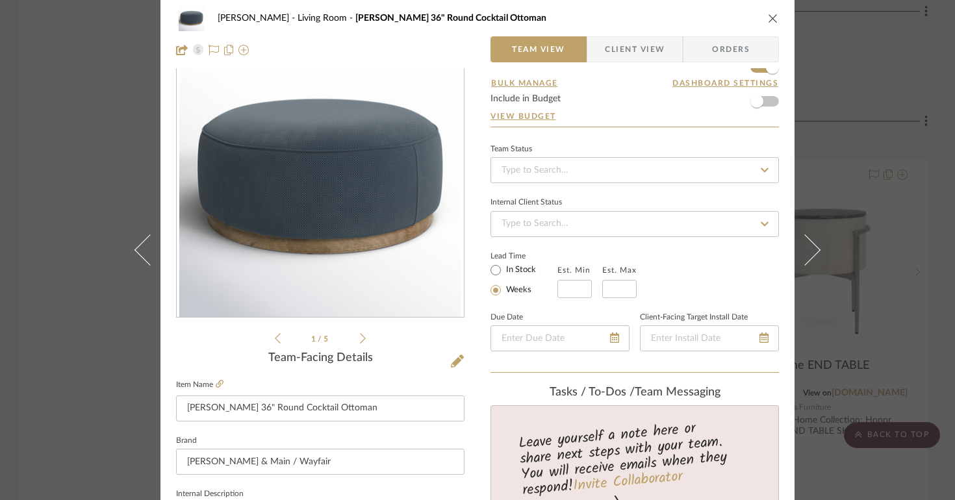
scroll to position [0, 0]
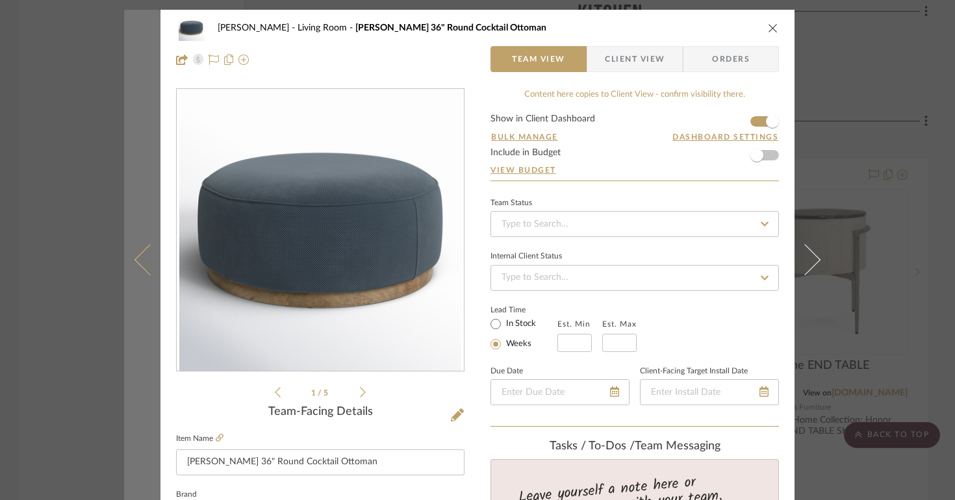
click at [136, 51] on button at bounding box center [142, 260] width 36 height 500
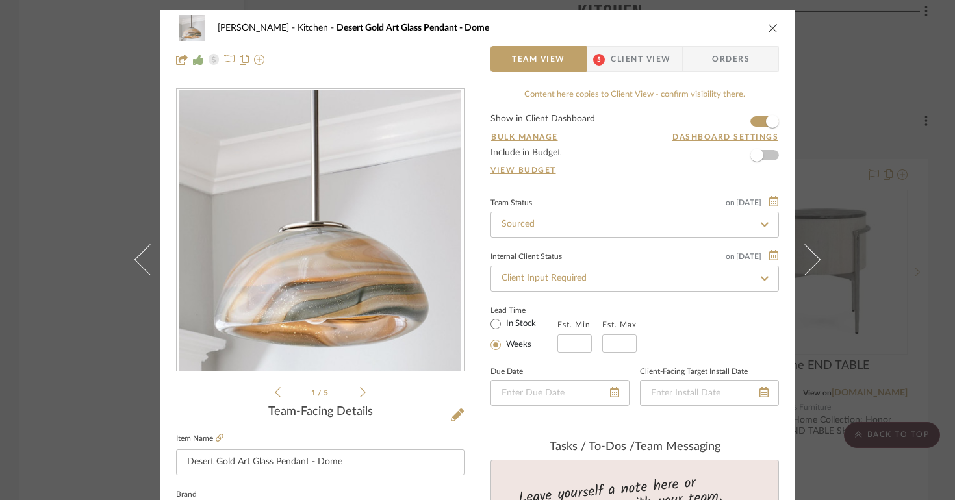
click at [770, 28] on icon "close" at bounding box center [773, 28] width 10 height 10
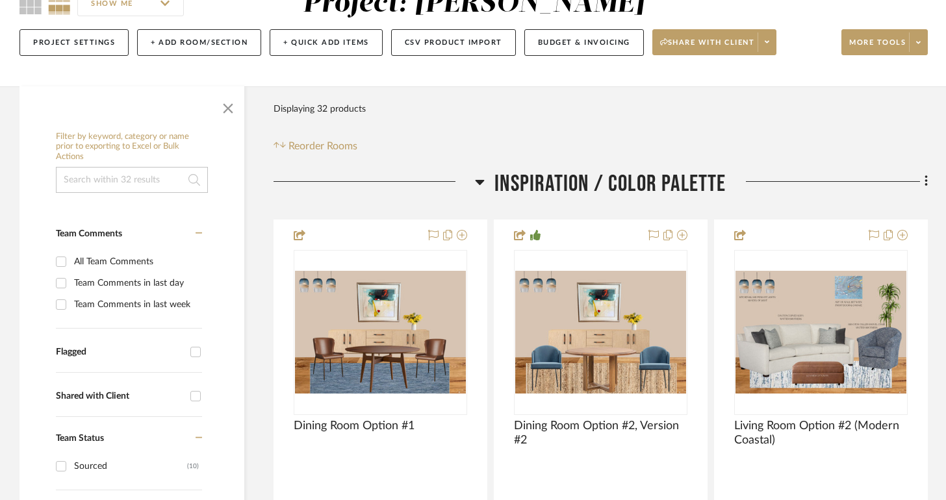
scroll to position [125, 0]
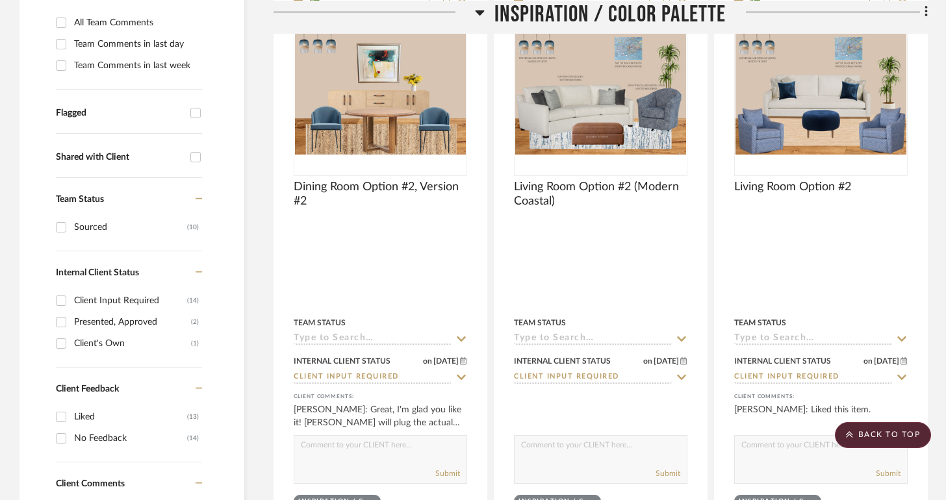
scroll to position [365, 0]
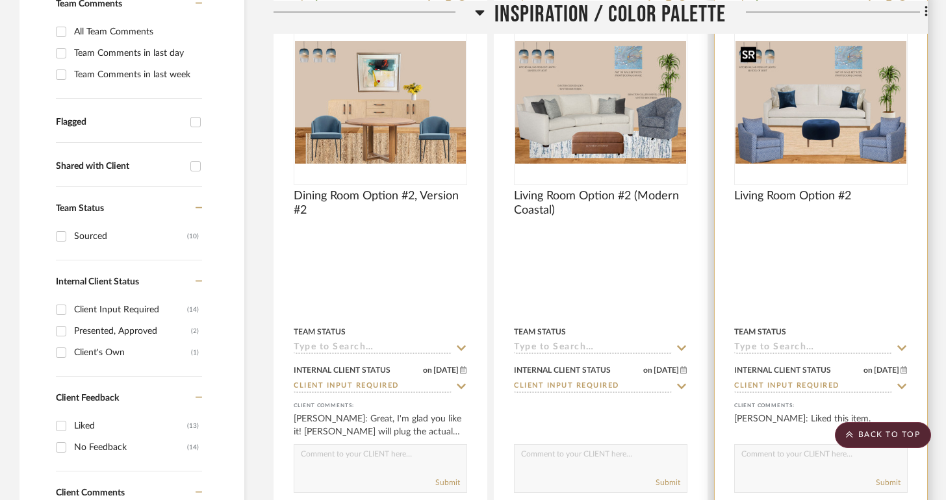
click at [0, 0] on img at bounding box center [0, 0] width 0 height 0
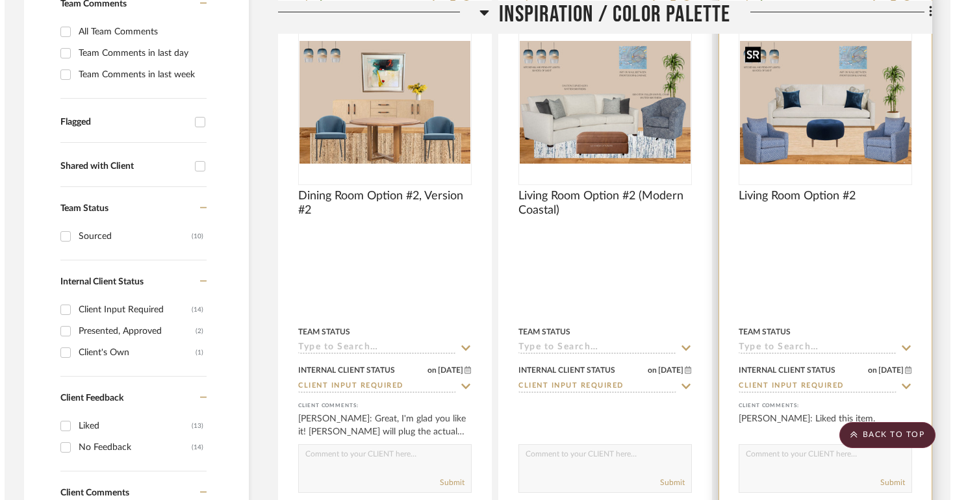
scroll to position [0, 0]
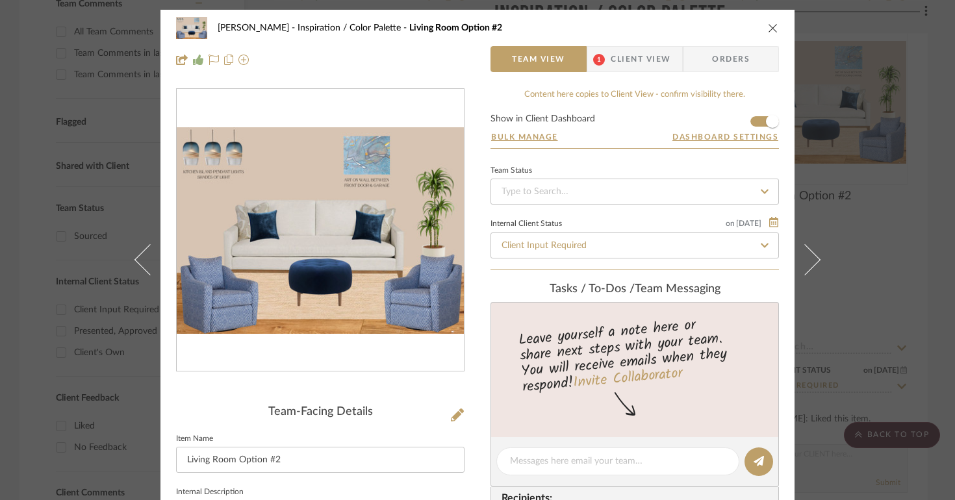
click at [768, 31] on icon "close" at bounding box center [773, 28] width 10 height 10
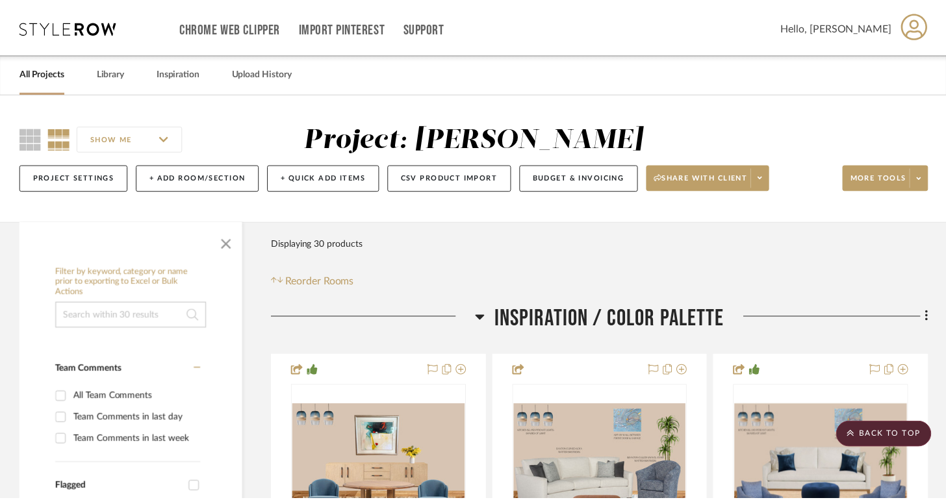
scroll to position [365, 0]
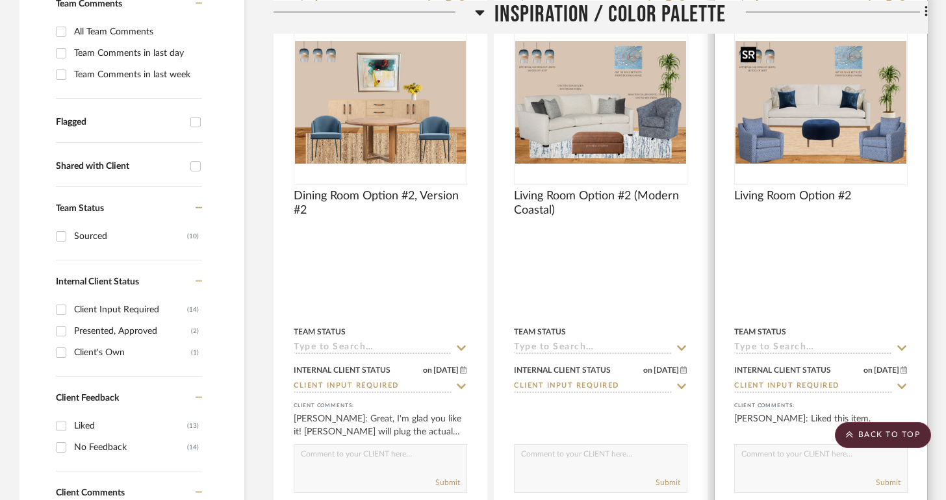
click at [833, 153] on img "0" at bounding box center [820, 102] width 171 height 123
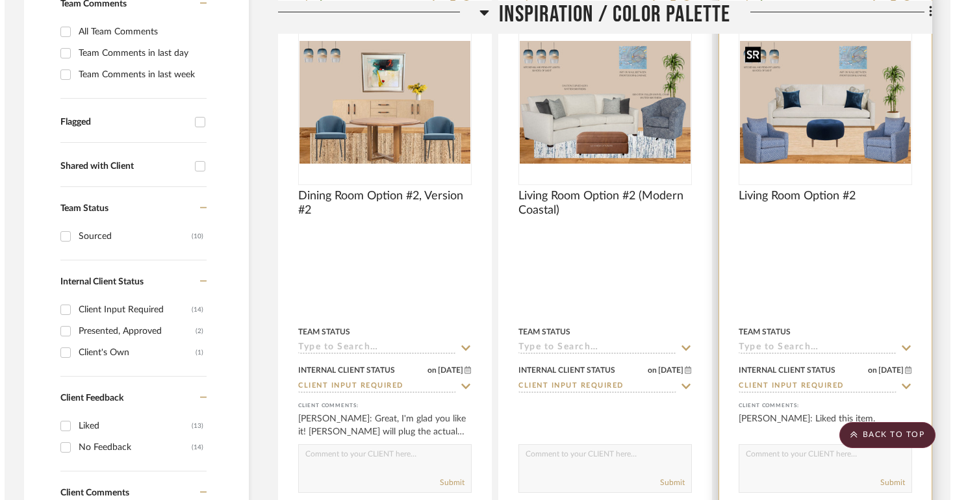
scroll to position [0, 0]
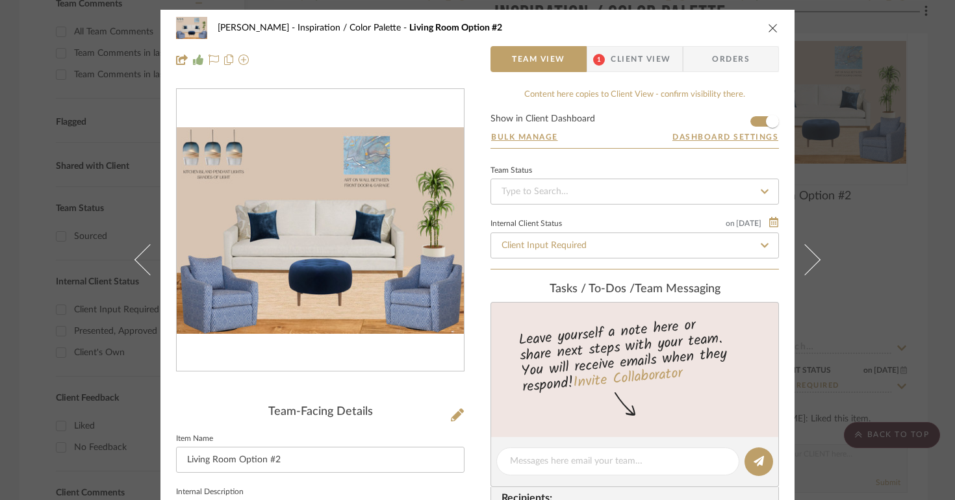
click at [768, 31] on icon "close" at bounding box center [773, 28] width 10 height 10
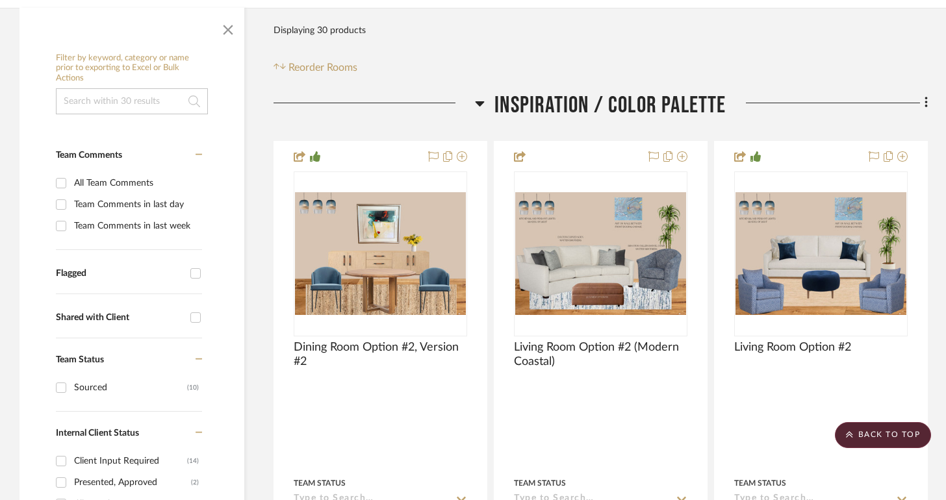
scroll to position [125, 0]
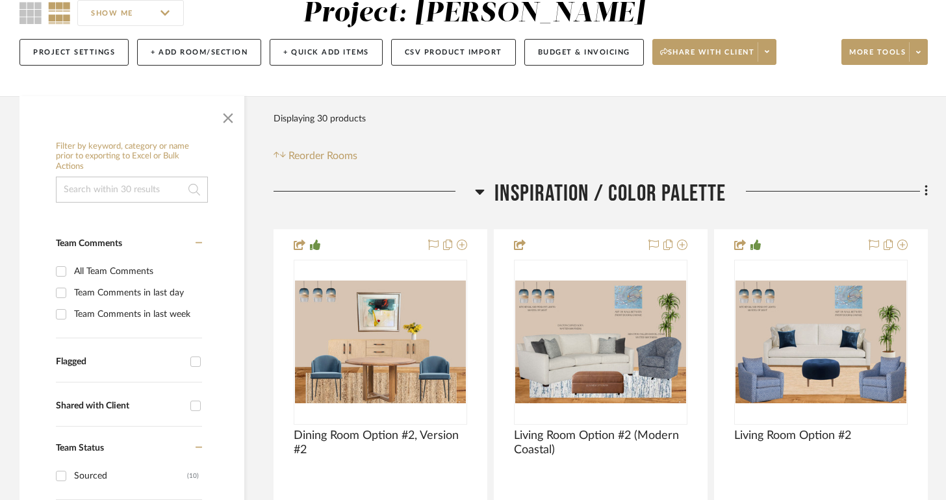
click at [155, 201] on input at bounding box center [132, 190] width 152 height 26
type input "leather ottoman"
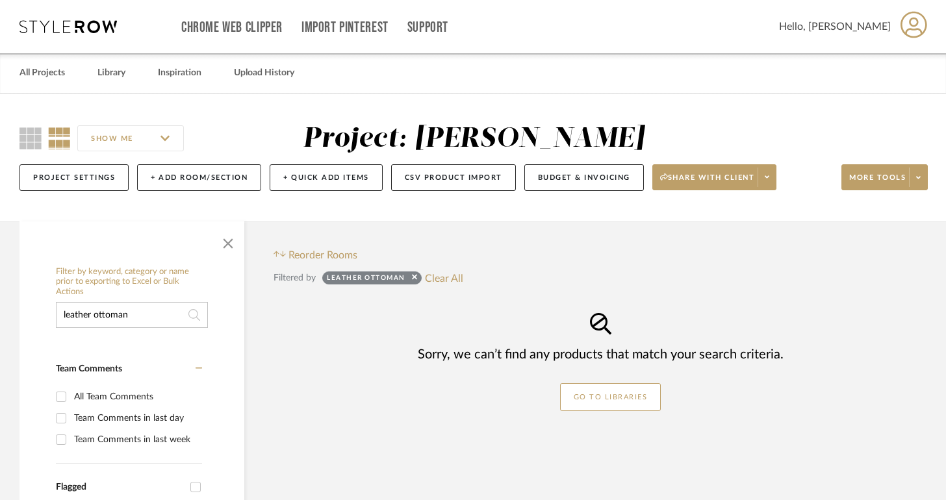
click at [109, 147] on input "SHOW ME" at bounding box center [130, 138] width 106 height 26
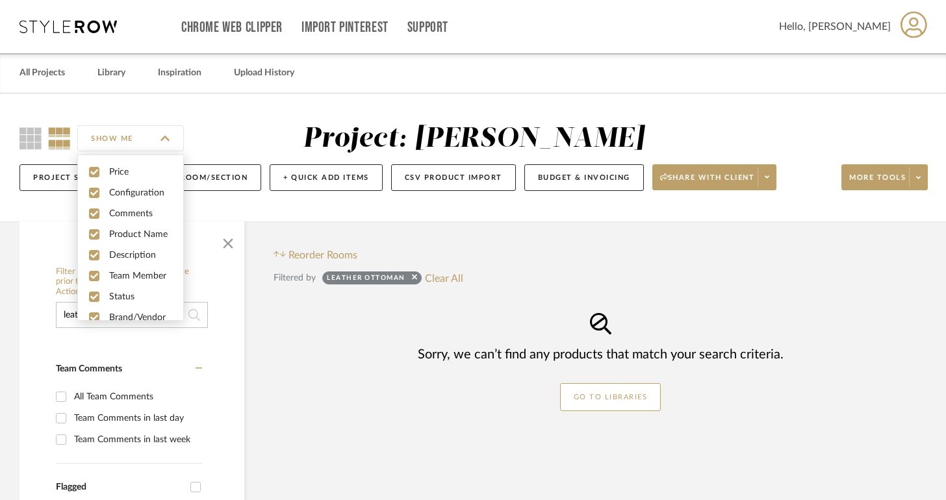
click at [105, 116] on div "SHOW ME Project: [PERSON_NAME] Project Settings + Add Room/Section + Quick Add …" at bounding box center [473, 158] width 946 height 128
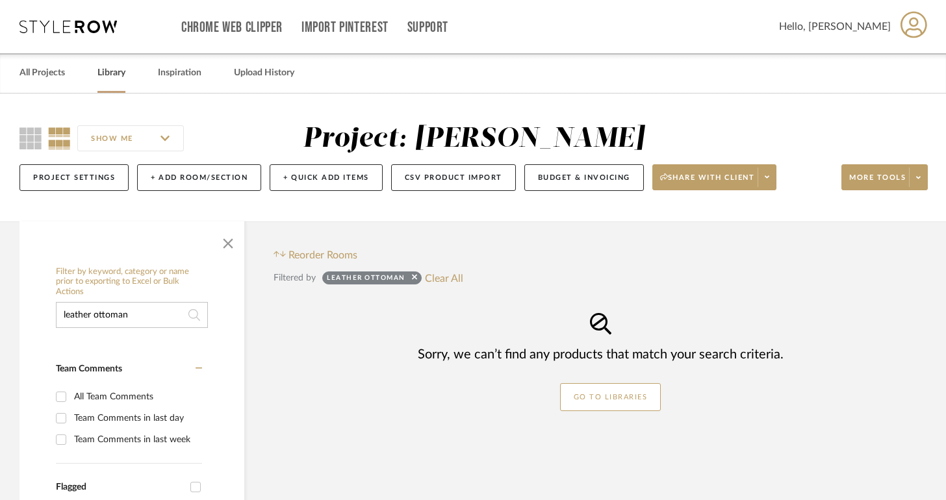
click at [102, 80] on link "Library" at bounding box center [111, 73] width 28 height 18
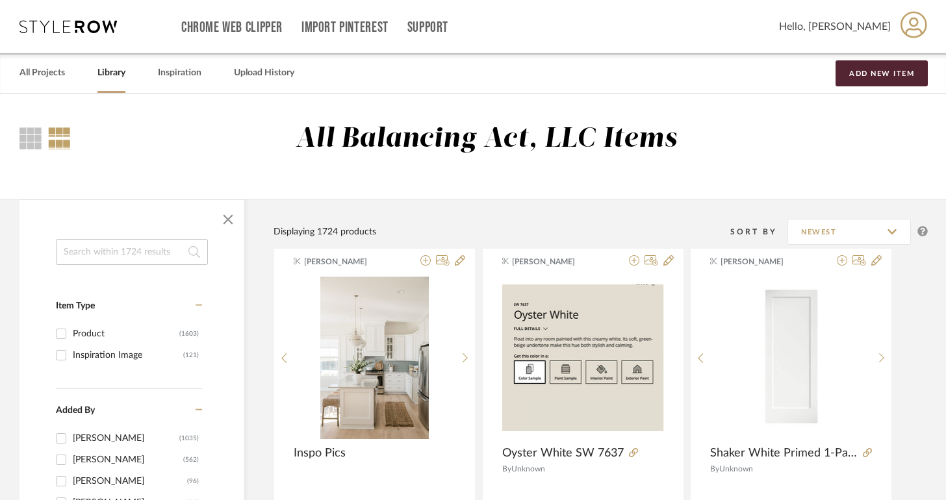
click at [159, 264] on input at bounding box center [132, 252] width 152 height 26
type input "leather ottoman"
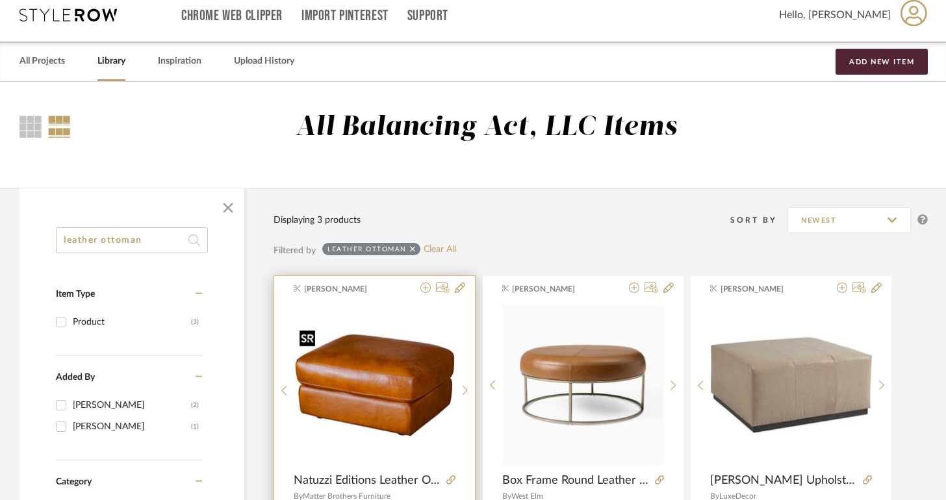
scroll to position [177, 0]
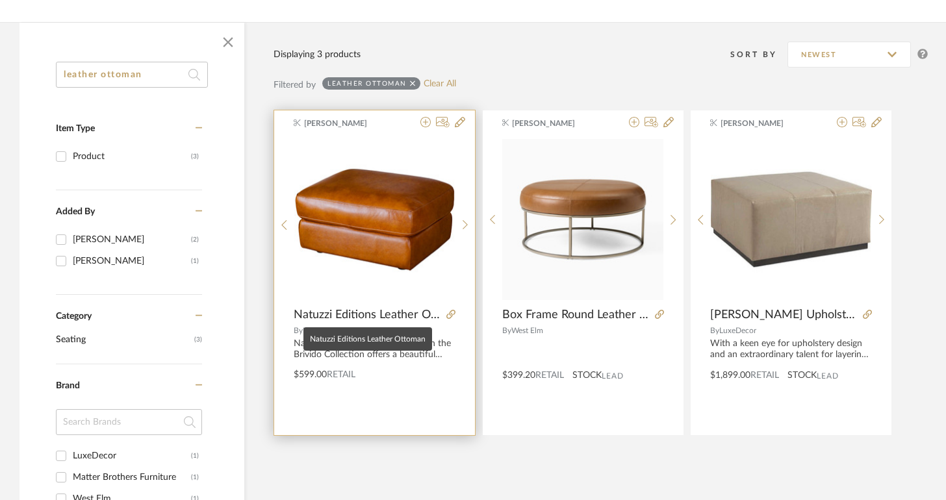
click at [390, 336] on mat-tooltip-component "Natuzzi Editions Leather Ottoman" at bounding box center [367, 338] width 129 height 23
click at [395, 319] on span "Natuzzi Editions Leather Ottoman" at bounding box center [367, 315] width 147 height 14
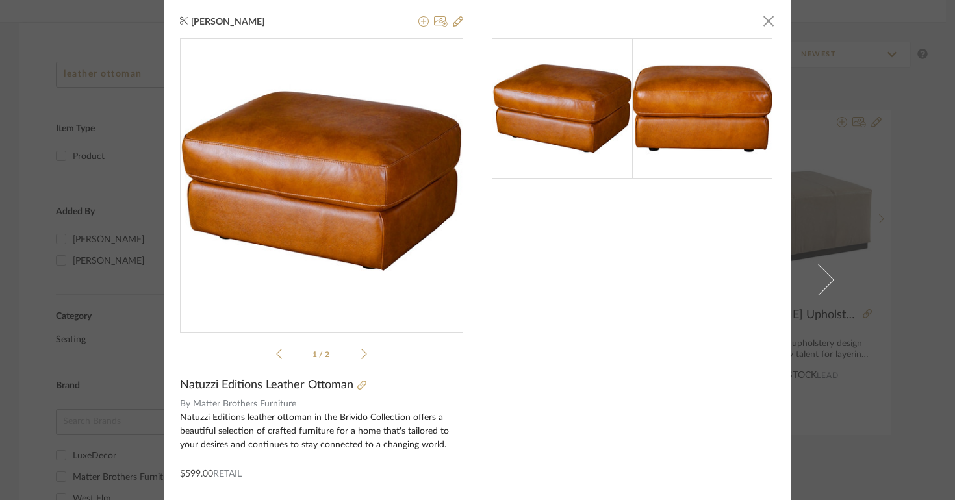
scroll to position [59, 0]
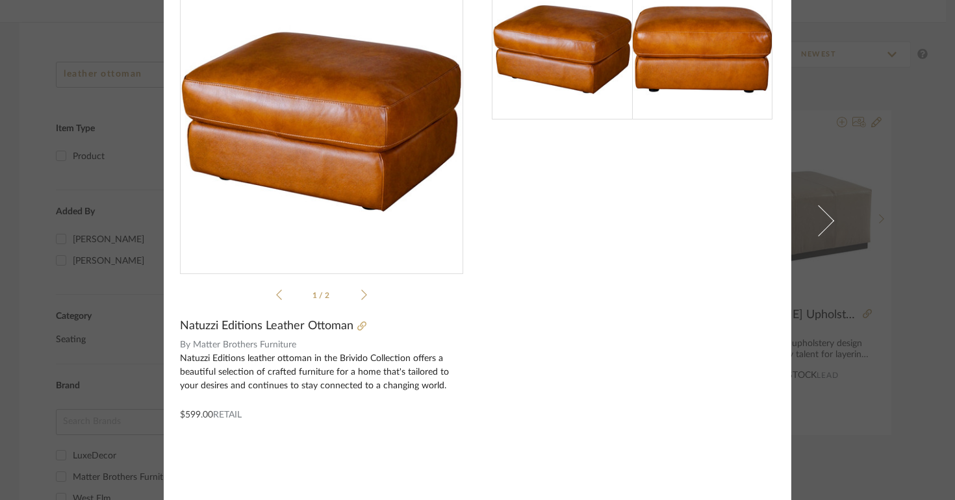
click at [361, 292] on icon at bounding box center [364, 295] width 6 height 12
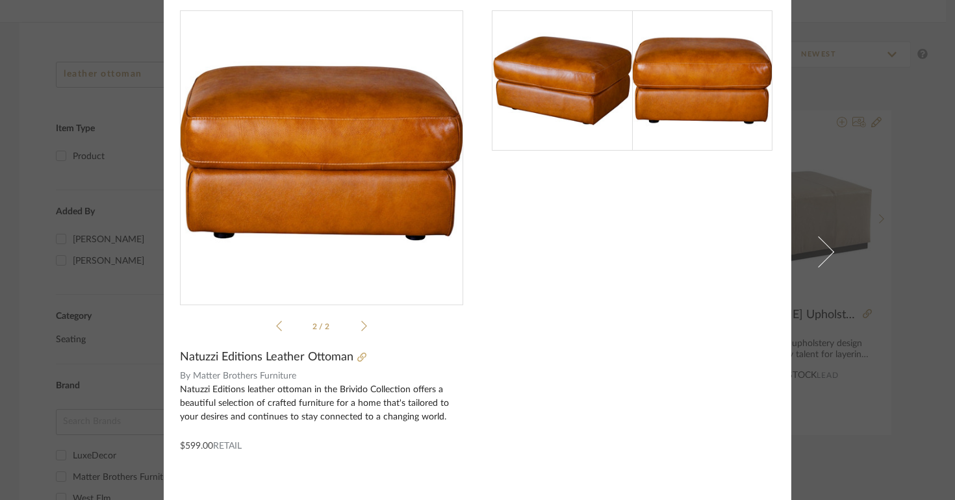
scroll to position [0, 0]
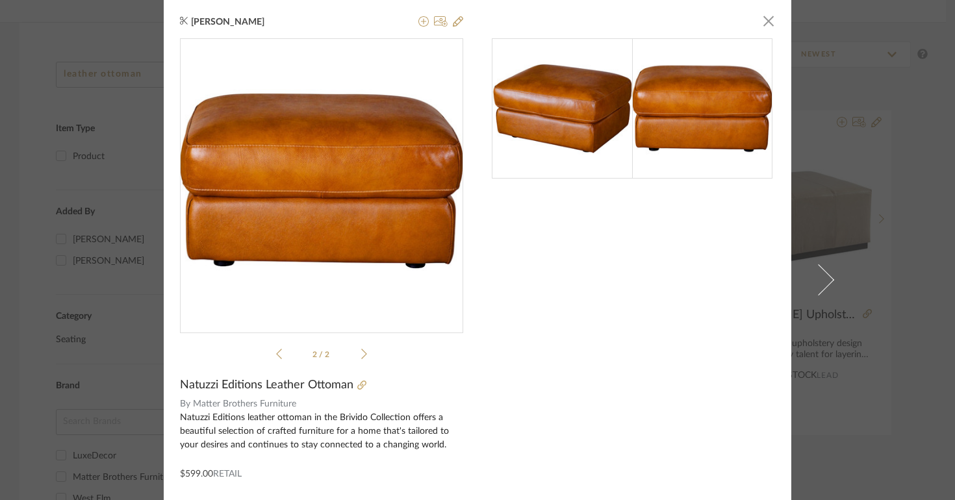
click at [773, 19] on div "[PERSON_NAME] × 2 / 2 Natuzzi Editions Leather Ottoman By Matter Brothers Furni…" at bounding box center [477, 279] width 627 height 559
click at [766, 19] on span "button" at bounding box center [768, 21] width 26 height 26
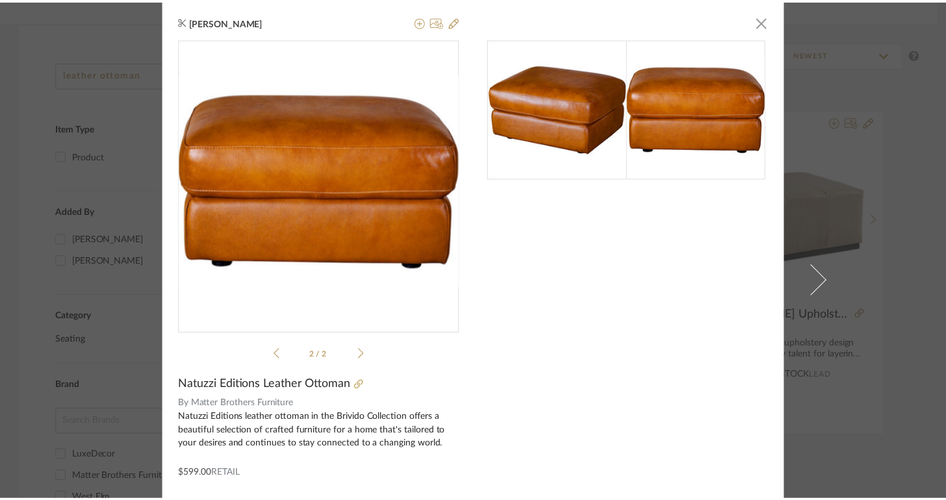
scroll to position [177, 0]
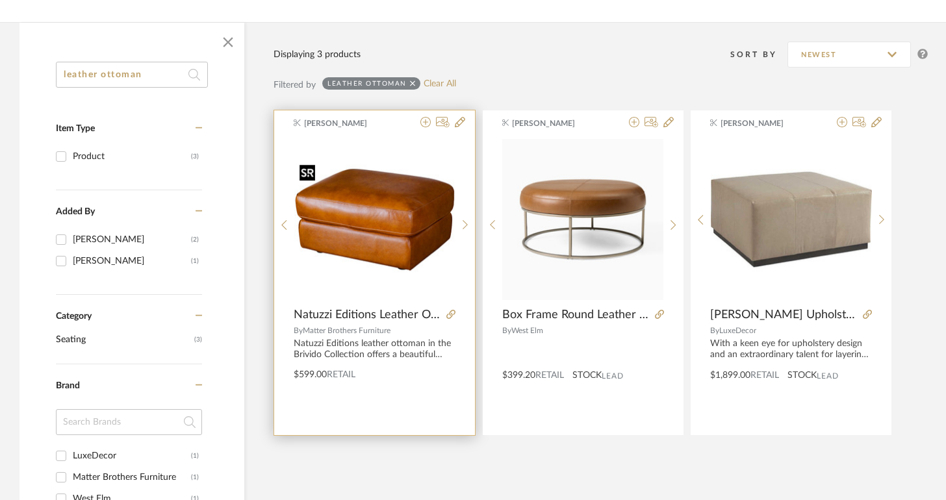
click at [382, 197] on img "0" at bounding box center [374, 219] width 161 height 121
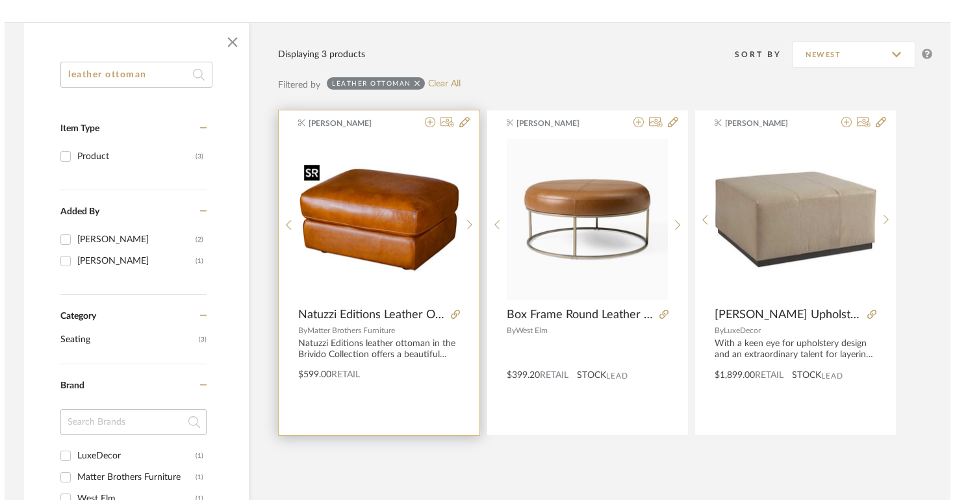
scroll to position [0, 0]
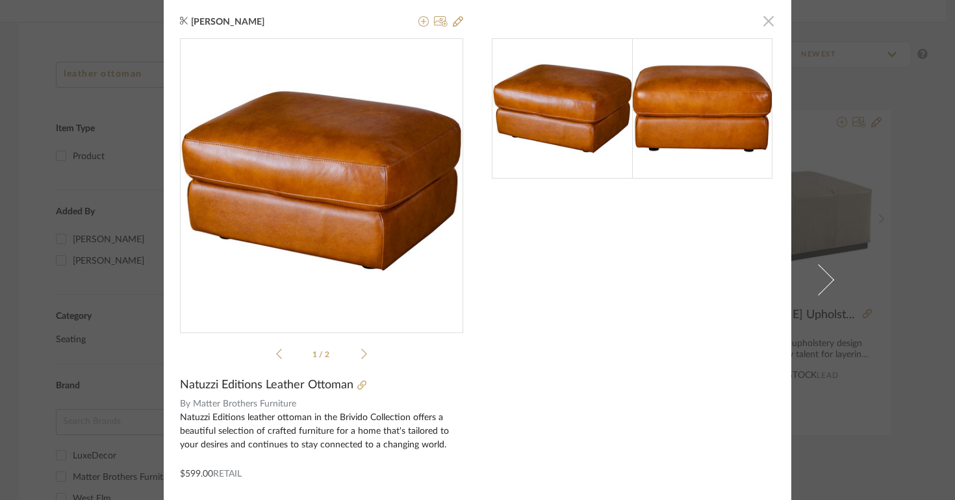
click at [766, 21] on span "button" at bounding box center [768, 21] width 26 height 26
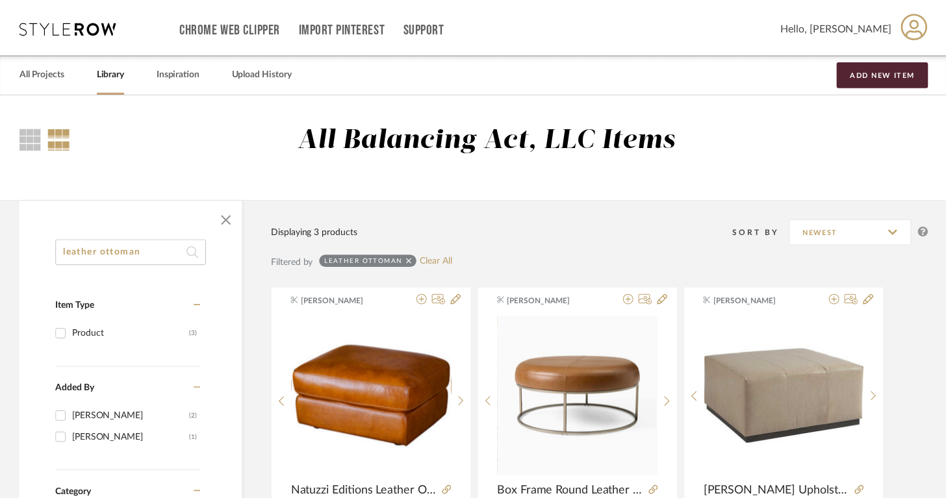
scroll to position [177, 0]
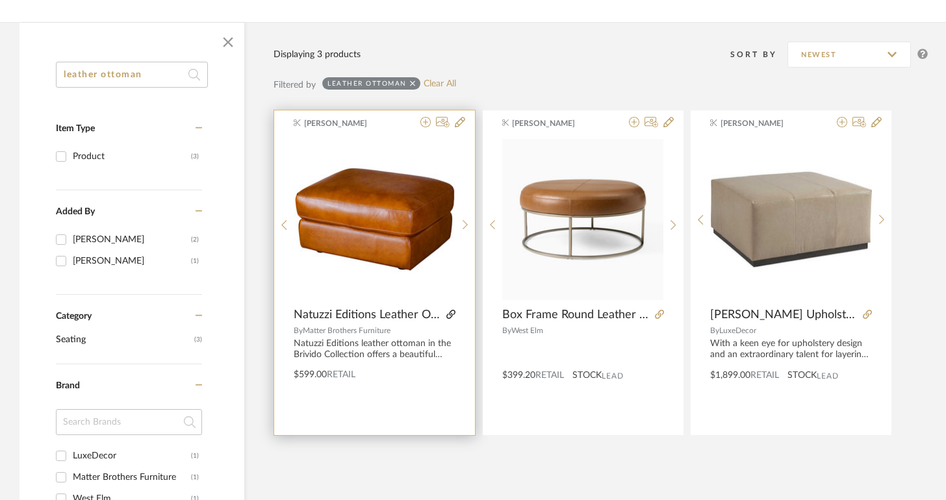
click at [450, 316] on icon at bounding box center [450, 314] width 9 height 9
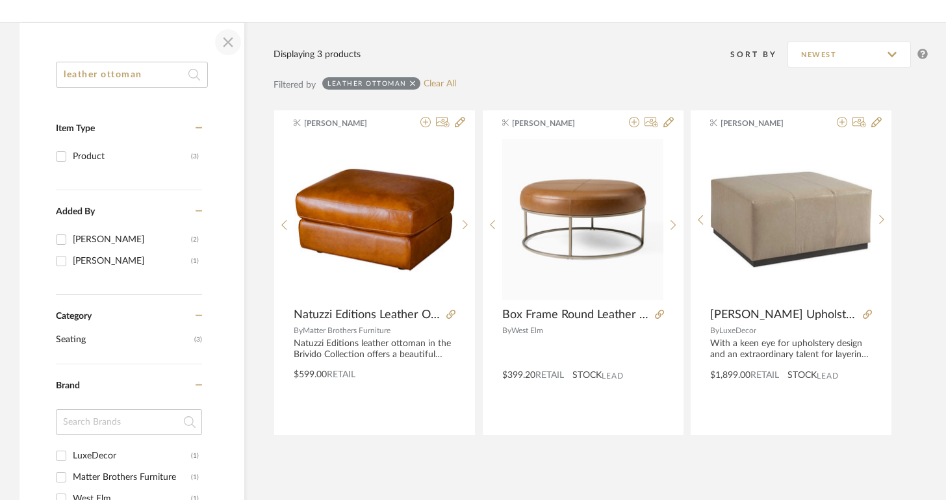
click at [219, 36] on span "button" at bounding box center [227, 42] width 31 height 31
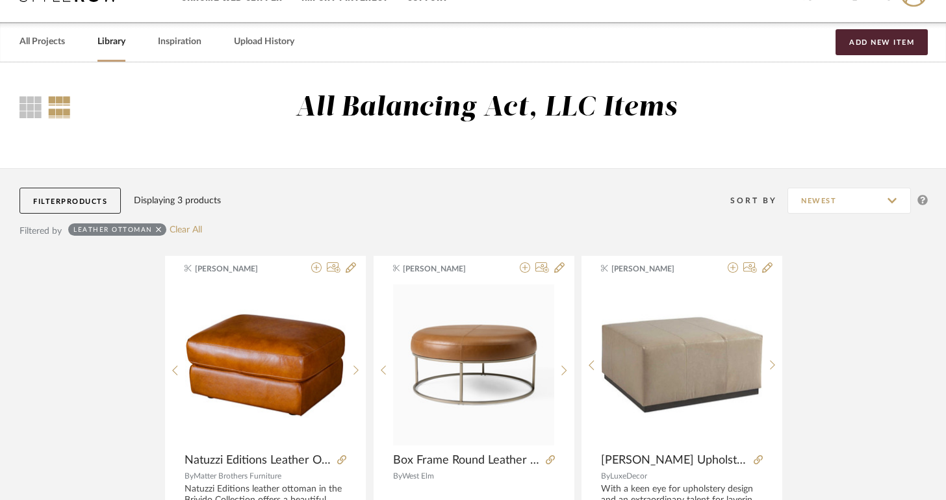
scroll to position [0, 0]
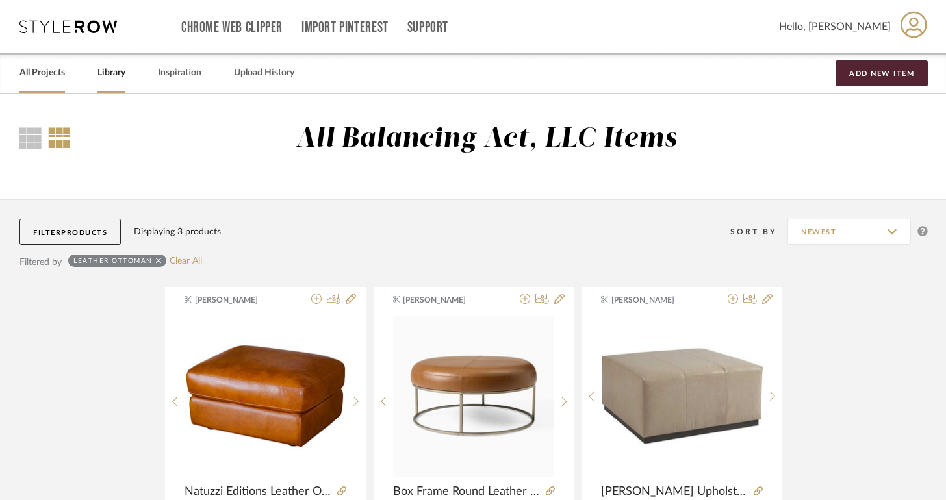
click at [26, 71] on link "All Projects" at bounding box center [41, 73] width 45 height 18
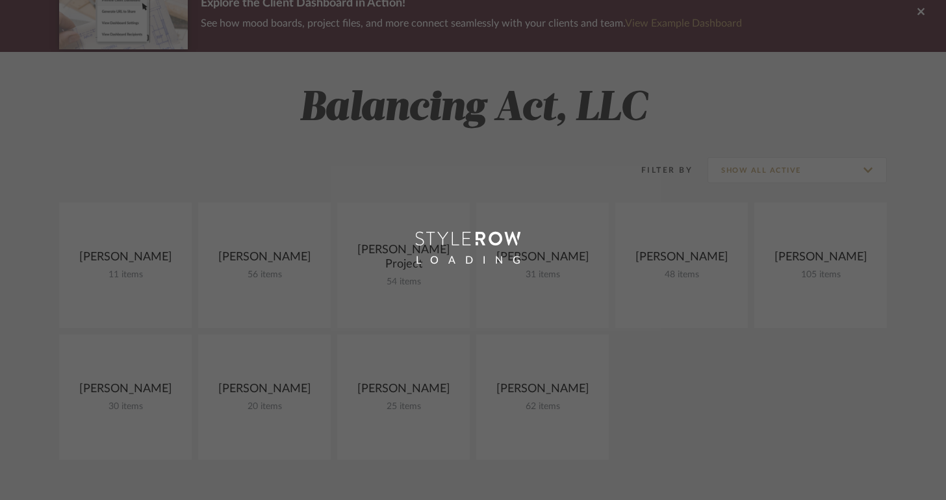
scroll to position [428, 0]
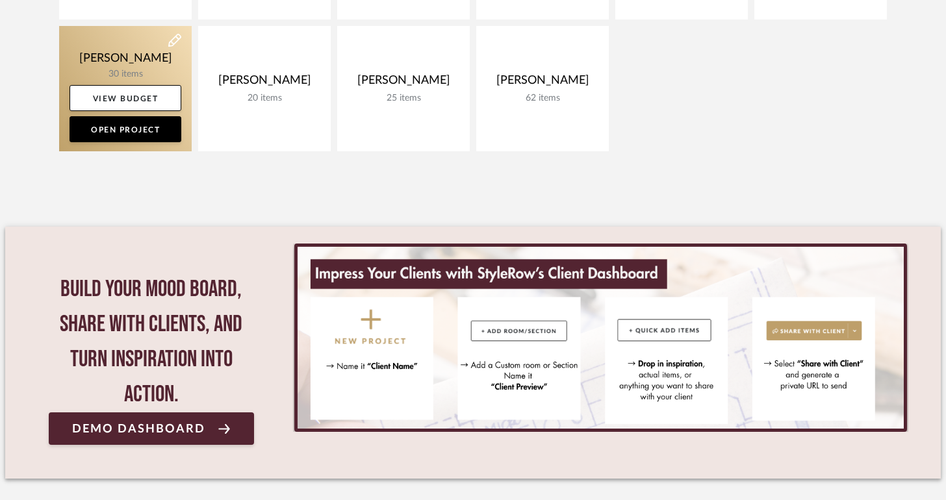
click at [140, 66] on link at bounding box center [125, 88] width 132 height 125
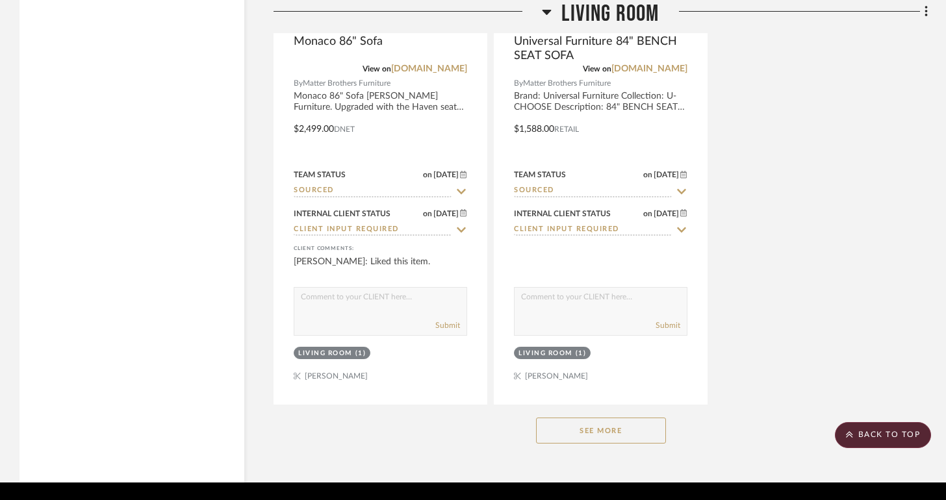
scroll to position [6649, 0]
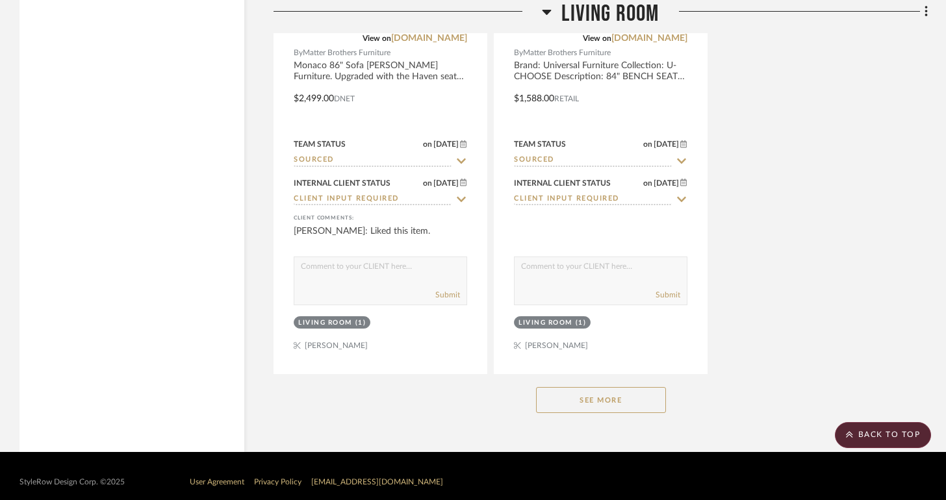
click at [650, 390] on button "See More" at bounding box center [601, 400] width 130 height 26
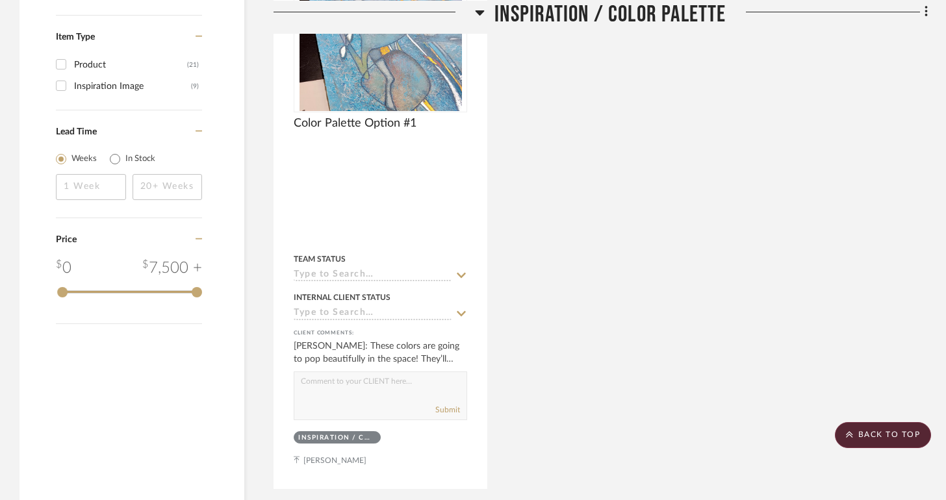
scroll to position [0, 0]
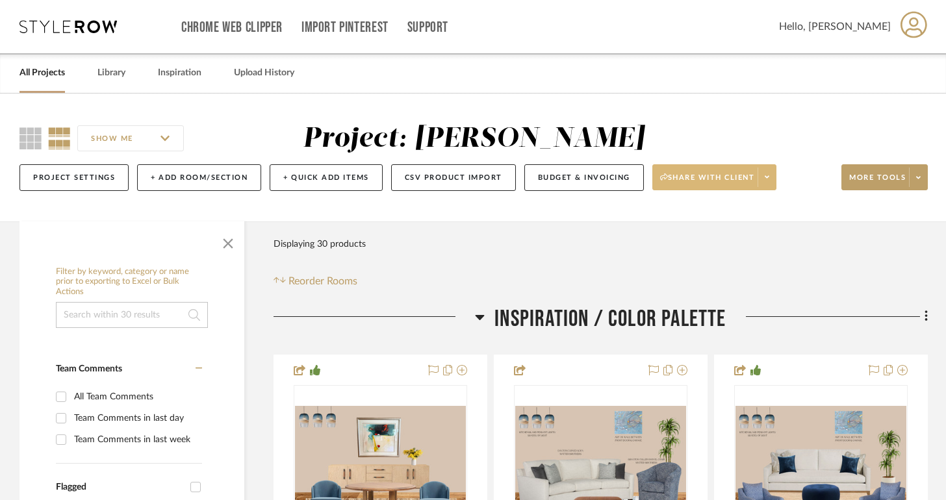
click at [773, 177] on span at bounding box center [766, 177] width 18 height 19
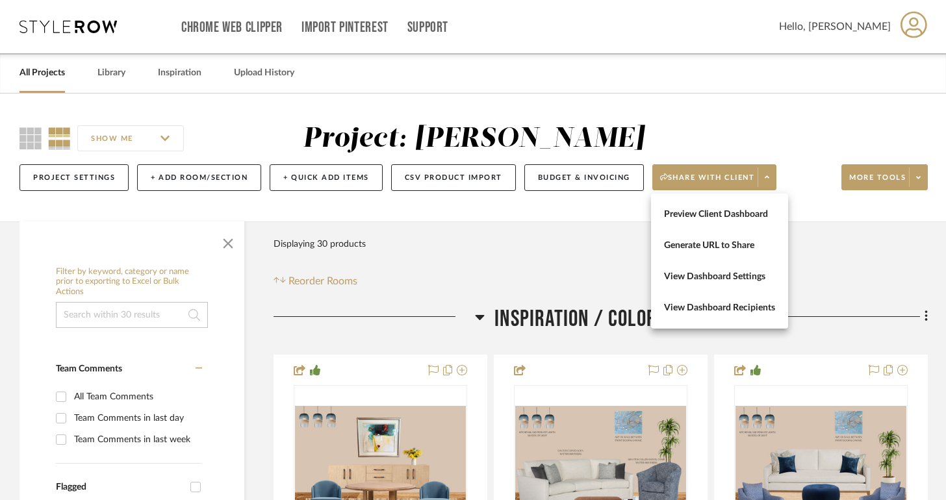
click at [923, 180] on div at bounding box center [473, 250] width 946 height 500
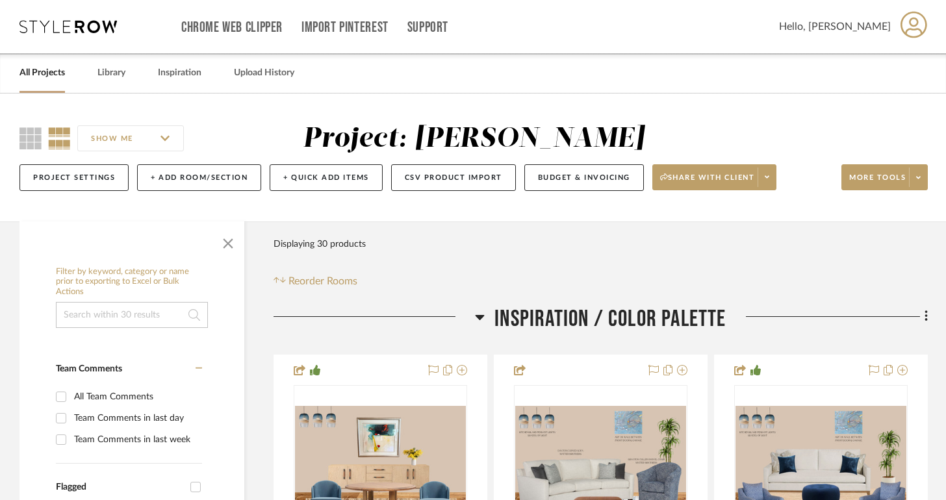
click at [923, 180] on span at bounding box center [917, 177] width 18 height 19
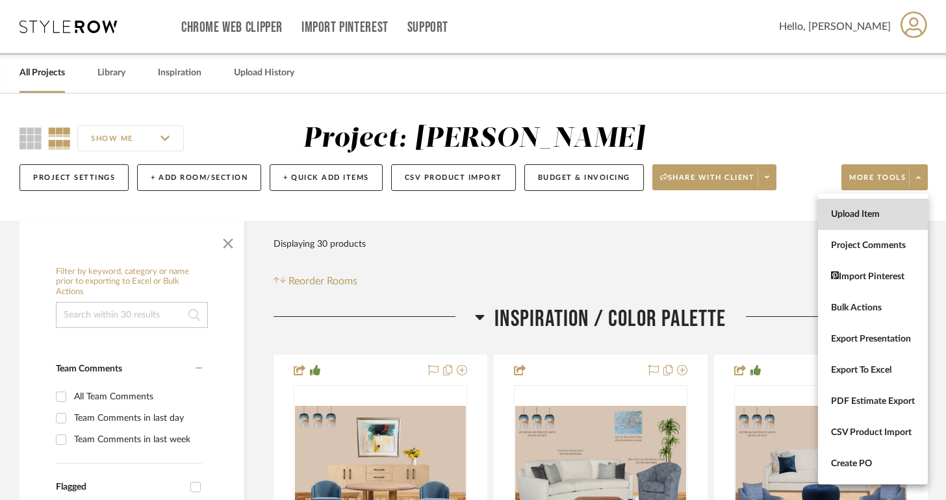
click at [870, 207] on button "Upload Item" at bounding box center [873, 214] width 110 height 31
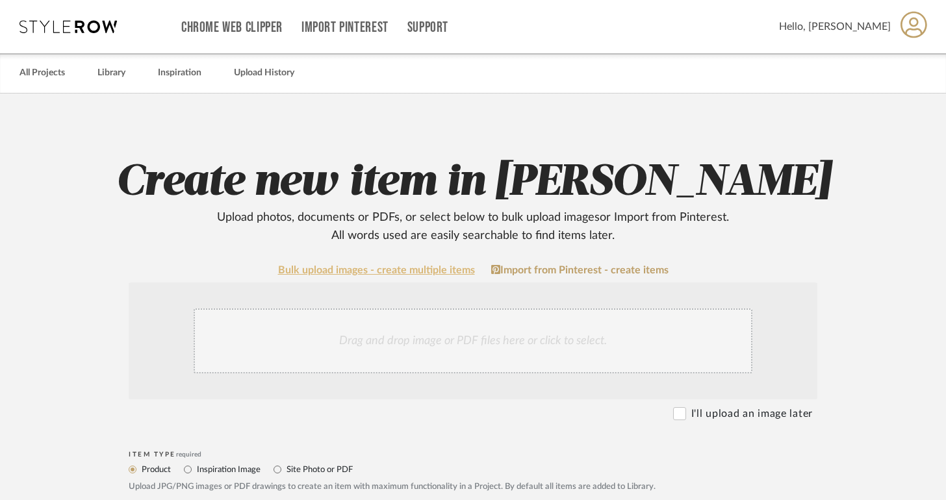
click at [442, 269] on link "Bulk upload images - create multiple items" at bounding box center [376, 270] width 197 height 11
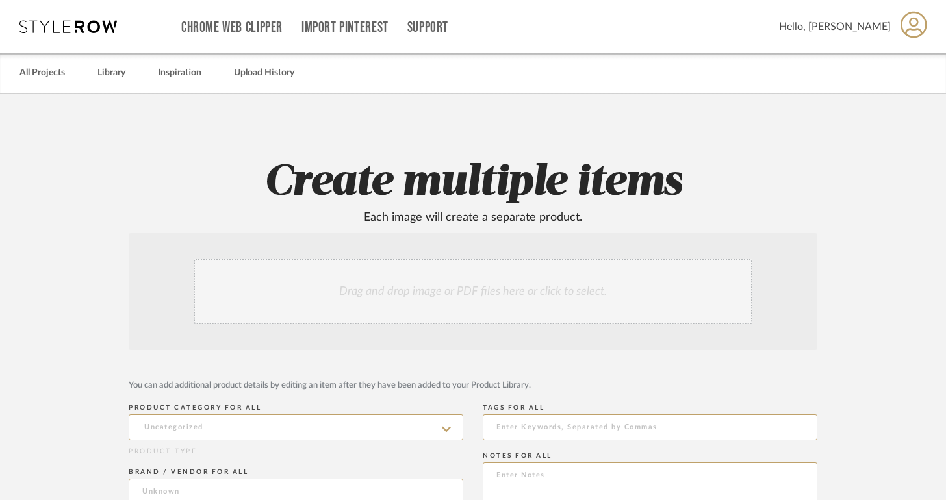
click at [435, 288] on div "Drag and drop image or PDF files here or click to select." at bounding box center [473, 291] width 558 height 65
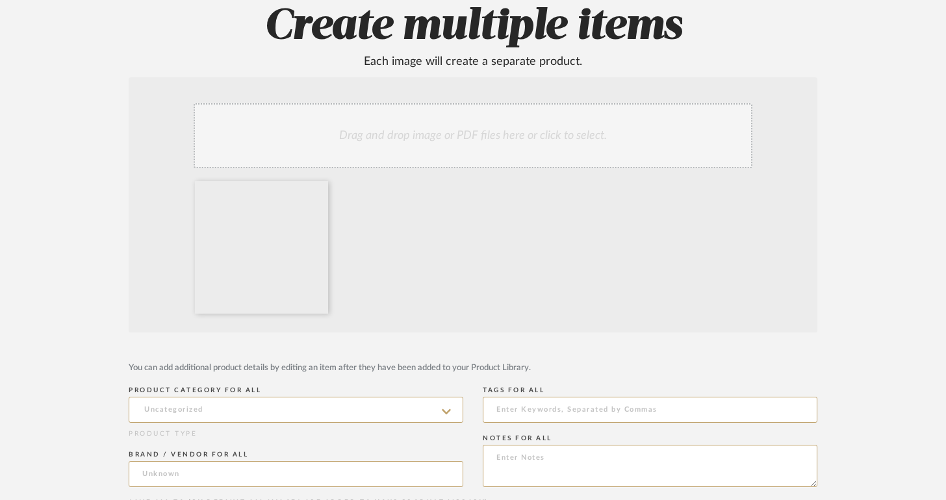
scroll to position [173, 0]
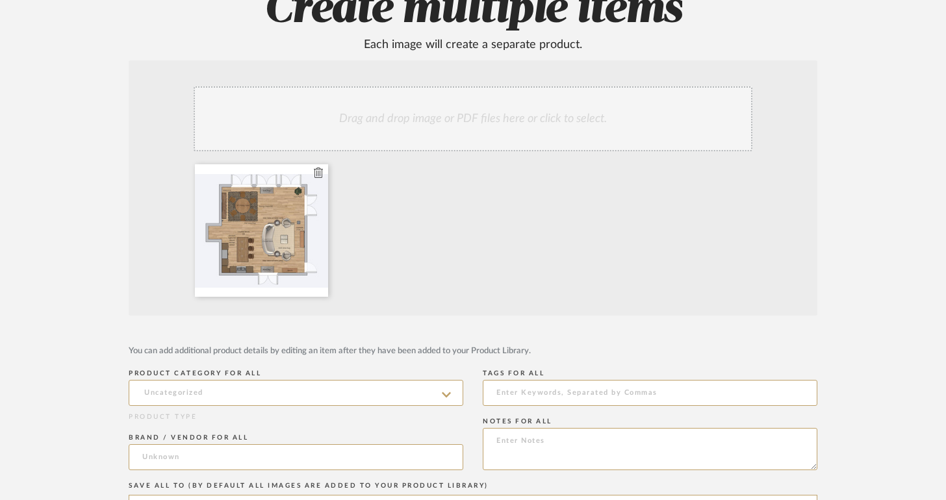
click at [286, 241] on div at bounding box center [261, 230] width 133 height 132
click at [287, 233] on div at bounding box center [261, 230] width 133 height 132
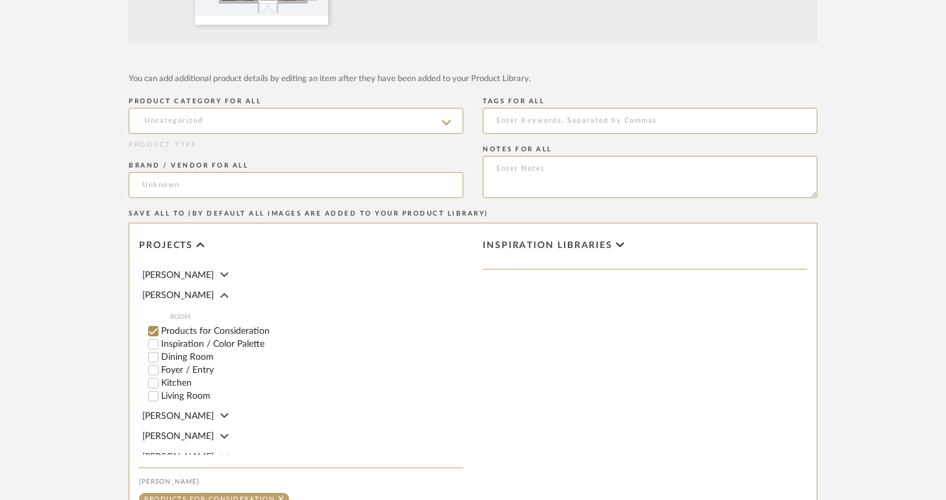
scroll to position [580, 0]
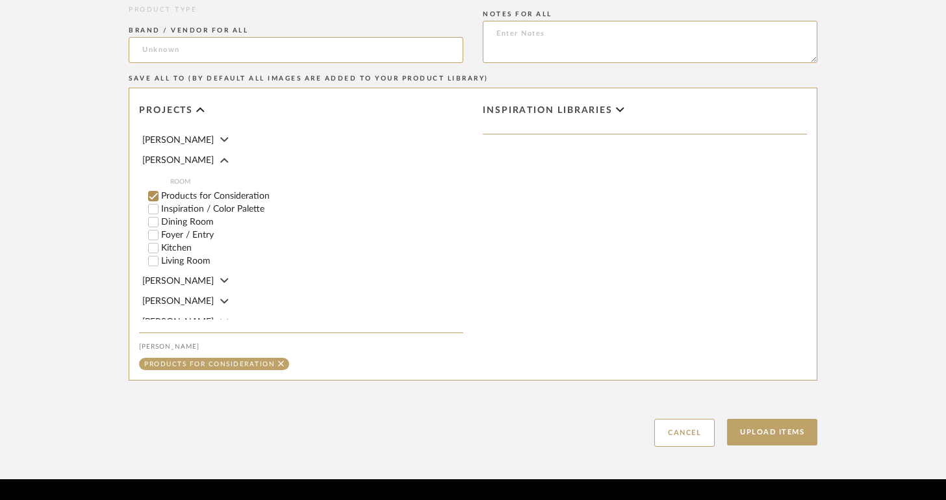
click at [157, 203] on input "Inspiration / Color Palette" at bounding box center [153, 209] width 13 height 13
checkbox input "false"
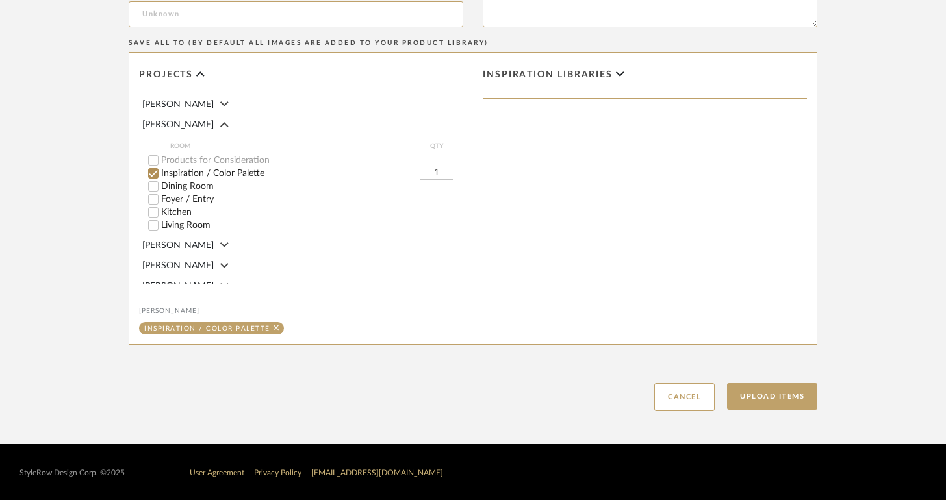
scroll to position [618, 0]
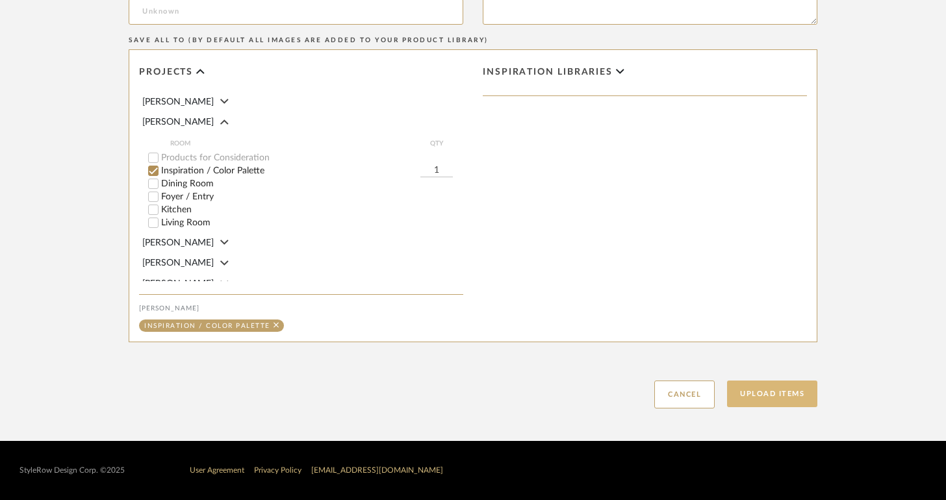
click at [781, 401] on button "Upload Items" at bounding box center [772, 394] width 90 height 27
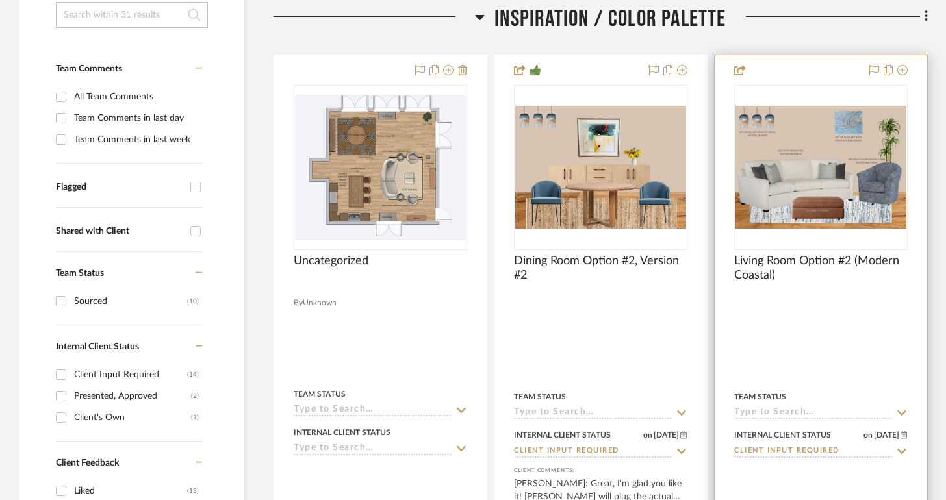
scroll to position [305, 0]
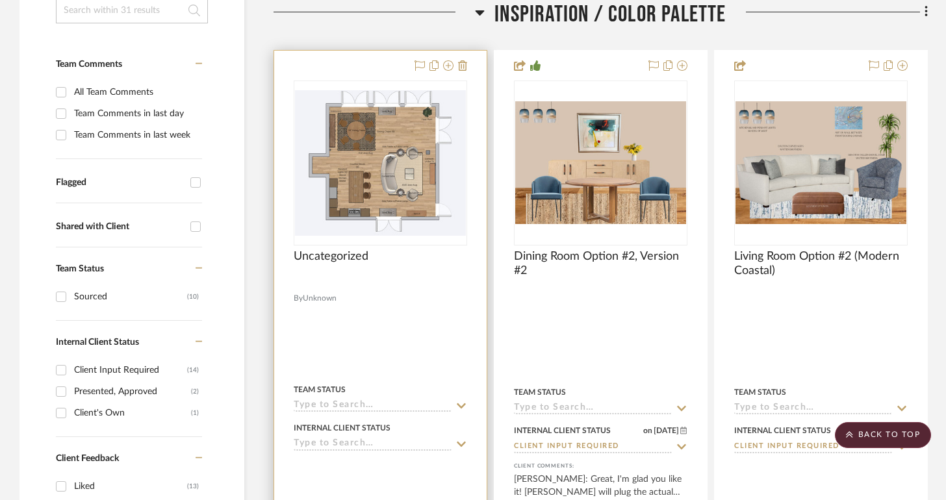
click at [372, 258] on div "Uncategorized" at bounding box center [380, 263] width 173 height 29
click at [368, 257] on div "Uncategorized" at bounding box center [380, 263] width 173 height 29
click at [375, 238] on div "0" at bounding box center [380, 163] width 172 height 164
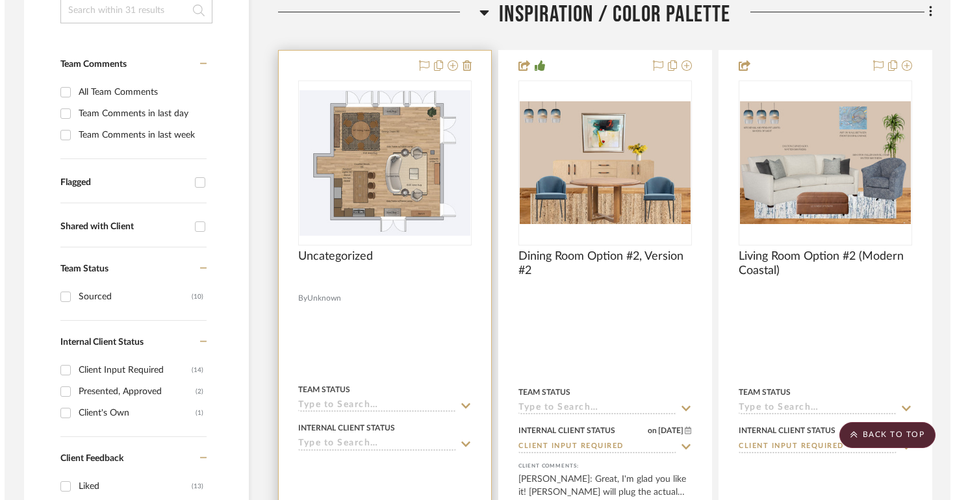
scroll to position [0, 0]
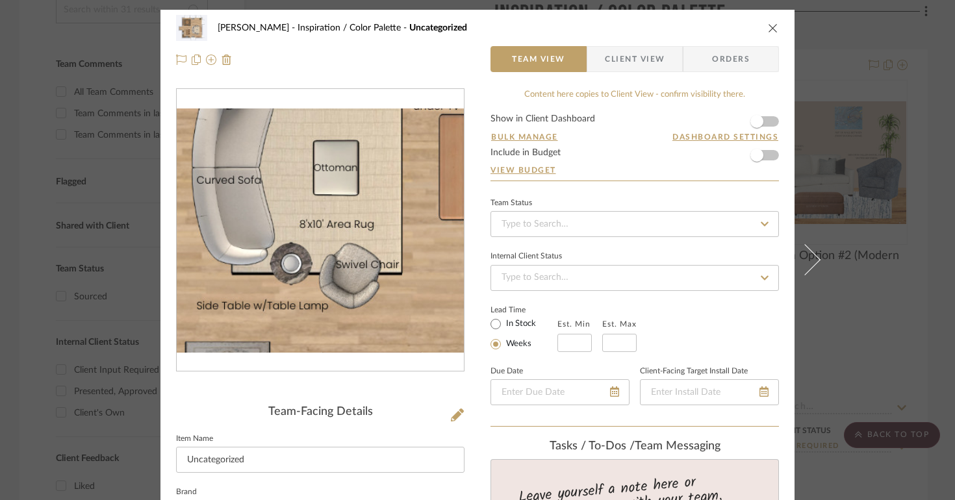
click at [359, 269] on img "0" at bounding box center [320, 230] width 287 height 244
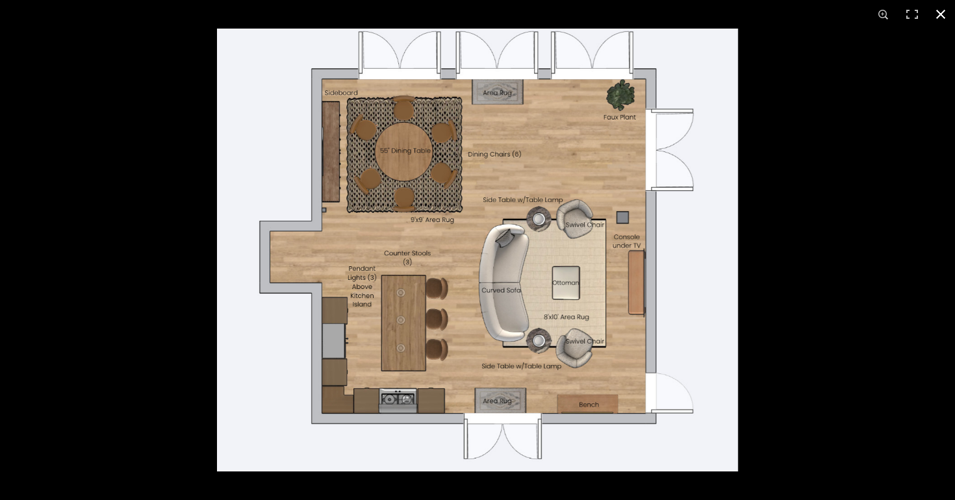
click at [785, 268] on div at bounding box center [694, 279] width 955 height 500
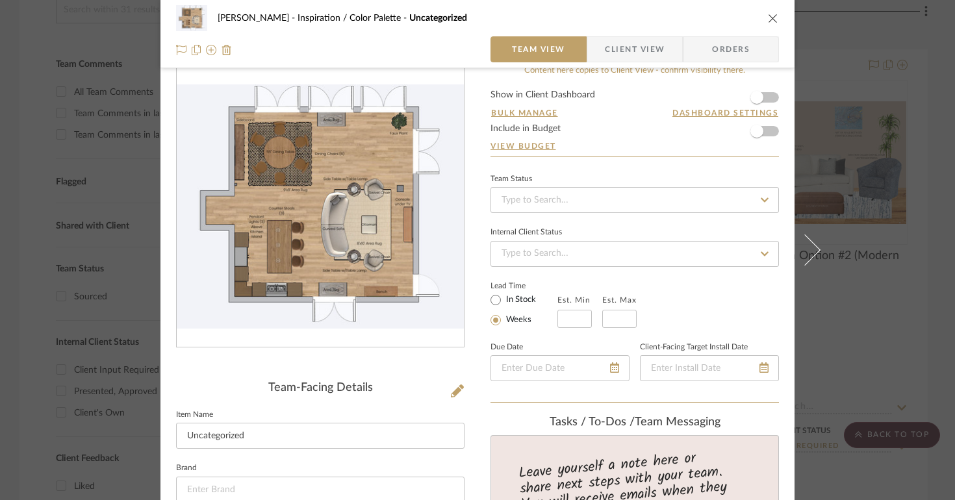
scroll to position [175, 0]
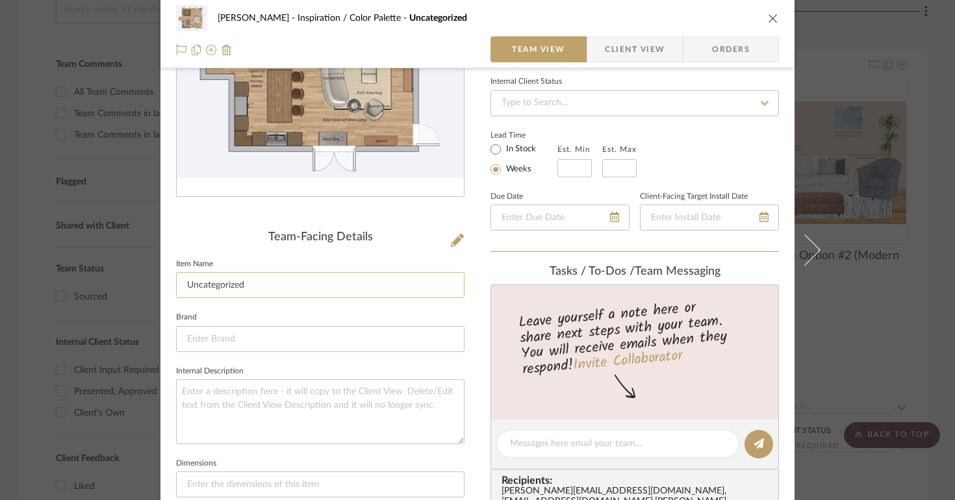
drag, startPoint x: 426, startPoint y: 282, endPoint x: 182, endPoint y: 282, distance: 243.5
click at [182, 282] on input "Uncategorized" at bounding box center [320, 285] width 288 height 26
type input "o"
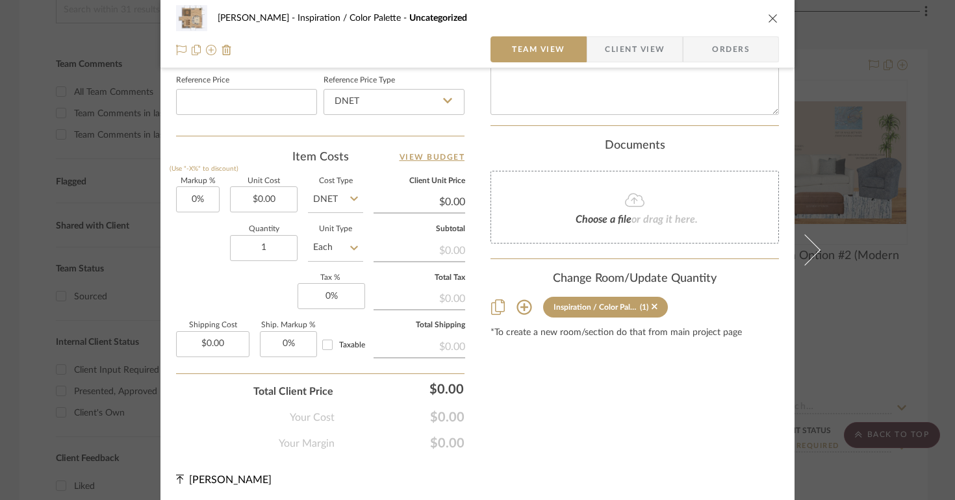
scroll to position [705, 0]
type input "[PERSON_NAME] Floor Plan 9.29"
click at [836, 348] on div "Lois Londe Inspiration / Color Palette Uncategorized Team View Client View Orde…" at bounding box center [477, 250] width 955 height 500
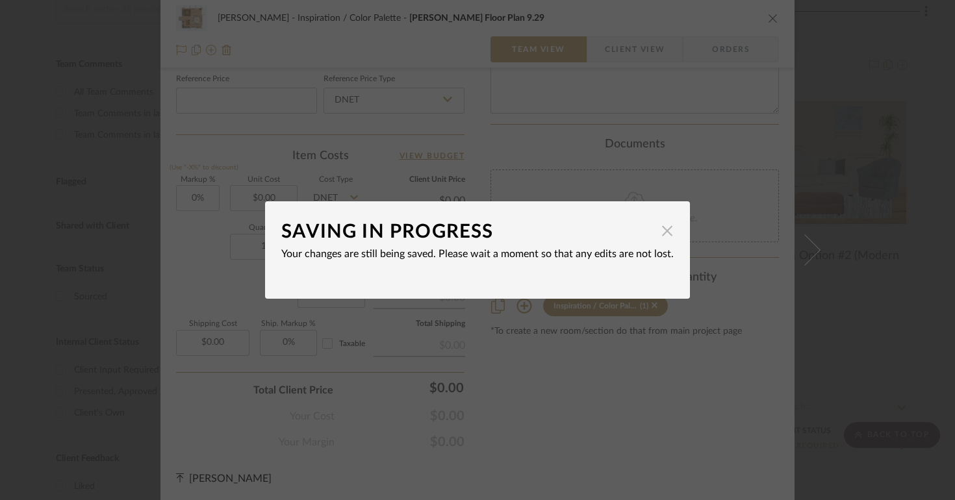
click at [666, 240] on span "button" at bounding box center [667, 231] width 26 height 26
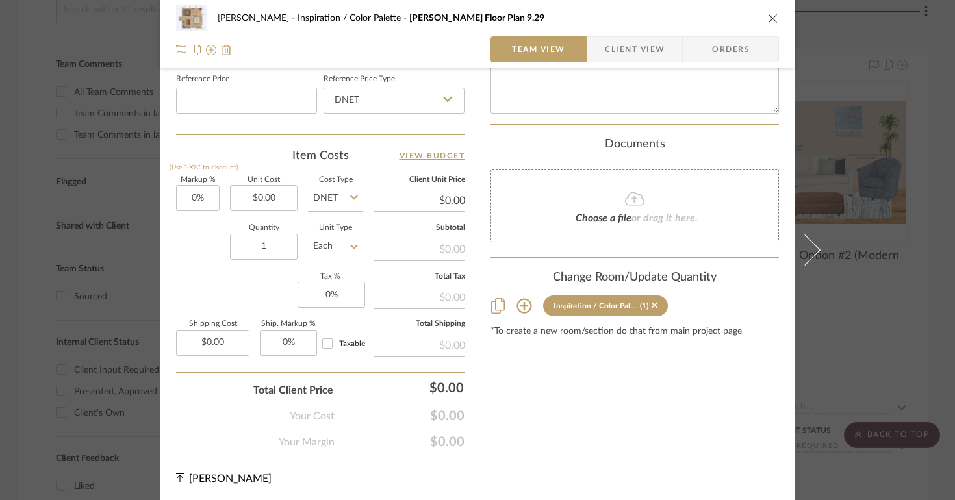
click at [842, 300] on div "Lois Londe Inspiration / Color Palette Lois Londe Floor Plan 9.29 Team View Cli…" at bounding box center [477, 250] width 955 height 500
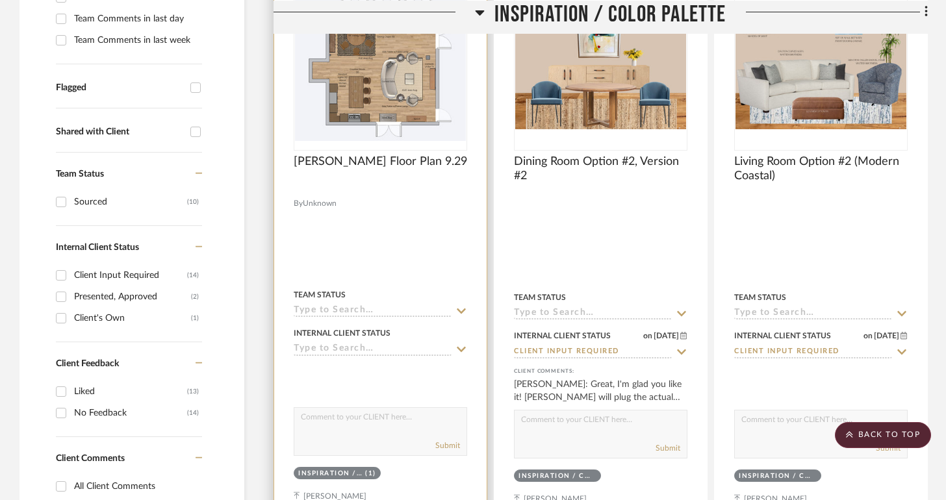
scroll to position [405, 0]
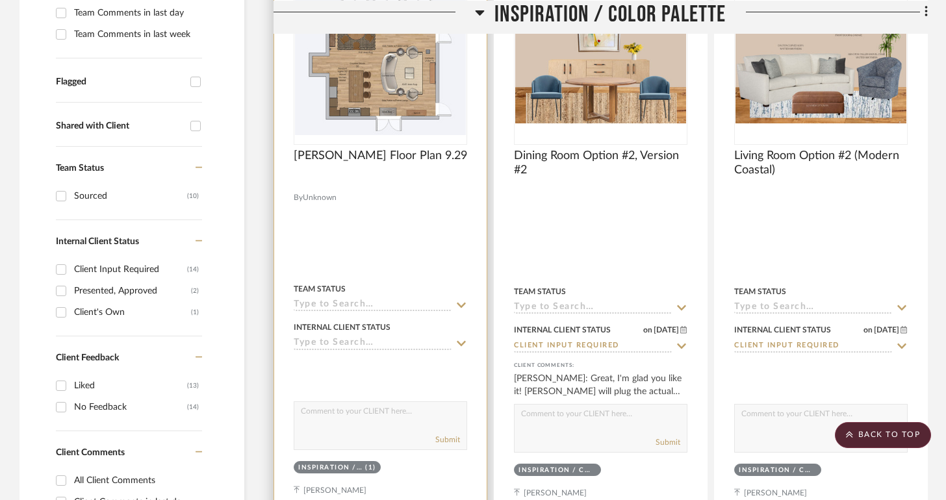
click at [389, 350] on sr-typeahead at bounding box center [380, 344] width 173 height 12
click at [388, 307] on input at bounding box center [373, 305] width 158 height 12
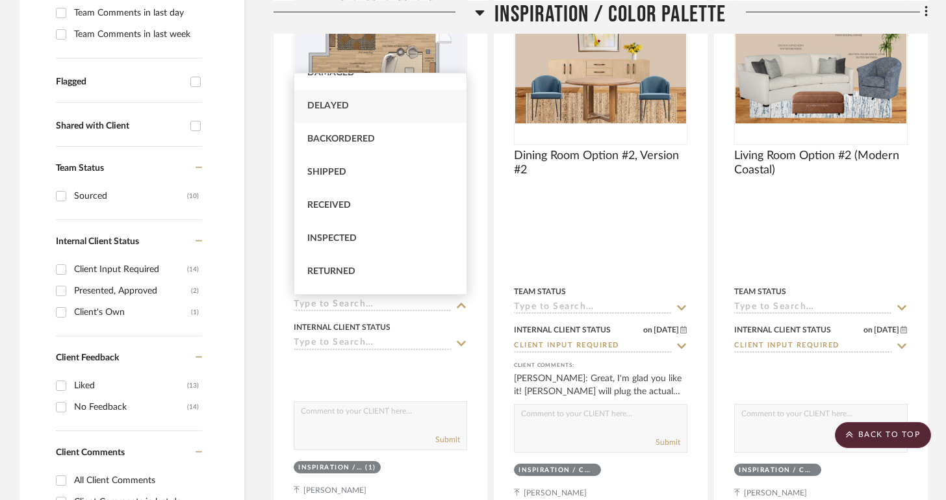
scroll to position [134, 0]
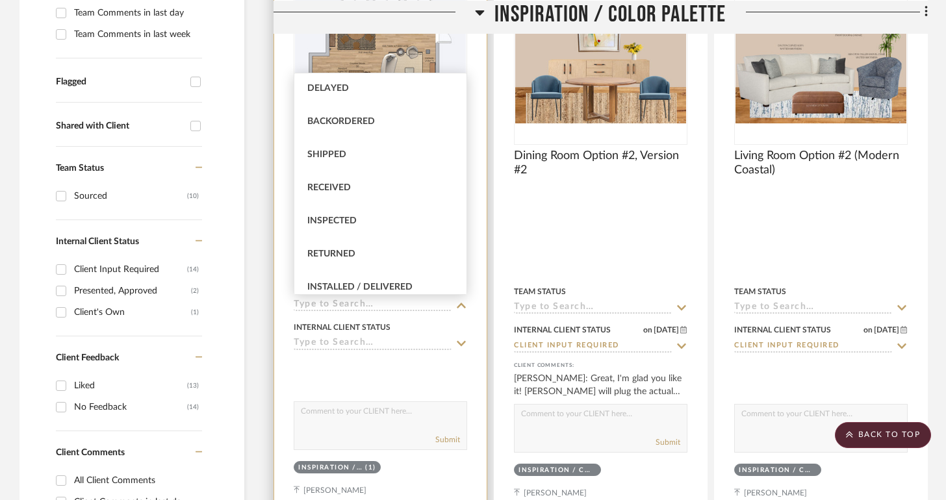
click at [389, 334] on div "Internal Client Status" at bounding box center [380, 334] width 173 height 31
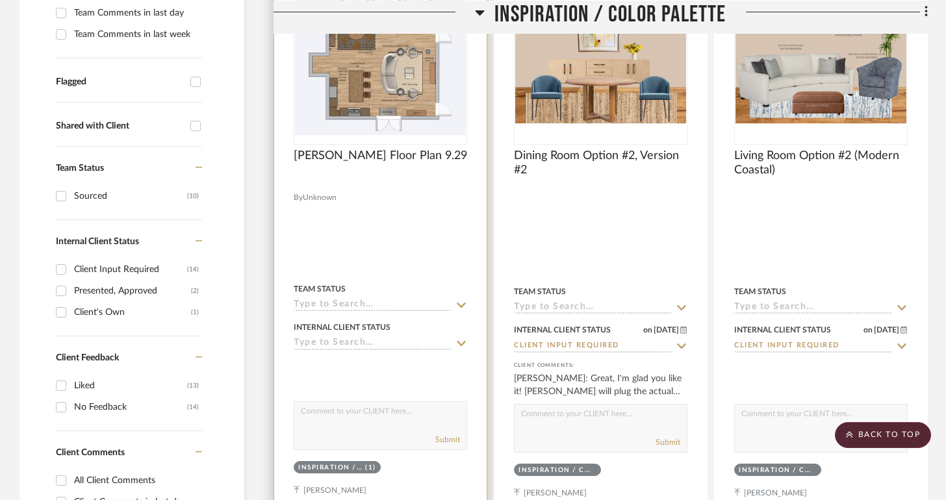
click at [386, 341] on input at bounding box center [373, 344] width 158 height 12
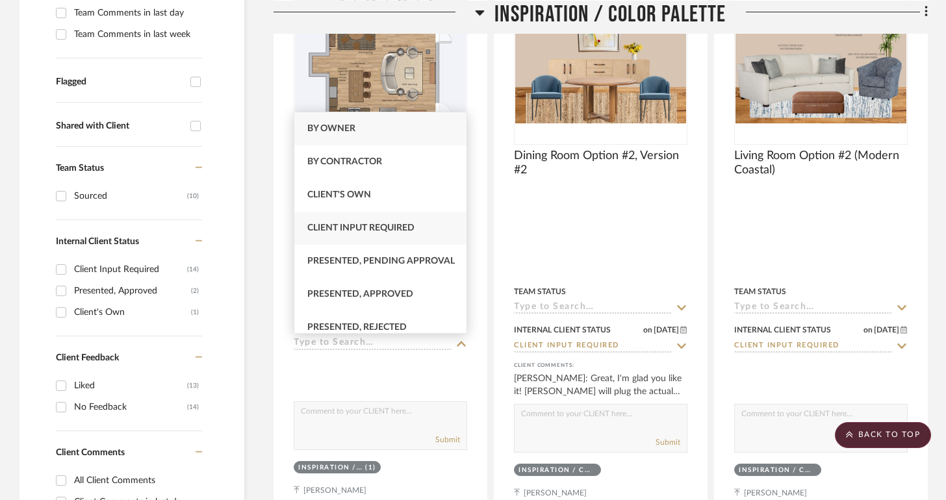
click at [387, 232] on span "Client Input Required" at bounding box center [360, 227] width 107 height 9
type input "[DATE]"
type input "Client Input Required"
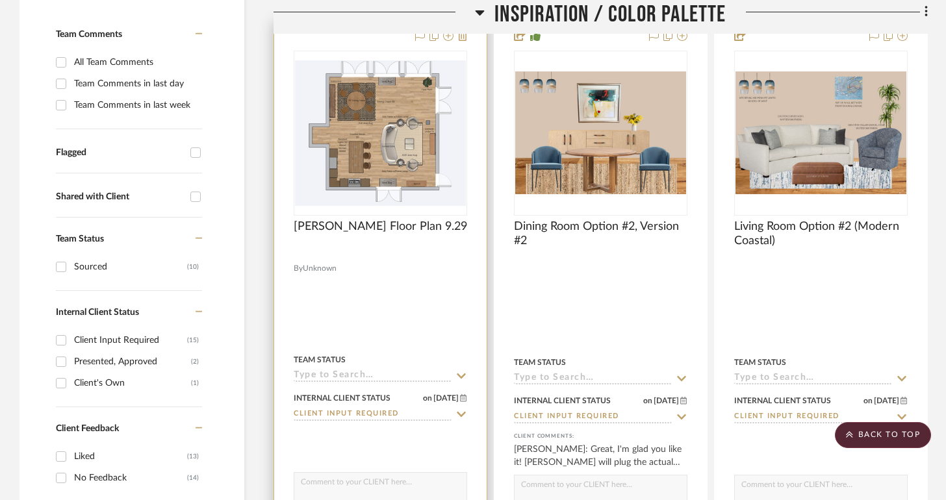
scroll to position [292, 0]
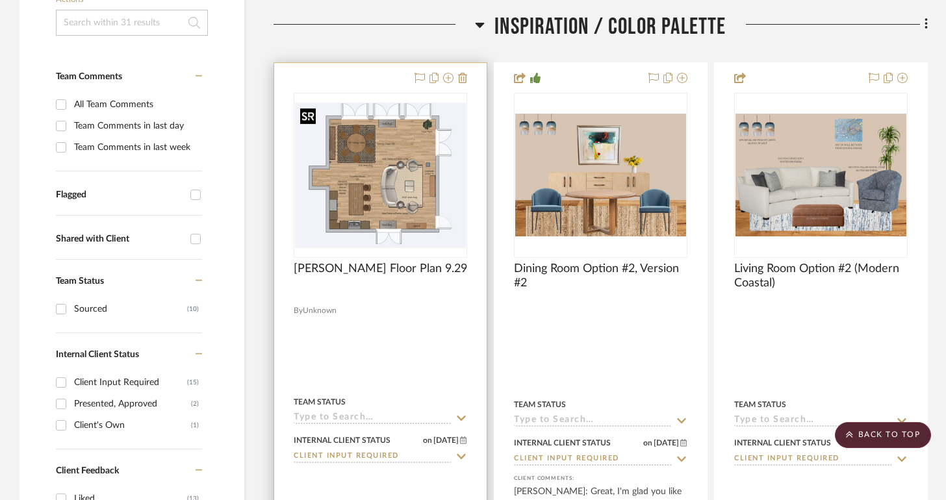
click at [427, 210] on img "0" at bounding box center [380, 175] width 171 height 145
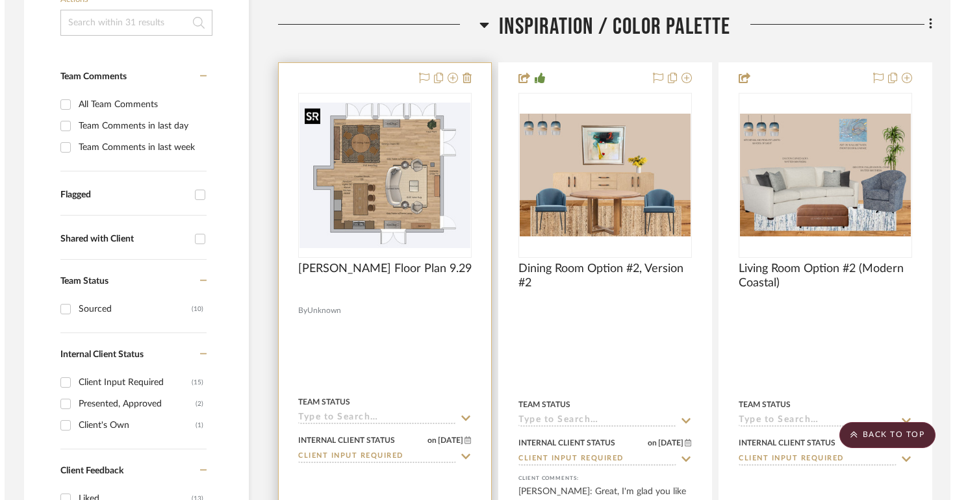
scroll to position [0, 0]
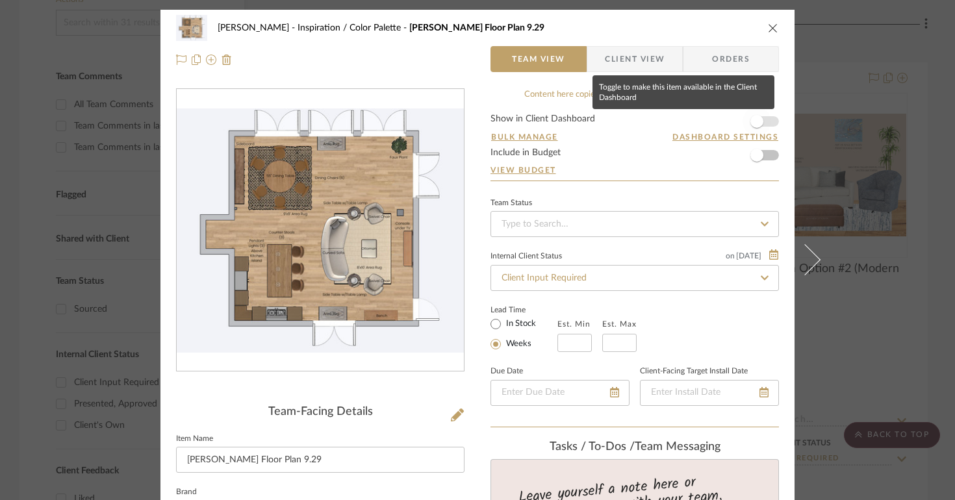
click at [758, 119] on span "button" at bounding box center [756, 121] width 29 height 29
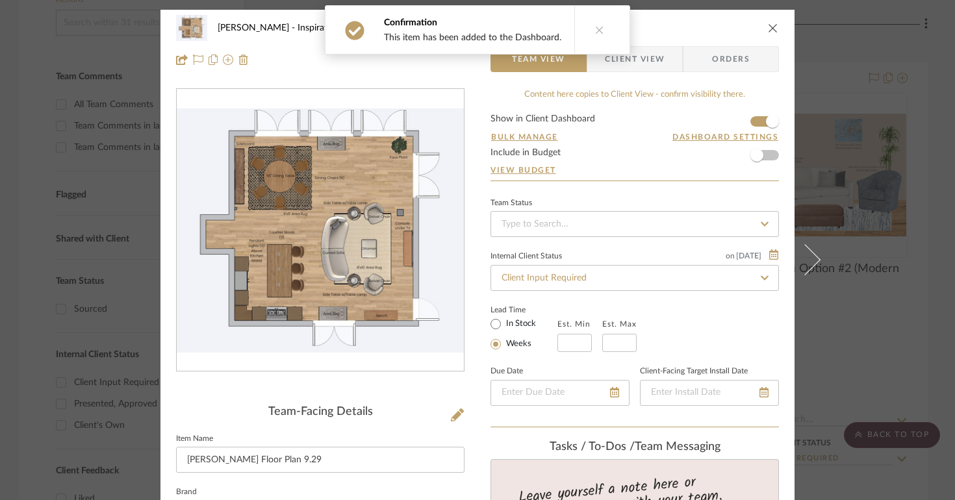
click at [599, 38] on button at bounding box center [599, 30] width 50 height 48
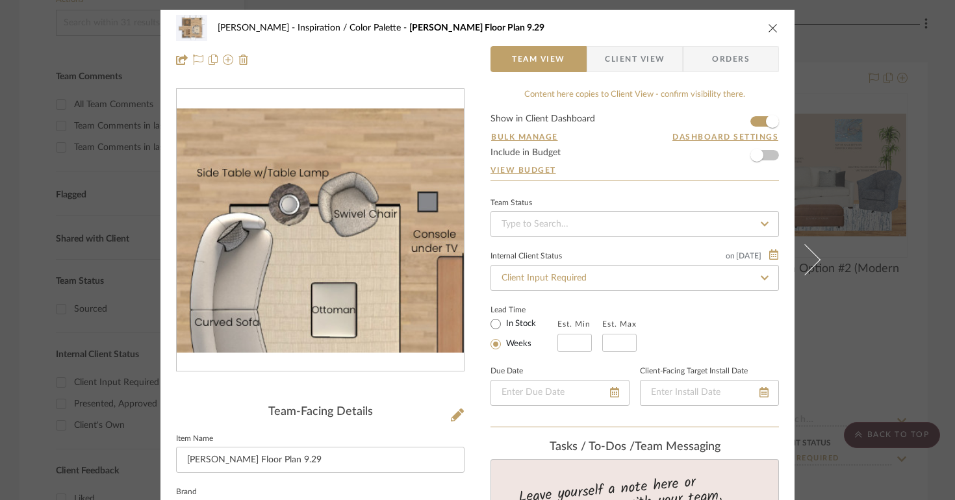
click at [360, 222] on img "0" at bounding box center [320, 230] width 287 height 244
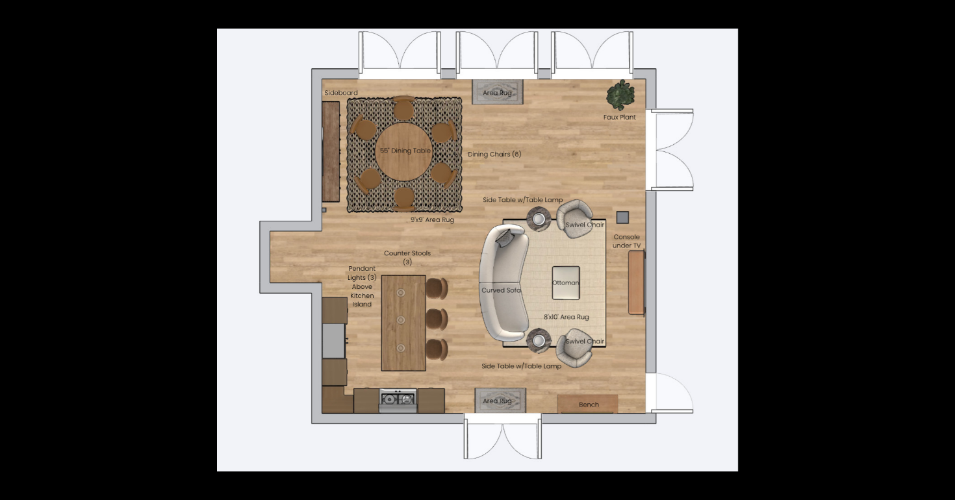
click at [938, 19] on button at bounding box center [940, 14] width 29 height 29
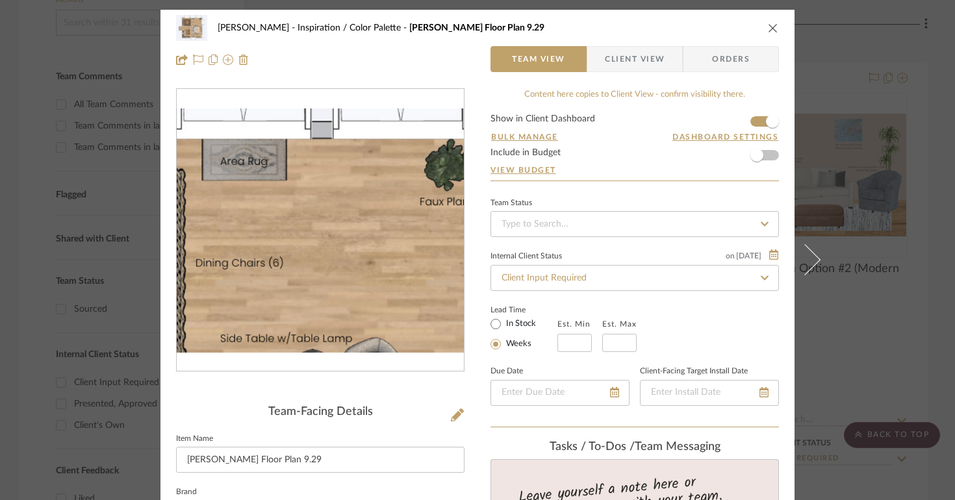
click at [352, 167] on img "0" at bounding box center [320, 230] width 287 height 244
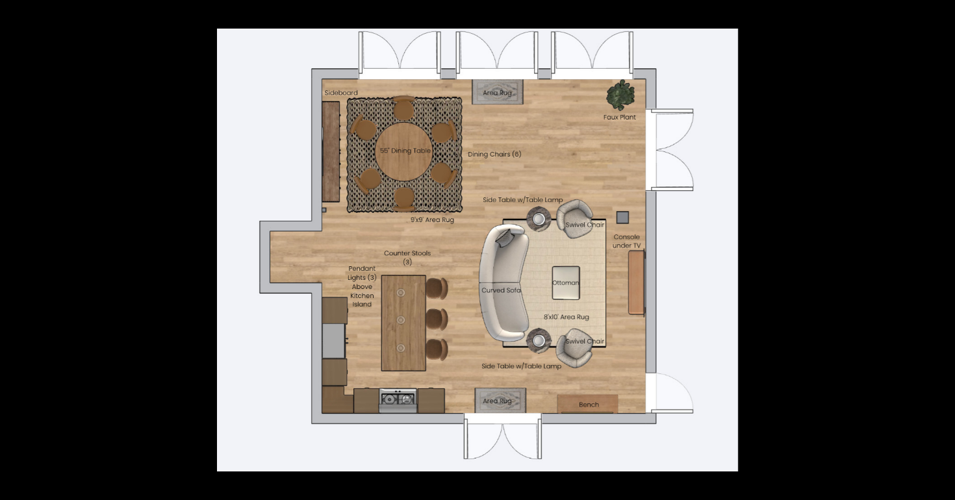
click at [790, 217] on div at bounding box center [694, 279] width 955 height 500
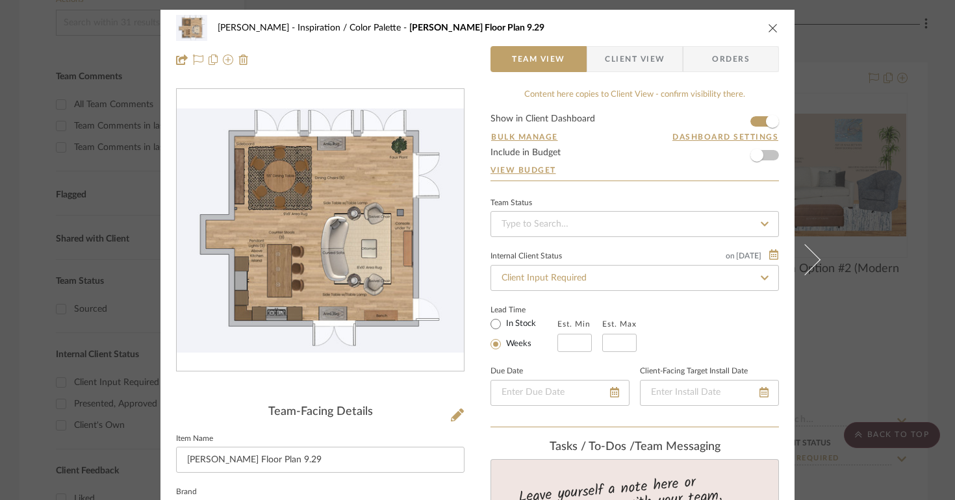
click at [768, 29] on icon "close" at bounding box center [773, 28] width 10 height 10
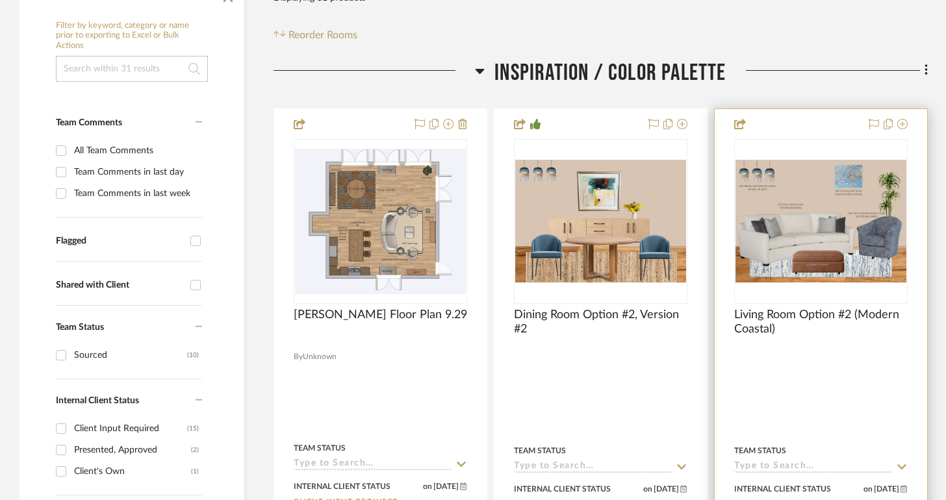
scroll to position [412, 0]
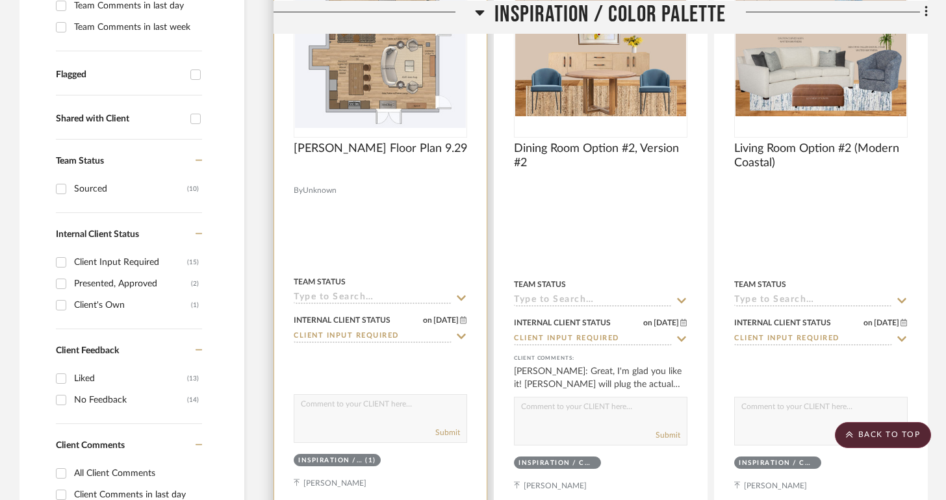
click at [420, 401] on textarea at bounding box center [380, 407] width 172 height 25
type textarea "h"
type textarea "H"
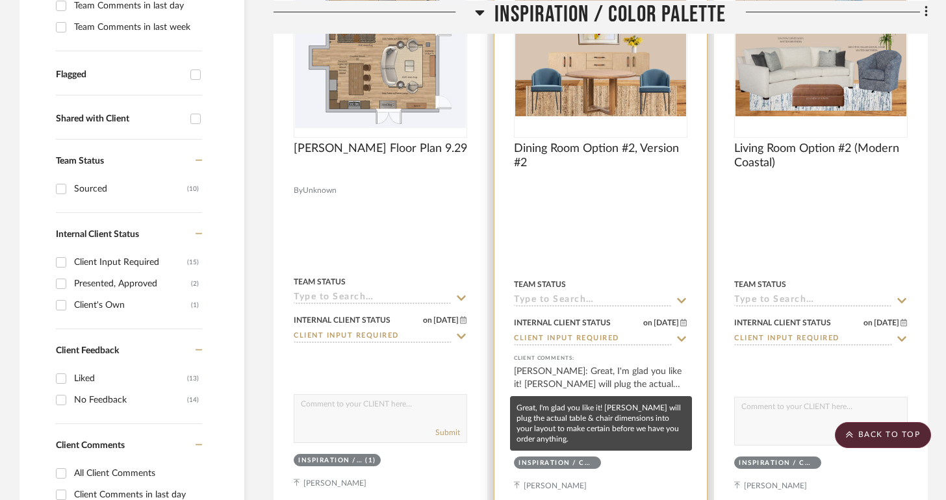
click at [614, 389] on div "[PERSON_NAME]: Great, I'm glad you like it! [PERSON_NAME] will plug the actual …" at bounding box center [600, 378] width 173 height 26
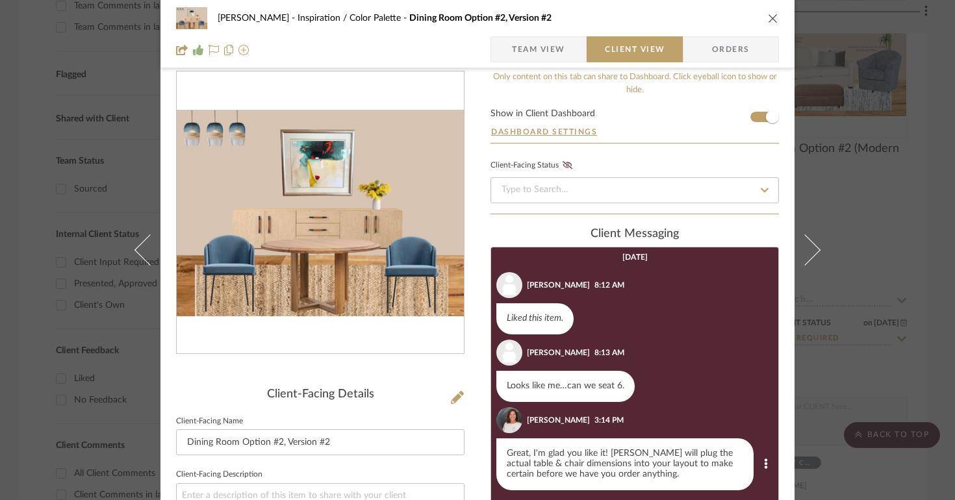
scroll to position [97, 0]
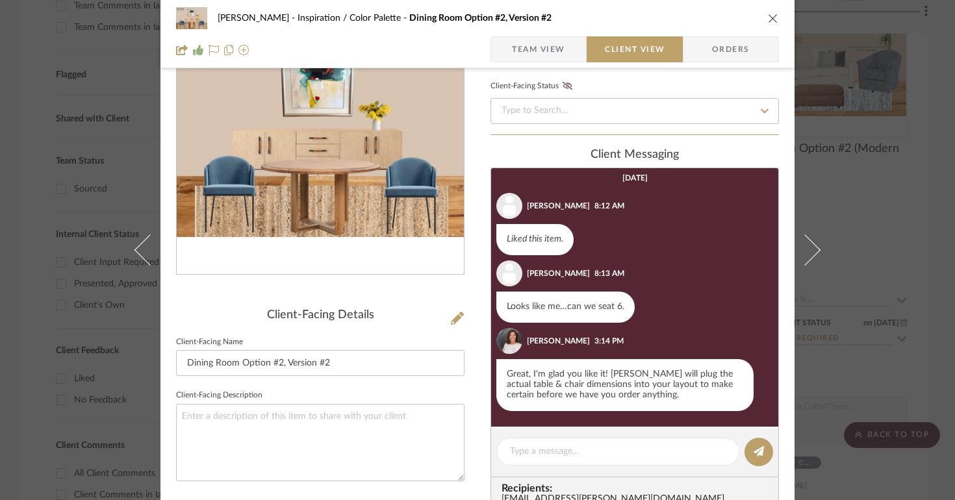
click at [768, 16] on icon "close" at bounding box center [773, 18] width 10 height 10
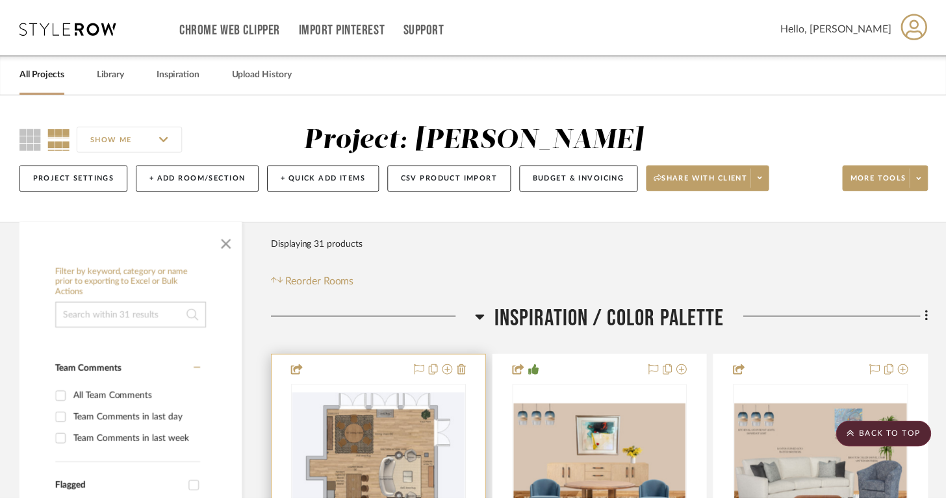
scroll to position [412, 0]
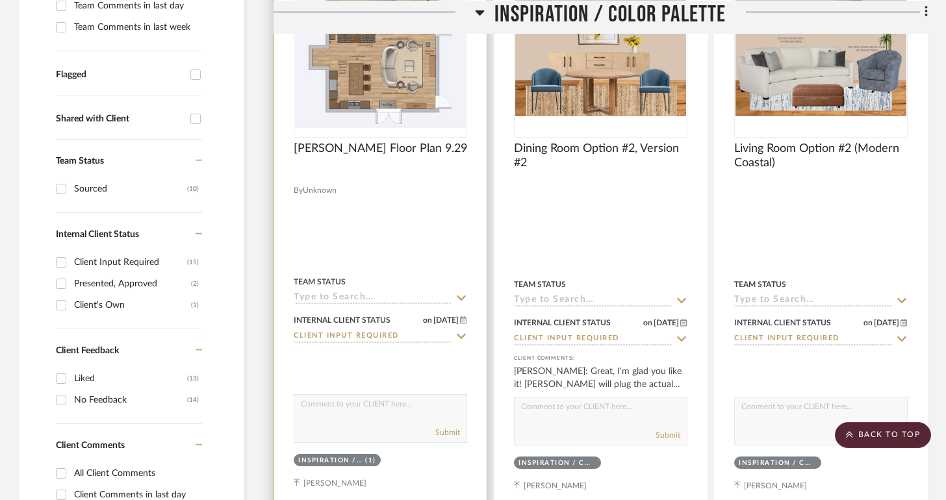
click at [372, 410] on textarea at bounding box center [380, 407] width 172 height 25
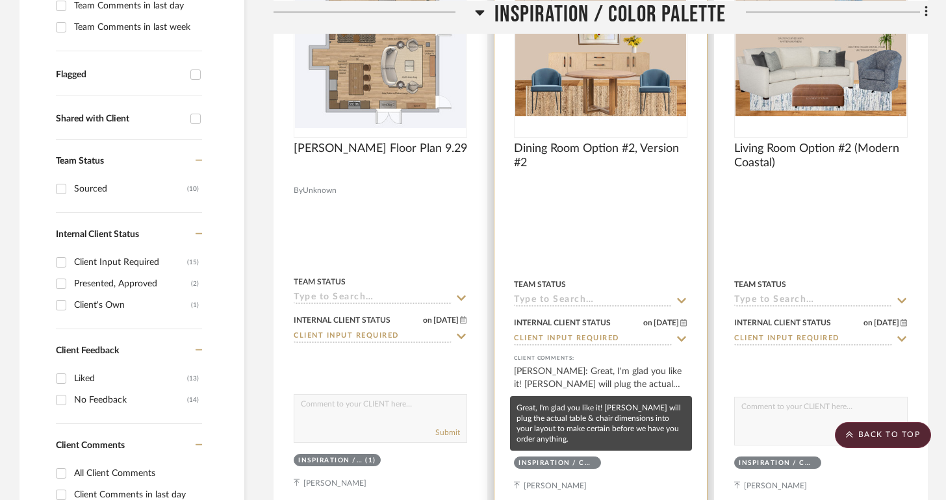
click at [560, 376] on div "[PERSON_NAME]: Great, I'm glad you like it! [PERSON_NAME] will plug the actual …" at bounding box center [600, 378] width 173 height 26
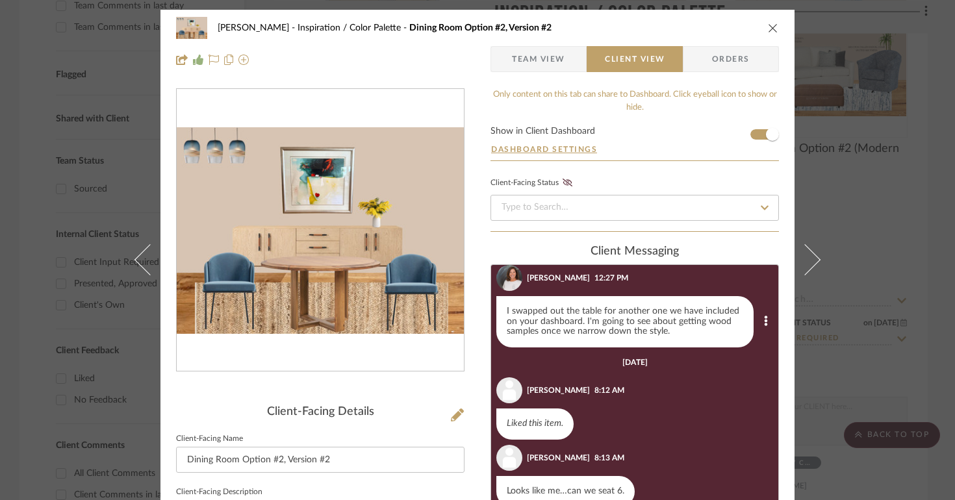
scroll to position [0, 0]
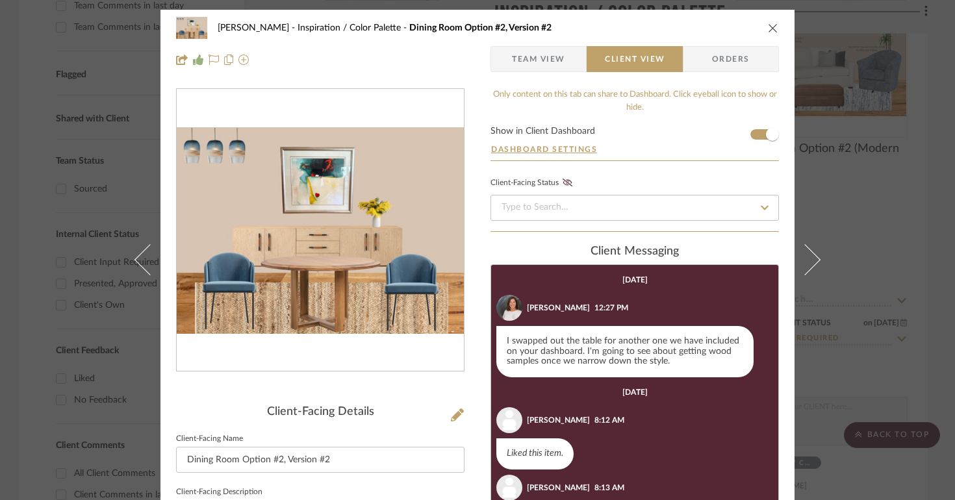
click at [852, 199] on div "Lois Londe Inspiration / Color Palette Dining Room Option #2, Version #2 Team V…" at bounding box center [477, 250] width 955 height 500
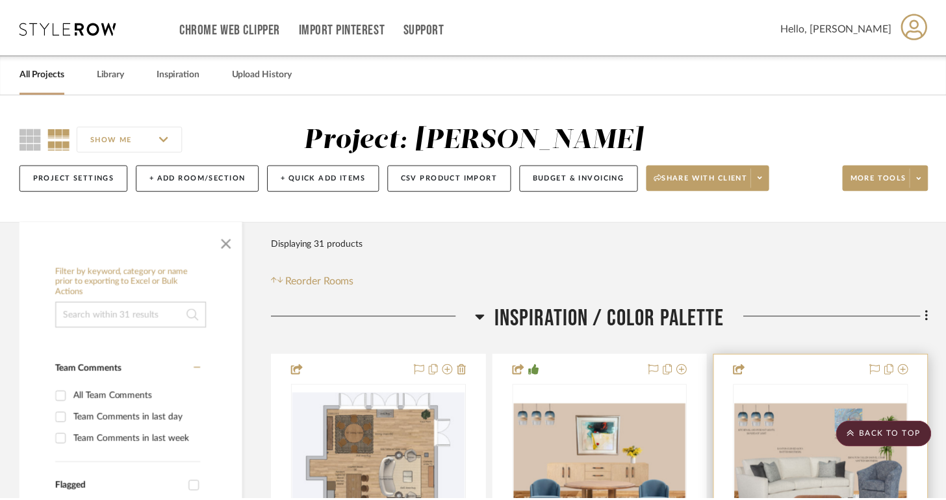
scroll to position [412, 0]
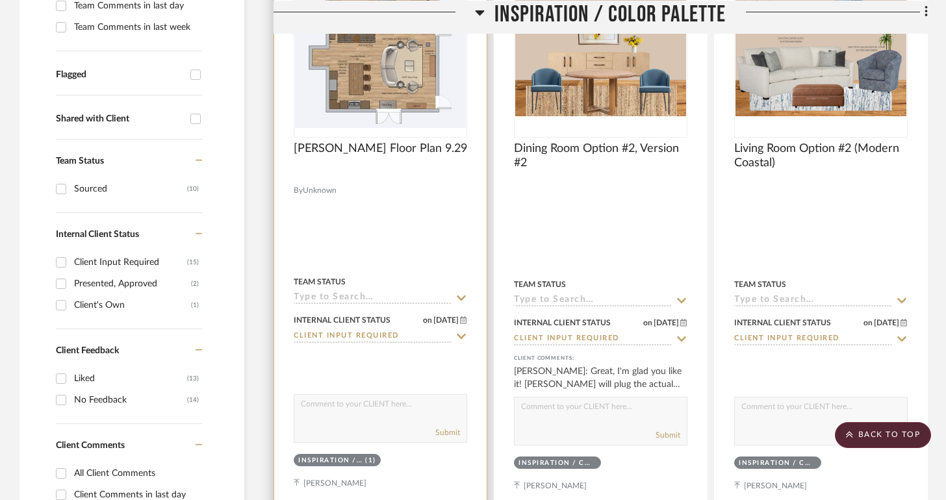
click at [425, 408] on textarea at bounding box center [380, 407] width 172 height 25
click at [429, 402] on textarea "Lois, please see your floor plan with dimensions" at bounding box center [380, 407] width 172 height 25
click at [418, 412] on textarea "Lois, please see your floor plan with all dimensions" at bounding box center [380, 407] width 172 height 25
click at [368, 405] on textarea "Lois, please see your floor plan with all dimensions updated." at bounding box center [380, 407] width 172 height 25
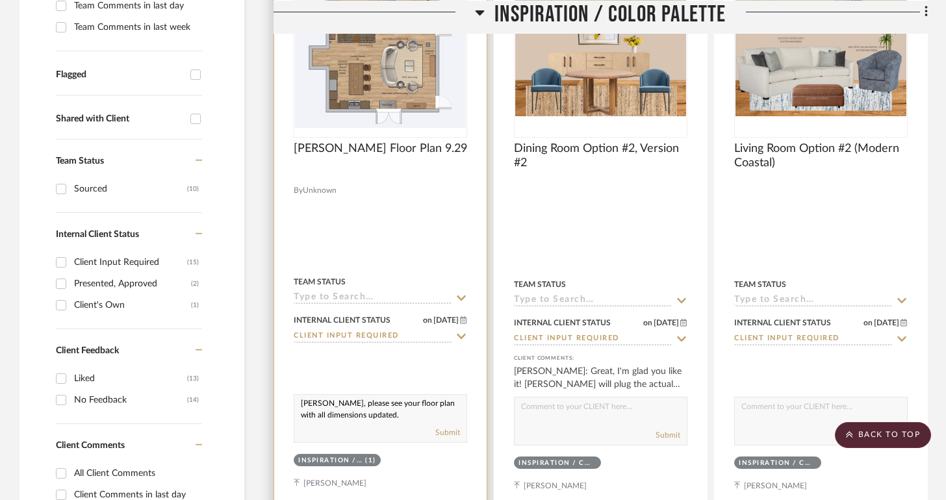
click at [368, 405] on textarea "Lois, please see your floor plan with all dimensions updated." at bounding box center [380, 407] width 172 height 25
click at [381, 416] on textarea "Lois, please see floor plan with all dimensions updated." at bounding box center [380, 407] width 172 height 25
click at [319, 408] on textarea "Lois, please see floor plan with all dimensions updated." at bounding box center [380, 407] width 172 height 25
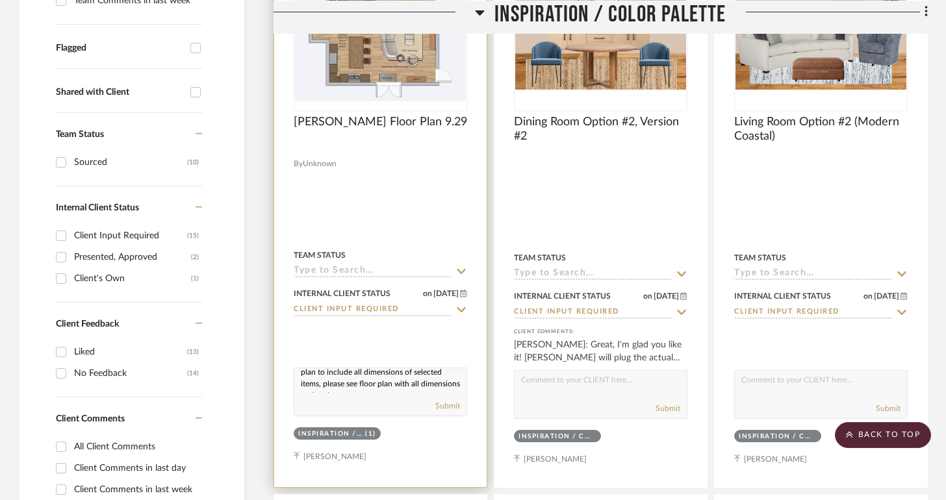
scroll to position [17, 0]
drag, startPoint x: 302, startPoint y: 382, endPoint x: 349, endPoint y: 388, distance: 47.7
click at [349, 388] on textarea "Lois, I have updated your floor plan to include all dimensions of selected item…" at bounding box center [380, 380] width 172 height 25
click at [444, 384] on textarea "Lois, I have updated your floor plan to include all dimensions of selected item…" at bounding box center [380, 380] width 172 height 25
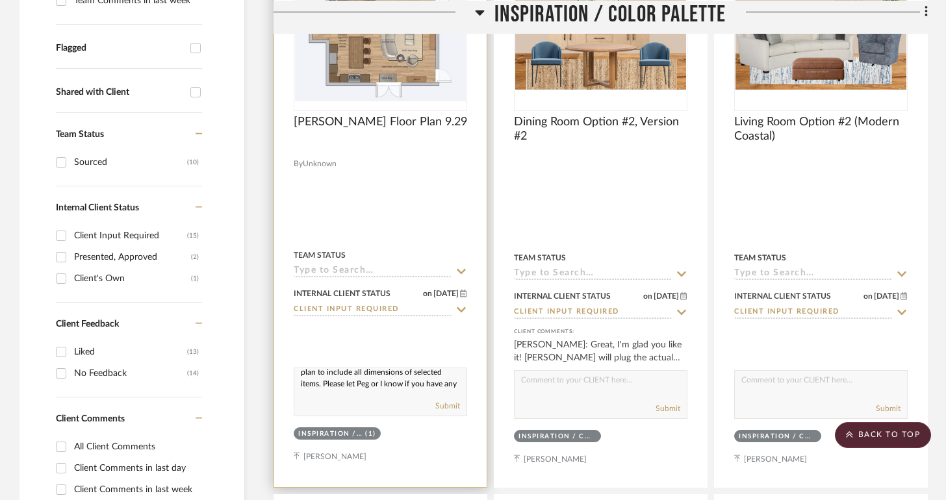
scroll to position [29, 0]
type textarea "Lois, I have updated your floor plan to include all dimensions of selected item…"
click at [438, 402] on button "Submit" at bounding box center [447, 406] width 25 height 12
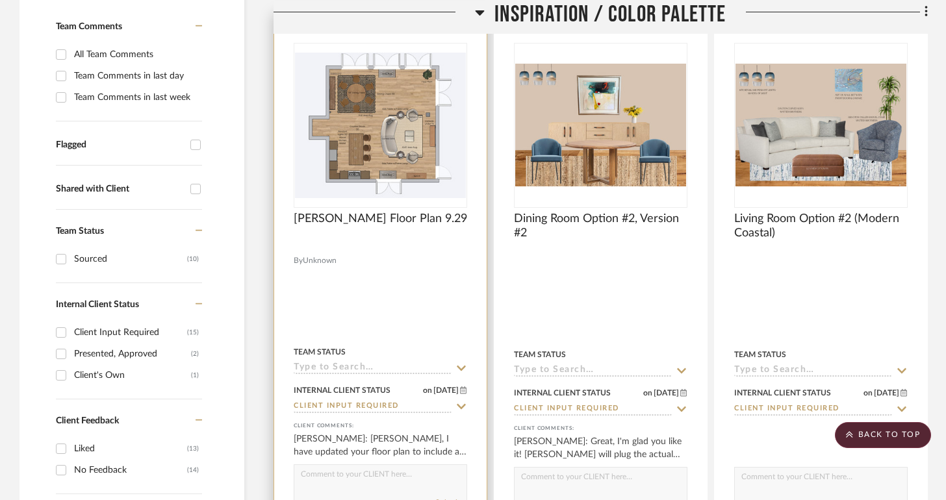
scroll to position [297, 0]
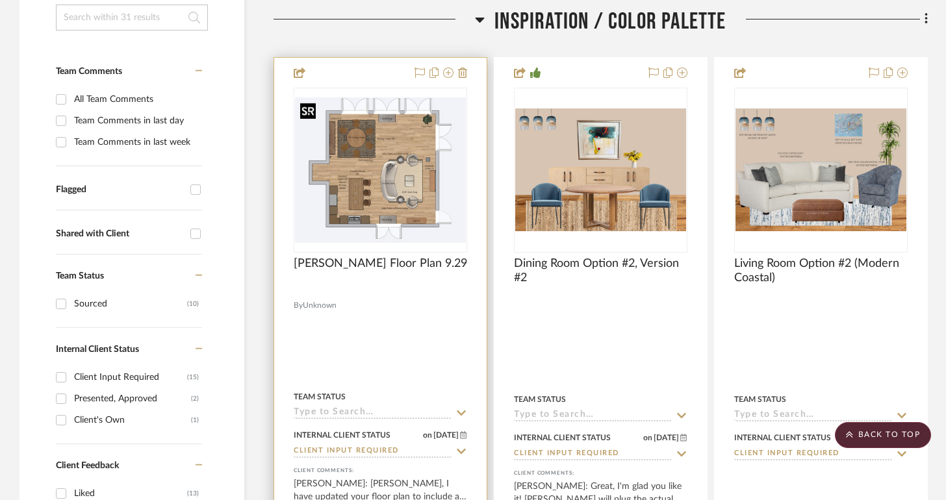
click at [386, 183] on img "0" at bounding box center [380, 169] width 171 height 145
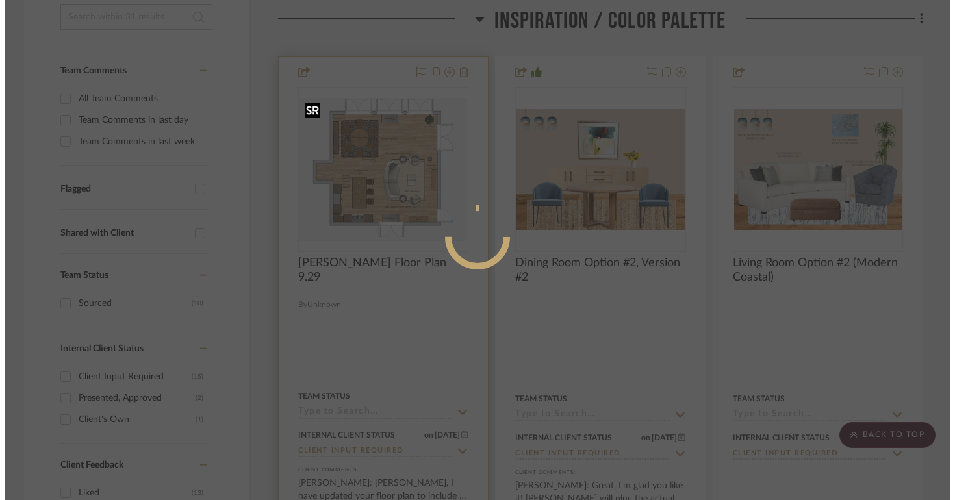
scroll to position [0, 0]
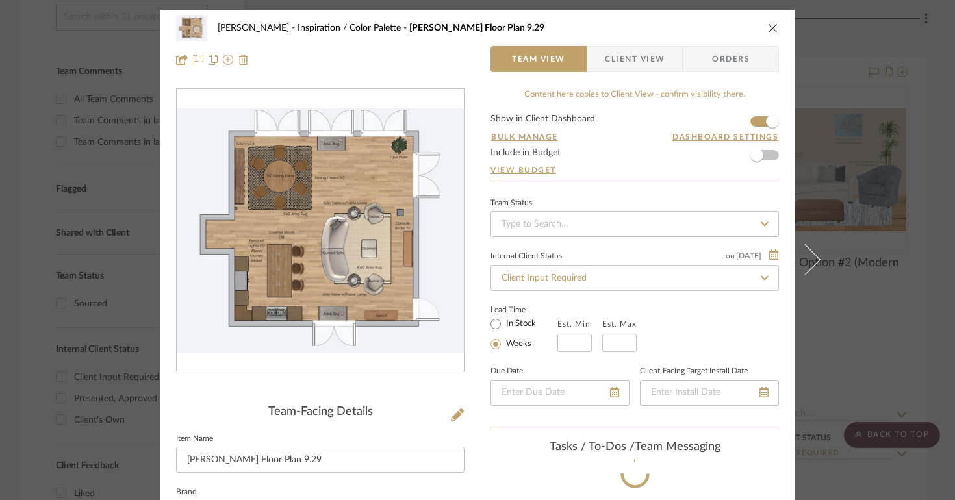
click at [336, 231] on img "0" at bounding box center [320, 230] width 287 height 244
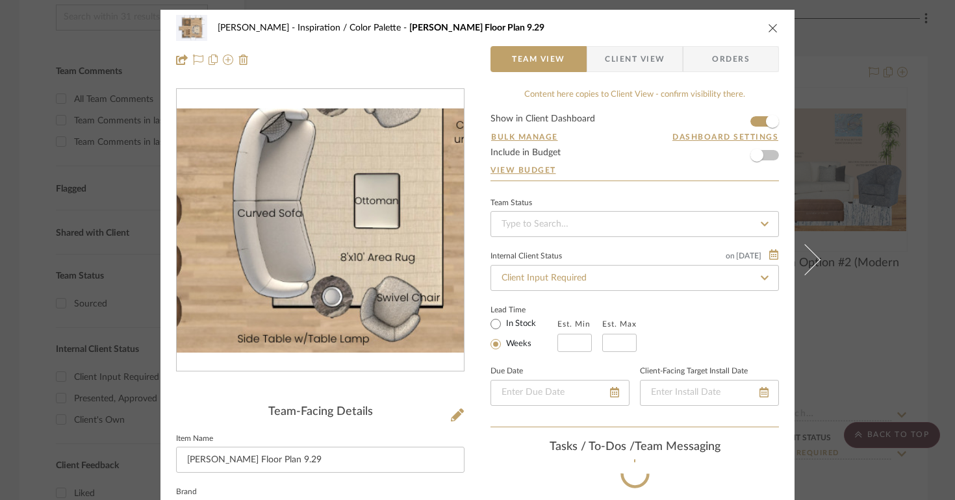
click at [345, 258] on img "0" at bounding box center [320, 230] width 287 height 244
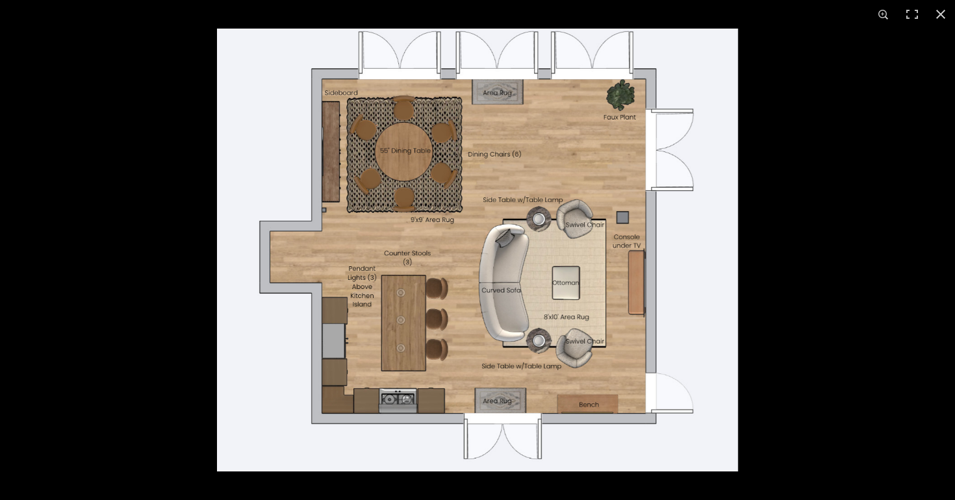
click at [427, 305] on img at bounding box center [477, 250] width 521 height 443
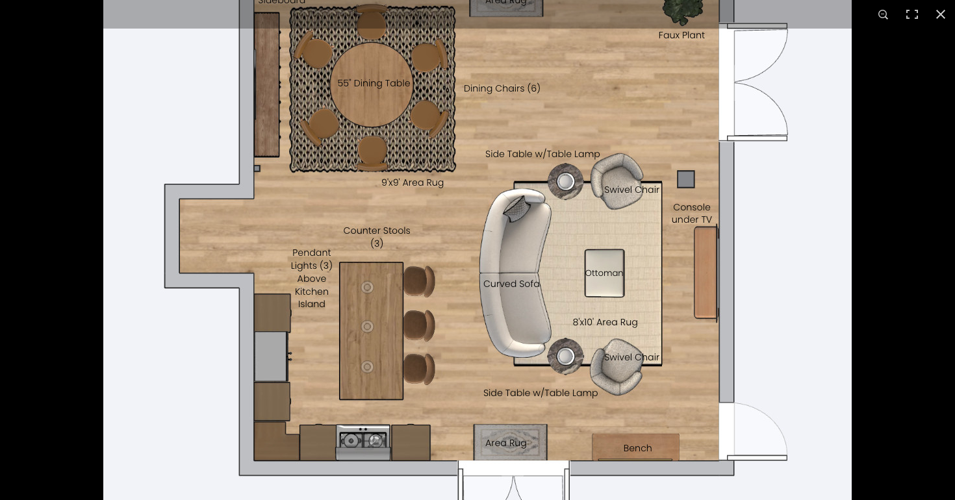
click at [434, 298] on img at bounding box center [477, 226] width 748 height 636
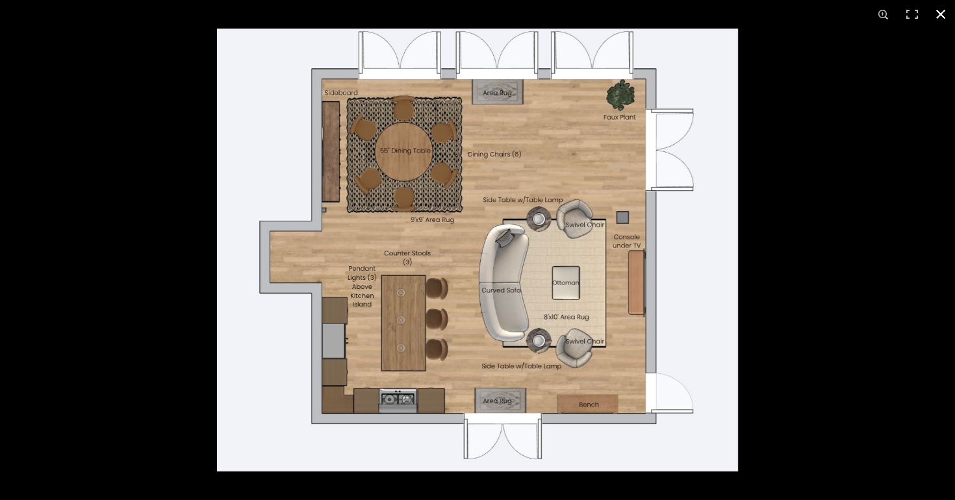
click at [788, 276] on div at bounding box center [694, 279] width 955 height 500
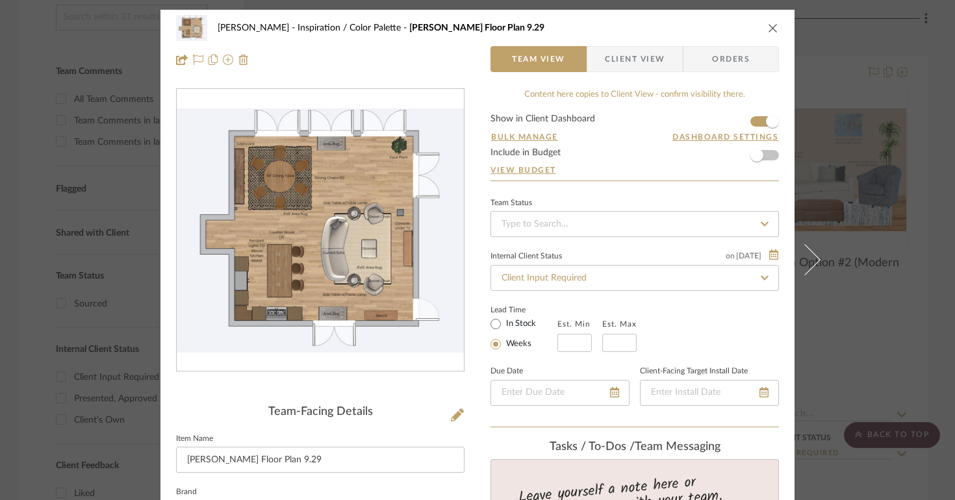
click at [770, 30] on icon "close" at bounding box center [773, 28] width 10 height 10
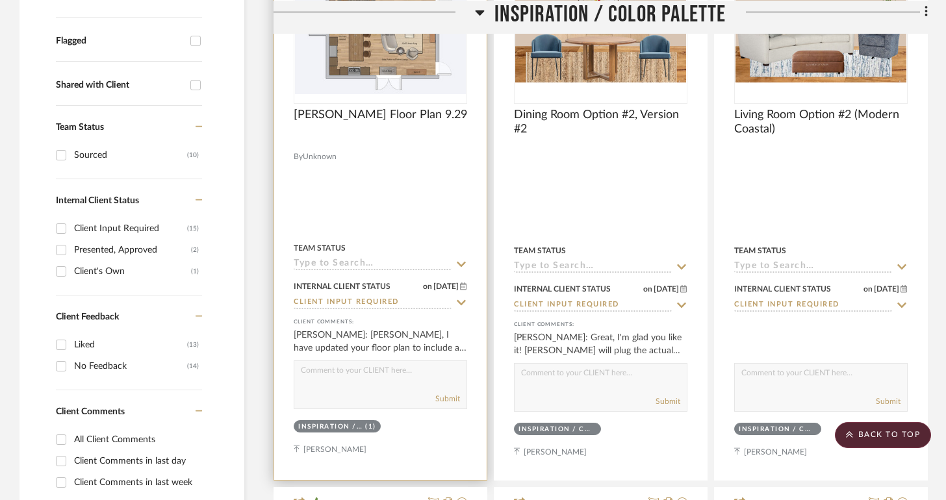
scroll to position [449, 0]
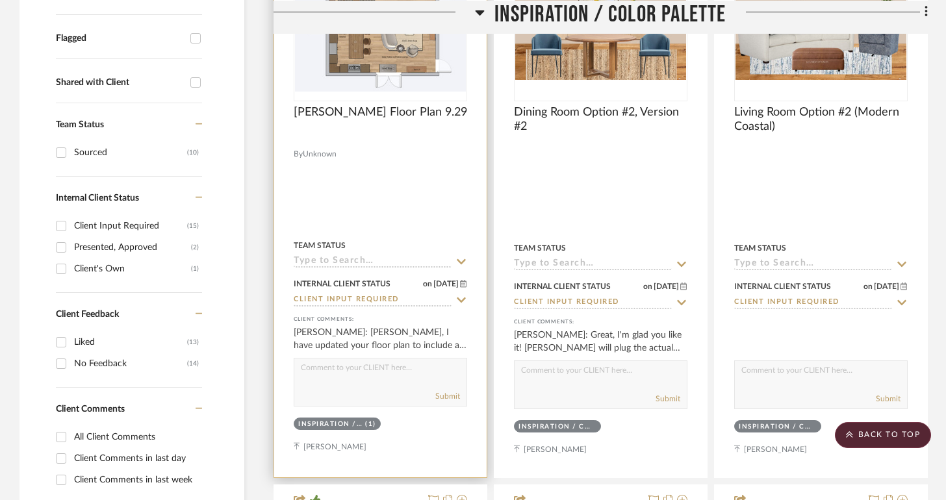
click at [407, 364] on textarea at bounding box center [380, 370] width 172 height 25
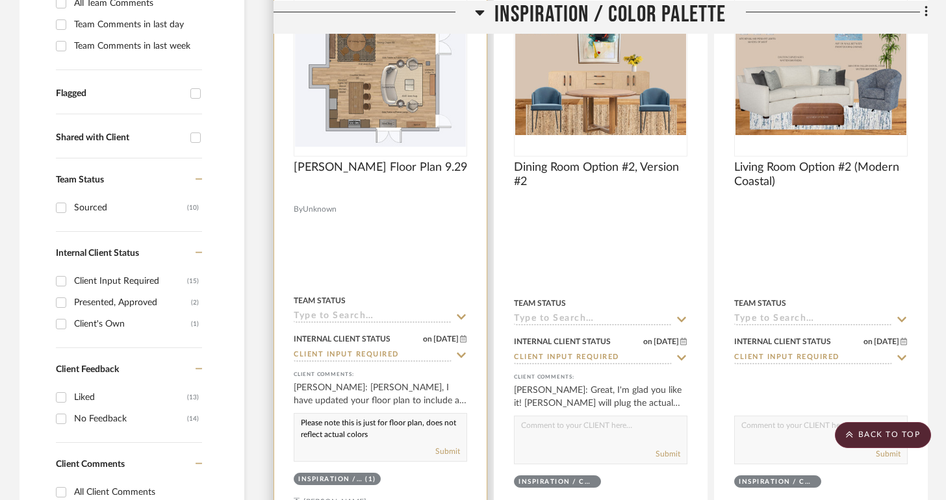
scroll to position [1, 0]
click at [381, 437] on textarea "Please note this is just for floor plan, does not reflect actual colors etc." at bounding box center [380, 426] width 172 height 25
type textarea "Please note this is just for floor plan, does not reflect actual colors/finishe…"
click at [445, 450] on button "Submit" at bounding box center [447, 451] width 25 height 12
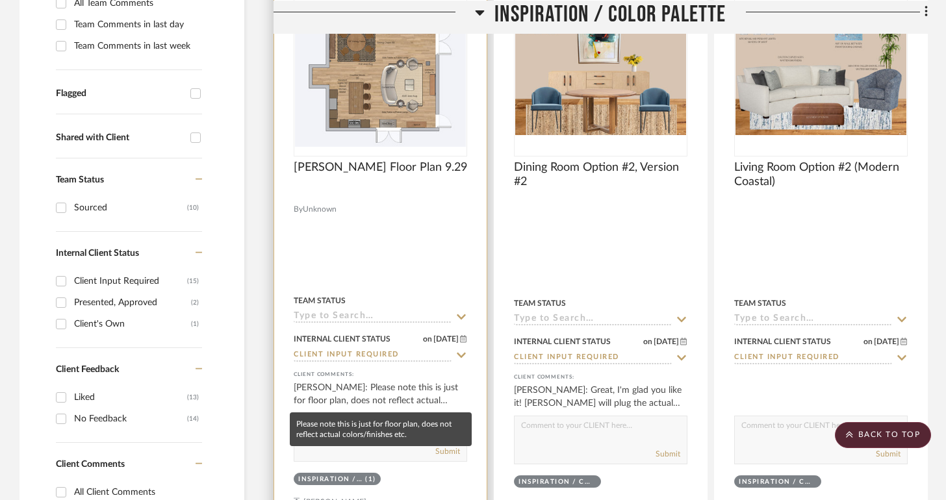
click at [407, 394] on div "[PERSON_NAME]: Please note this is just for floor plan, does not reflect actual…" at bounding box center [380, 394] width 173 height 26
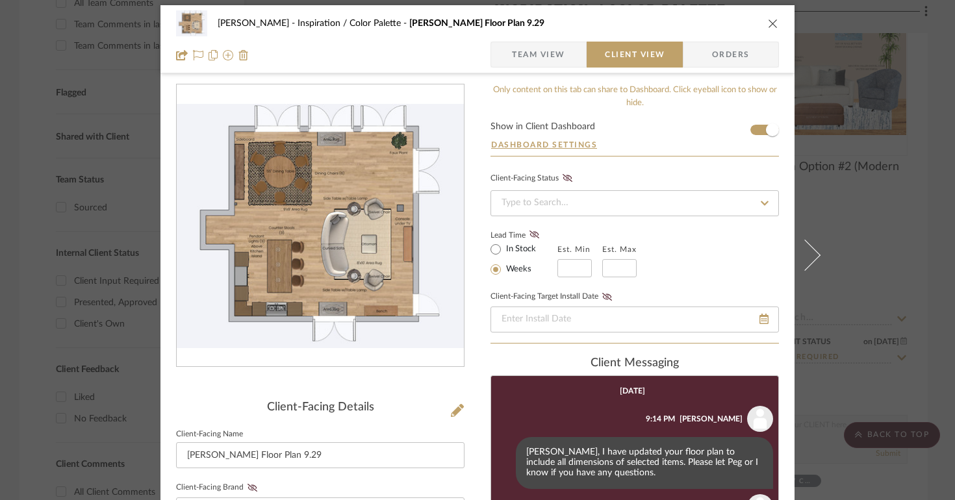
scroll to position [103, 0]
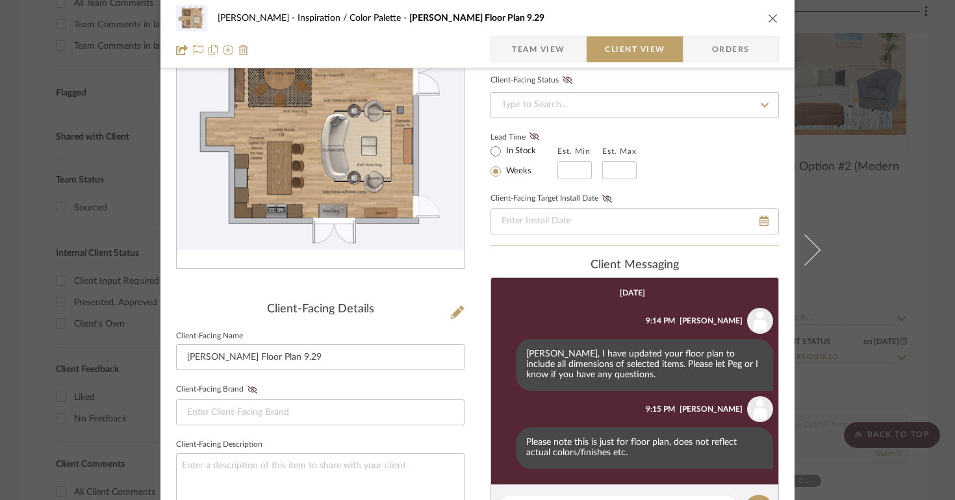
click at [768, 21] on icon "close" at bounding box center [773, 18] width 10 height 10
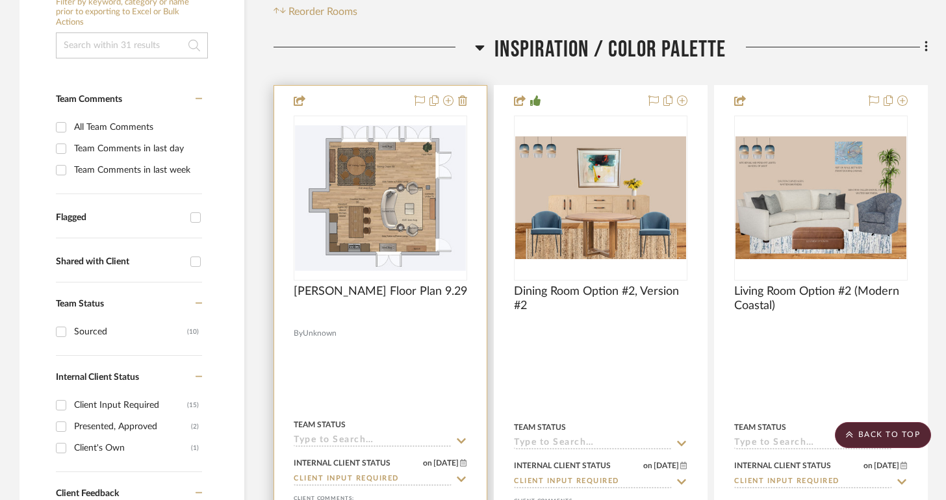
scroll to position [223, 0]
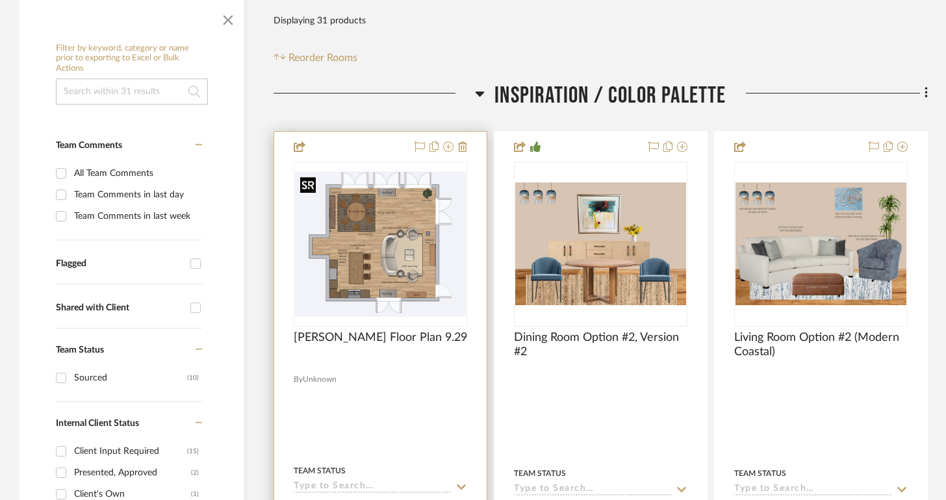
click at [418, 218] on img "0" at bounding box center [380, 243] width 171 height 145
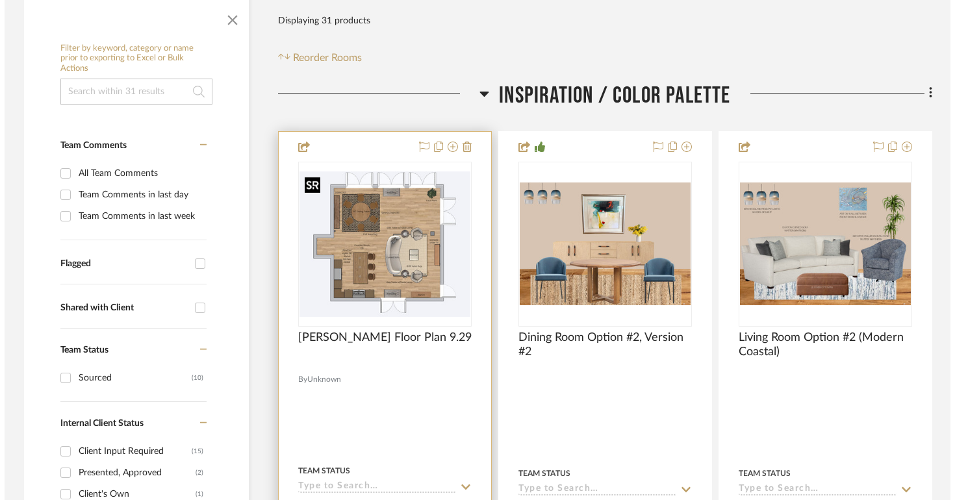
scroll to position [0, 0]
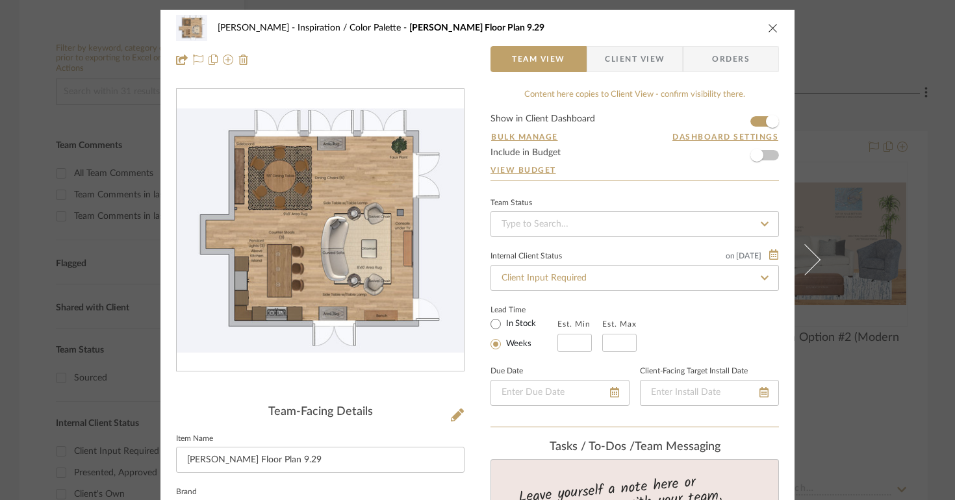
click at [770, 32] on icon "close" at bounding box center [773, 28] width 10 height 10
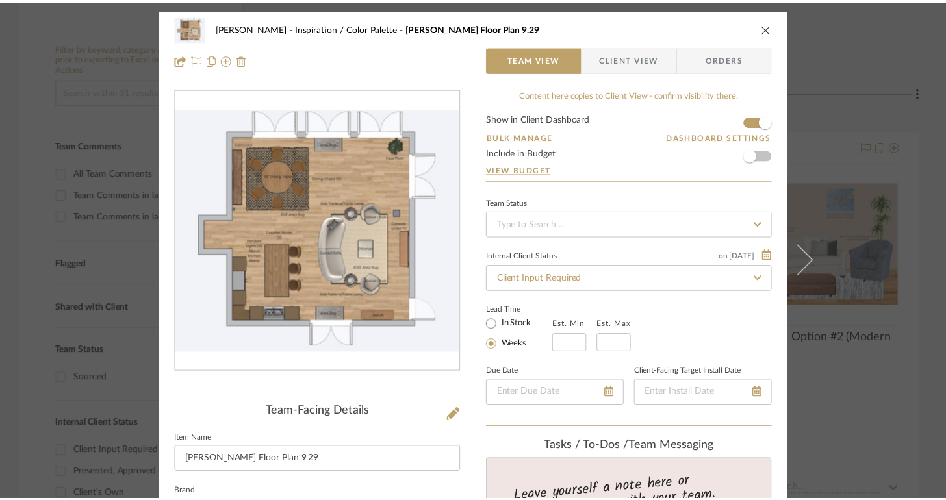
scroll to position [223, 0]
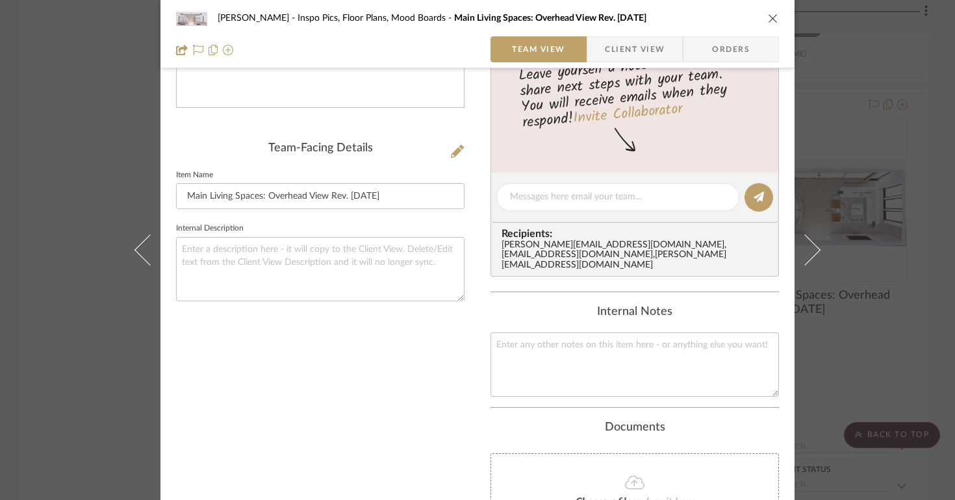
scroll to position [425, 0]
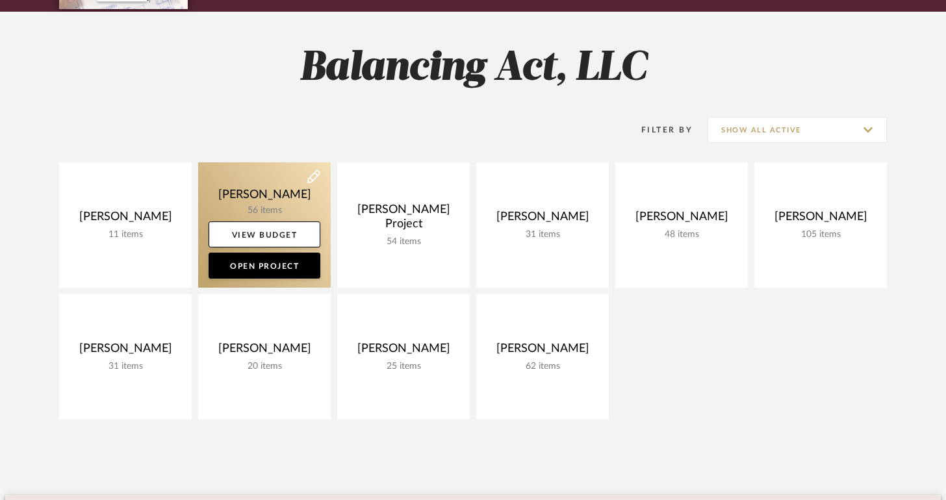
scroll to position [168, 0]
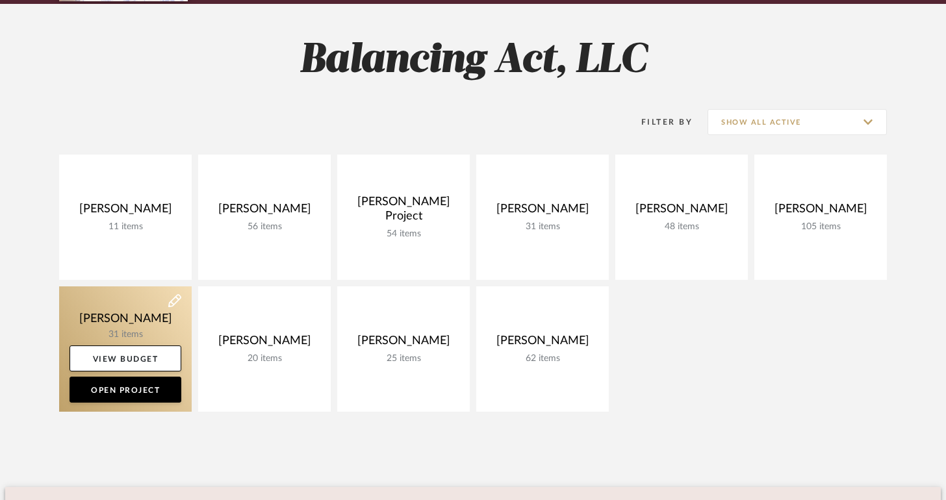
click at [148, 314] on link at bounding box center [125, 348] width 132 height 125
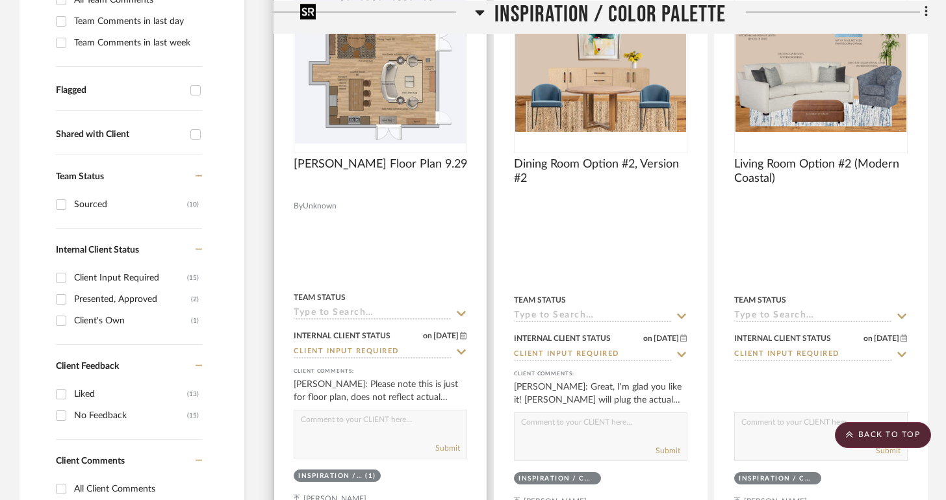
scroll to position [396, 0]
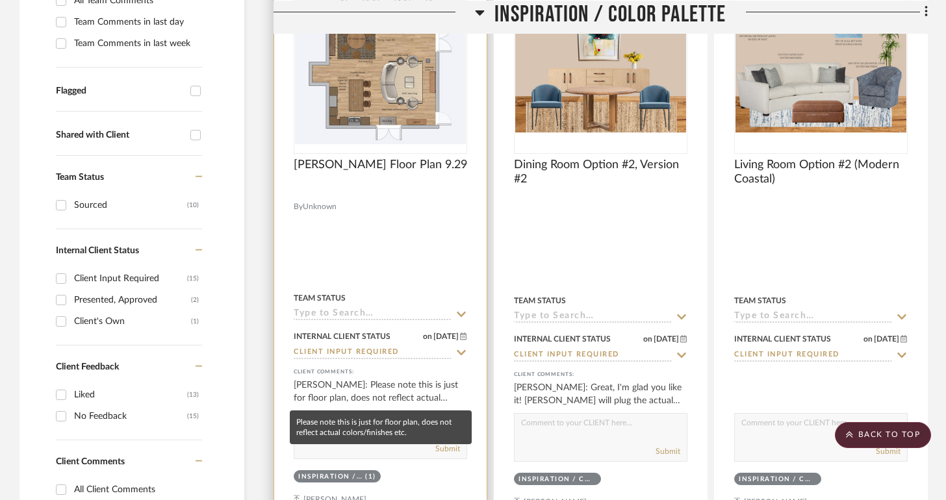
click at [347, 400] on div "[PERSON_NAME]: Please note this is just for floor plan, does not reflect actual…" at bounding box center [380, 392] width 173 height 26
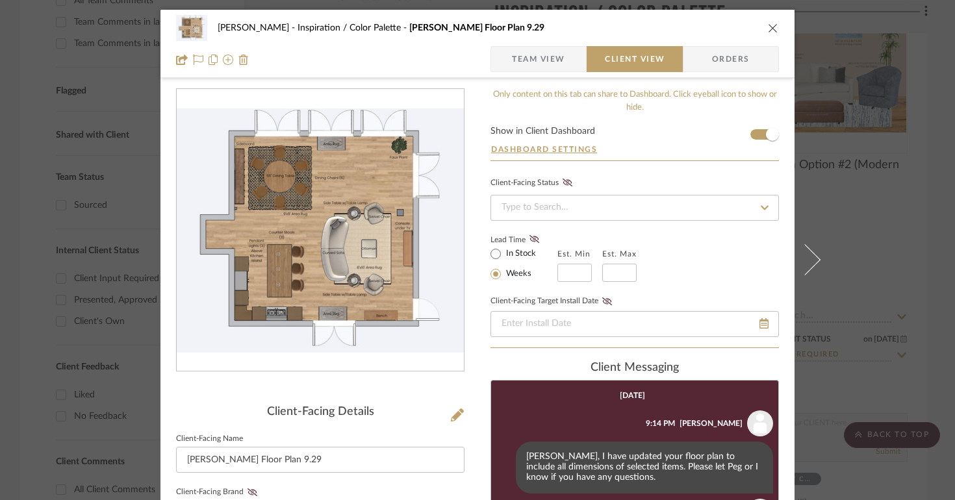
scroll to position [1, 0]
click at [770, 28] on icon "close" at bounding box center [773, 27] width 10 height 10
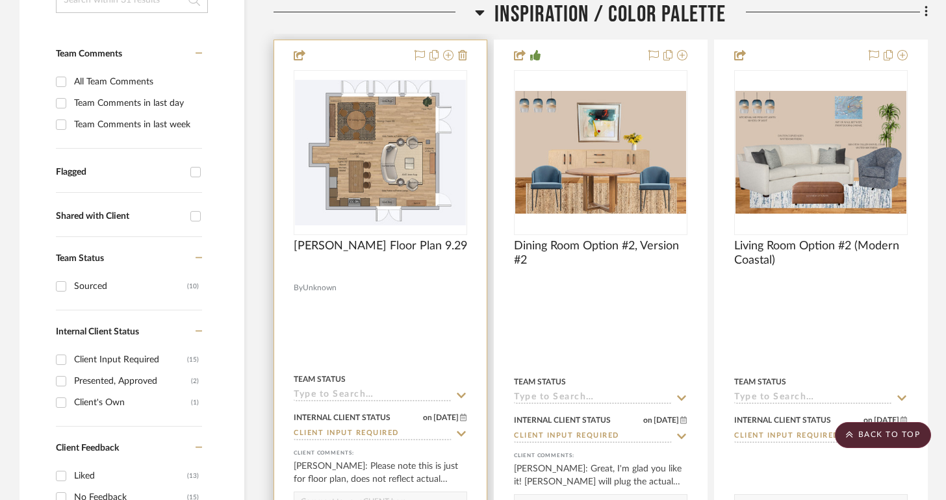
scroll to position [311, 0]
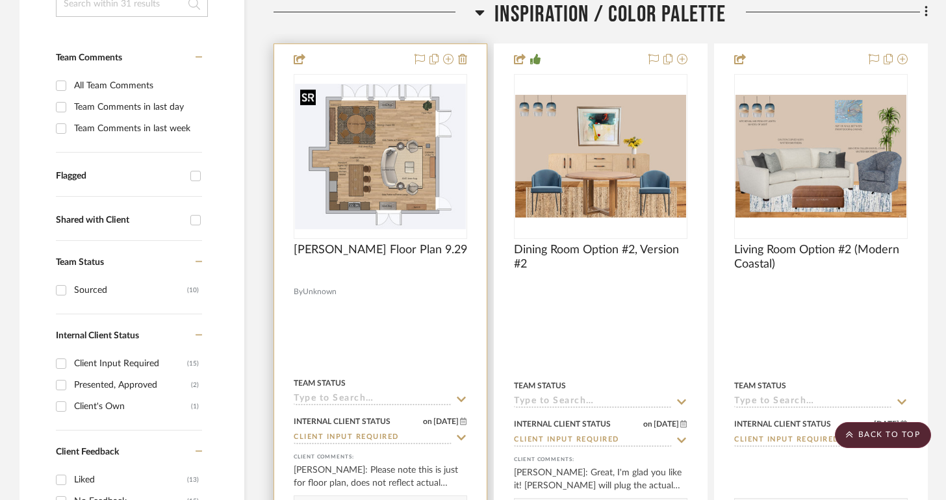
click at [393, 165] on img "0" at bounding box center [380, 156] width 171 height 145
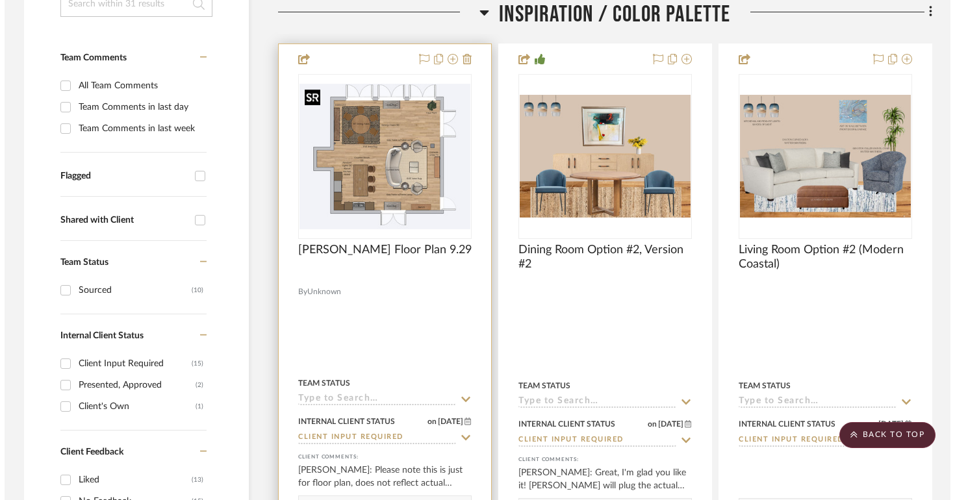
scroll to position [0, 0]
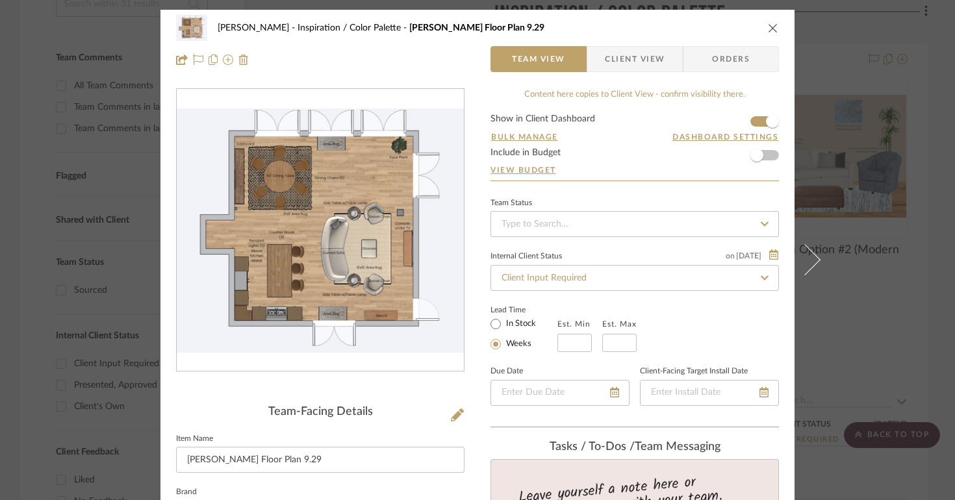
click at [382, 196] on img "0" at bounding box center [320, 230] width 287 height 244
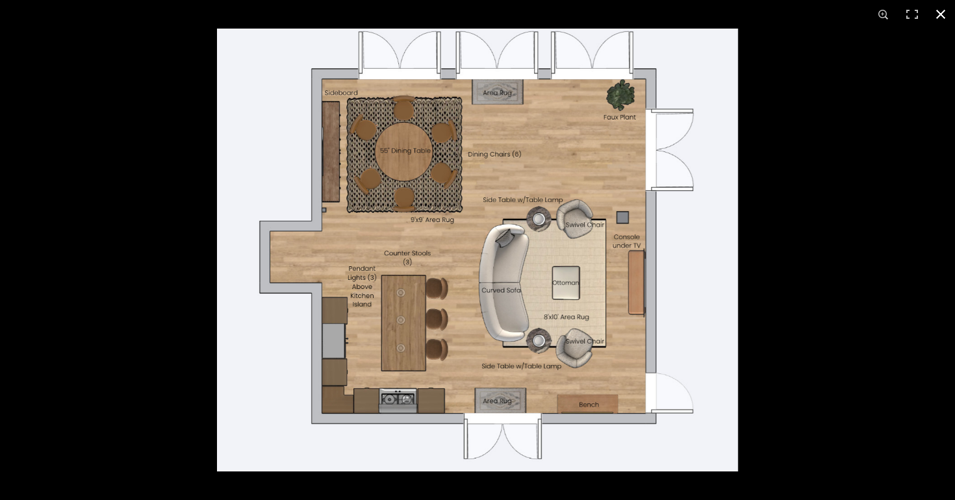
click at [208, 210] on div at bounding box center [477, 250] width 955 height 500
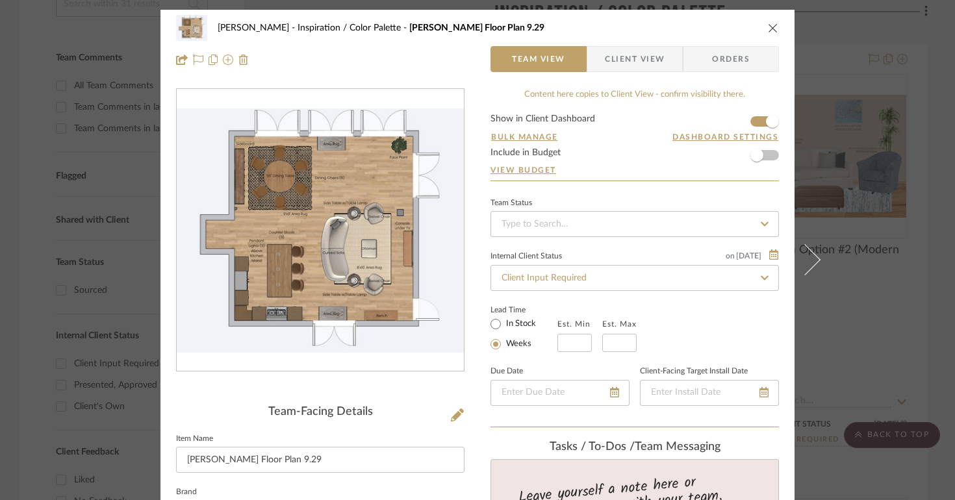
click at [772, 23] on icon "close" at bounding box center [773, 28] width 10 height 10
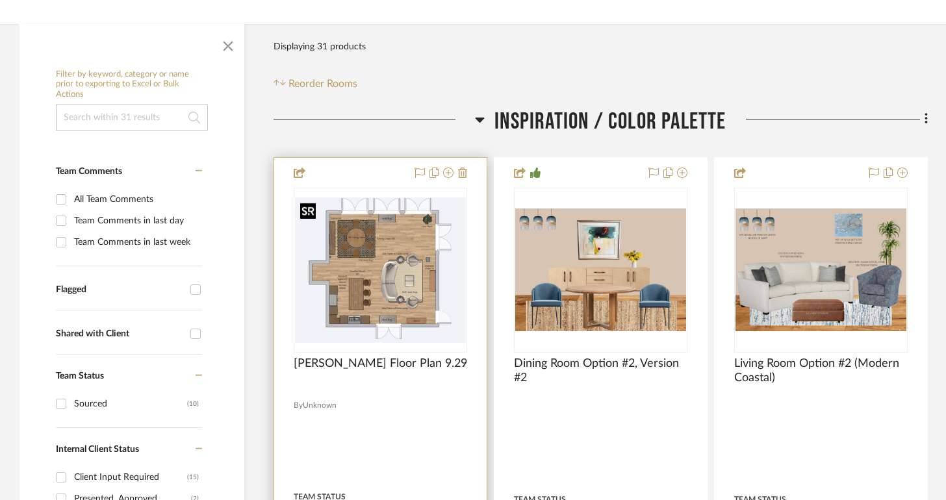
scroll to position [215, 0]
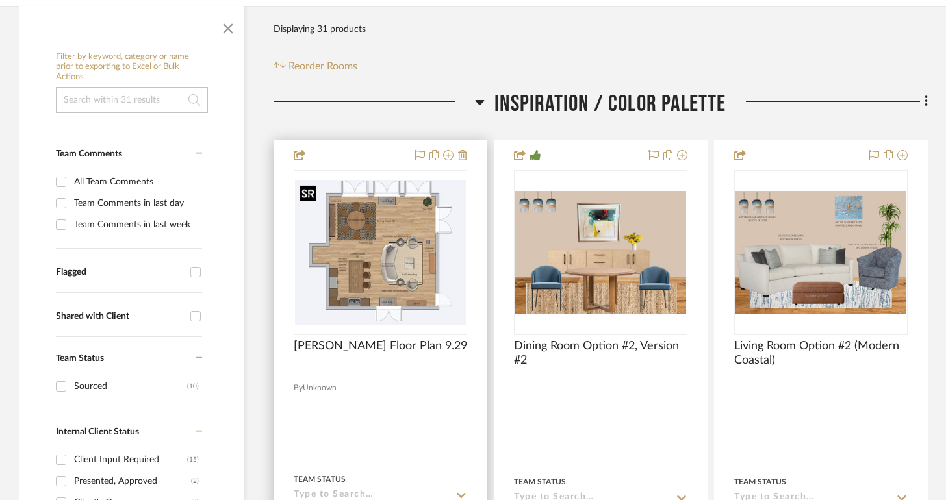
click at [351, 253] on img "0" at bounding box center [380, 252] width 171 height 145
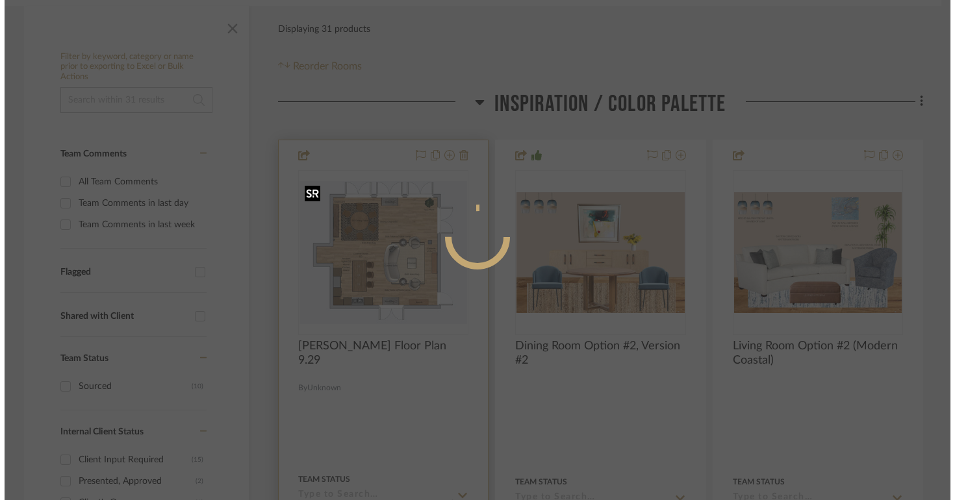
scroll to position [0, 0]
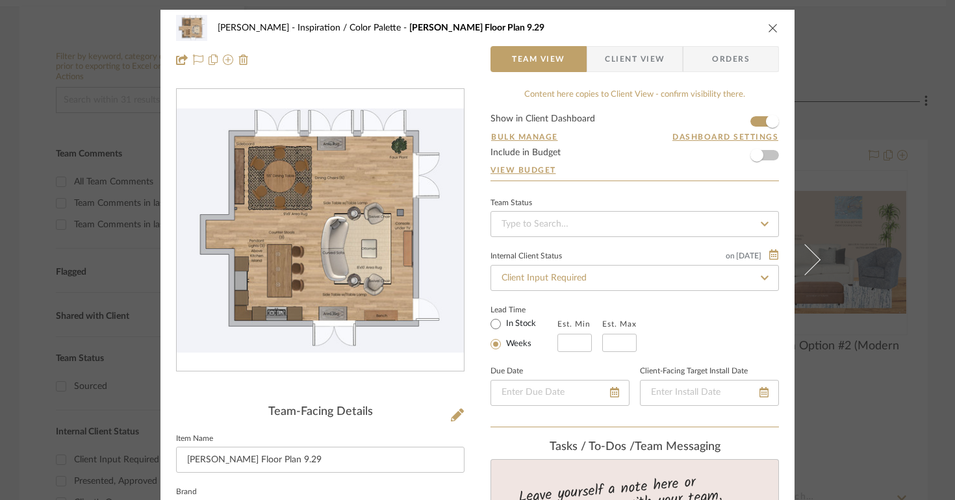
click at [772, 28] on icon "close" at bounding box center [773, 28] width 10 height 10
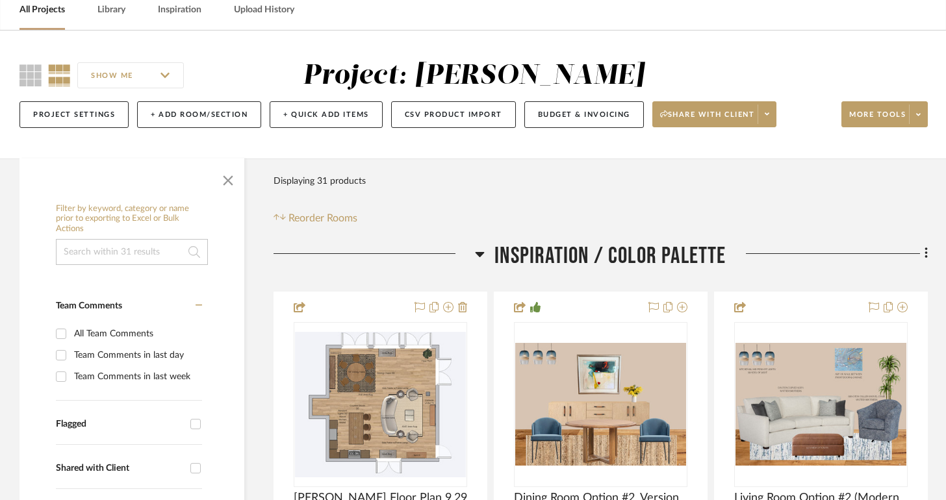
scroll to position [39, 0]
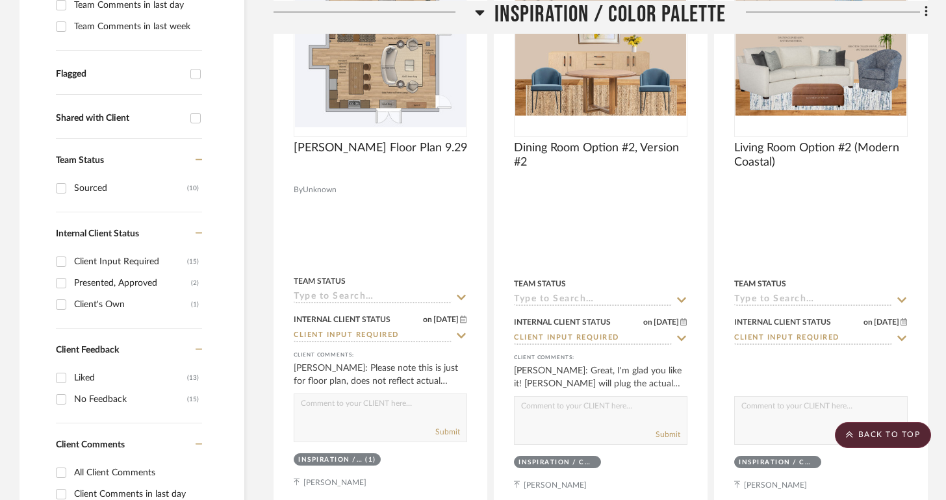
scroll to position [448, 0]
